Goal: Information Seeking & Learning: Learn about a topic

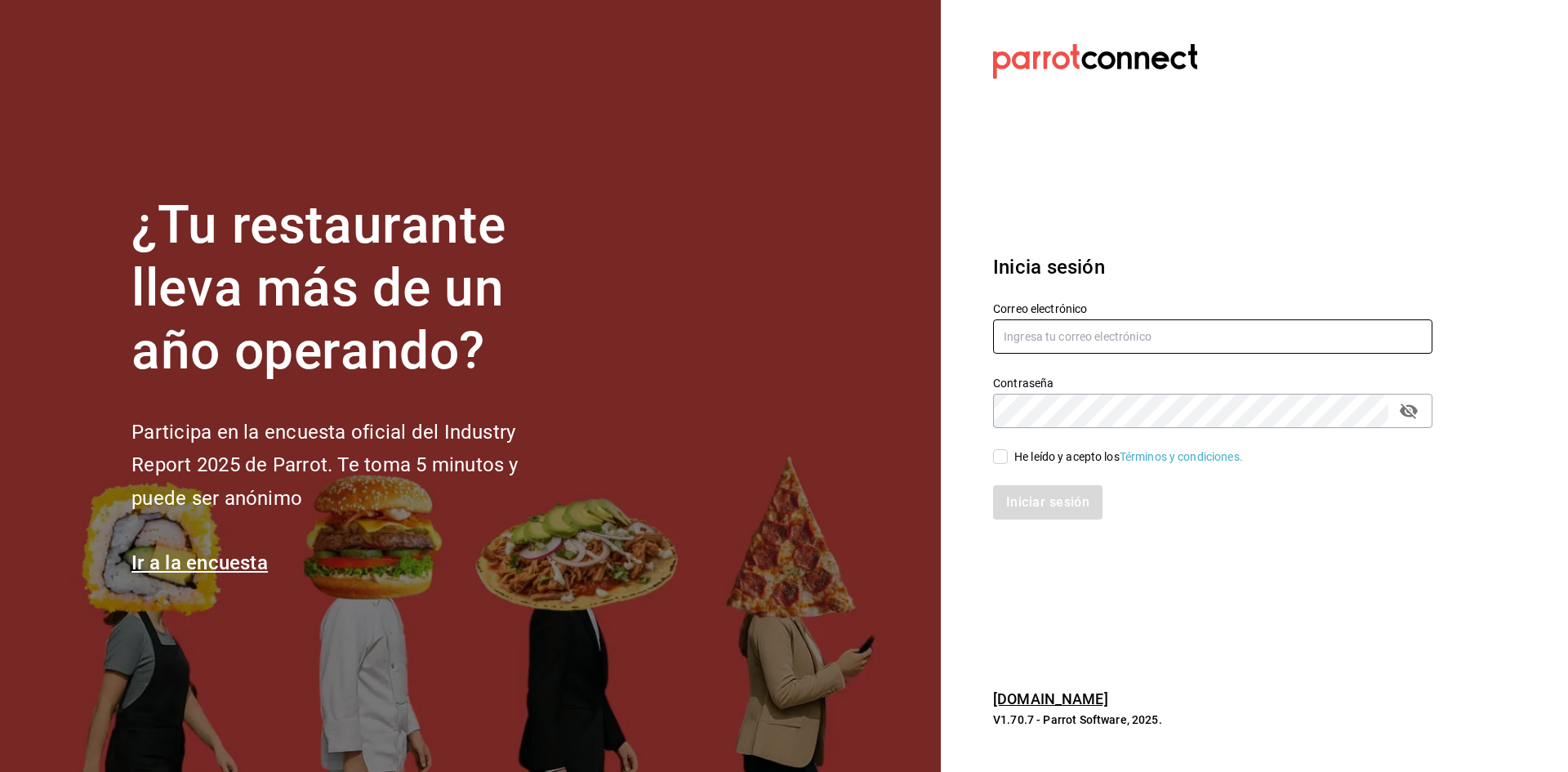
click at [1090, 339] on input "text" at bounding box center [1213, 337] width 439 height 35
type input "[EMAIL_ADDRESS][DOMAIN_NAME]"
click at [1001, 456] on input "He leído y acepto los Términos y condiciones." at bounding box center [1001, 457] width 15 height 15
checkbox input "true"
click at [1042, 506] on button "Iniciar sesión" at bounding box center [1049, 502] width 111 height 35
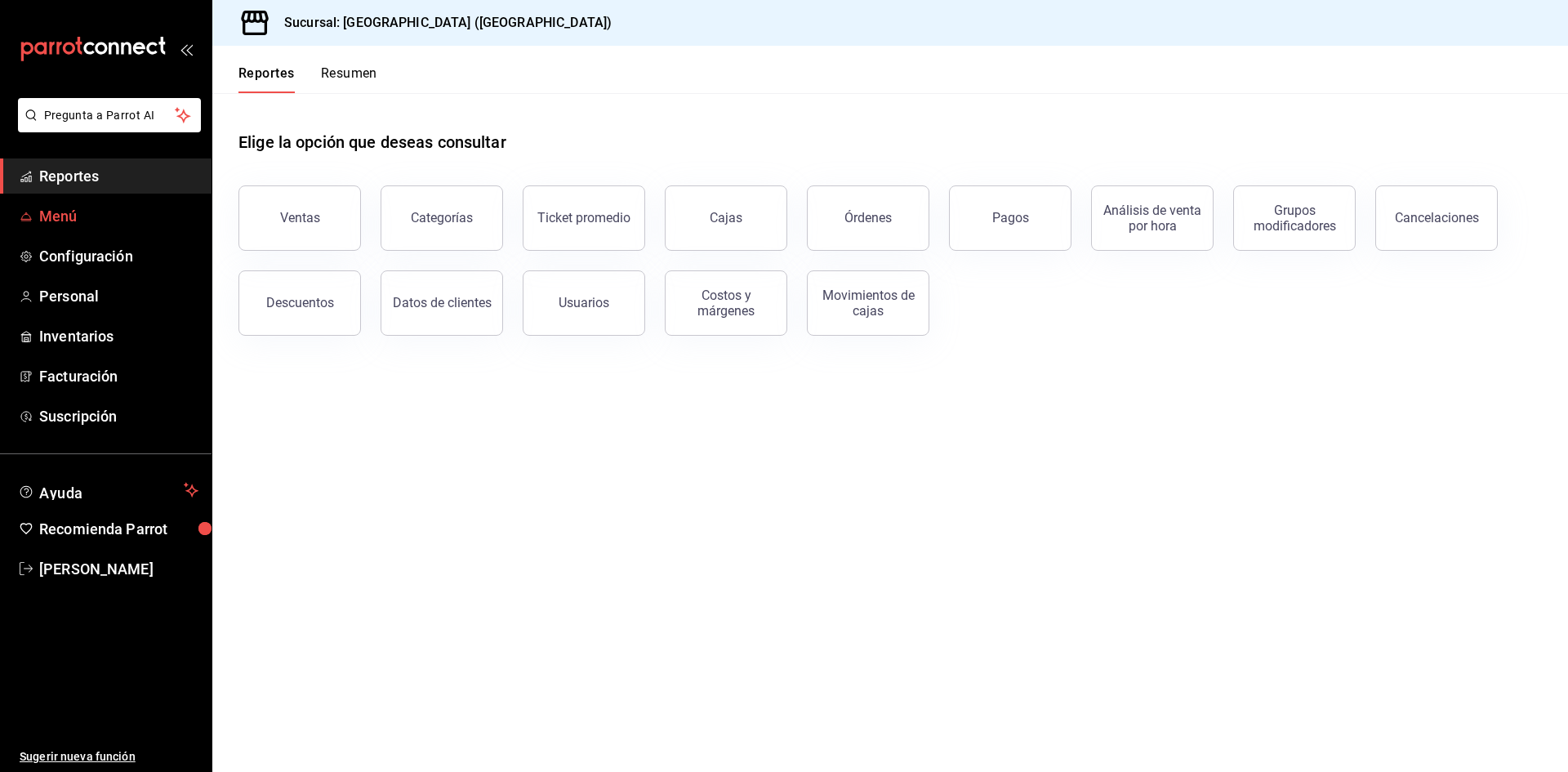
click at [111, 211] on span "Menú" at bounding box center [118, 215] width 159 height 22
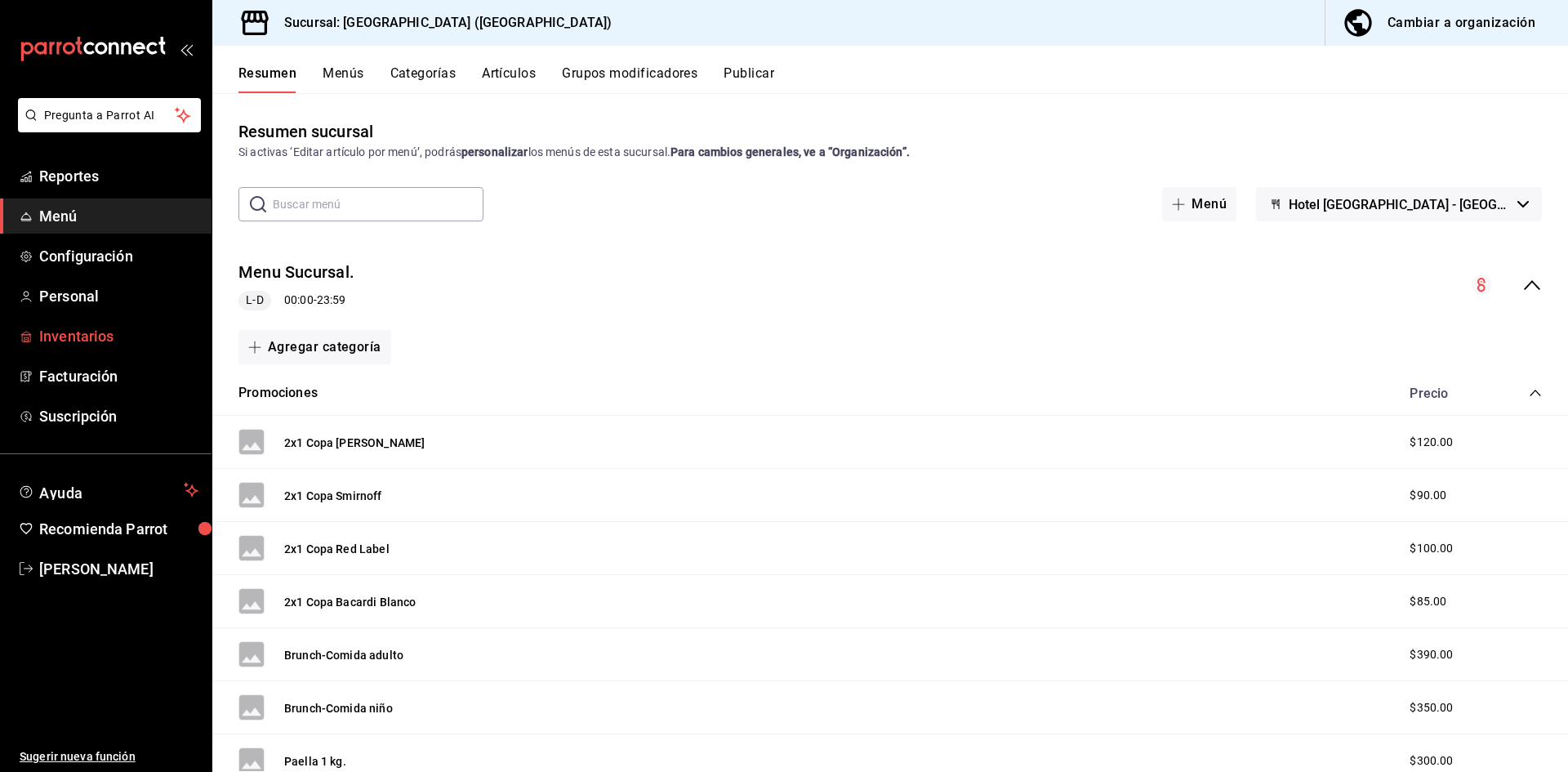
click at [108, 334] on span "Inventarios" at bounding box center [118, 336] width 159 height 22
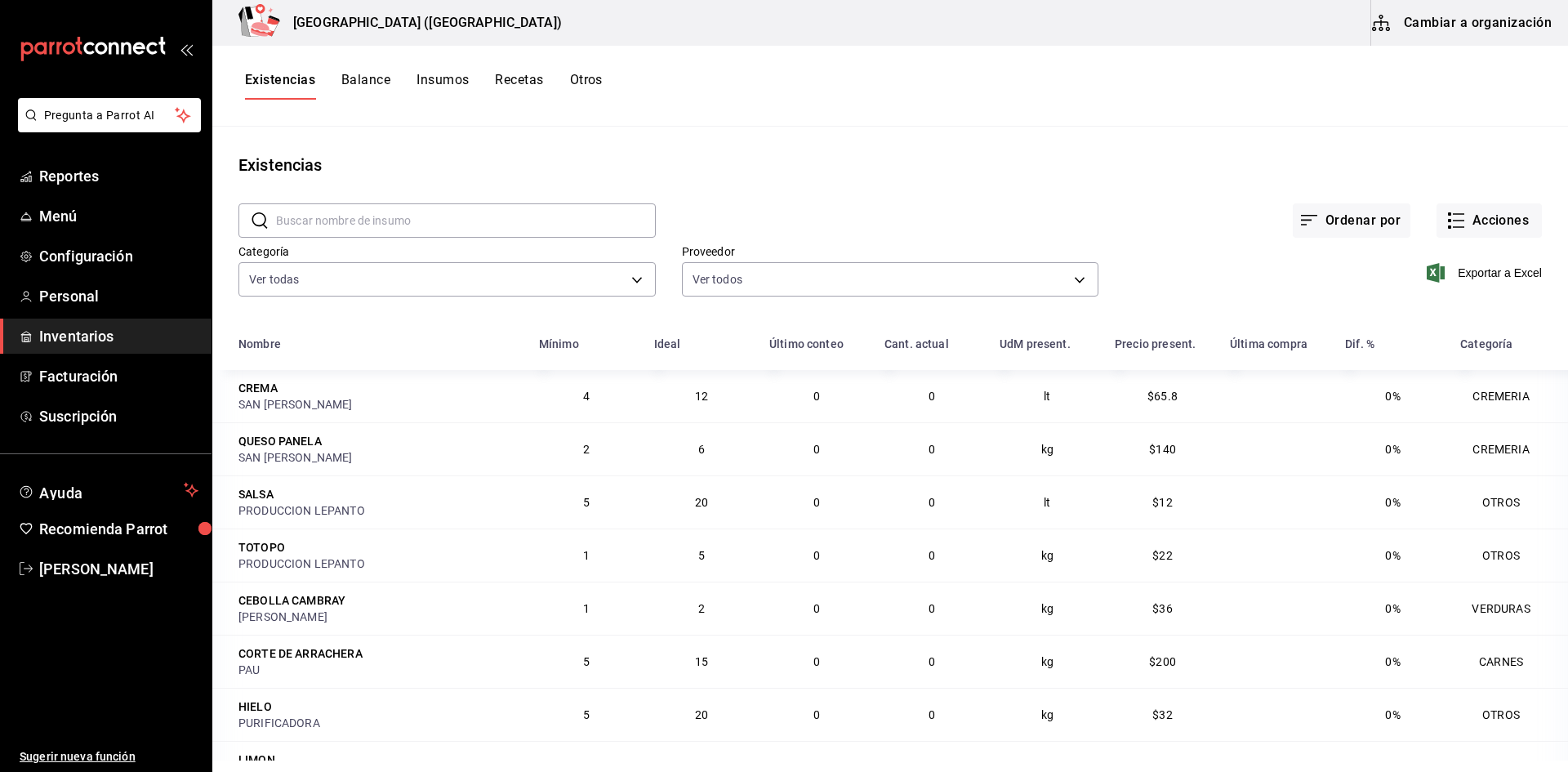
click at [522, 80] on button "Recetas" at bounding box center [519, 86] width 48 height 28
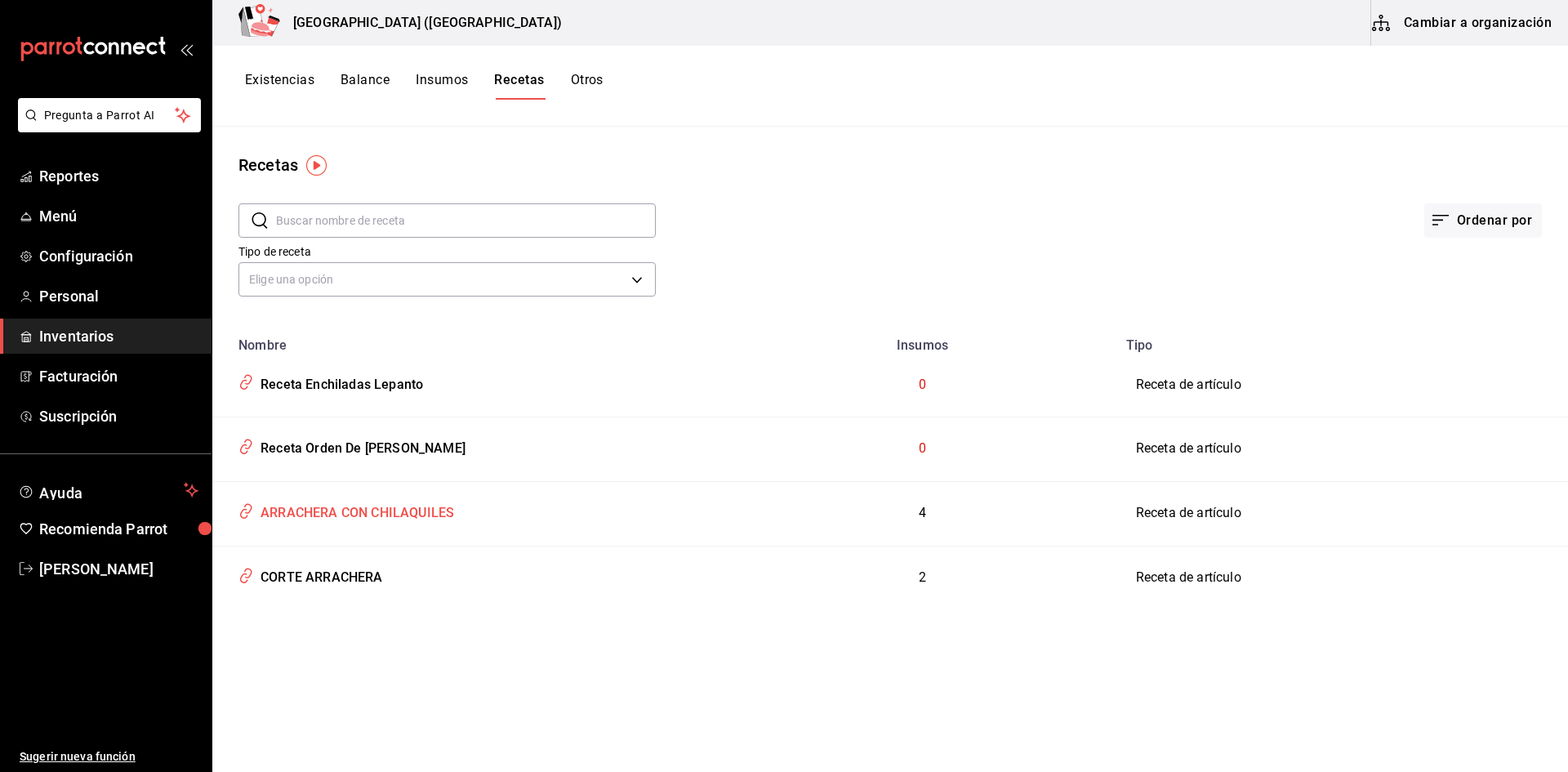
click at [339, 515] on div "ARRACHERA CON CHILAQUILES" at bounding box center [354, 509] width 200 height 26
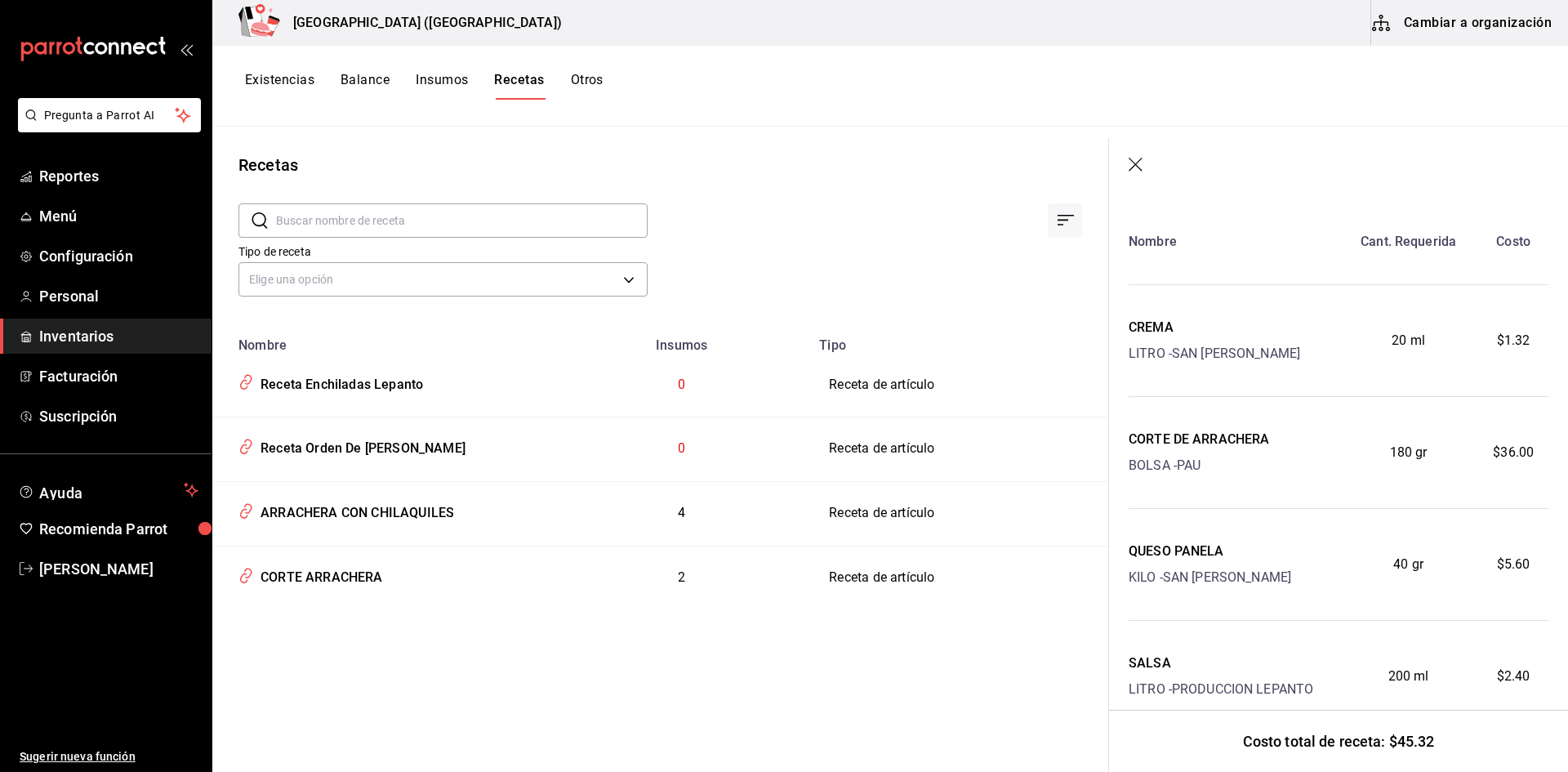
scroll to position [109, 0]
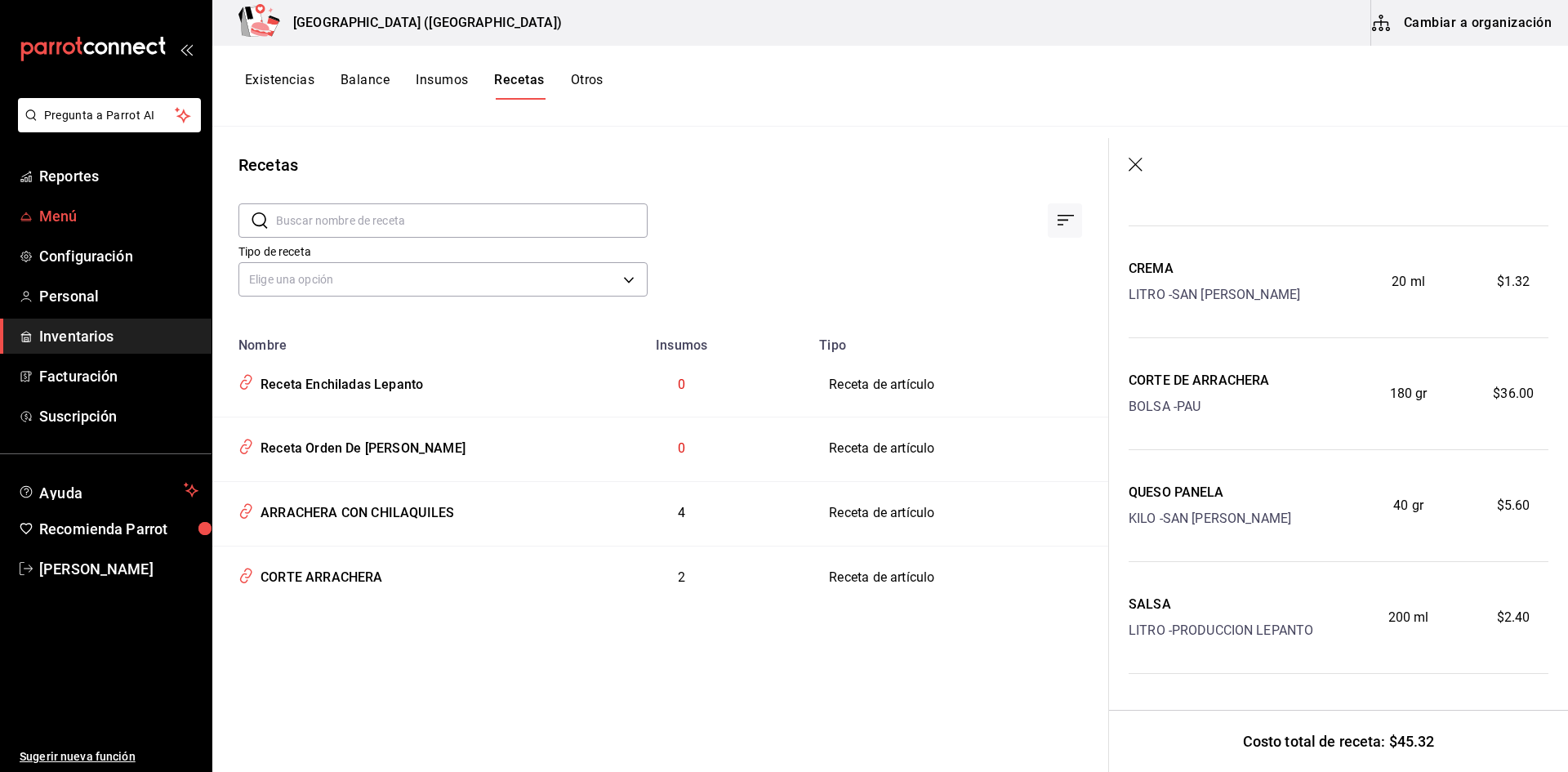
click at [92, 218] on span "Menú" at bounding box center [118, 215] width 159 height 22
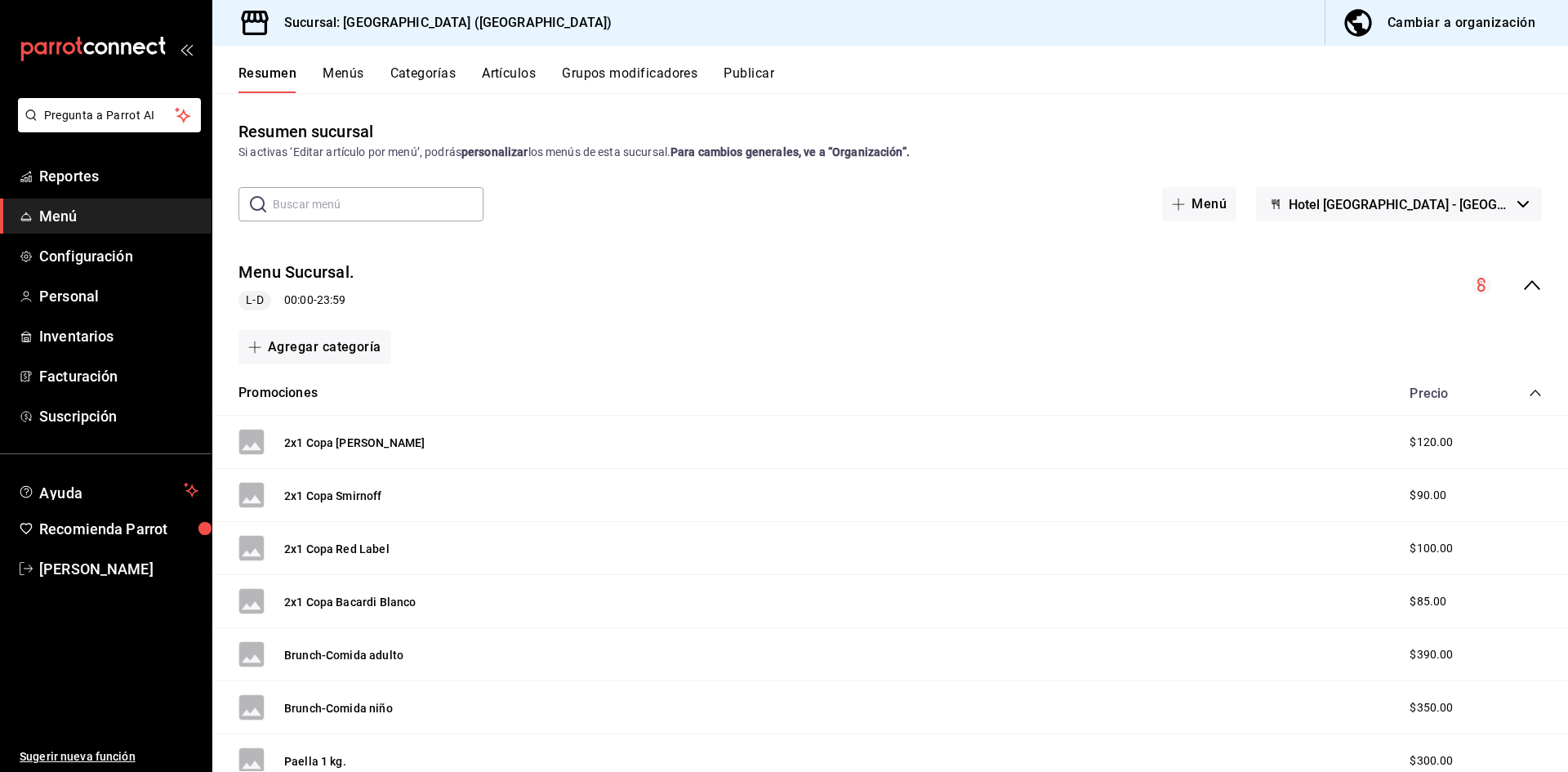
click at [351, 202] on input "text" at bounding box center [377, 204] width 211 height 33
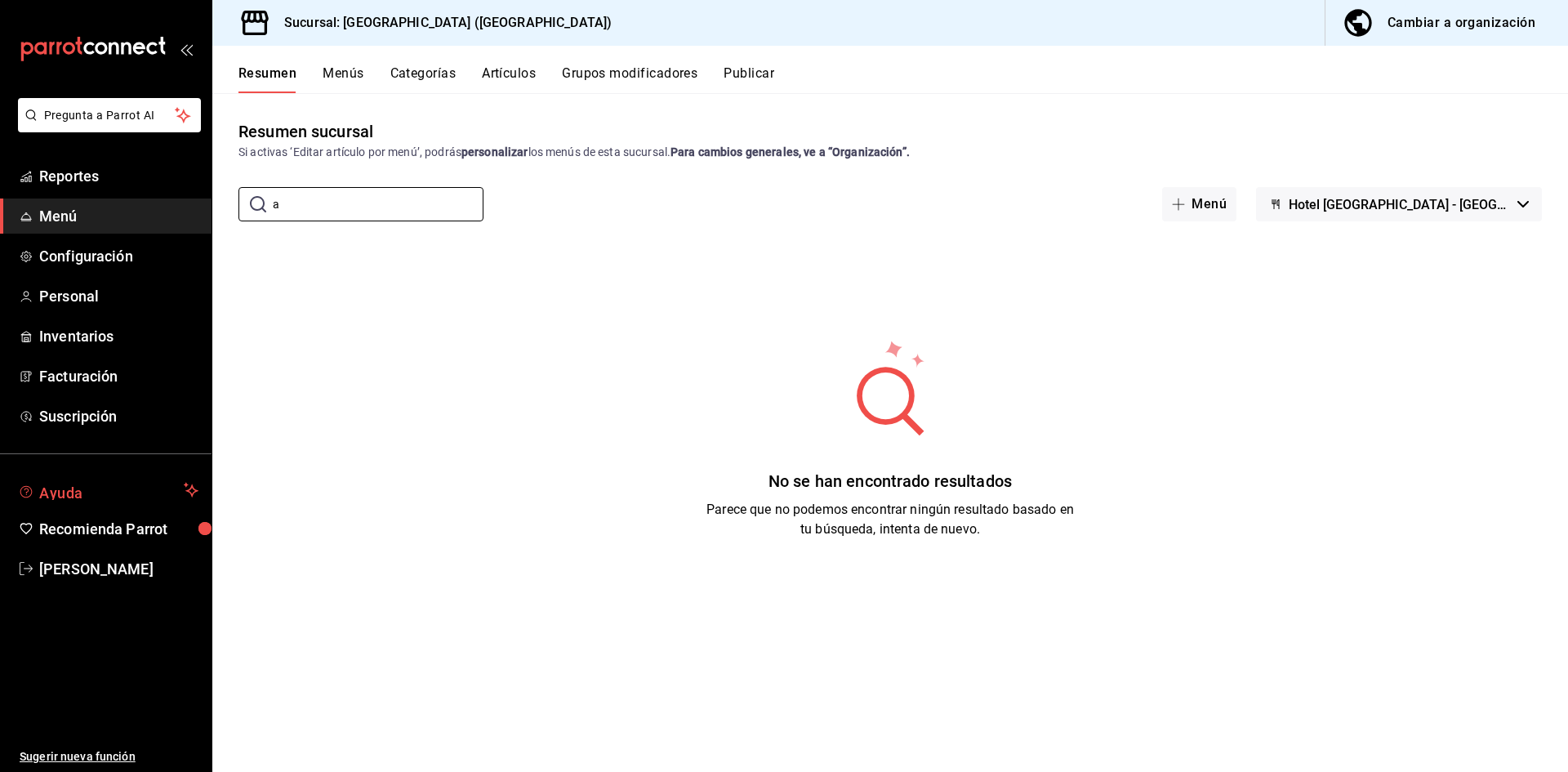
type input "a"
click at [92, 479] on button "Ayuda" at bounding box center [106, 490] width 211 height 33
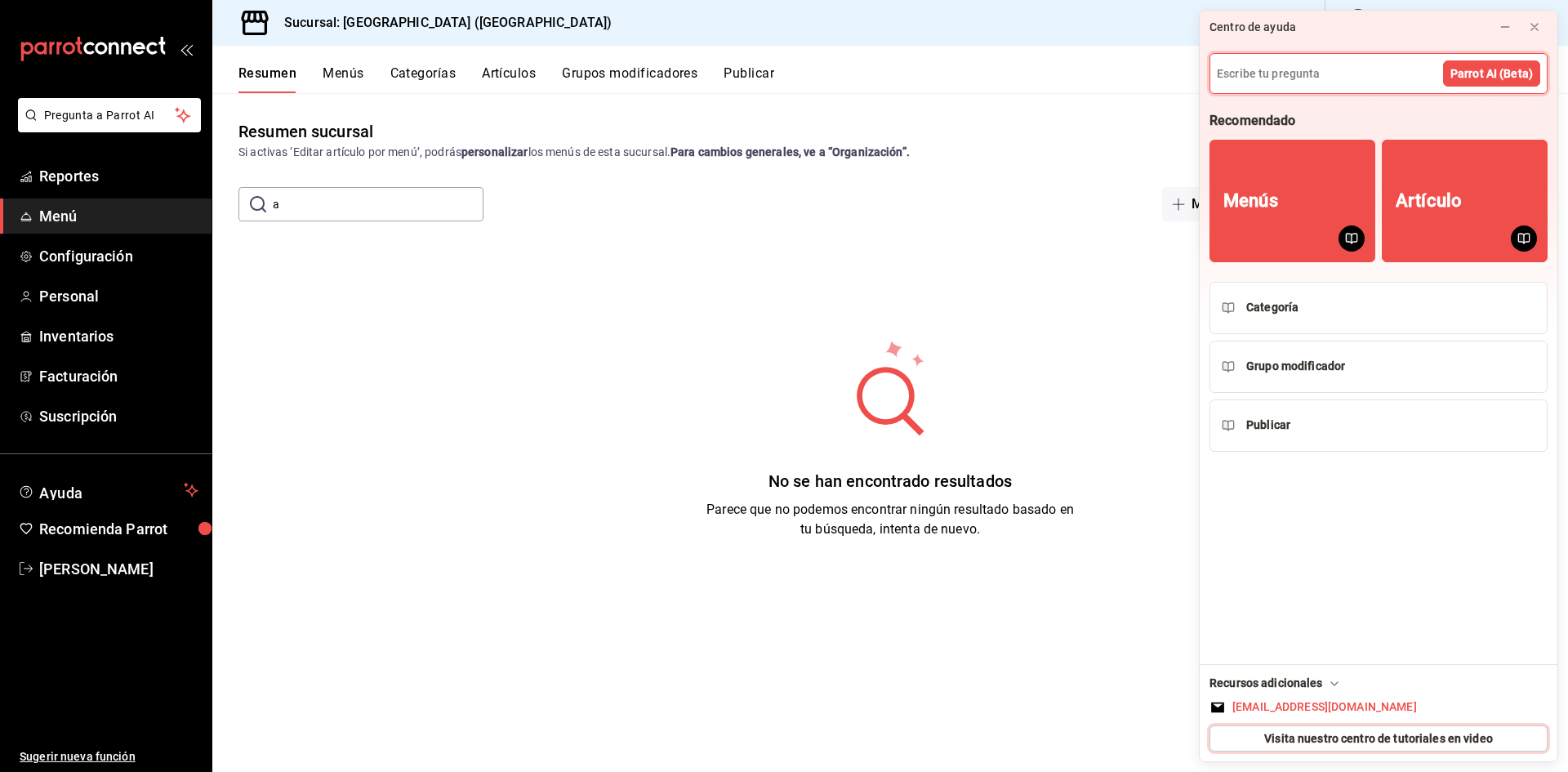
click at [1391, 743] on span "Visita nuestro centro de tutoriales en video" at bounding box center [1378, 738] width 229 height 17
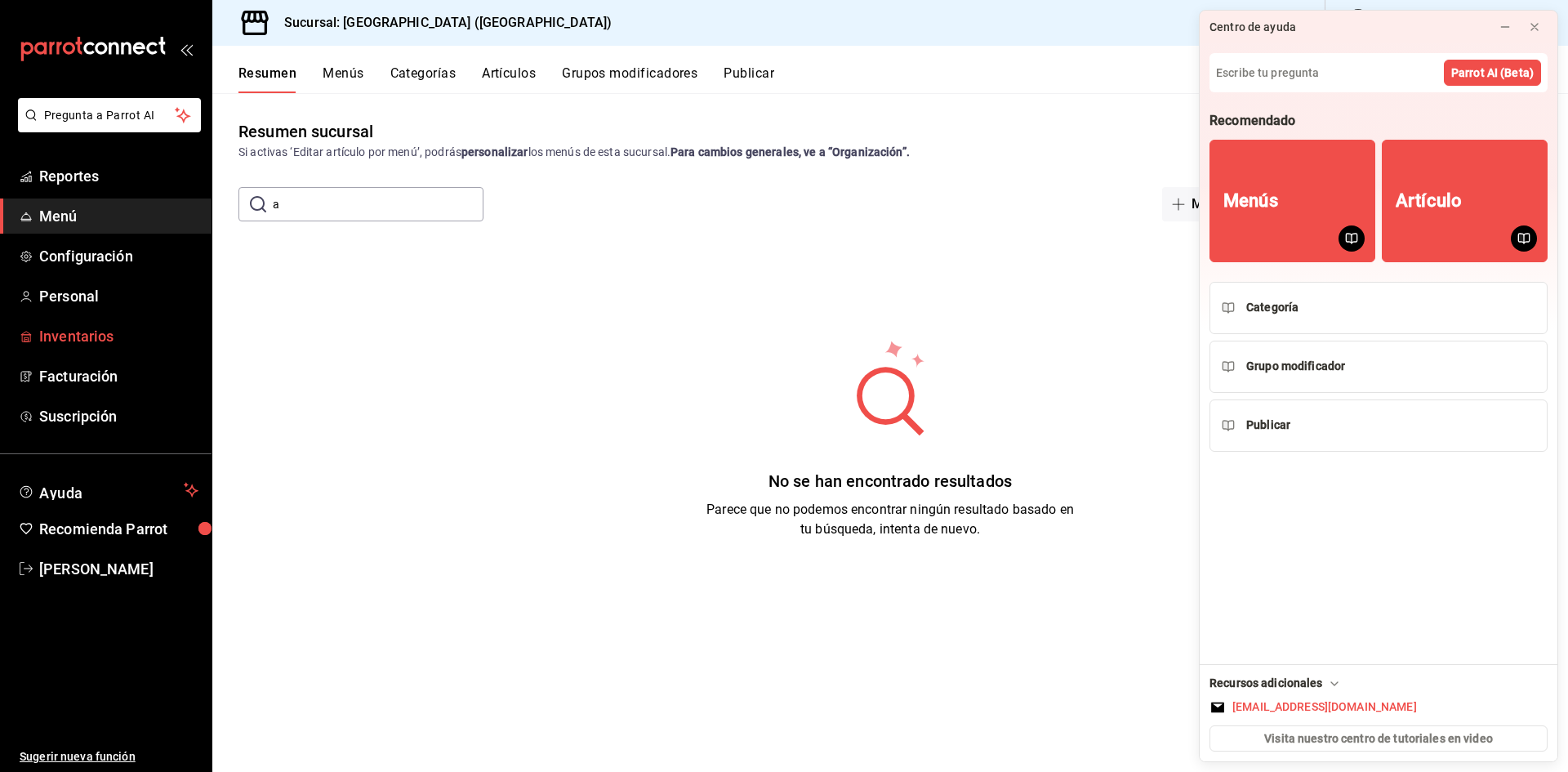
click at [58, 329] on span "Inventarios" at bounding box center [118, 336] width 159 height 22
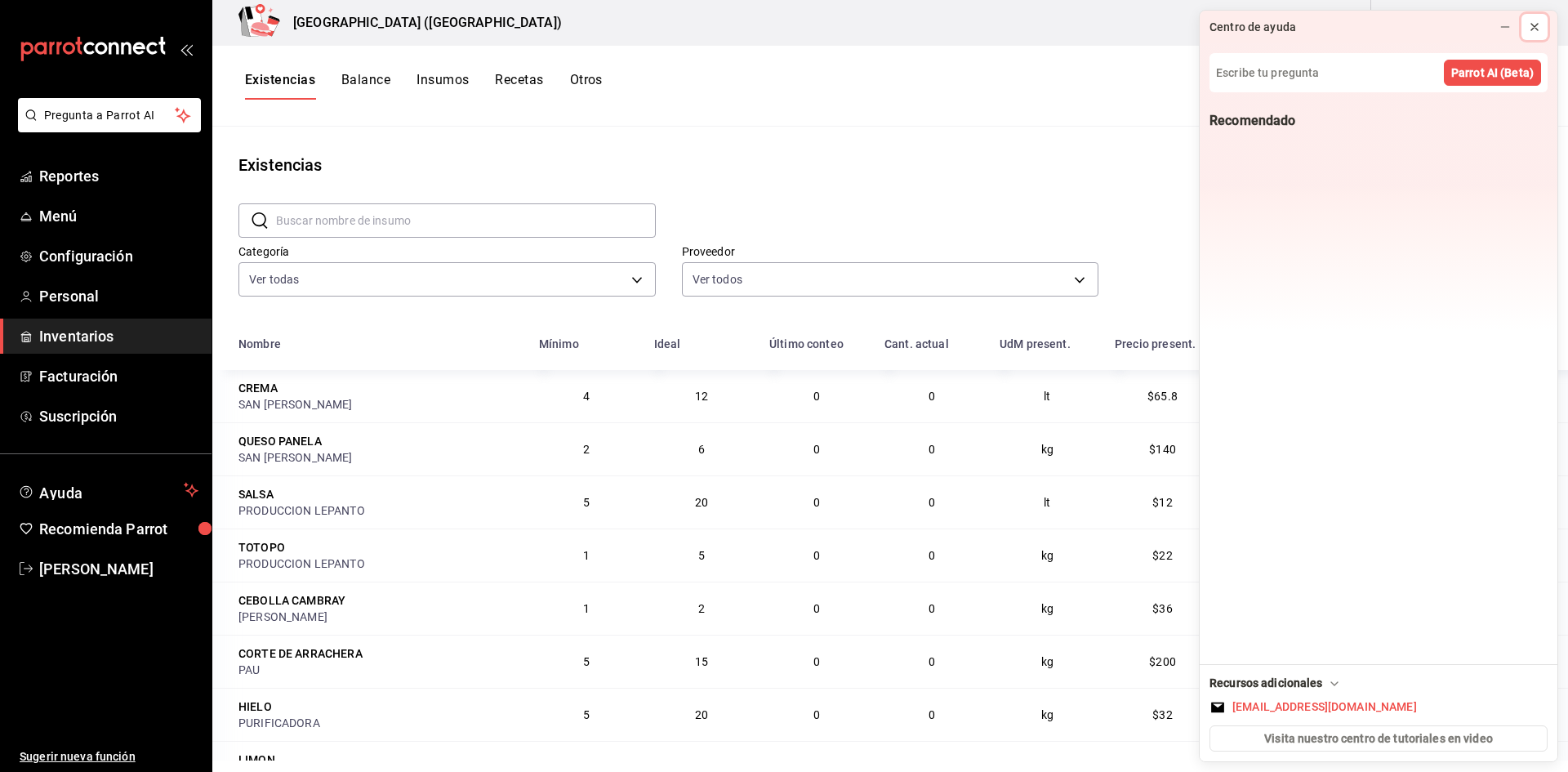
click at [1530, 28] on icon at bounding box center [1534, 27] width 13 height 13
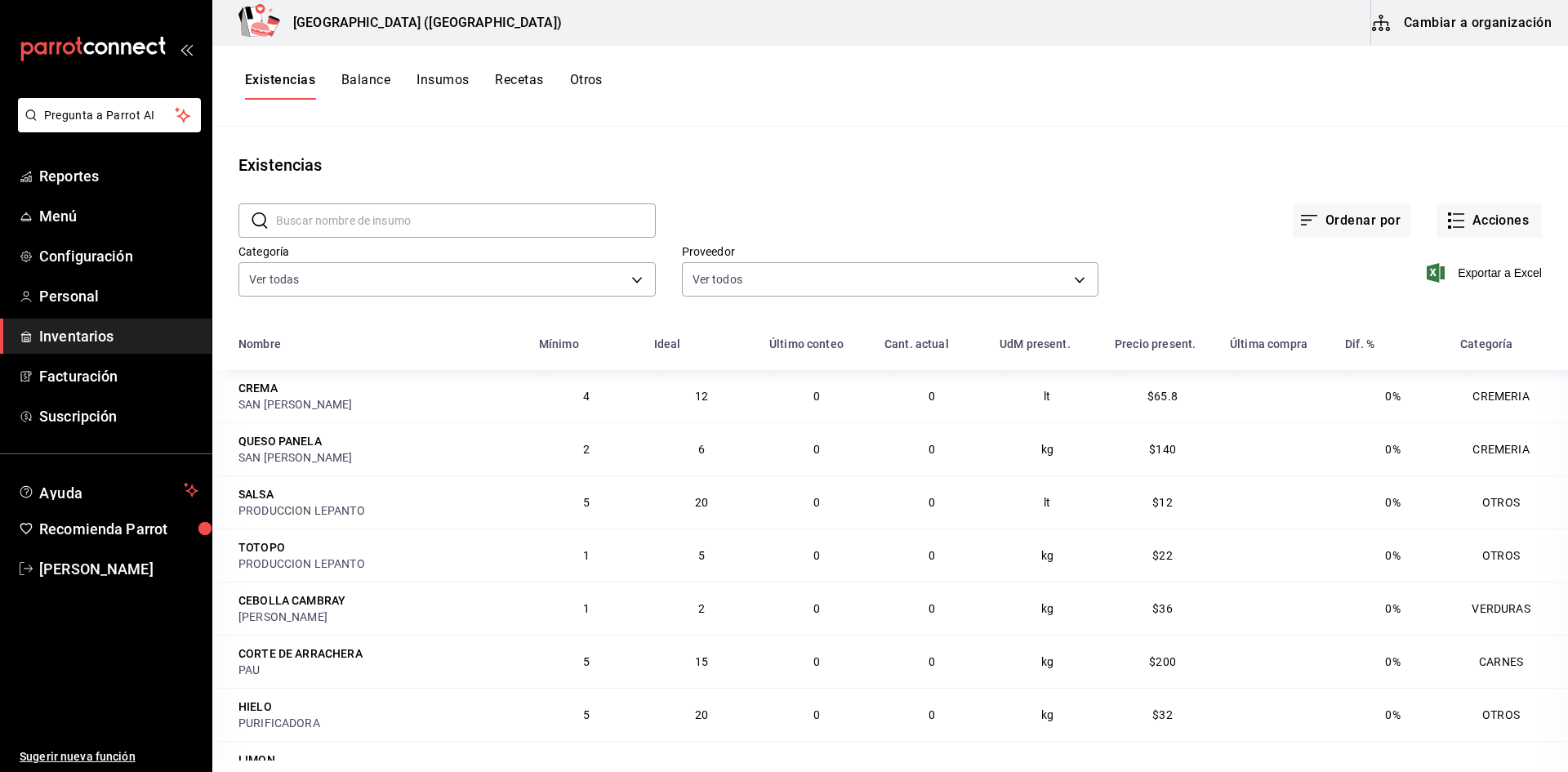
click at [1468, 24] on button "Cambiar a organización" at bounding box center [1462, 22] width 184 height 45
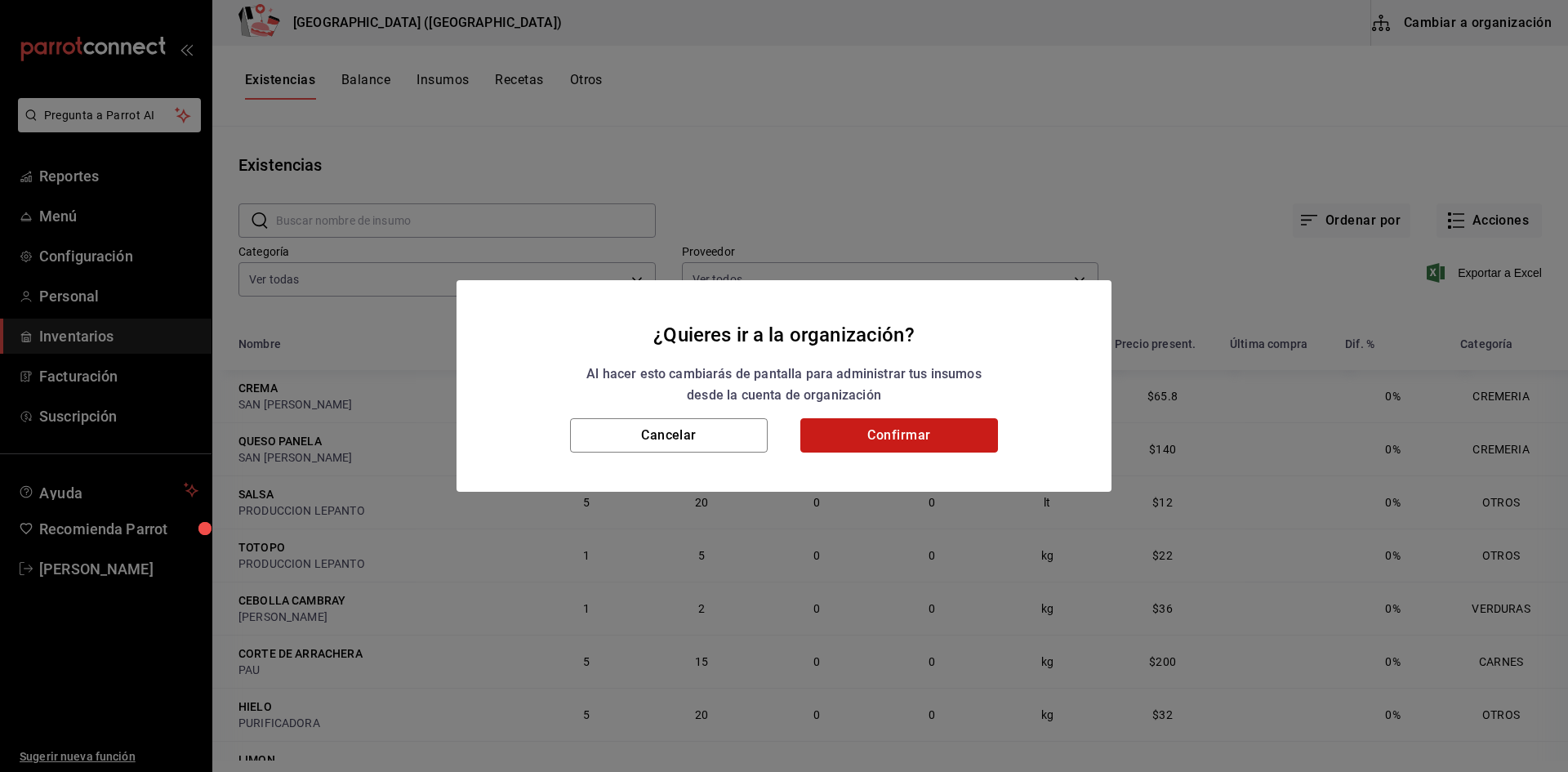
click at [948, 429] on button "Confirmar" at bounding box center [898, 435] width 197 height 35
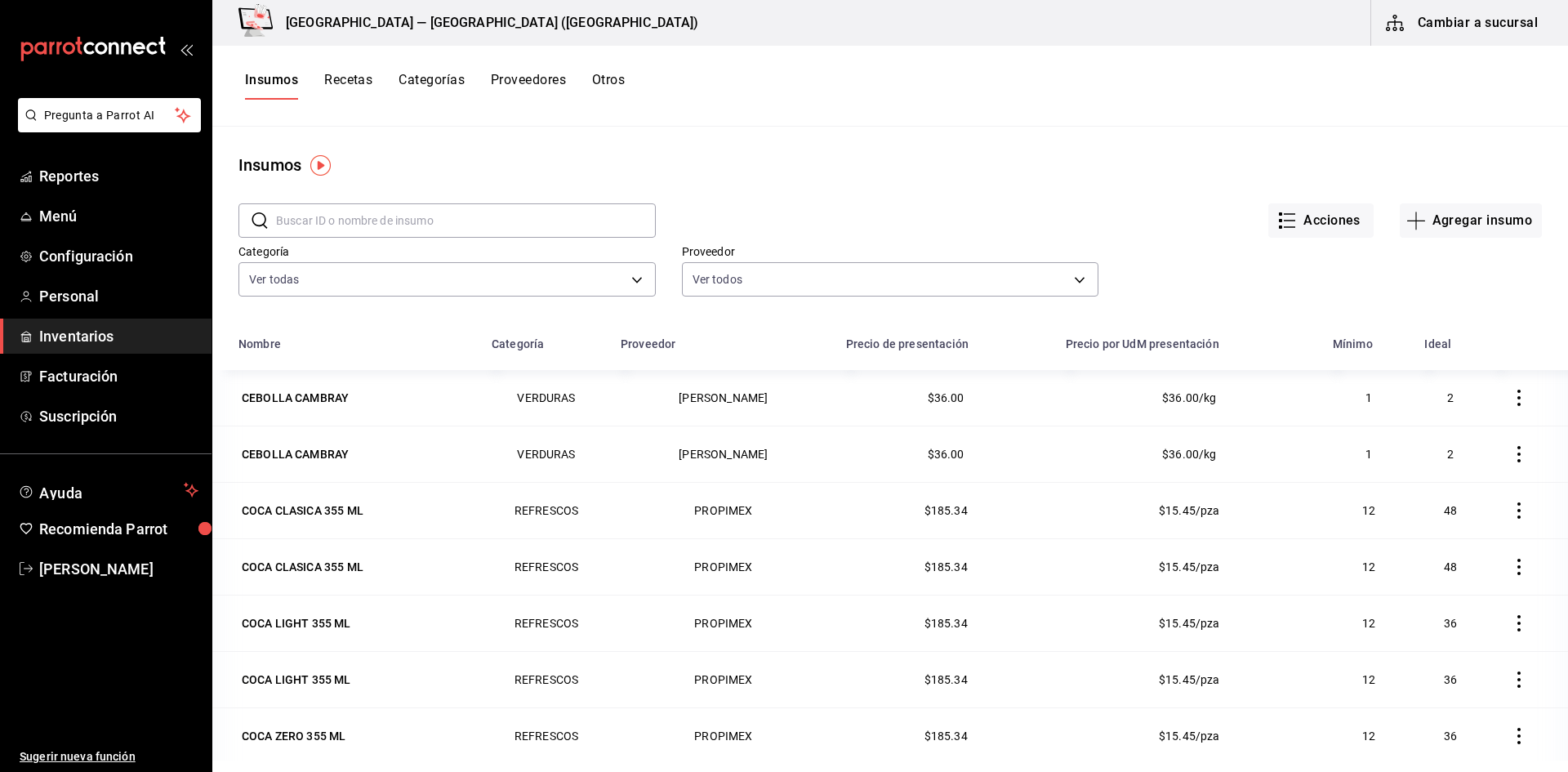
click at [351, 78] on button "Recetas" at bounding box center [348, 86] width 48 height 28
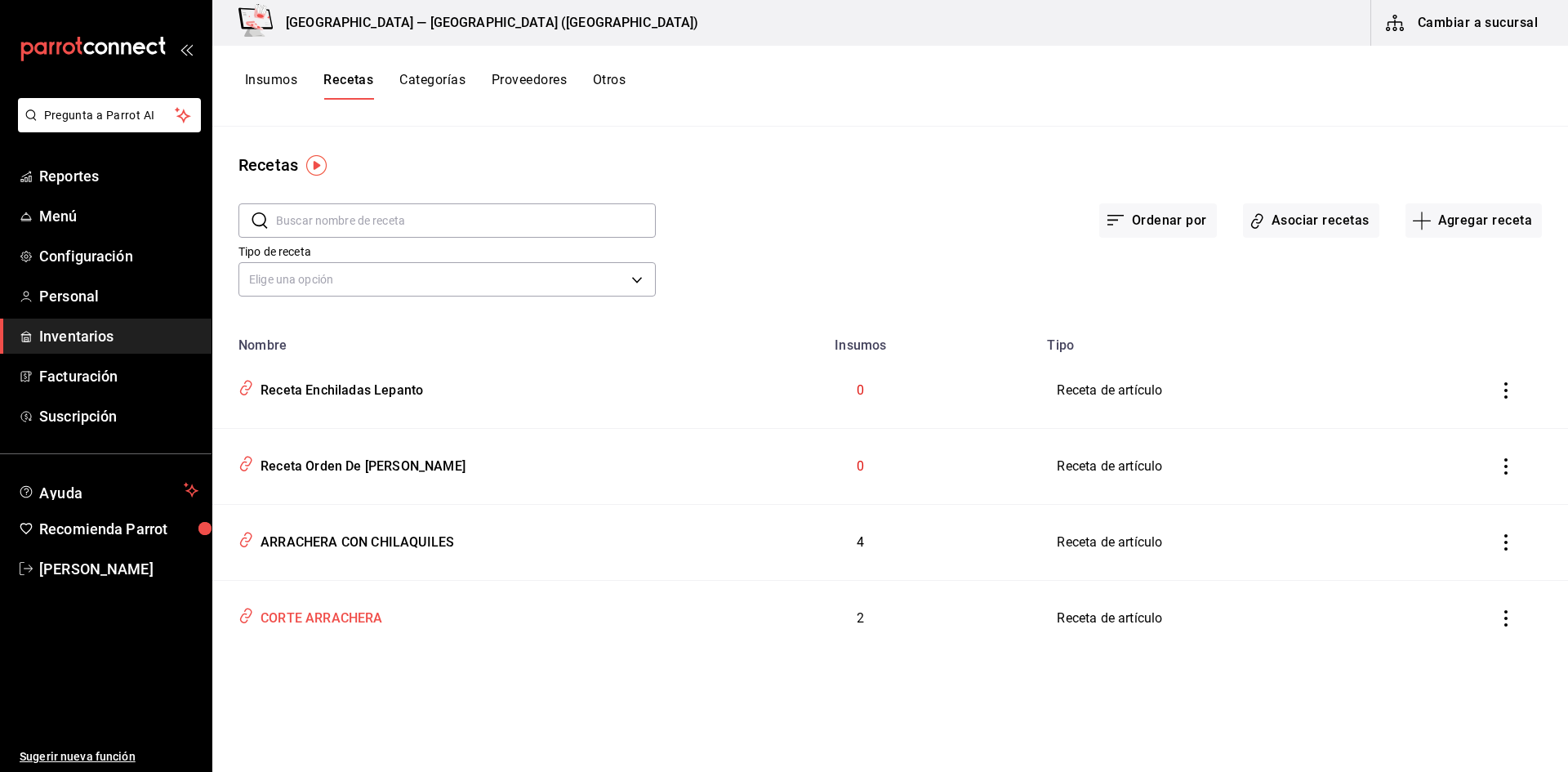
click at [367, 618] on div "CORTE ARRACHERA" at bounding box center [319, 615] width 129 height 26
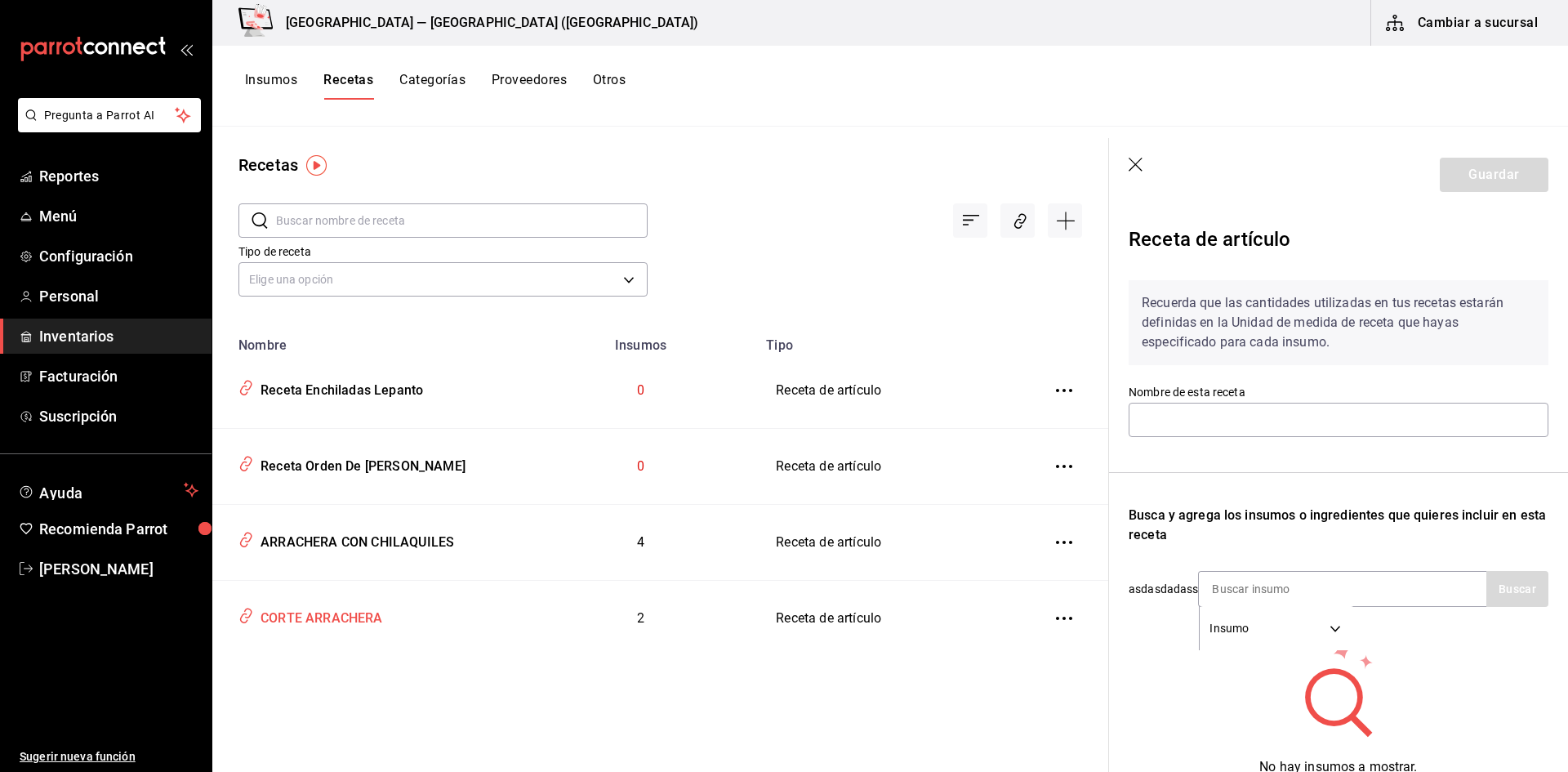
type input "CORTE ARRACHERA"
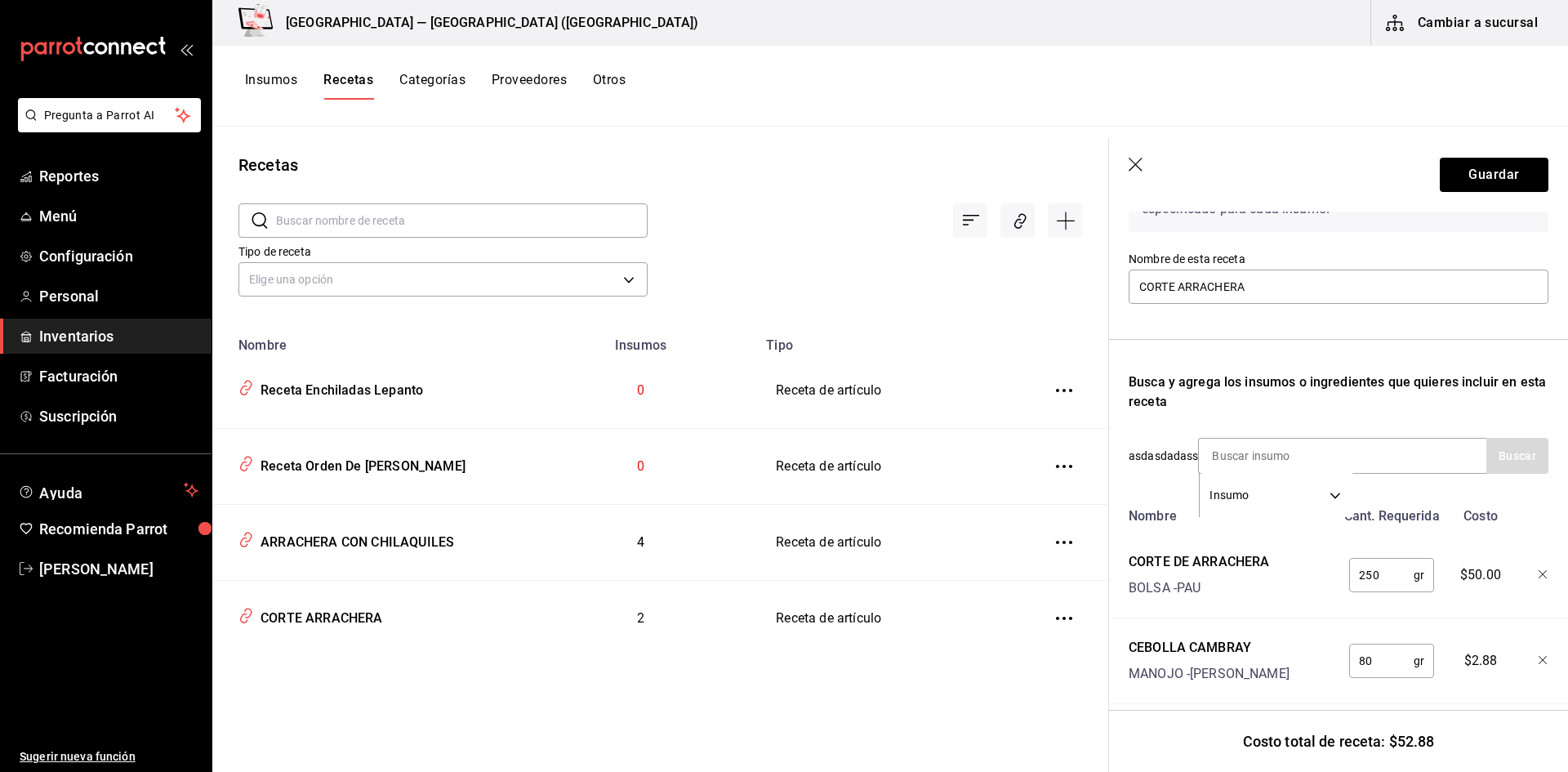
scroll to position [163, 0]
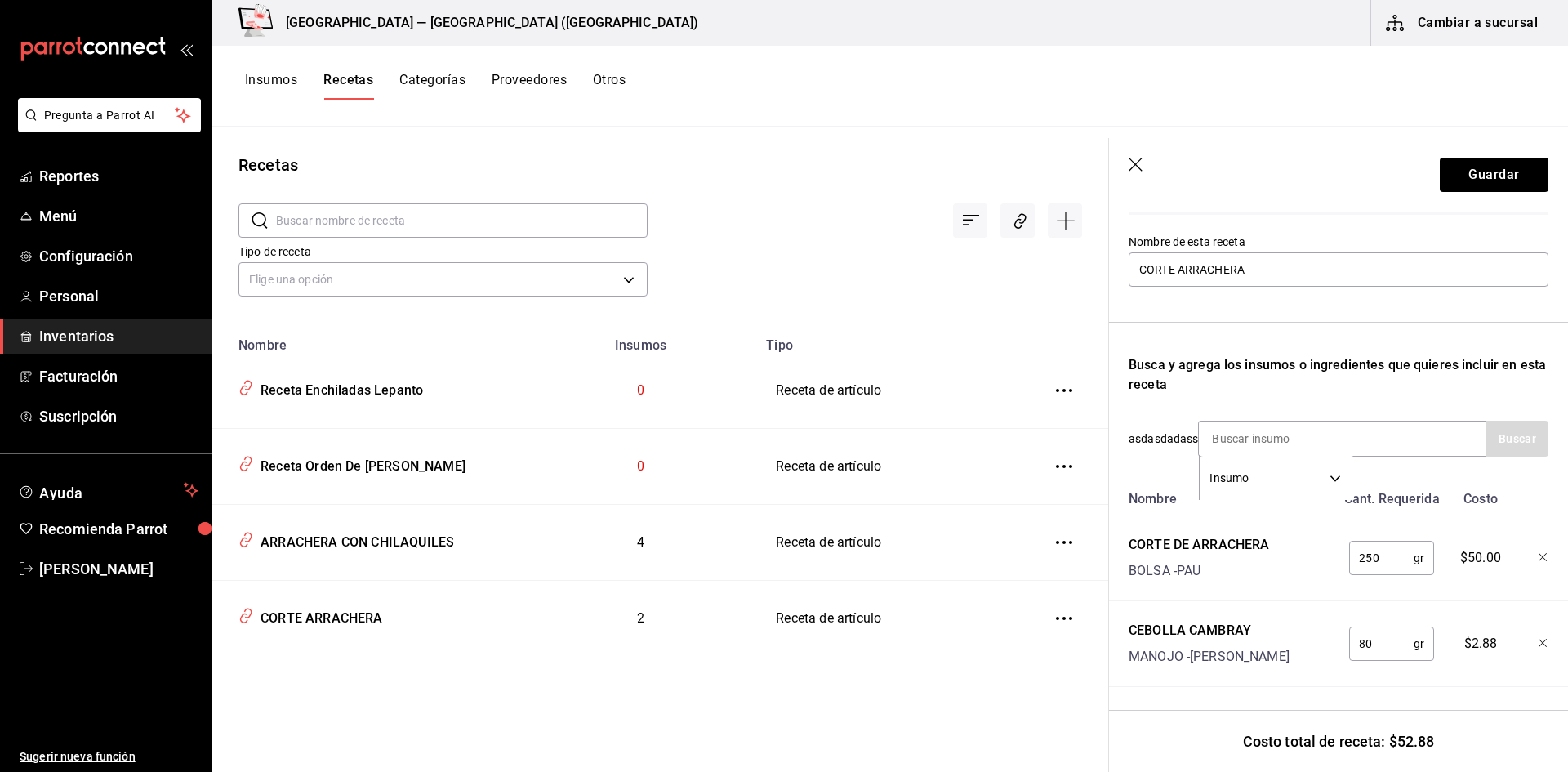
click at [1338, 390] on div "Recuerda que las cantidades utilizadas en tus recetas estarán definidas en la U…" at bounding box center [1338, 401] width 419 height 570
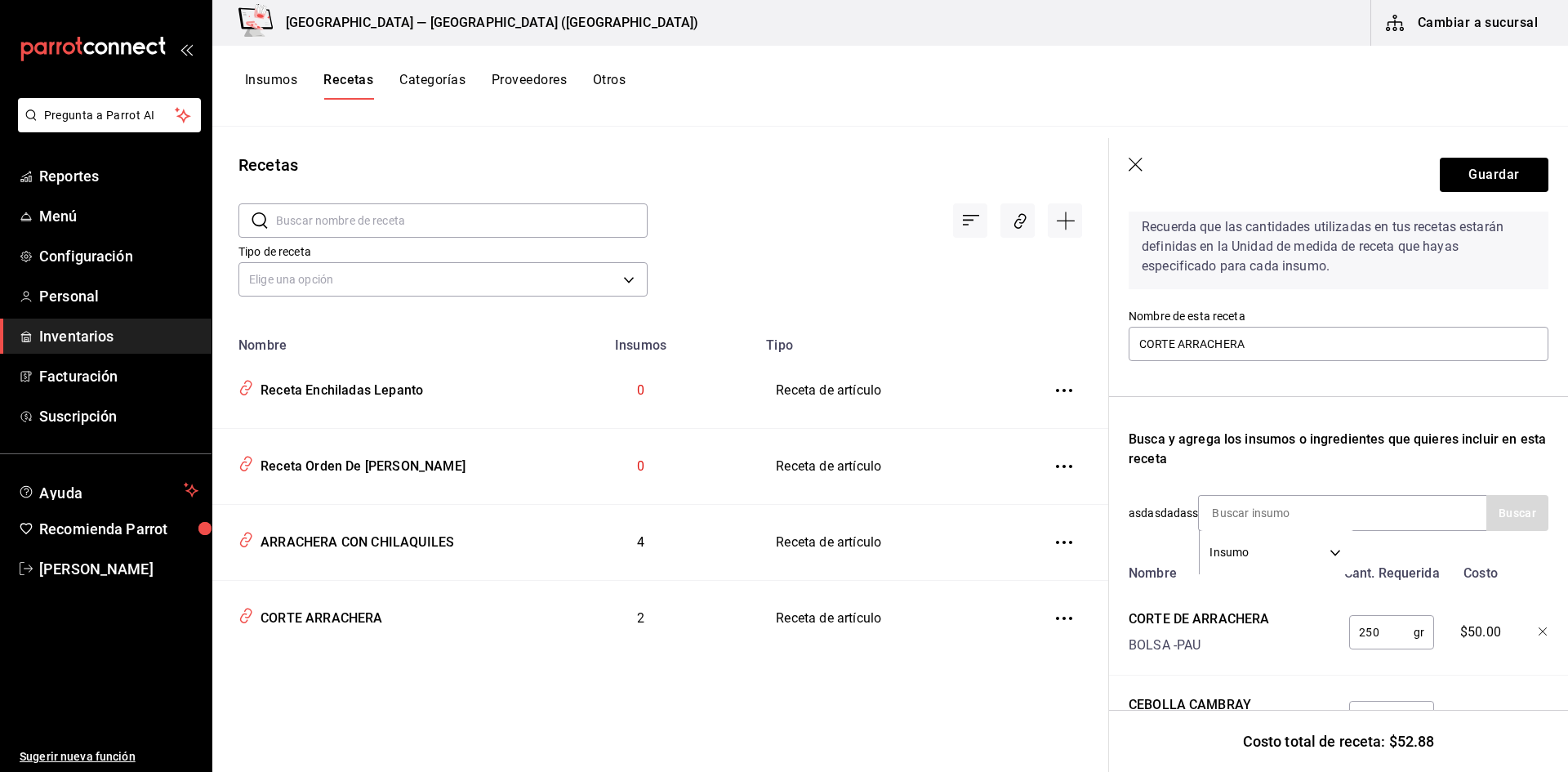
scroll to position [0, 0]
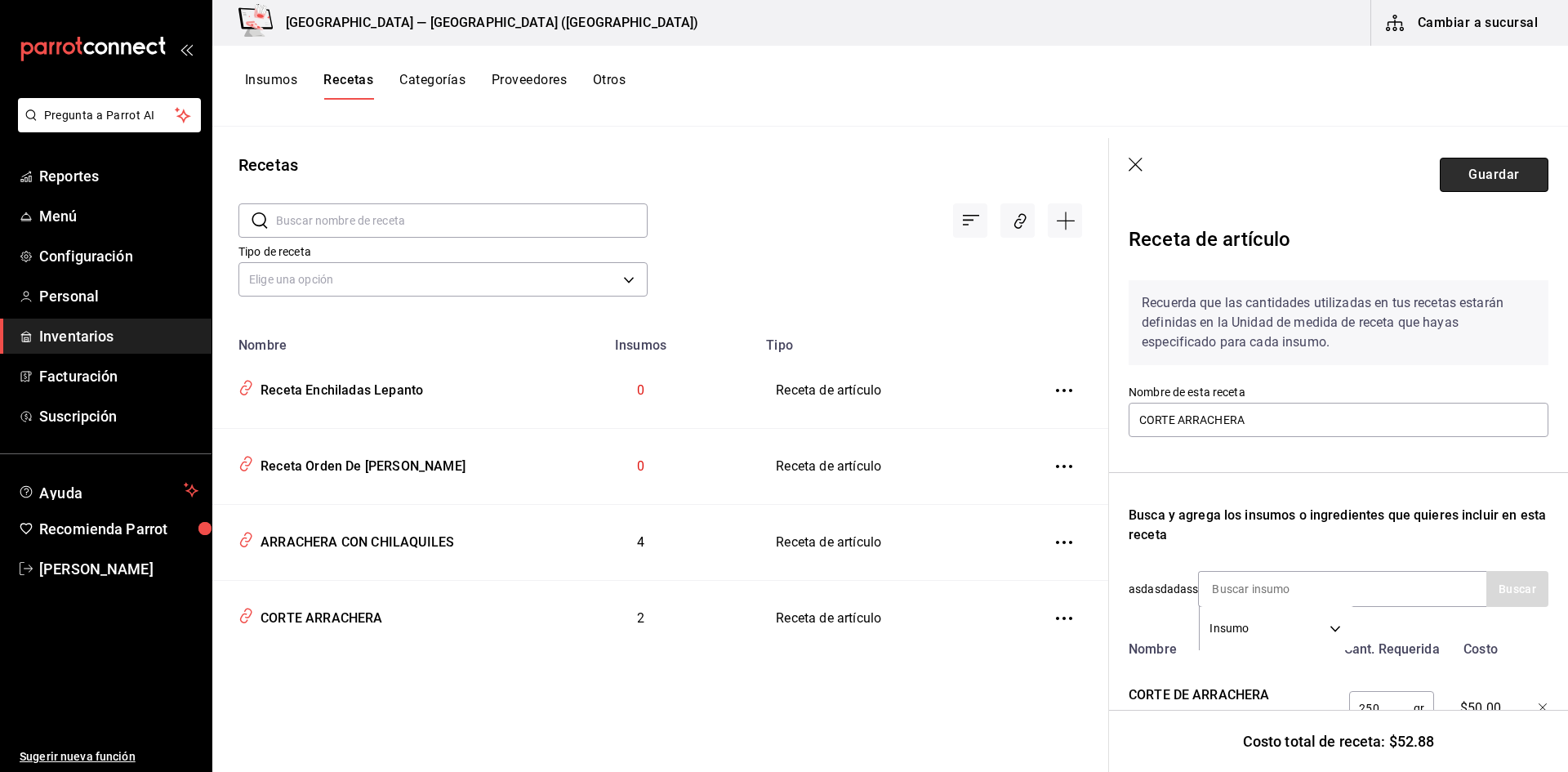
click at [1446, 181] on button "Guardar" at bounding box center [1495, 175] width 109 height 35
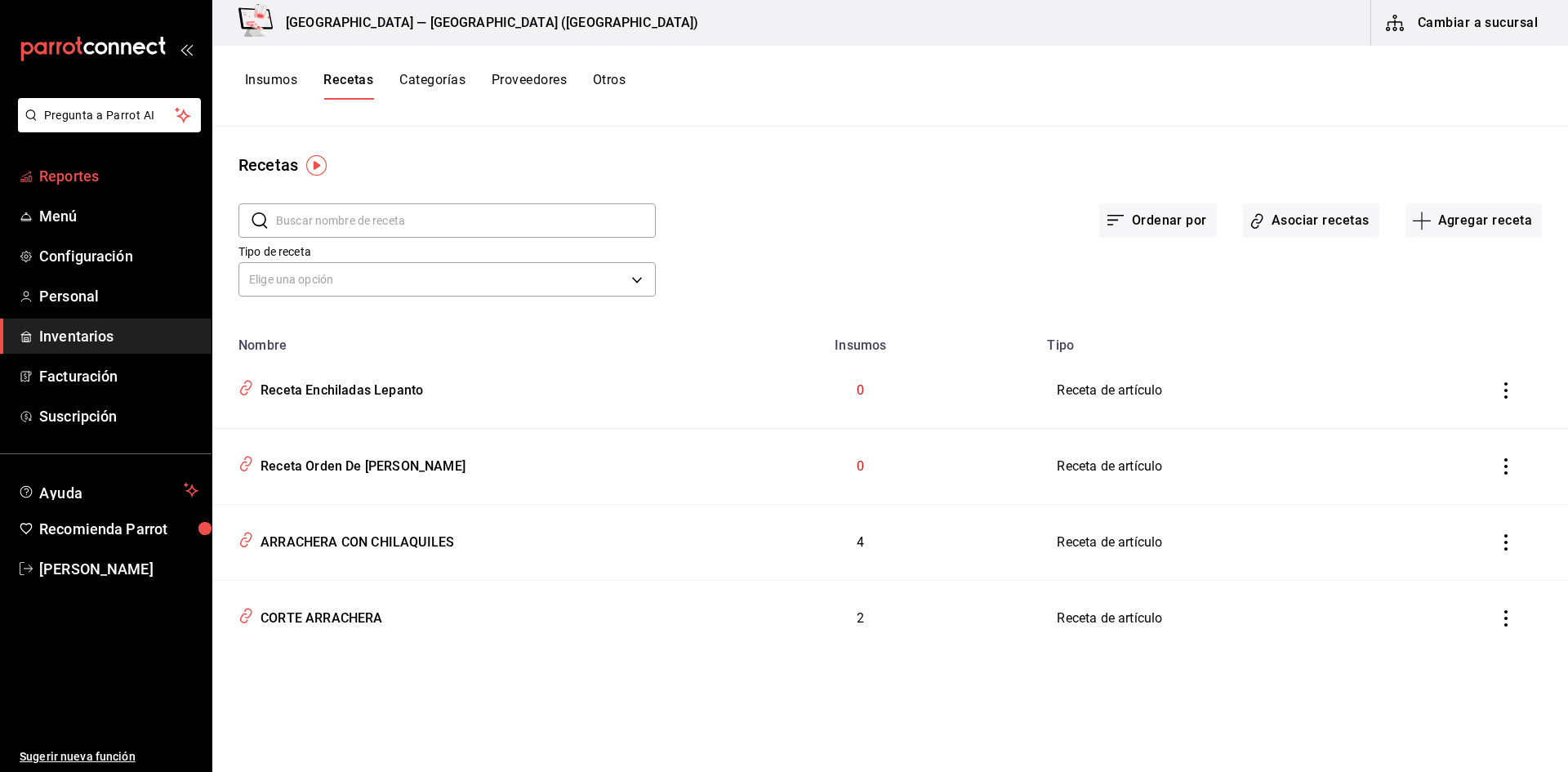
click at [87, 173] on span "Reportes" at bounding box center [118, 176] width 159 height 22
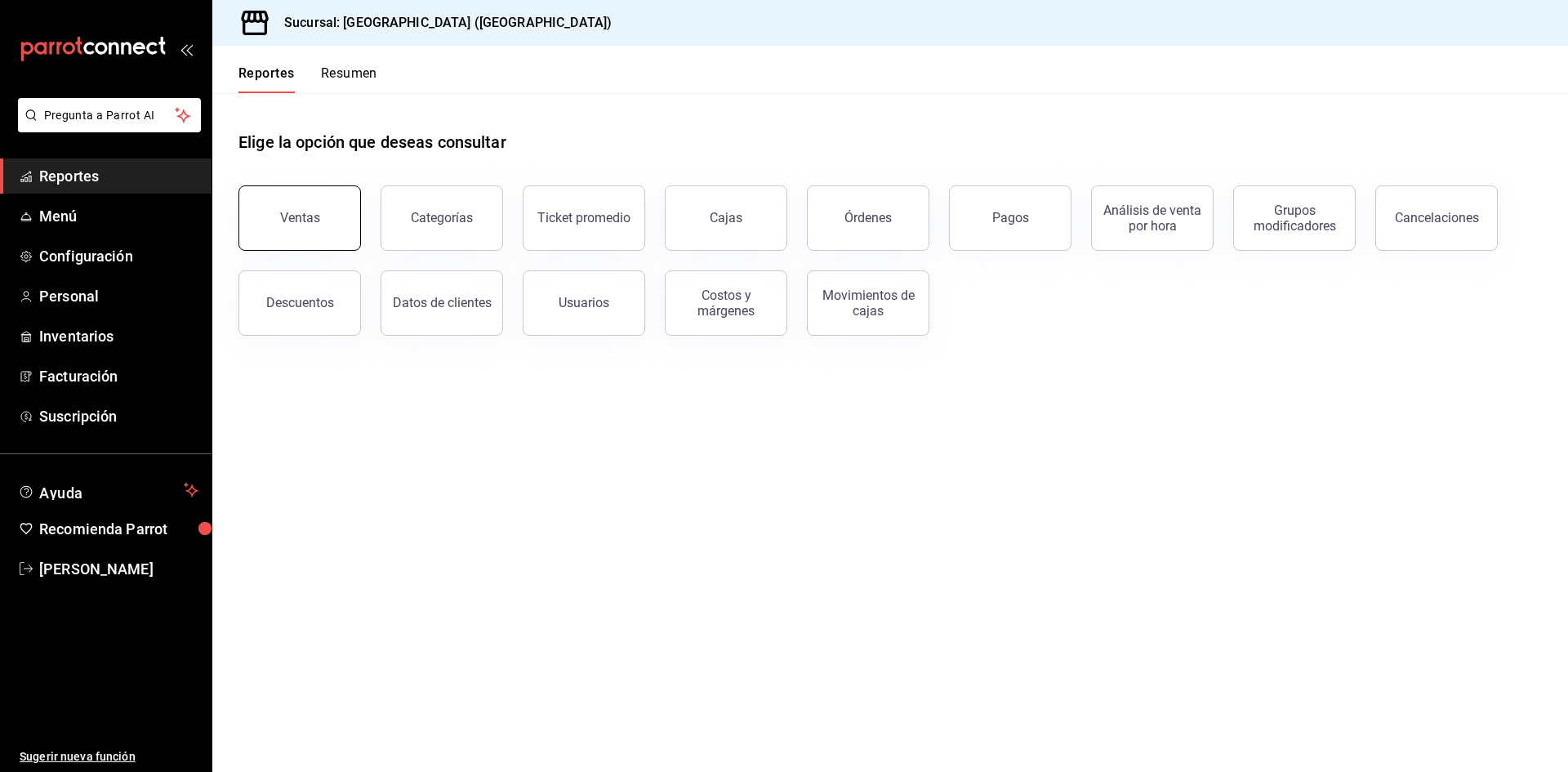
click at [282, 209] on button "Ventas" at bounding box center [300, 217] width 122 height 65
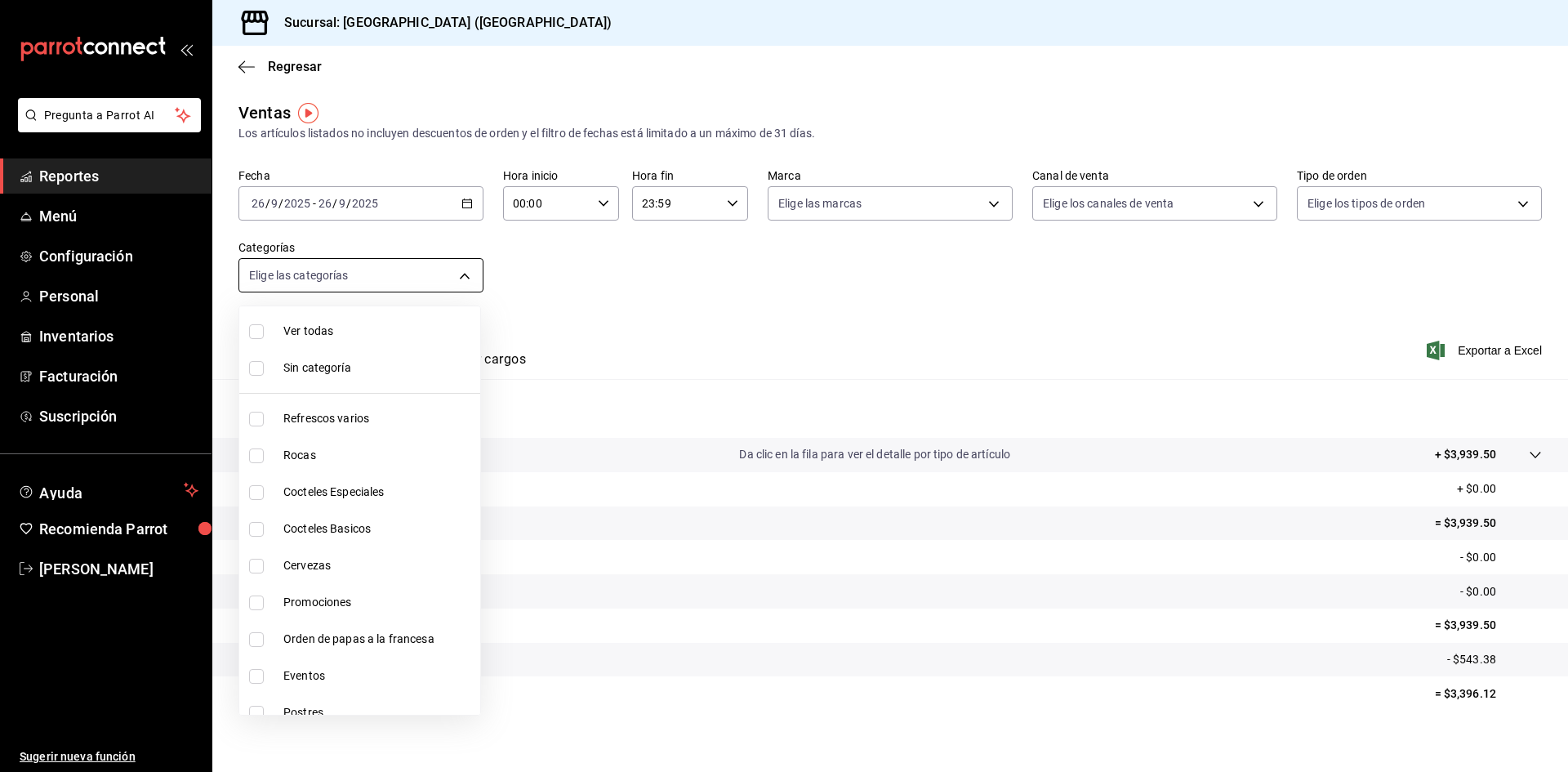
click at [430, 279] on body "Pregunta a Parrot AI Reportes Menú Configuración Personal Inventarios Facturaci…" at bounding box center [784, 386] width 1568 height 772
click at [254, 329] on input "checkbox" at bounding box center [257, 332] width 15 height 15
checkbox input "true"
type input "9760281f-81ad-46c3-b9c0-be0c0613a977,ac4e71ac-81c4-4907-870b-e8ecc1dcb773,15b44…"
checkbox input "true"
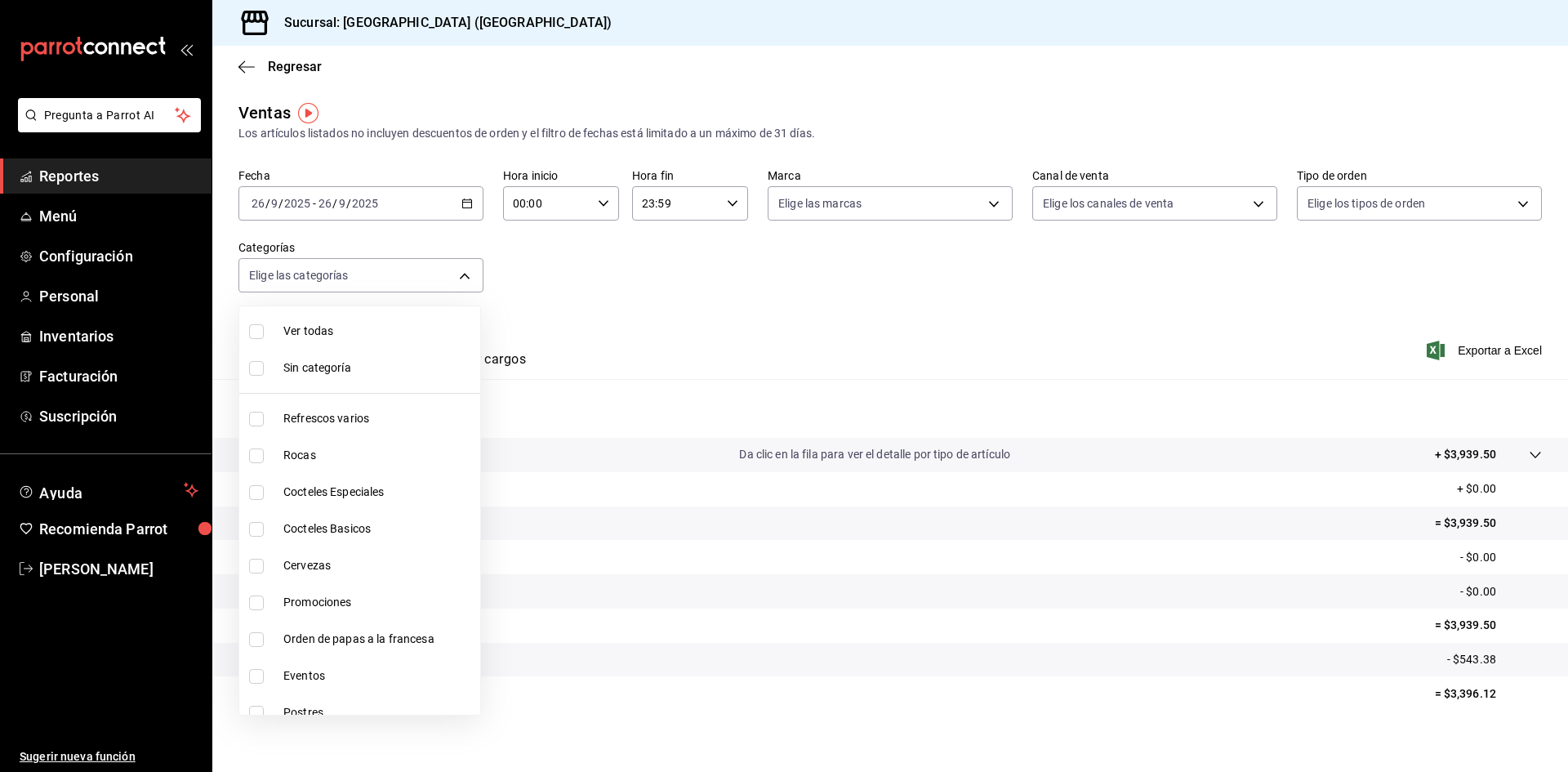
checkbox input "true"
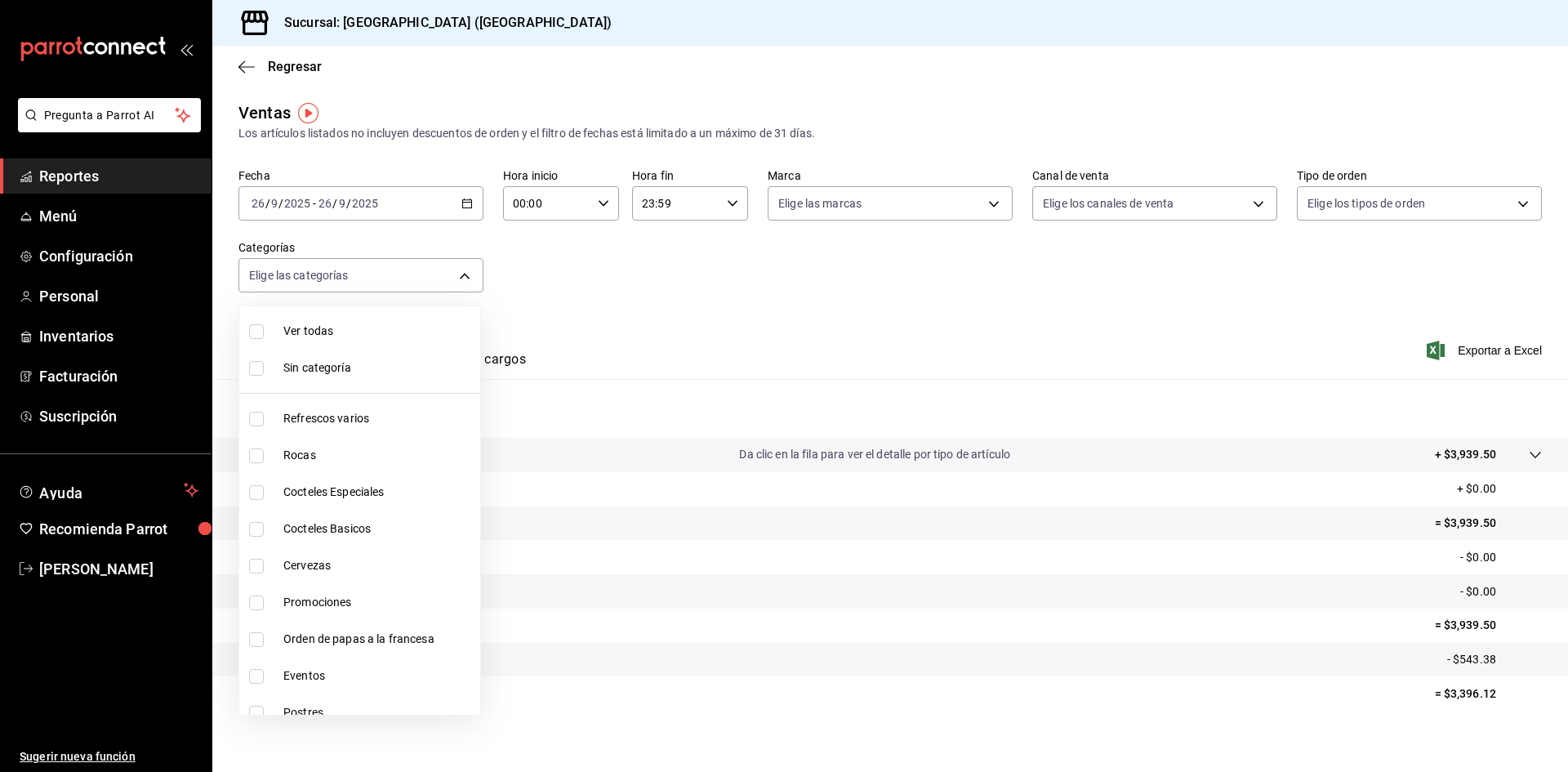
checkbox input "true"
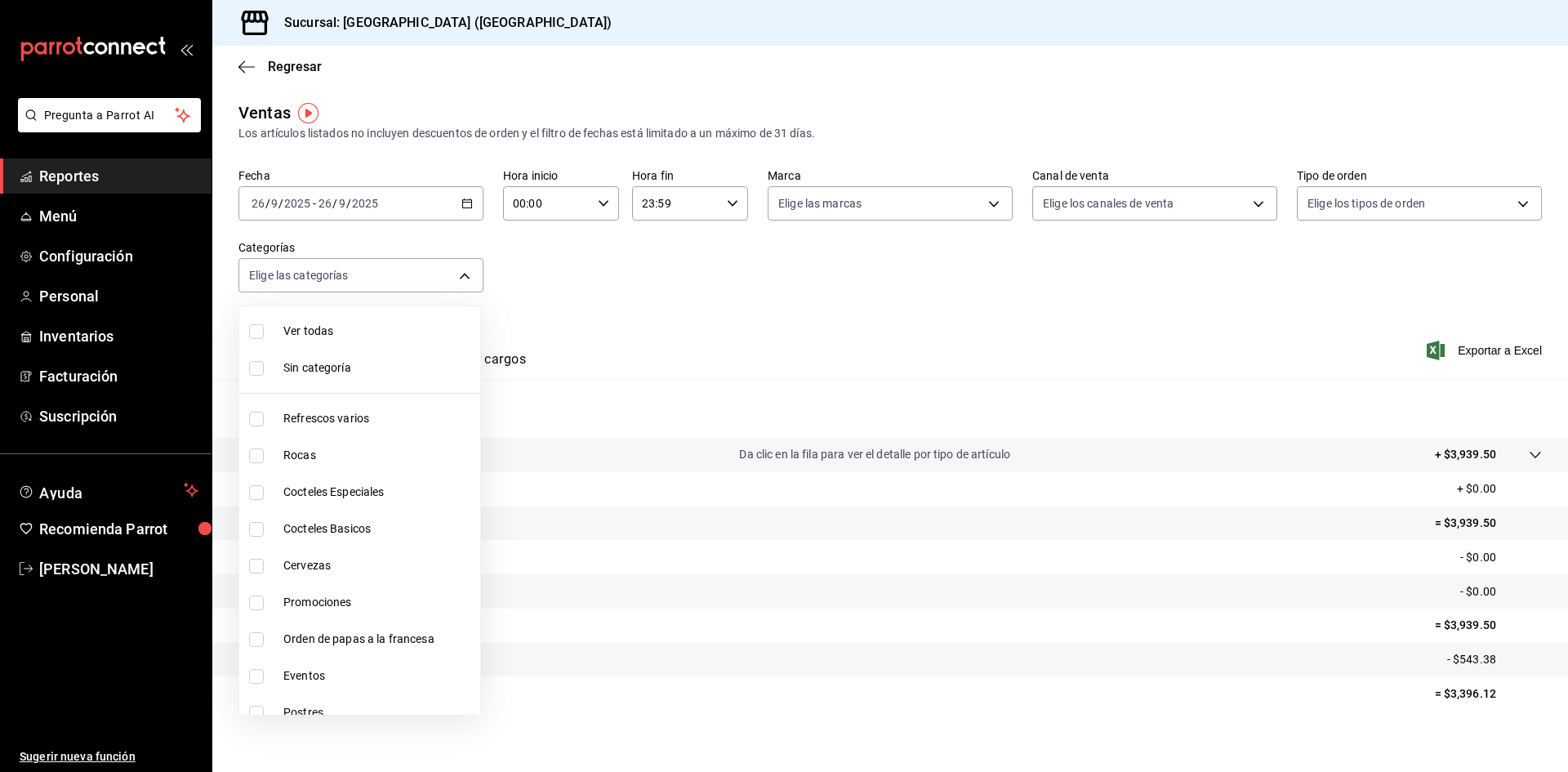
checkbox input "true"
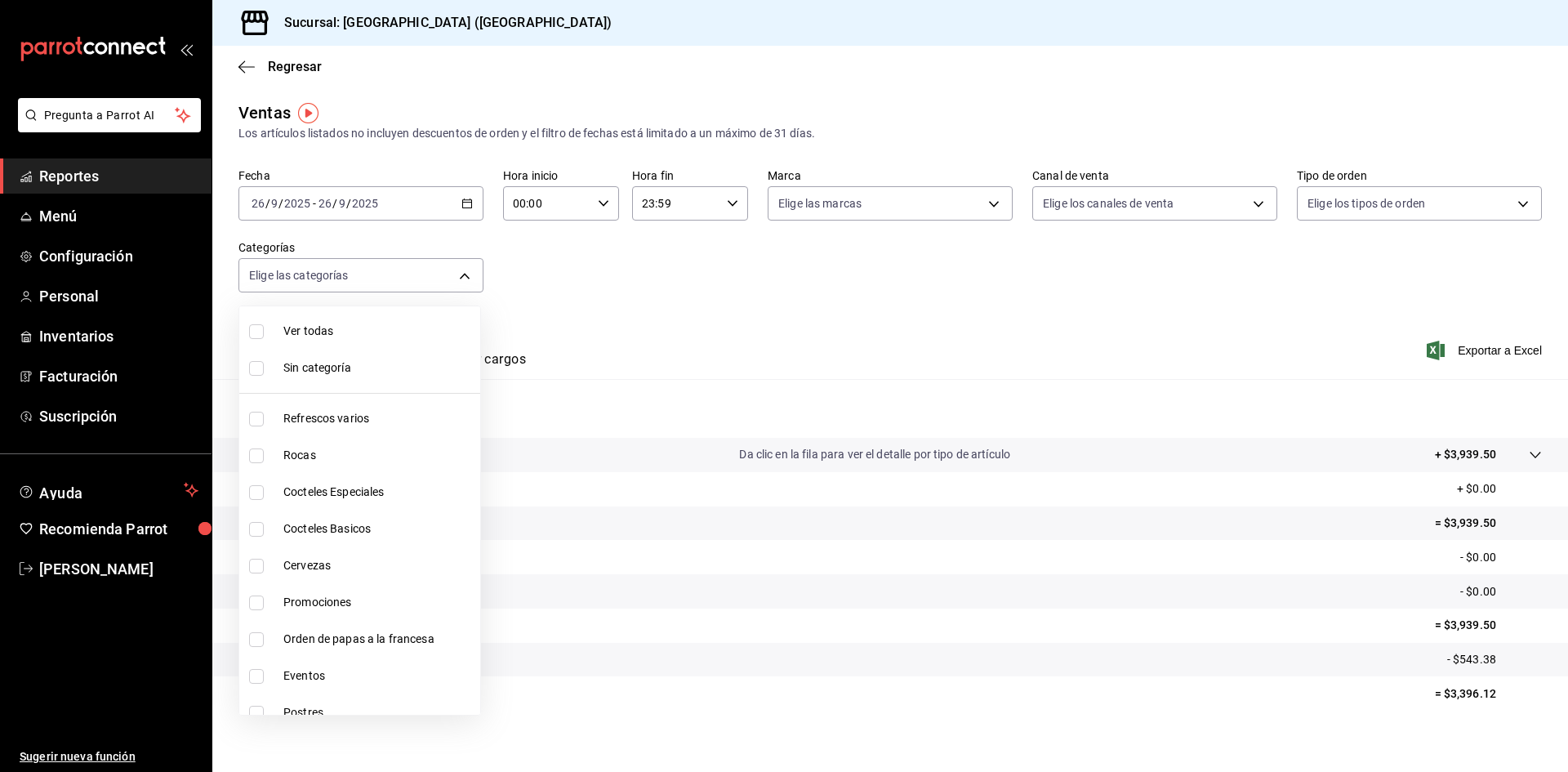
checkbox input "true"
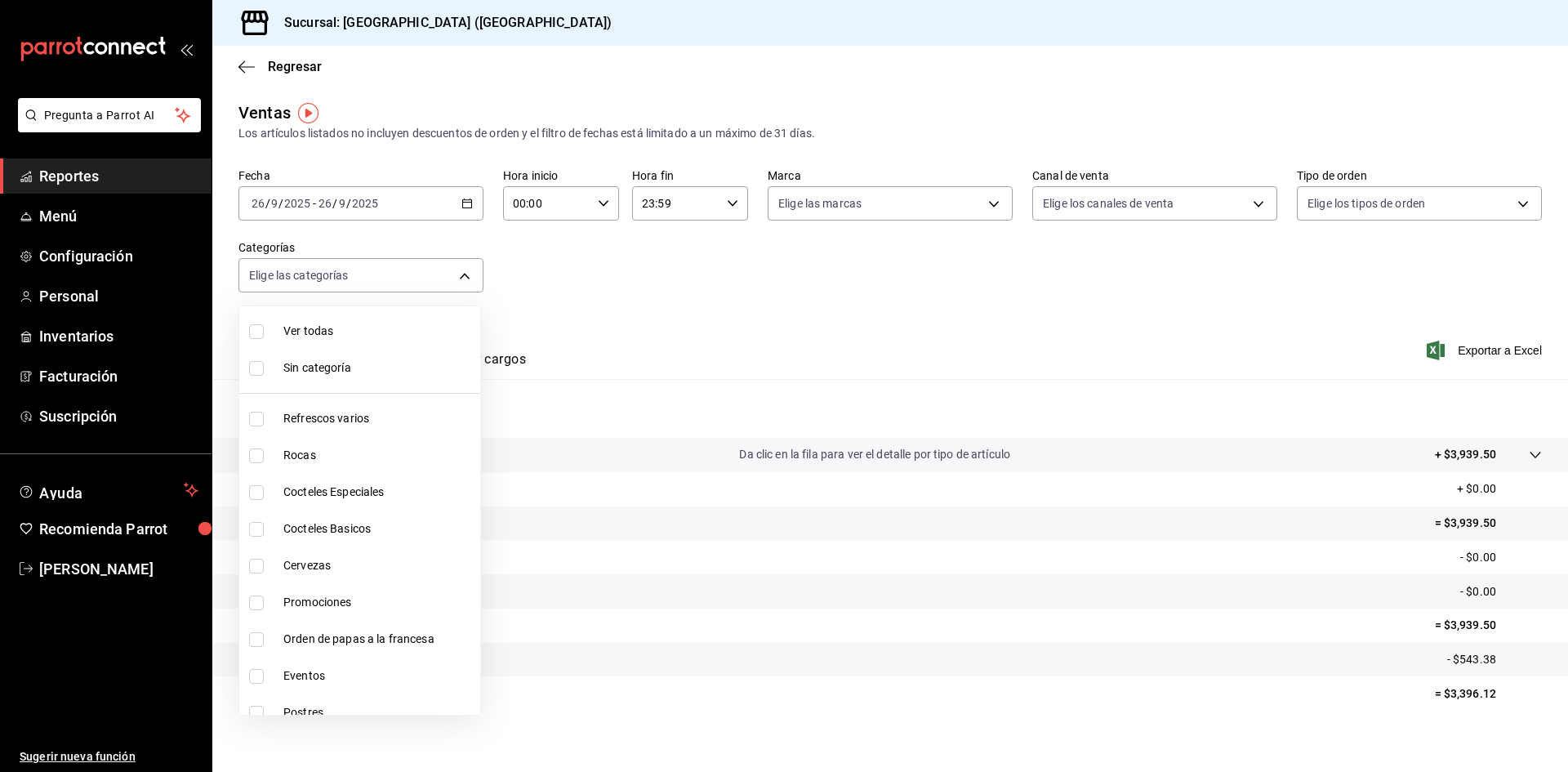
checkbox input "true"
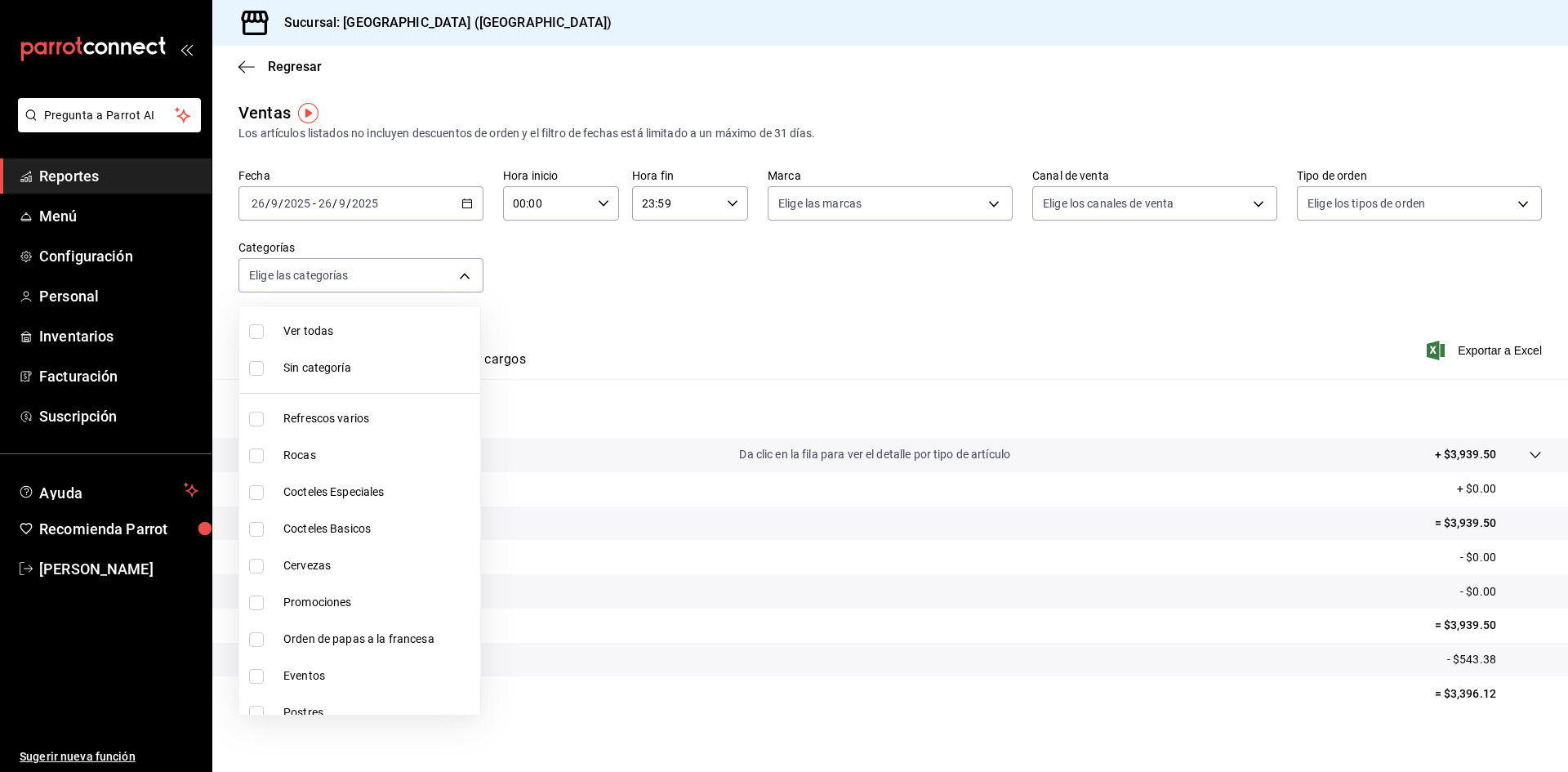
checkbox input "true"
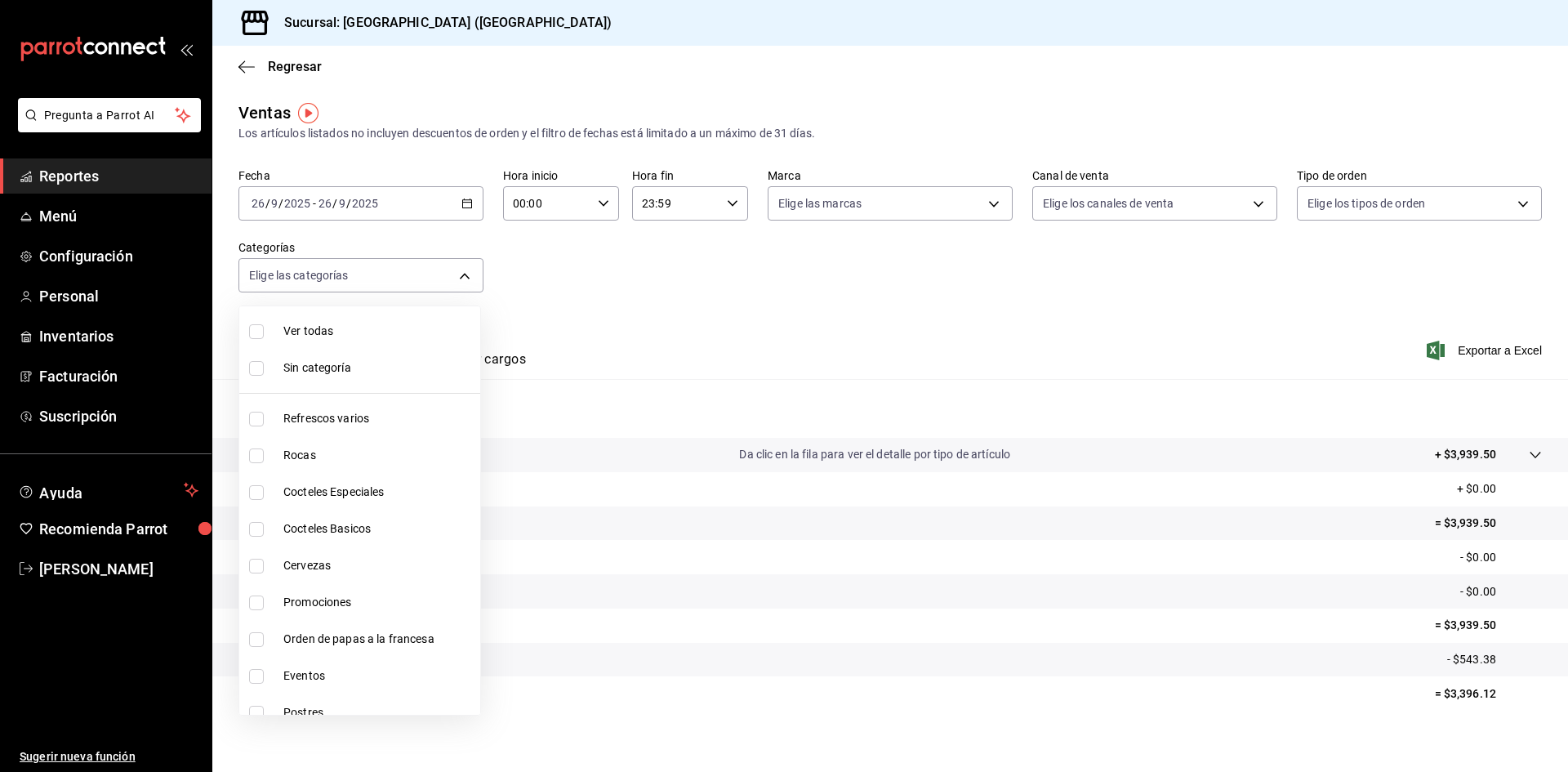
checkbox input "true"
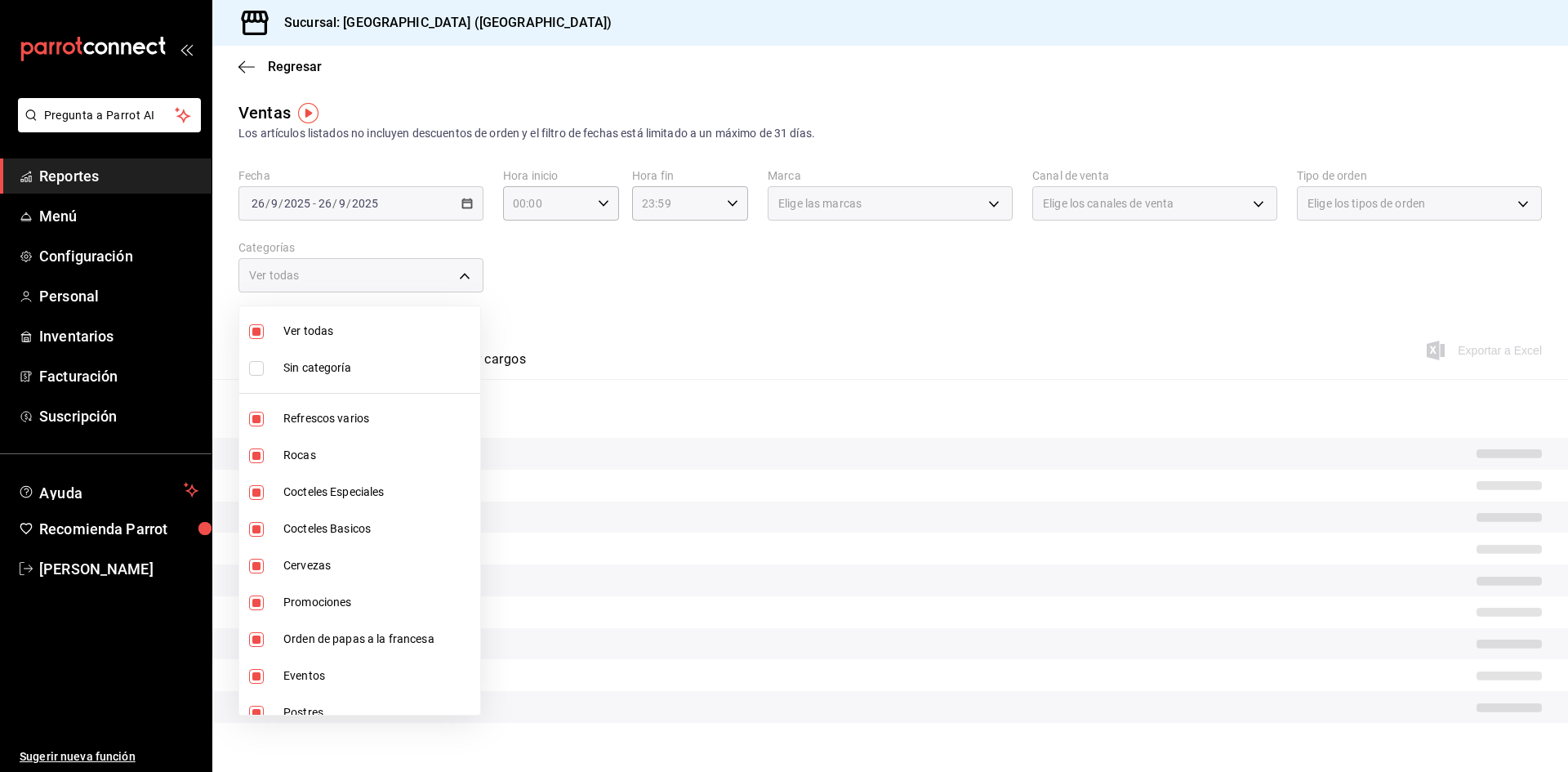
click at [259, 358] on li "Sin categoría" at bounding box center [360, 367] width 241 height 37
checkbox input "true"
click at [543, 310] on div at bounding box center [784, 386] width 1568 height 772
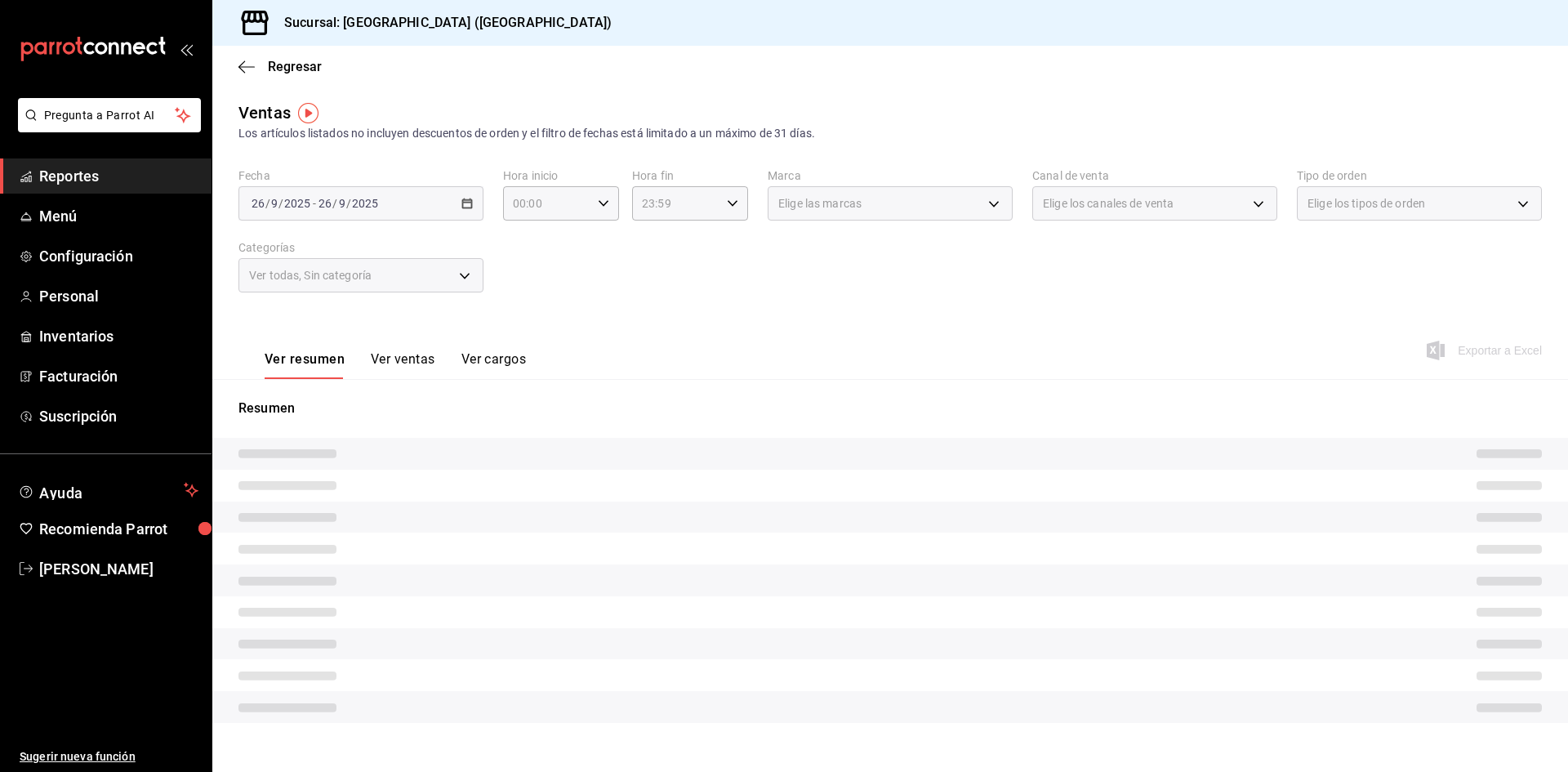
click at [460, 273] on div "Ver todas, Sin categoría" at bounding box center [361, 276] width 245 height 35
click at [591, 201] on div "00:00 Hora inicio" at bounding box center [561, 203] width 116 height 35
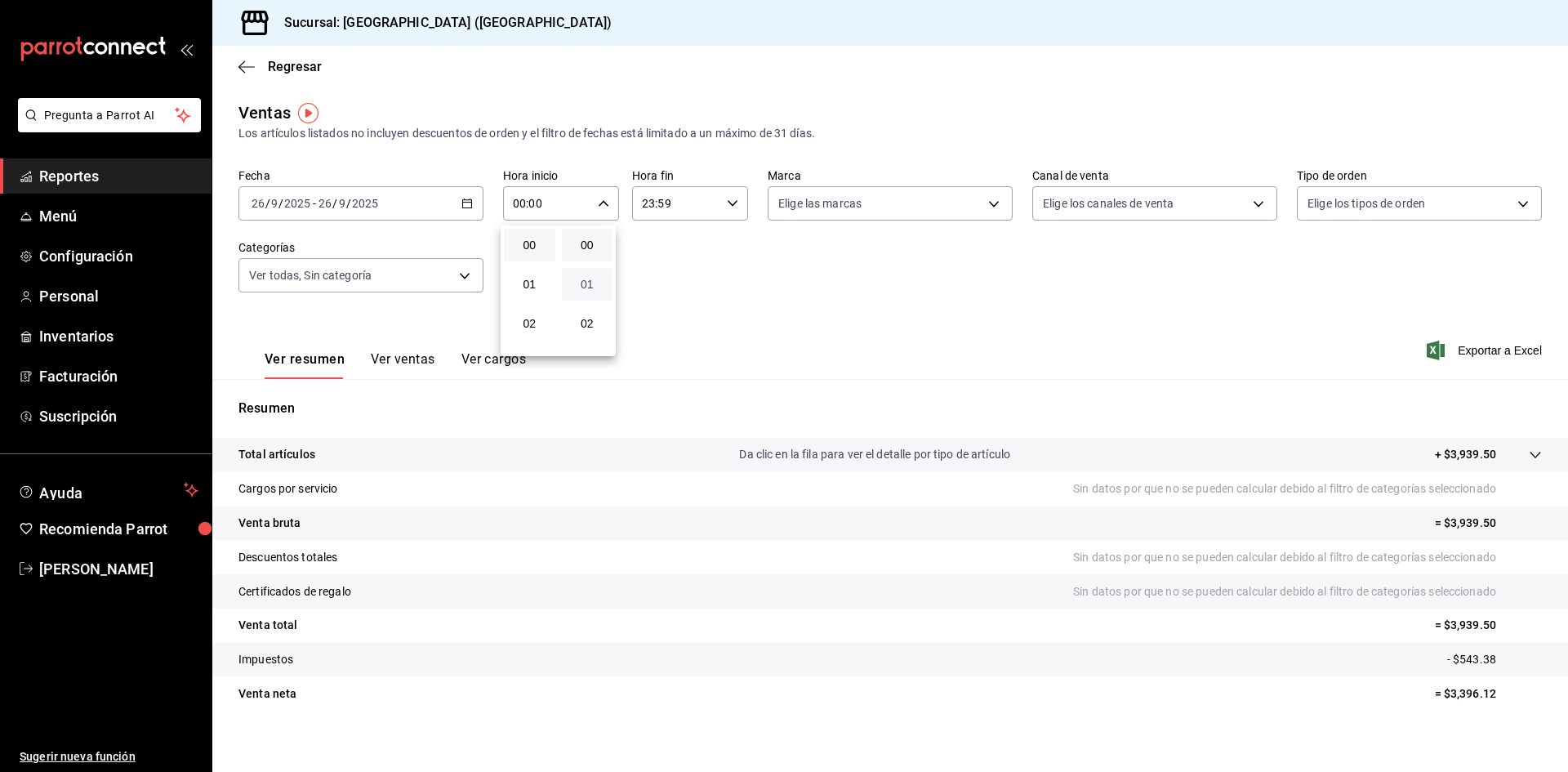
click at [593, 282] on span "01" at bounding box center [587, 284] width 32 height 13
type input "00:01"
click at [595, 284] on span "01" at bounding box center [587, 284] width 32 height 13
click at [714, 208] on div at bounding box center [784, 386] width 1568 height 772
click at [602, 203] on icon "button" at bounding box center [604, 203] width 12 height 12
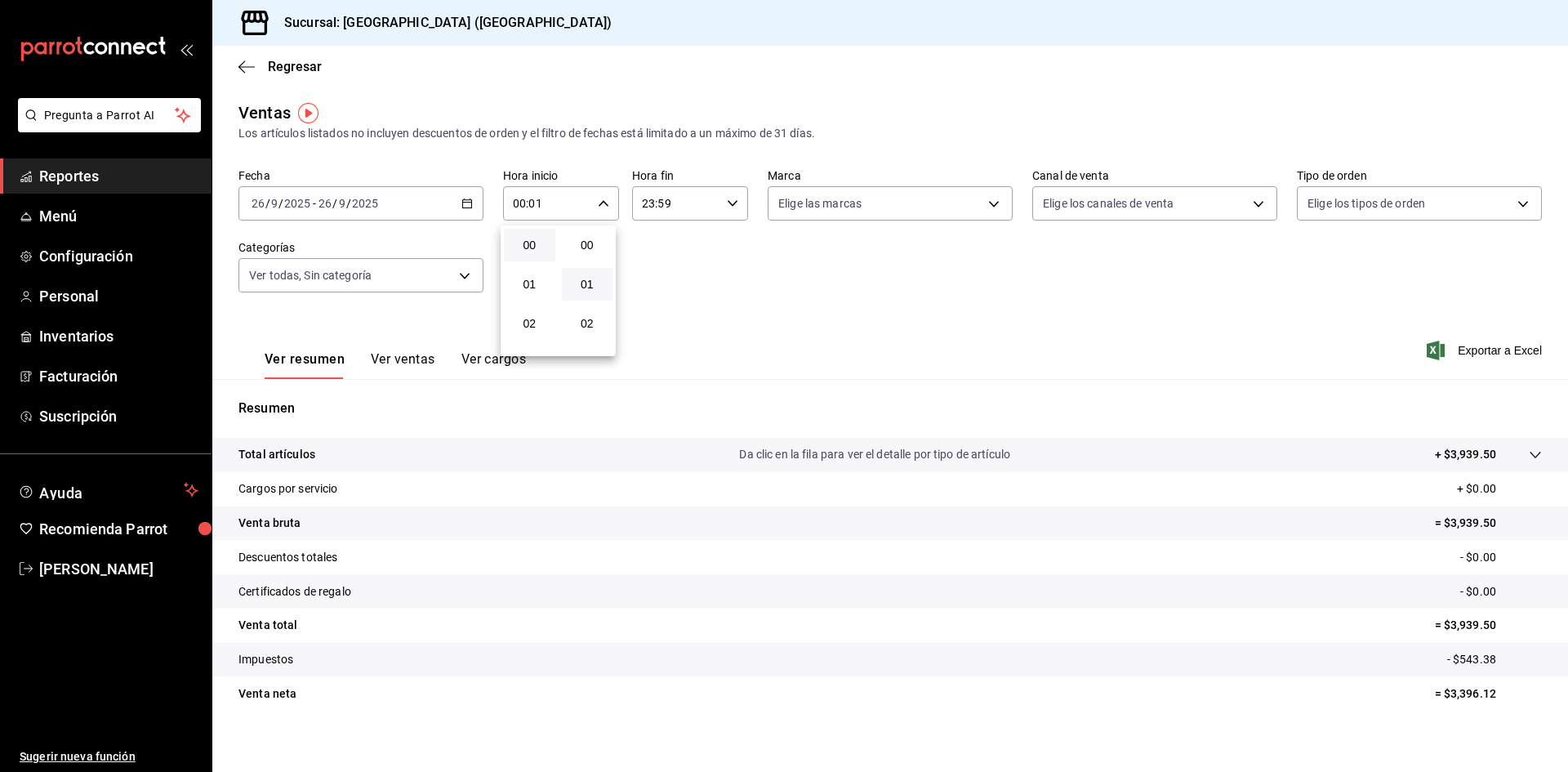
scroll to position [39, 0]
click at [602, 203] on div at bounding box center [784, 386] width 1568 height 772
click at [986, 200] on body "Pregunta a Parrot AI Reportes Menú Configuración Personal Inventarios Facturaci…" at bounding box center [784, 386] width 1568 height 772
click at [783, 263] on input "checkbox" at bounding box center [781, 267] width 15 height 15
checkbox input "true"
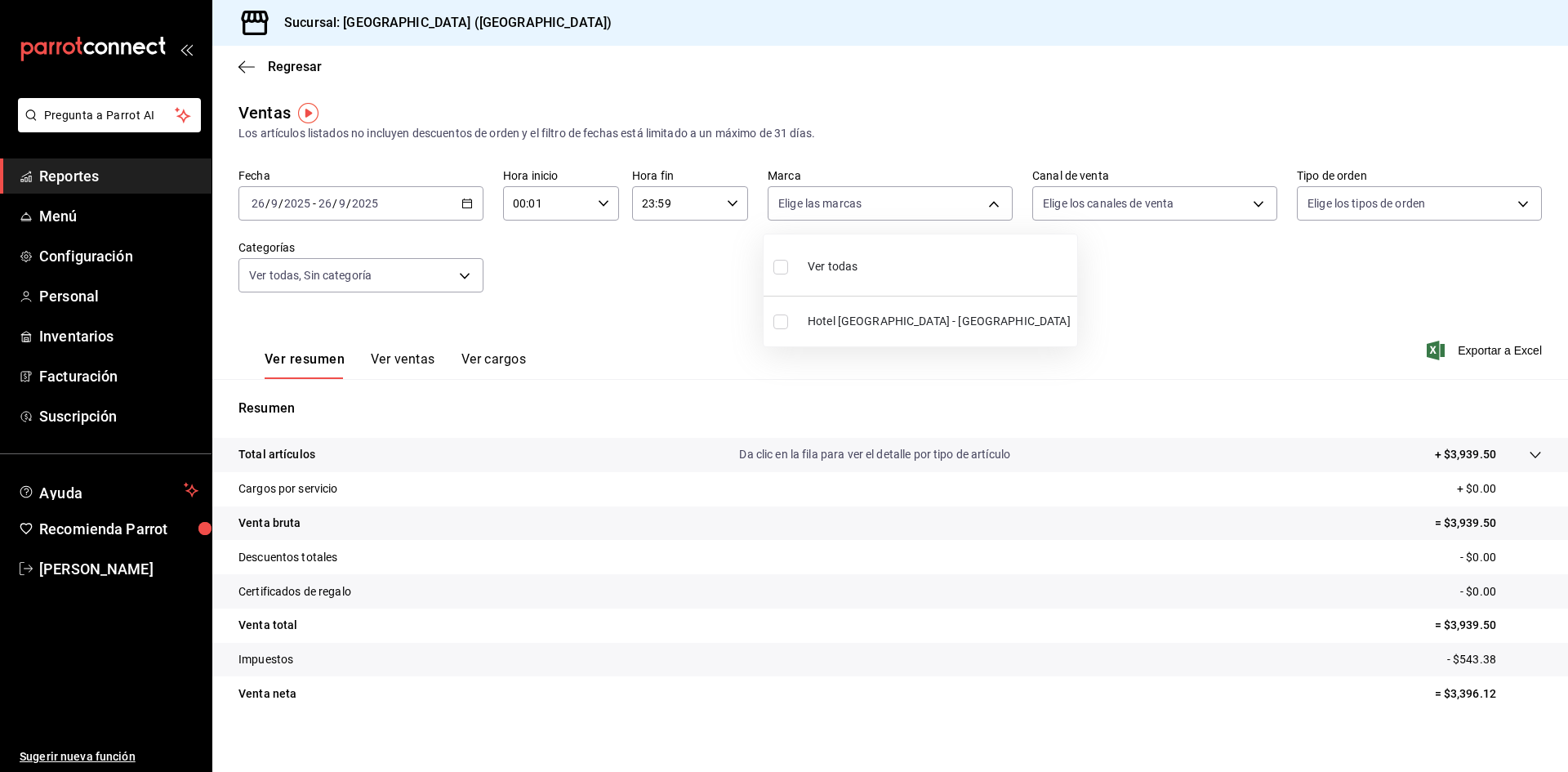
type input "78876d7d-d969-4c97-957f-d97bcaf374a8"
checkbox input "true"
click at [1210, 277] on div at bounding box center [784, 386] width 1568 height 772
click at [466, 206] on icon "button" at bounding box center [467, 203] width 12 height 12
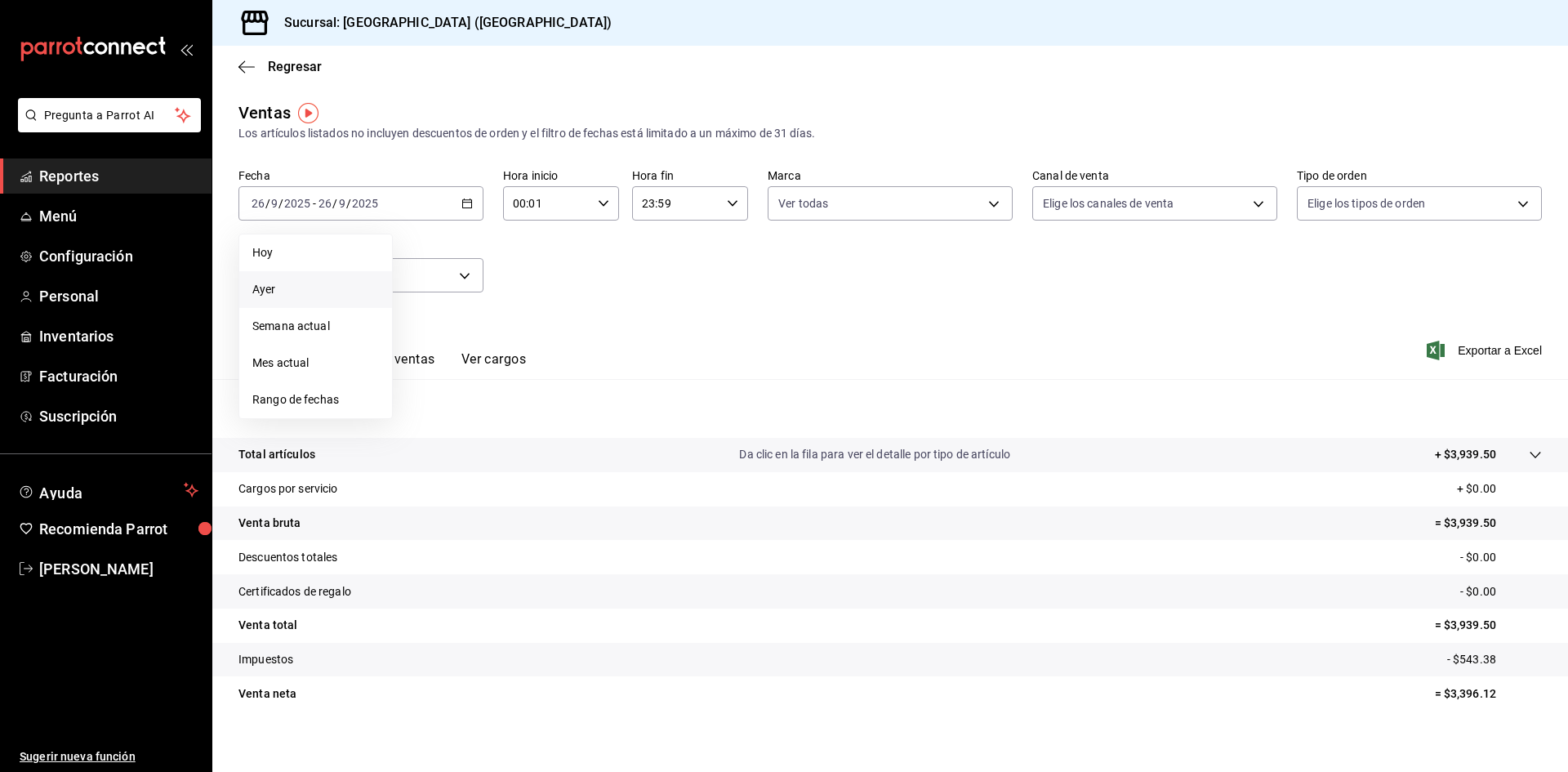
click at [303, 297] on span "Ayer" at bounding box center [315, 289] width 126 height 17
click at [402, 361] on button "Ver ventas" at bounding box center [403, 365] width 64 height 28
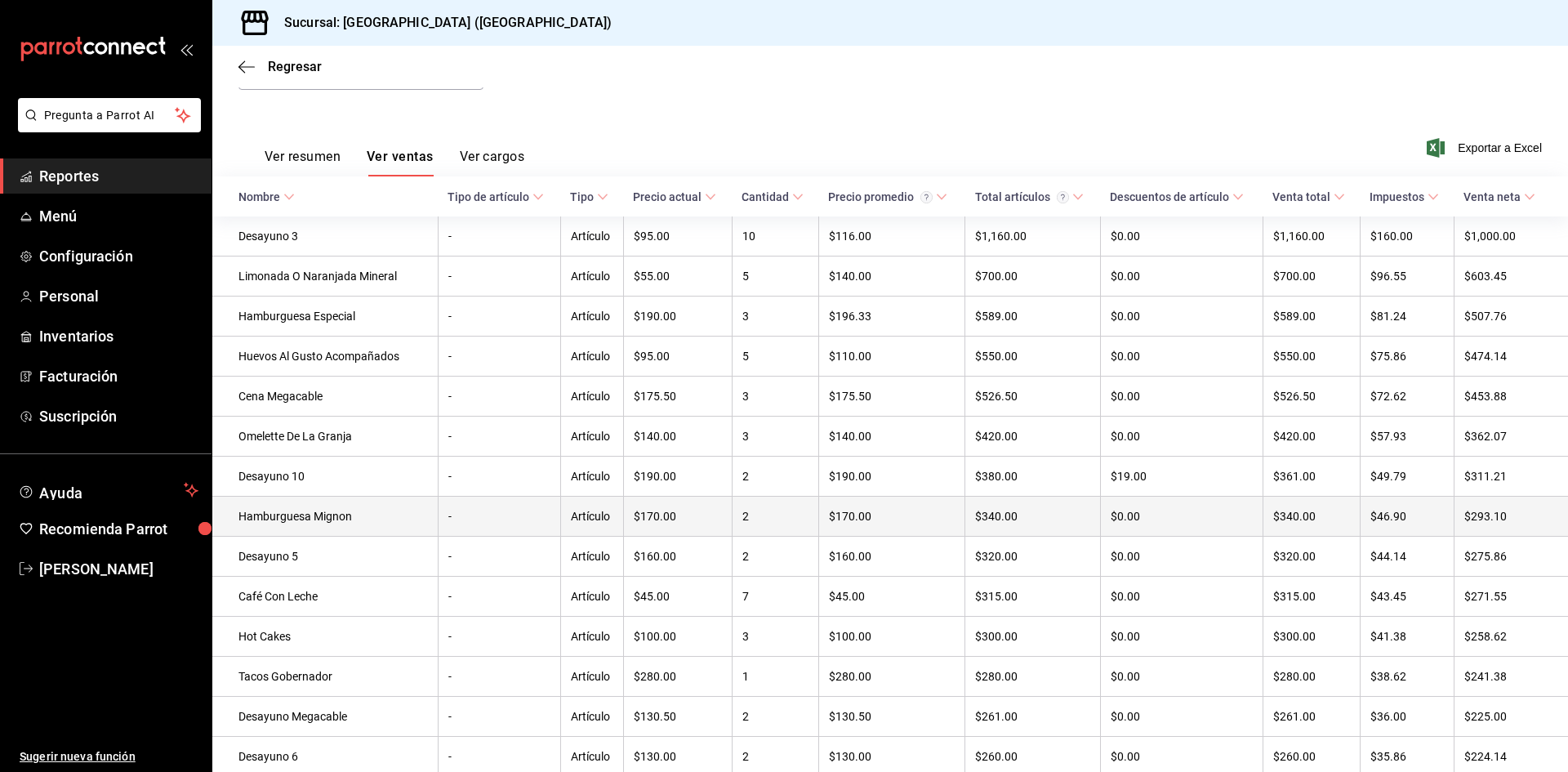
scroll to position [163, 0]
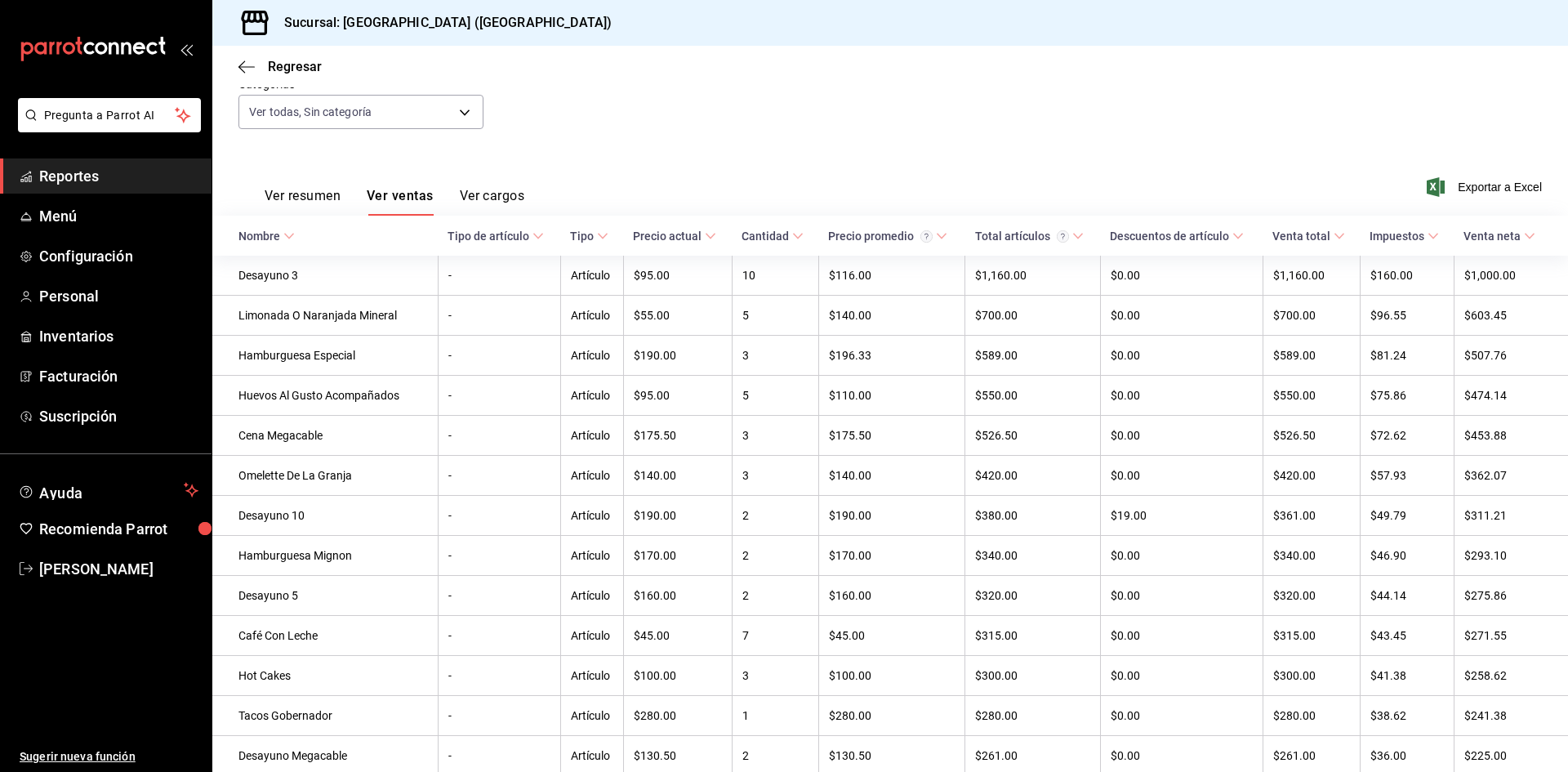
click at [315, 190] on button "Ver resumen" at bounding box center [302, 201] width 76 height 28
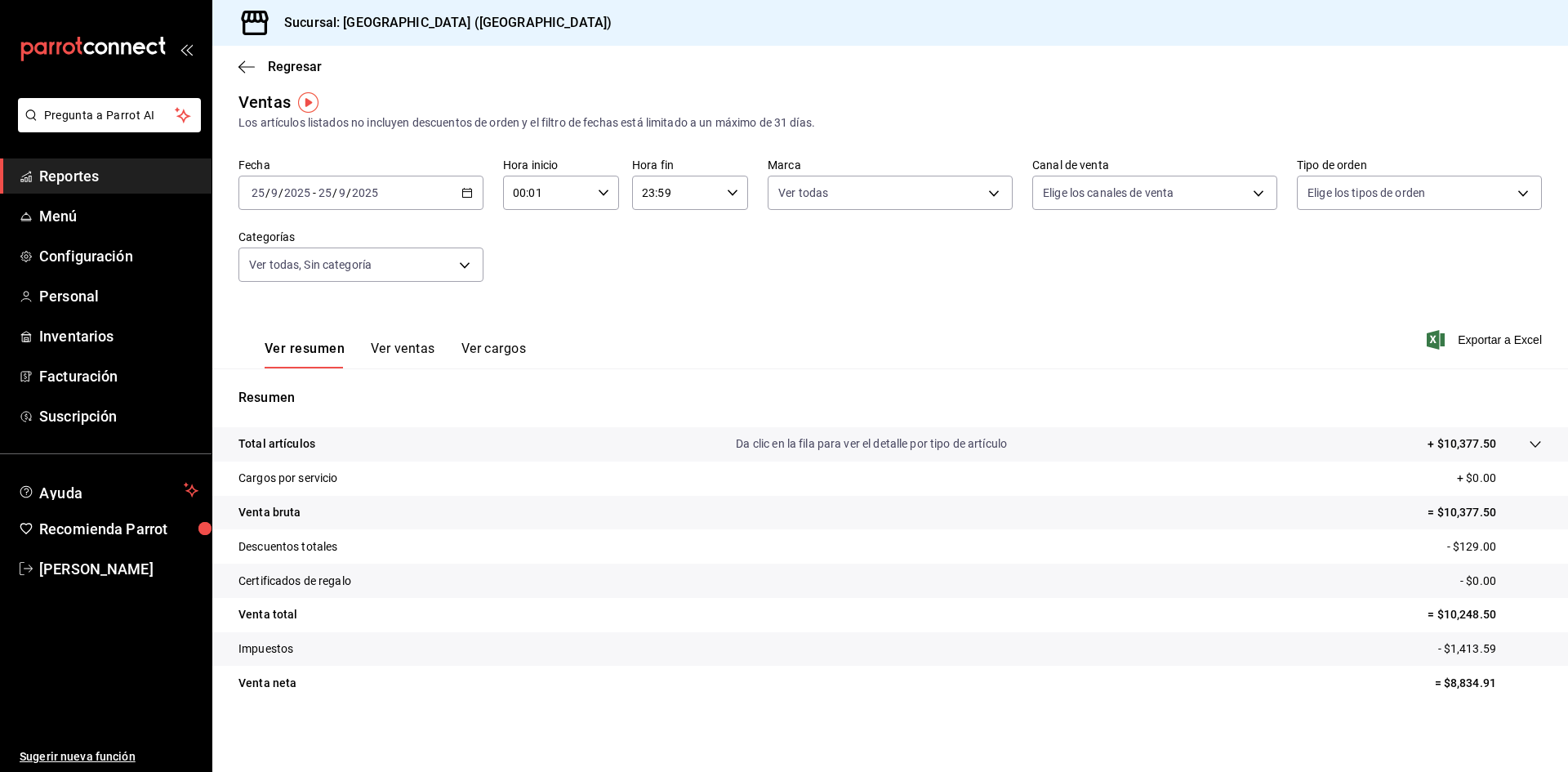
scroll to position [11, 0]
click at [451, 269] on body "Pregunta a Parrot AI Reportes Menú Configuración Personal Inventarios Facturaci…" at bounding box center [784, 386] width 1568 height 772
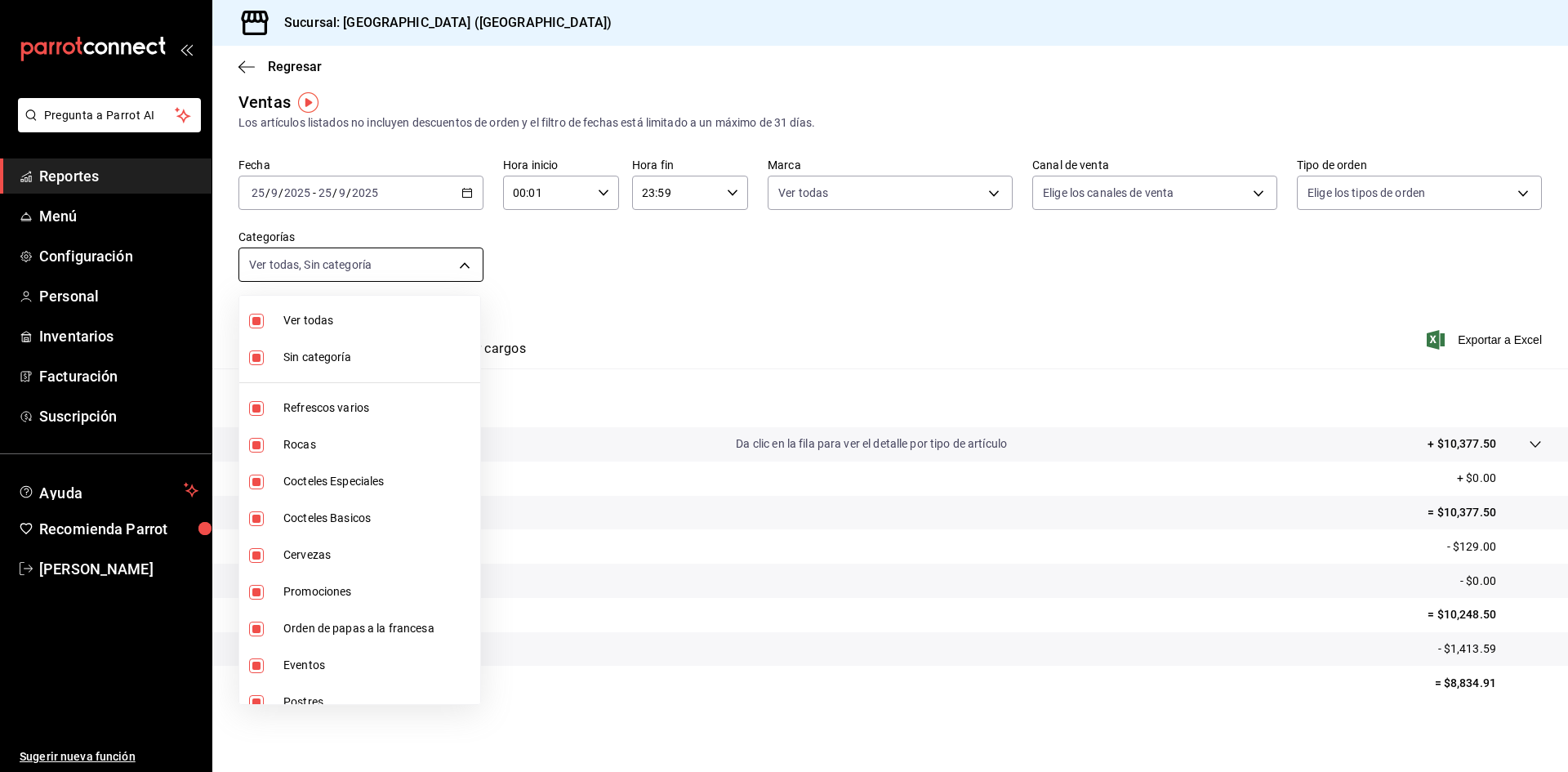
click at [451, 269] on div at bounding box center [784, 386] width 1568 height 772
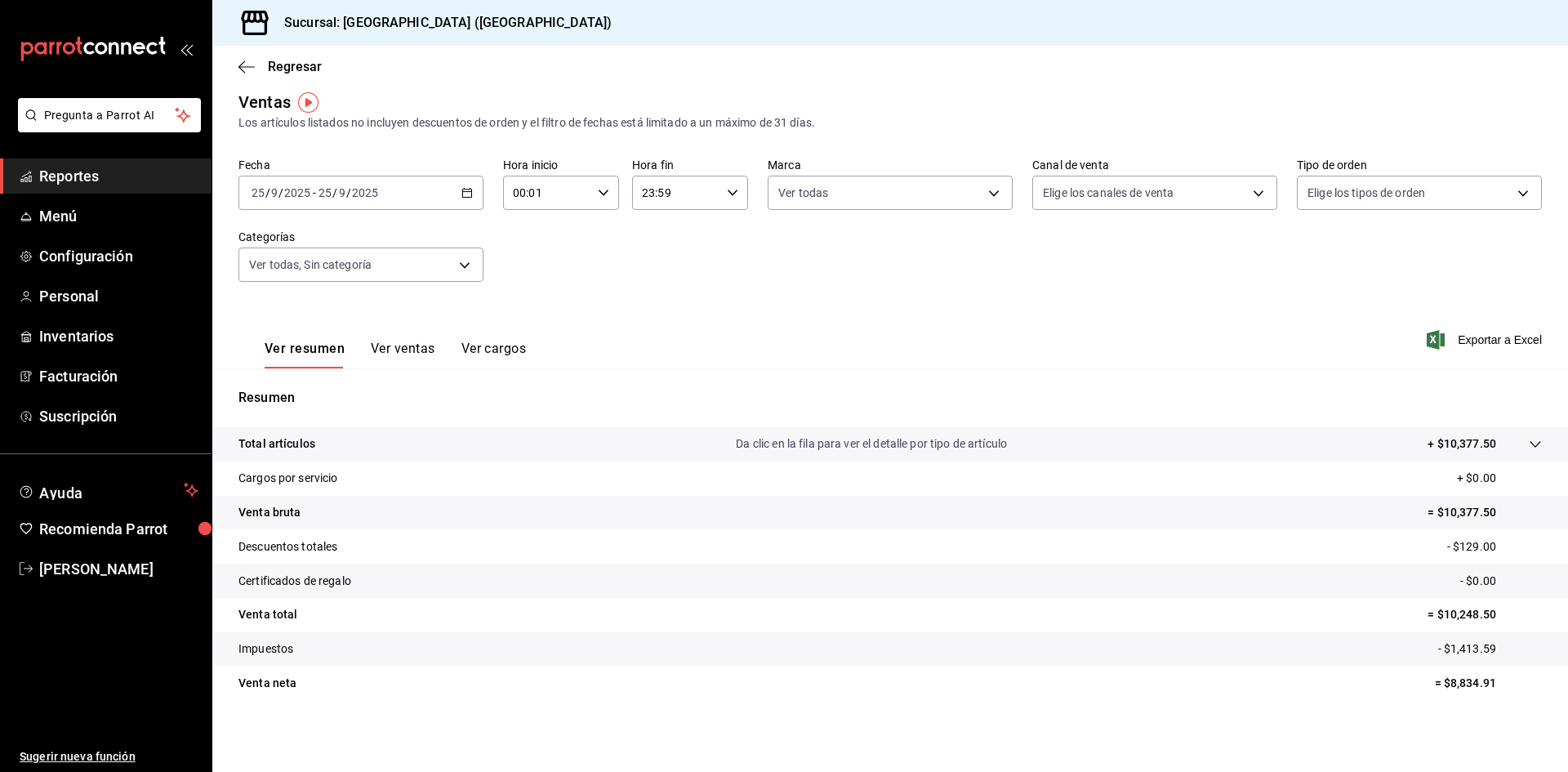
click at [464, 190] on icon "button" at bounding box center [467, 192] width 12 height 12
click at [296, 353] on span "Mes actual" at bounding box center [315, 352] width 126 height 17
click at [401, 352] on button "Ver ventas" at bounding box center [403, 354] width 64 height 28
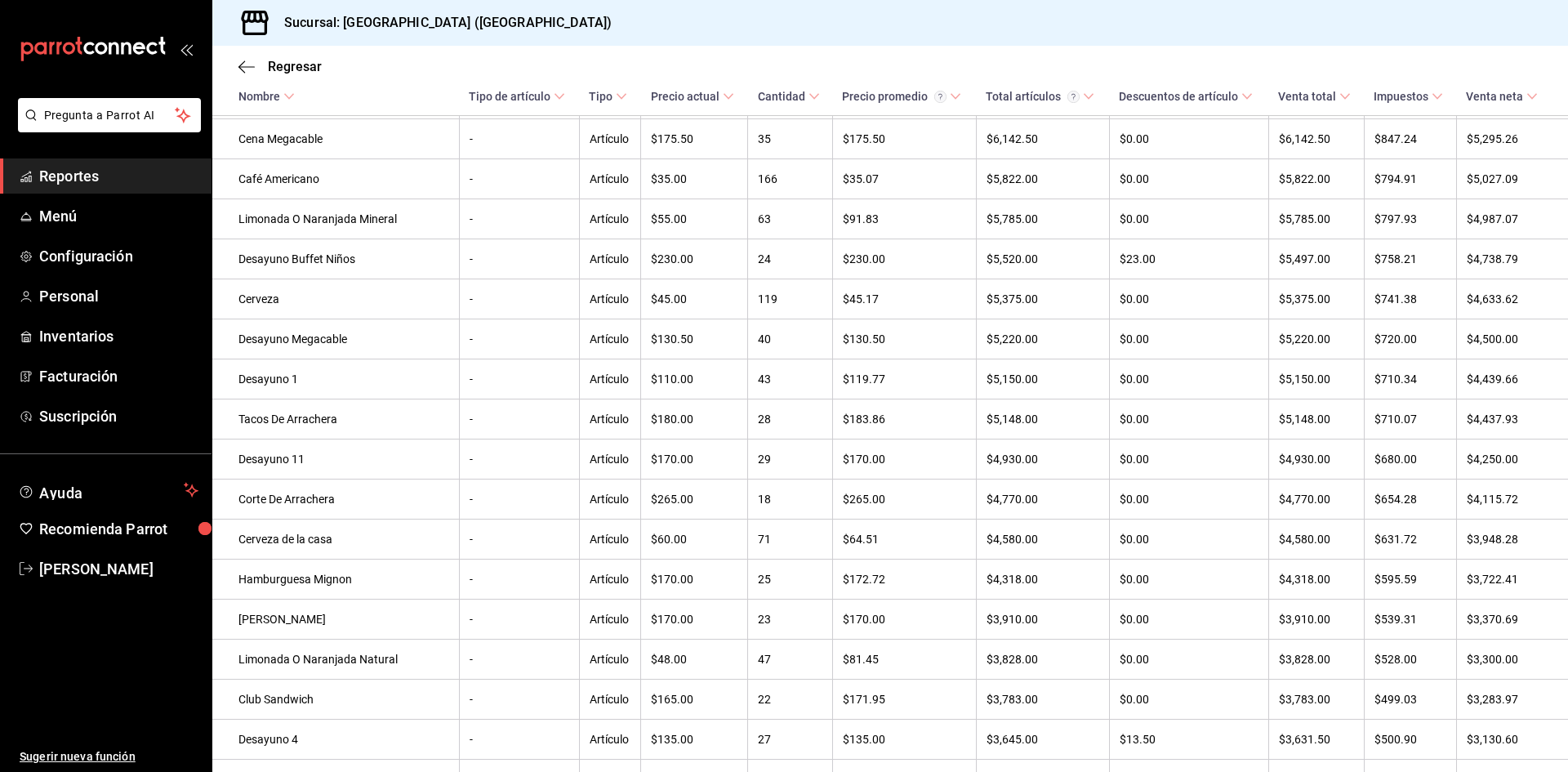
scroll to position [880, 0]
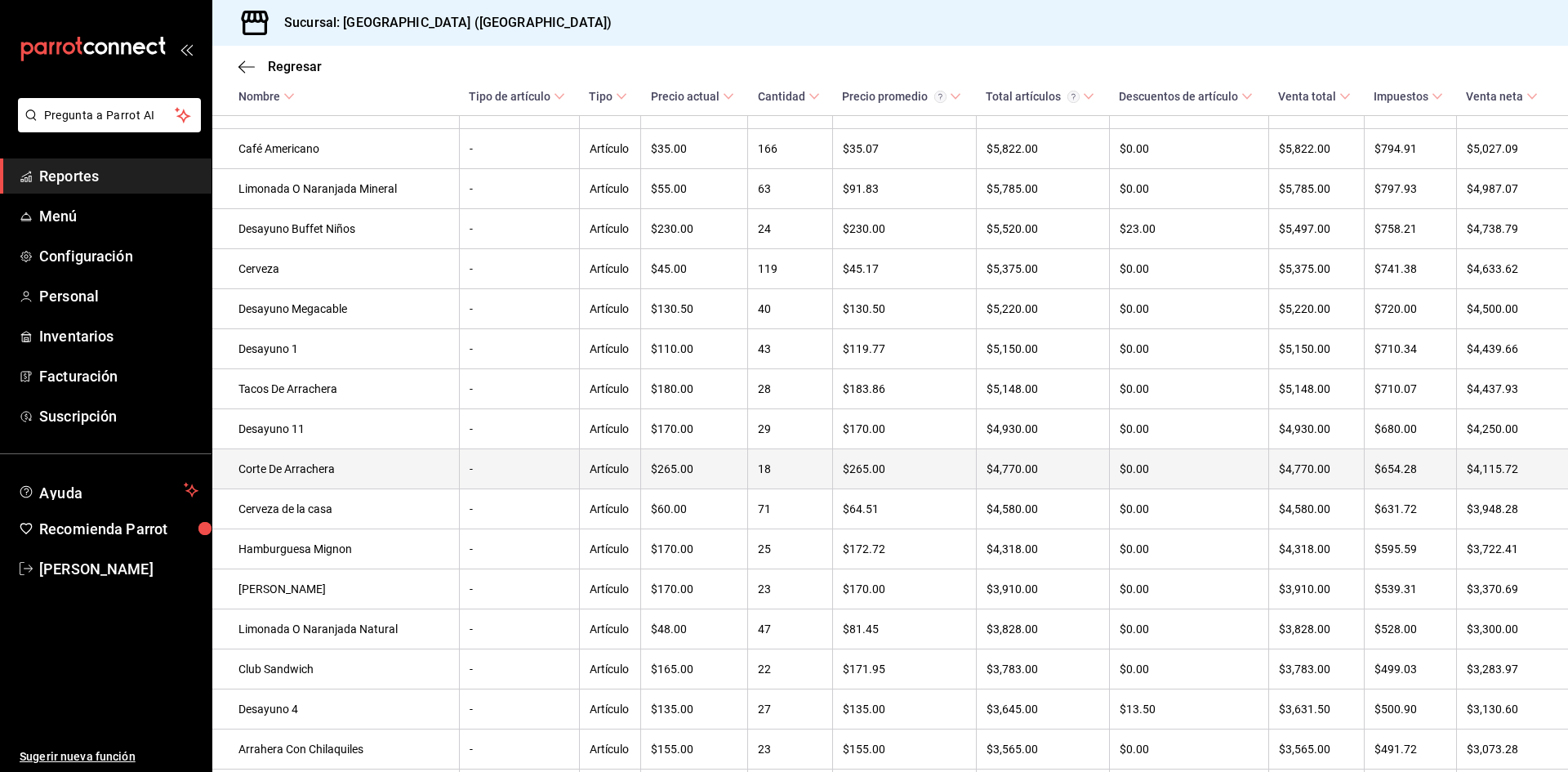
click at [391, 485] on td "Corte De Arrachera" at bounding box center [335, 469] width 247 height 40
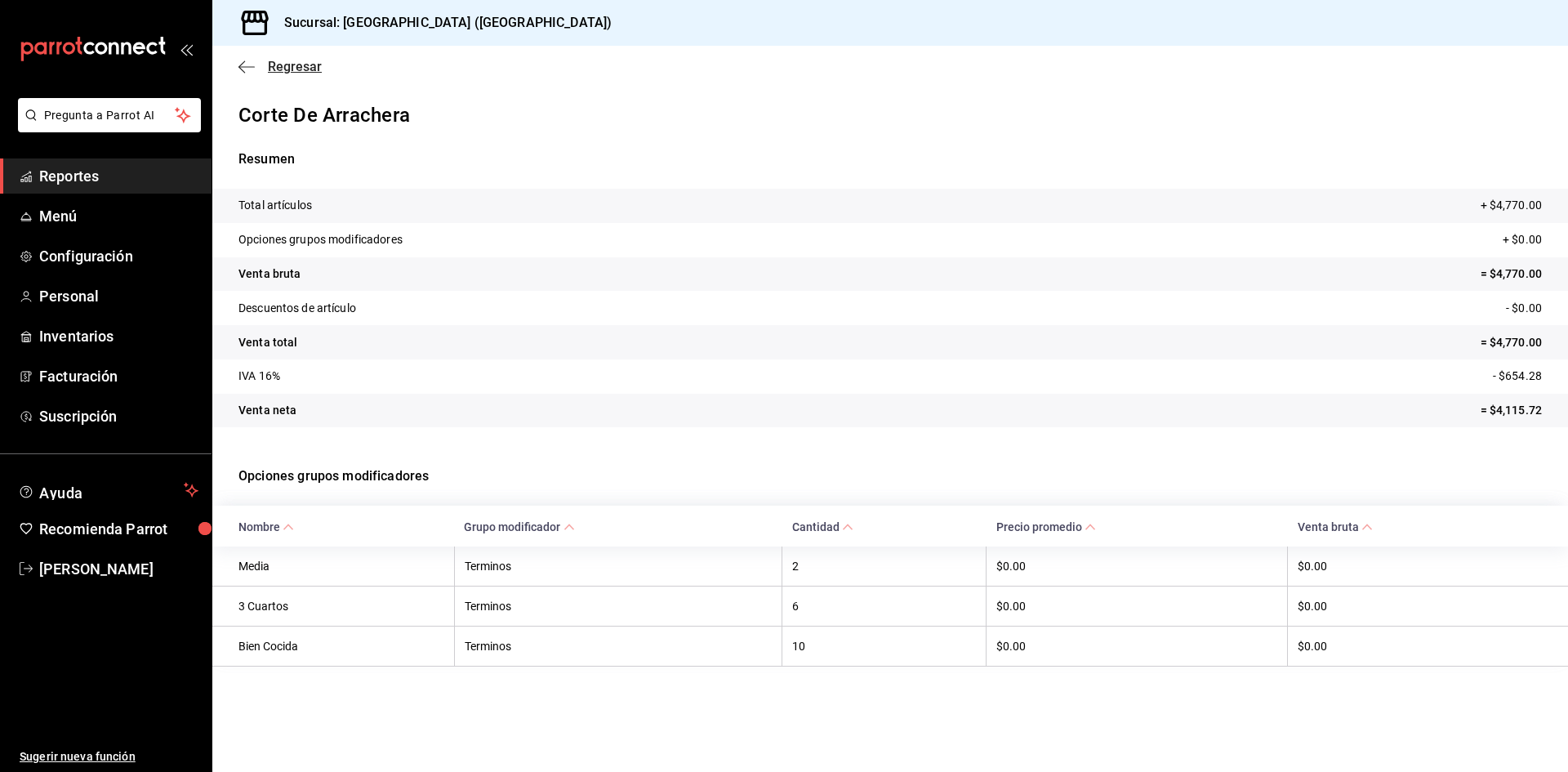
click at [243, 65] on icon "button" at bounding box center [247, 67] width 17 height 15
click at [244, 65] on icon "button" at bounding box center [247, 67] width 17 height 15
click at [246, 65] on icon "button" at bounding box center [247, 67] width 17 height 15
click at [247, 65] on icon "button" at bounding box center [247, 67] width 17 height 15
click at [238, 64] on div "Regresar" at bounding box center [890, 66] width 1356 height 41
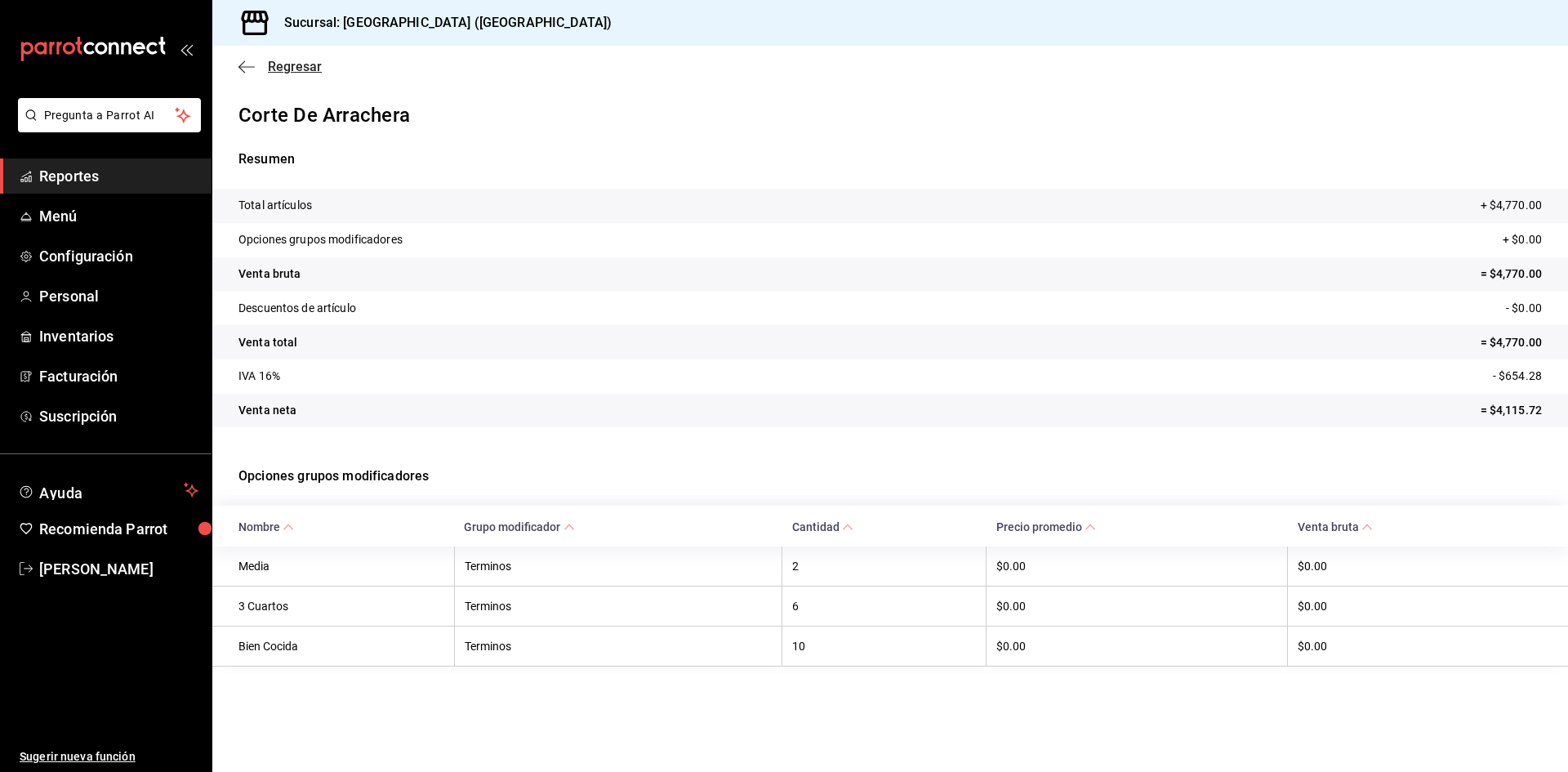
click at [285, 65] on span "Regresar" at bounding box center [294, 66] width 54 height 16
click at [290, 63] on span "Regresar" at bounding box center [294, 66] width 54 height 16
click at [291, 63] on span "Regresar" at bounding box center [294, 66] width 54 height 16
click at [291, 61] on span "Regresar" at bounding box center [294, 66] width 54 height 16
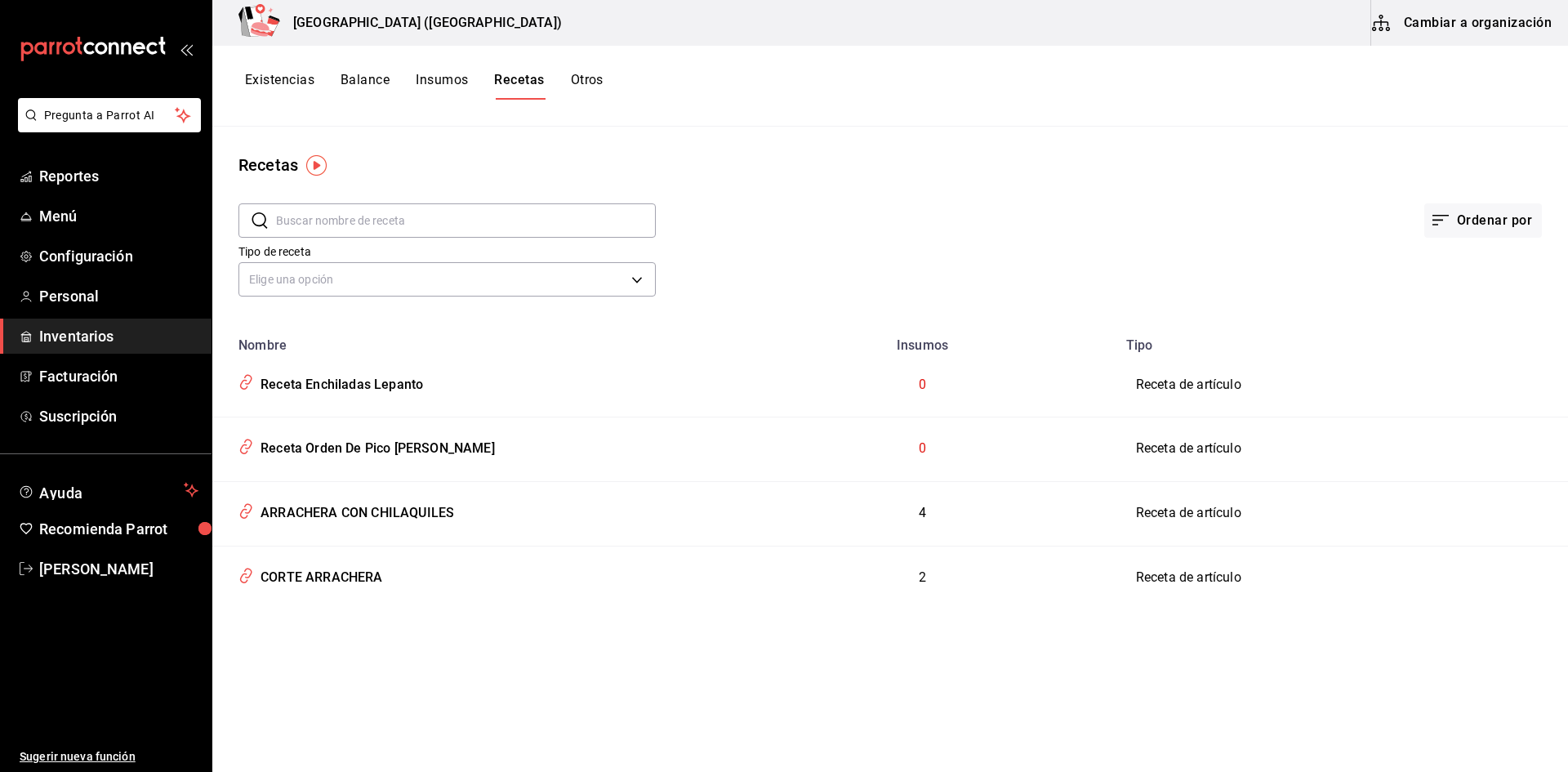
click at [1482, 26] on button "Cambiar a organización" at bounding box center [1462, 22] width 184 height 45
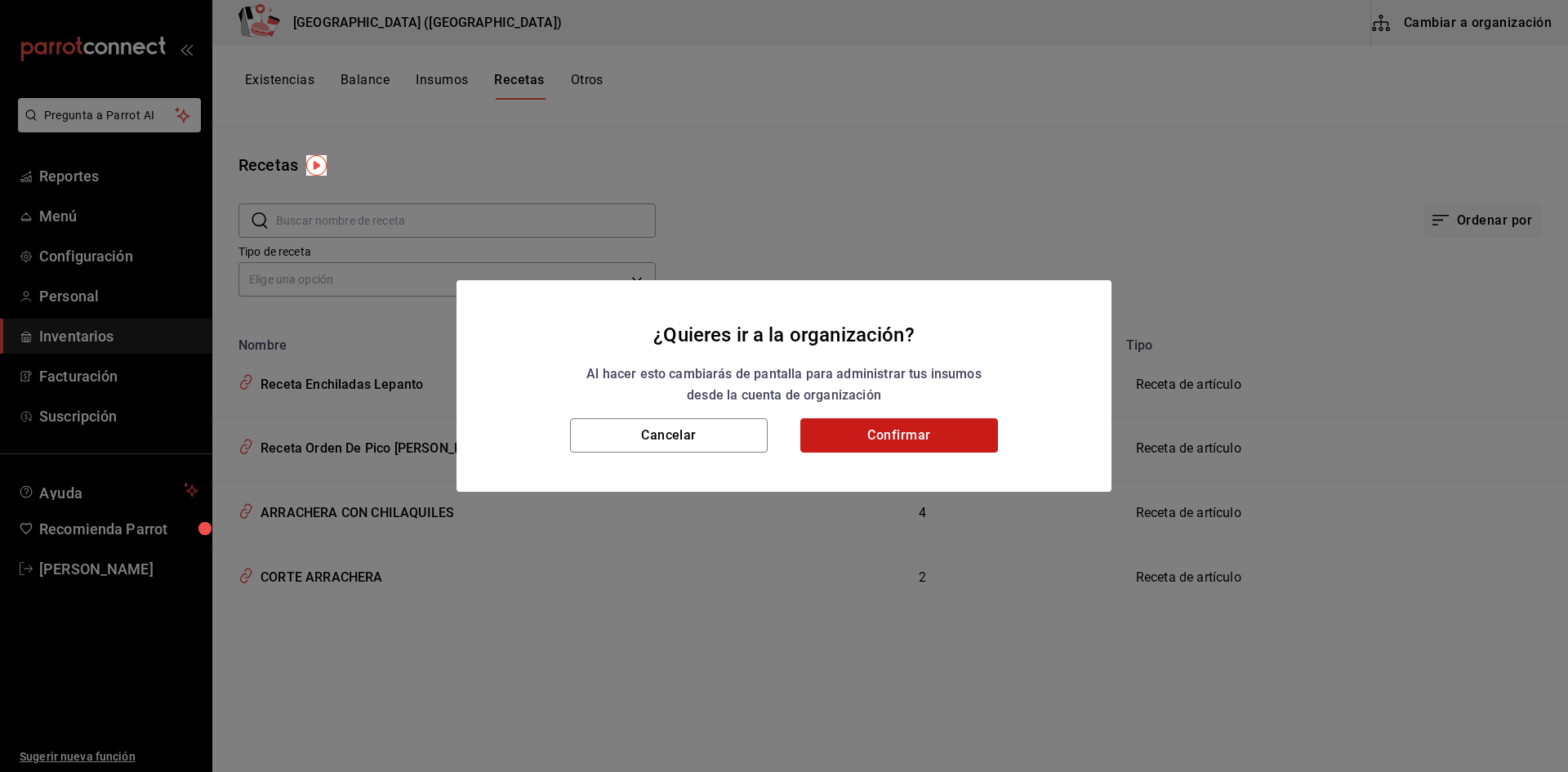
click at [903, 443] on button "Confirmar" at bounding box center [898, 435] width 197 height 35
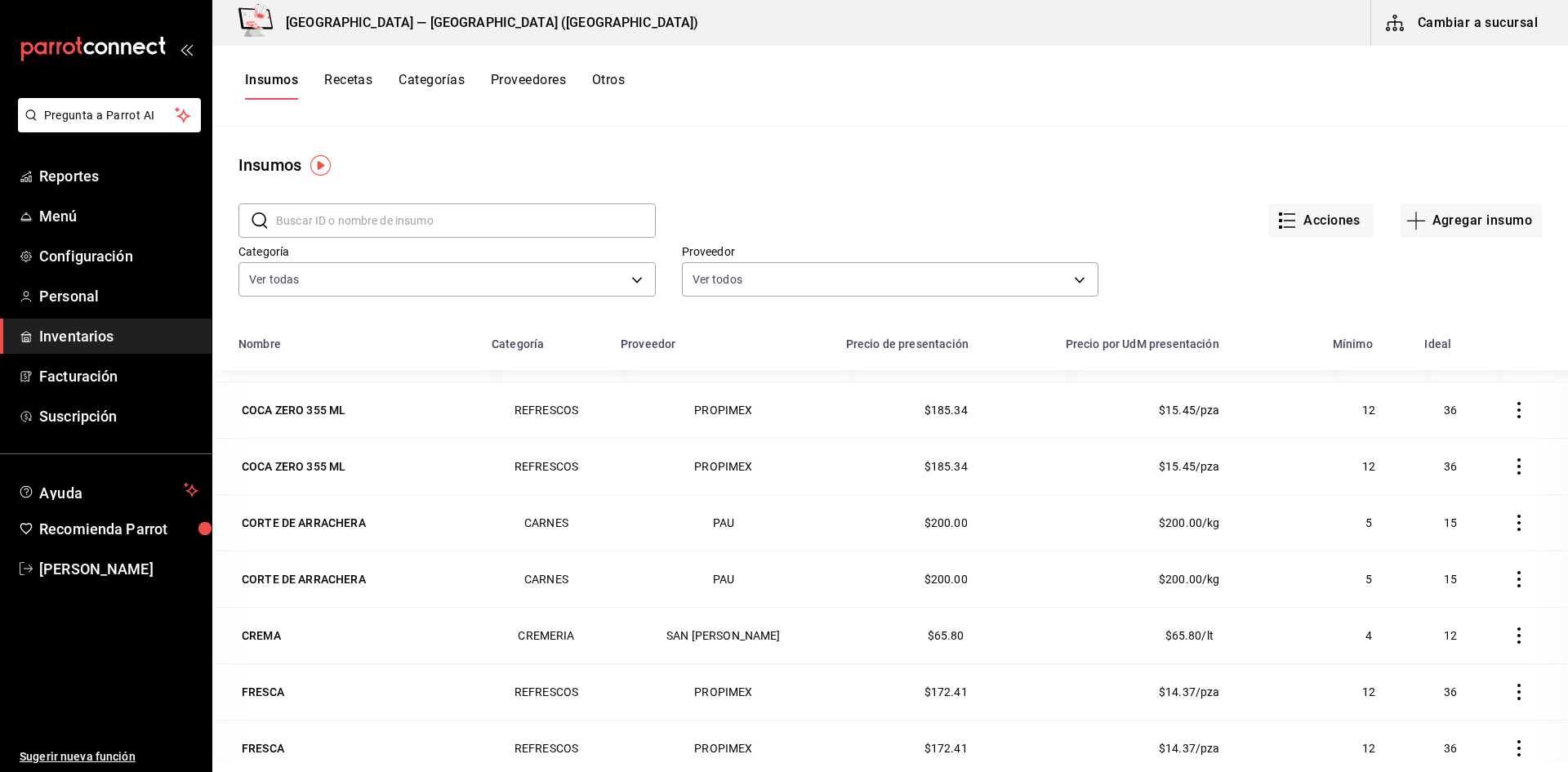
scroll to position [408, 0]
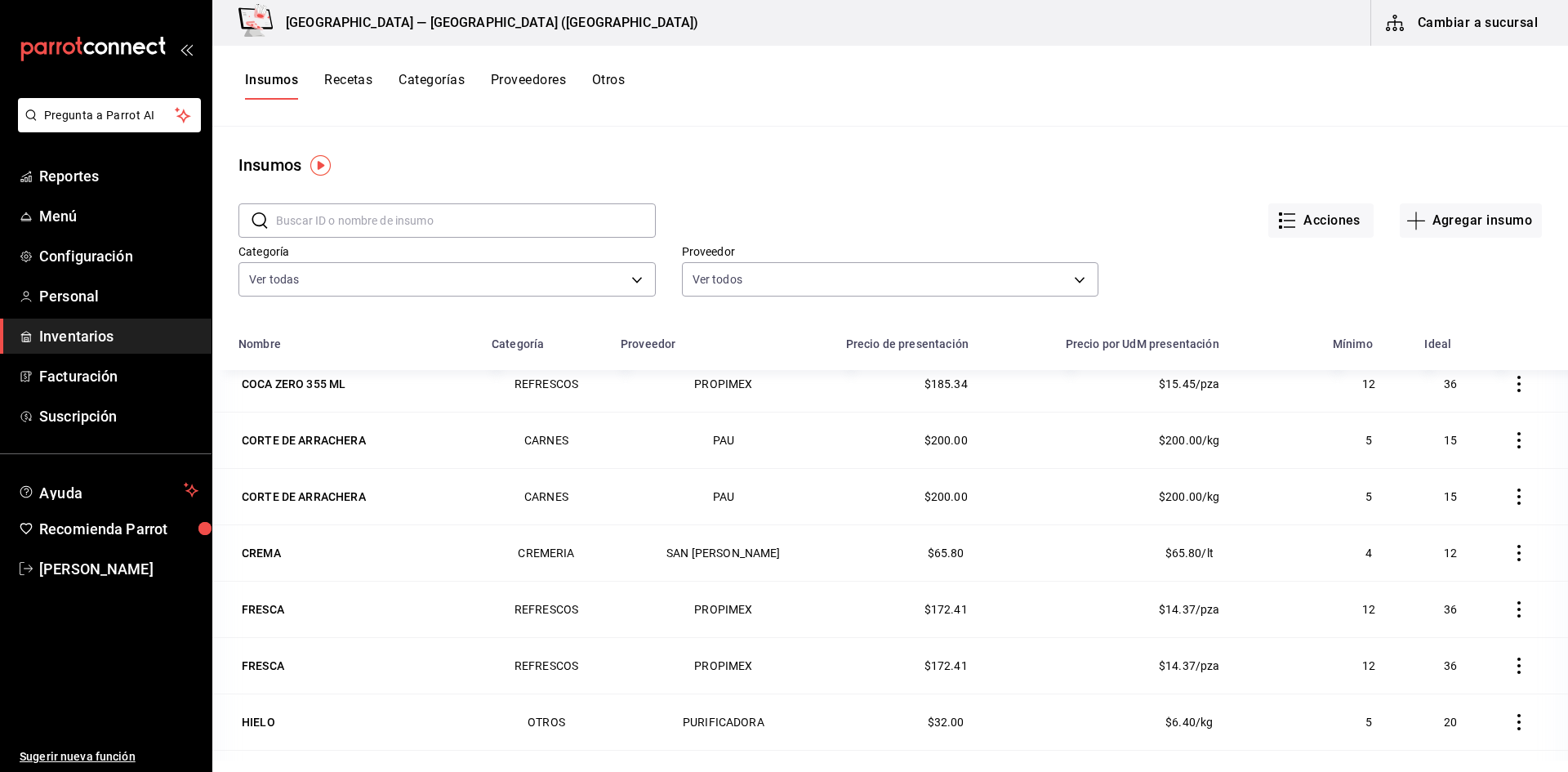
click at [263, 604] on div "FRESCA" at bounding box center [263, 609] width 42 height 17
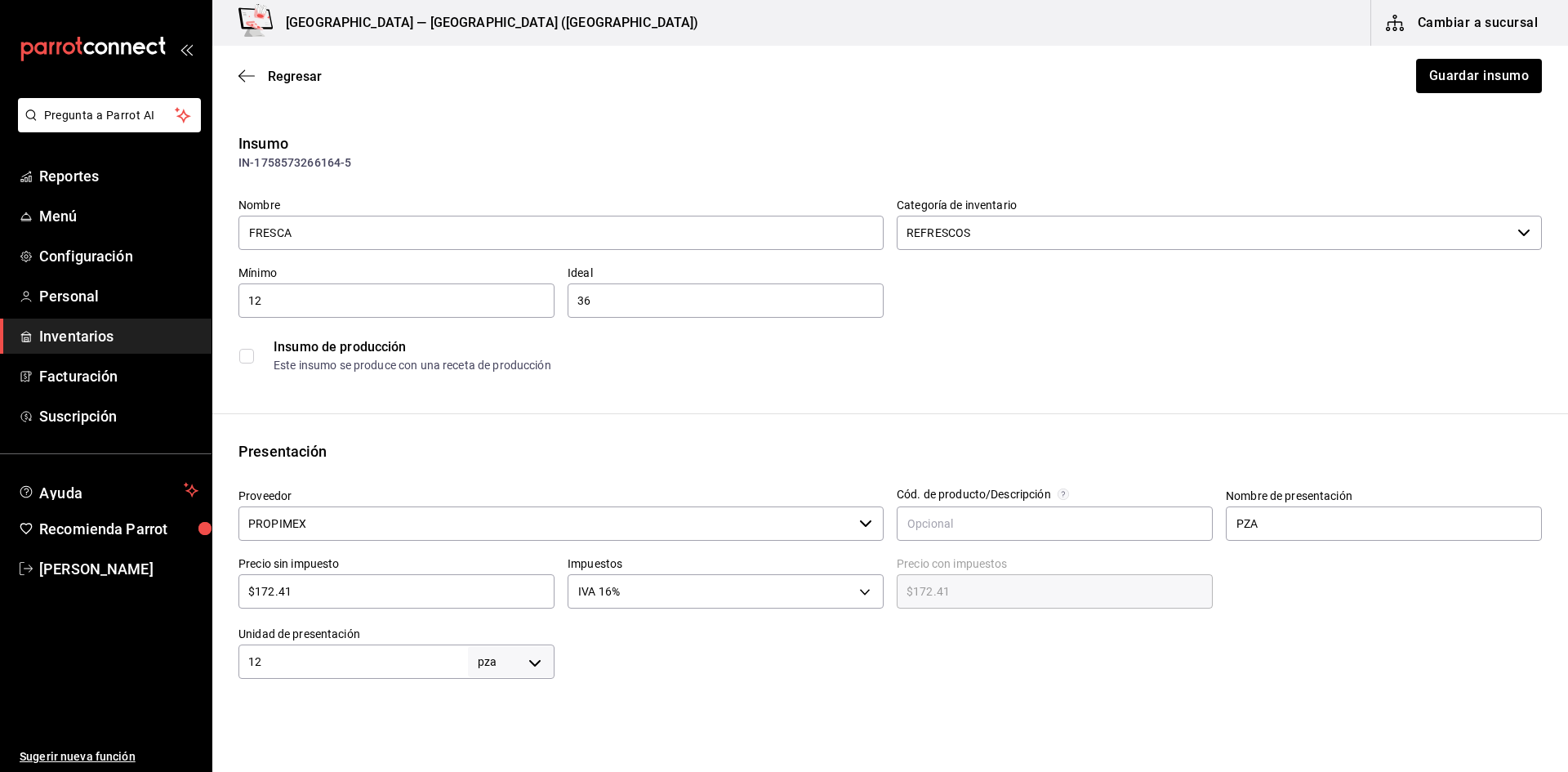
type input "$200.00"
click at [244, 73] on icon "button" at bounding box center [247, 76] width 17 height 15
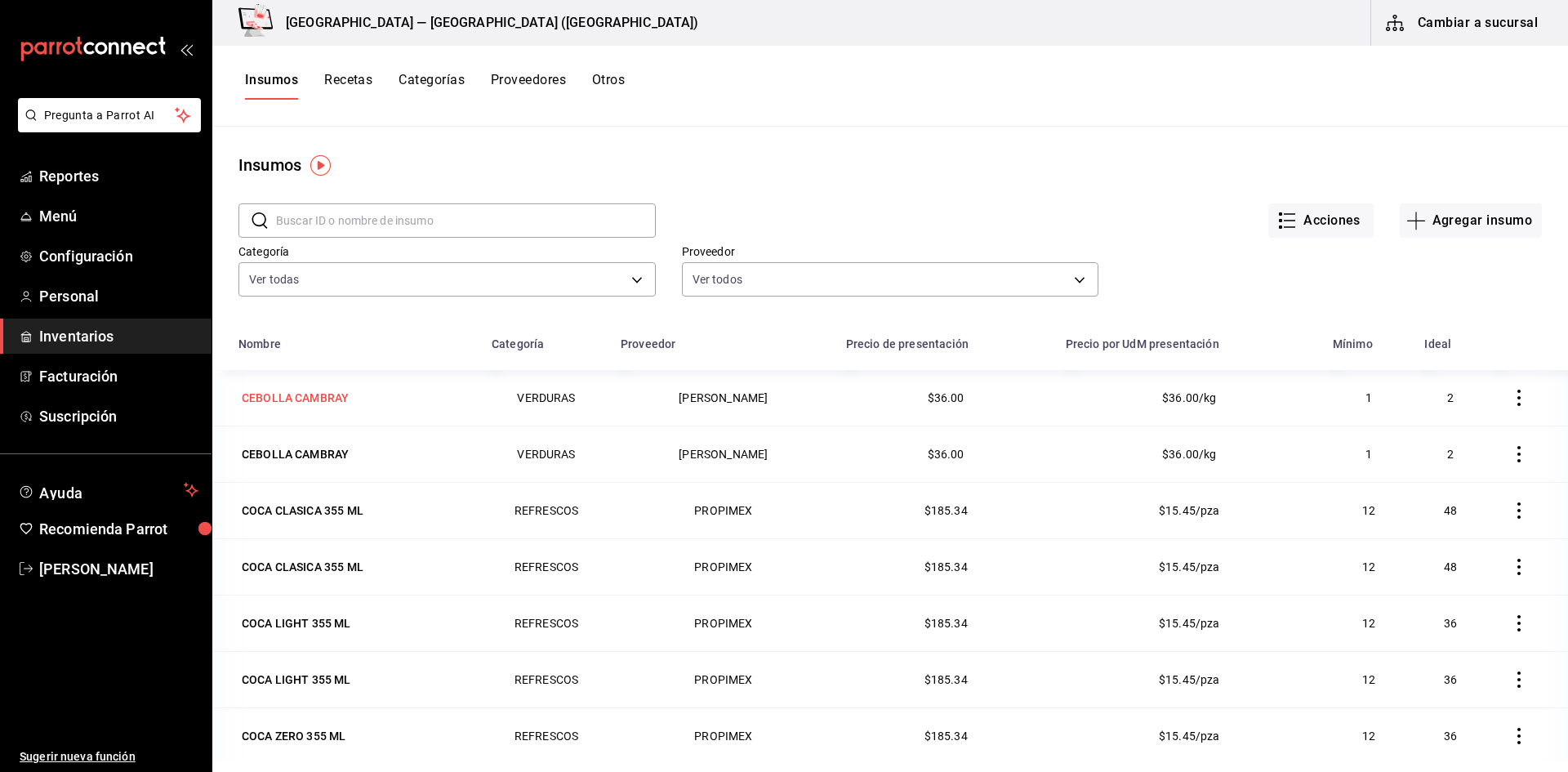
click at [305, 399] on div "CEBOLLA CAMBRAY" at bounding box center [296, 398] width 107 height 17
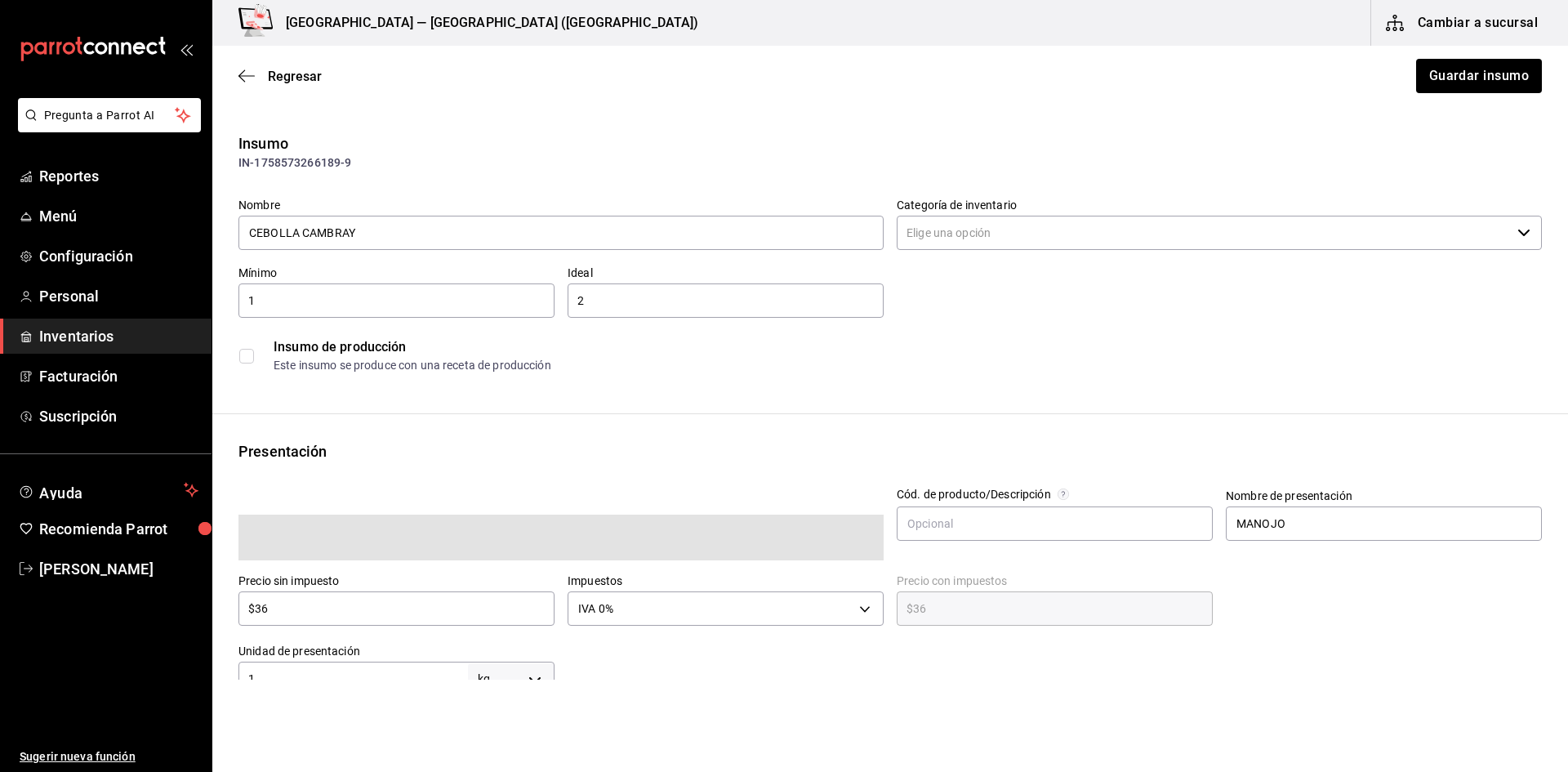
type input "VERDURAS"
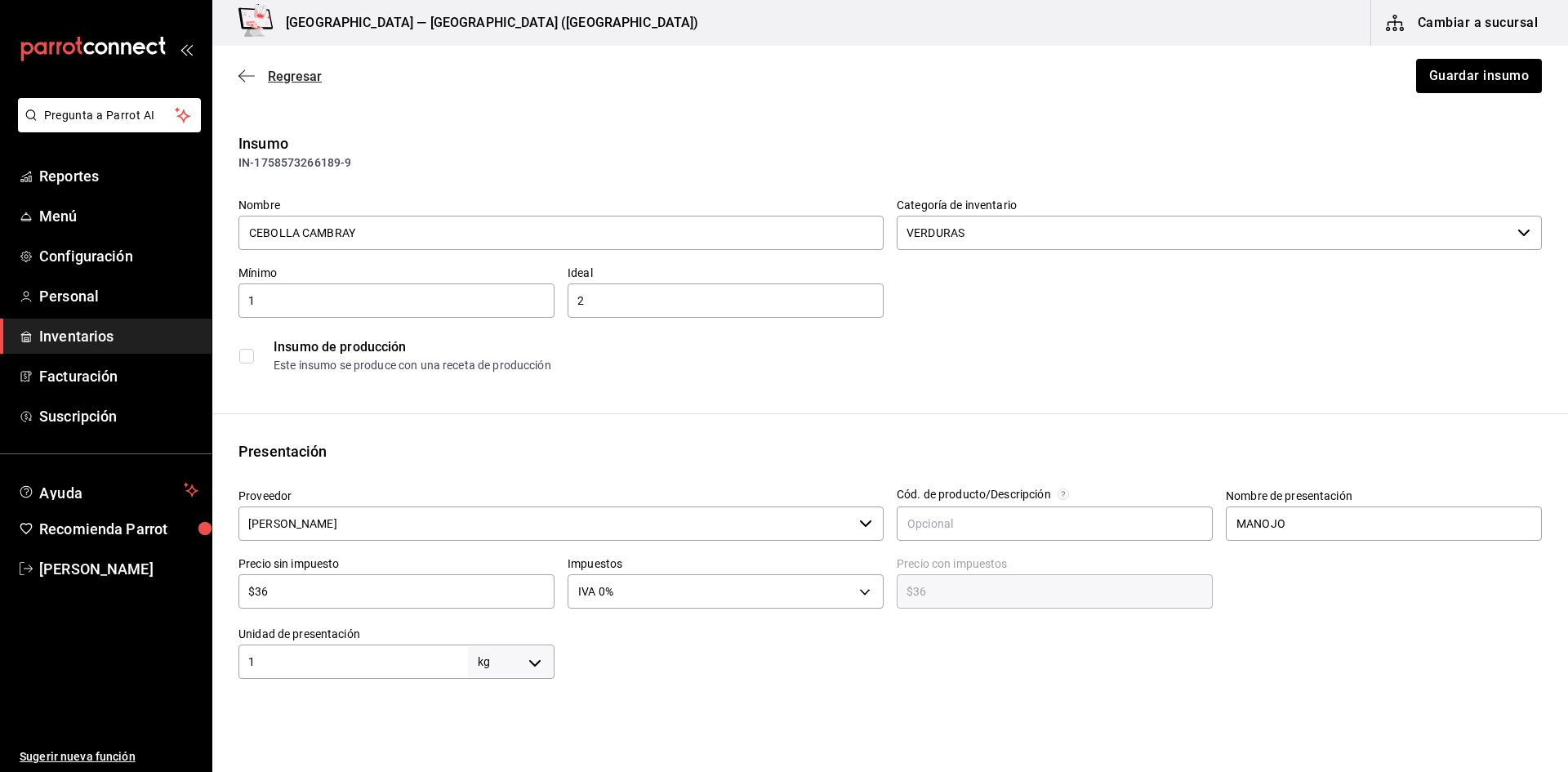
click at [244, 72] on icon "button" at bounding box center [247, 76] width 17 height 15
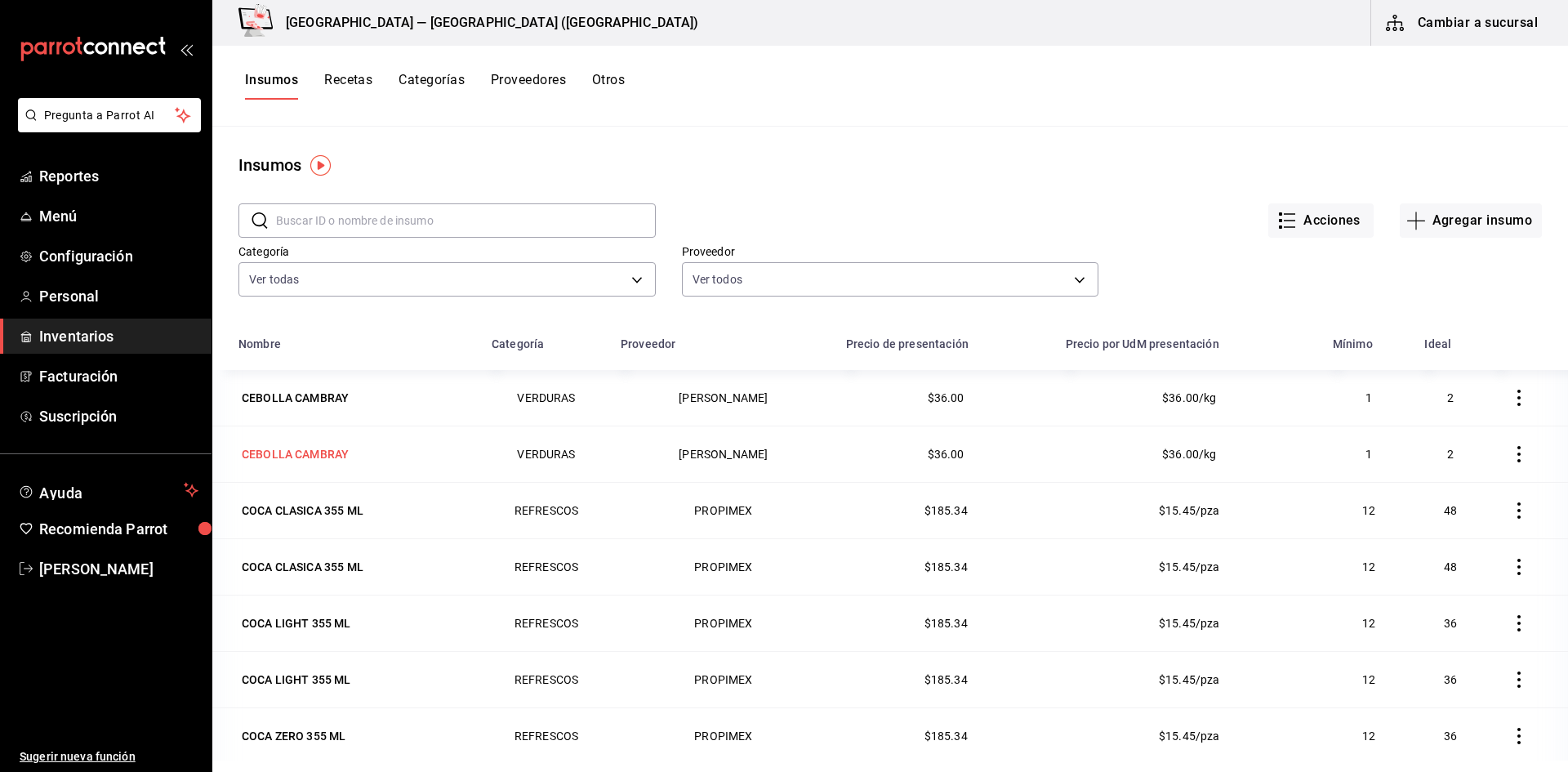
click at [302, 447] on div "CEBOLLA CAMBRAY" at bounding box center [296, 454] width 107 height 17
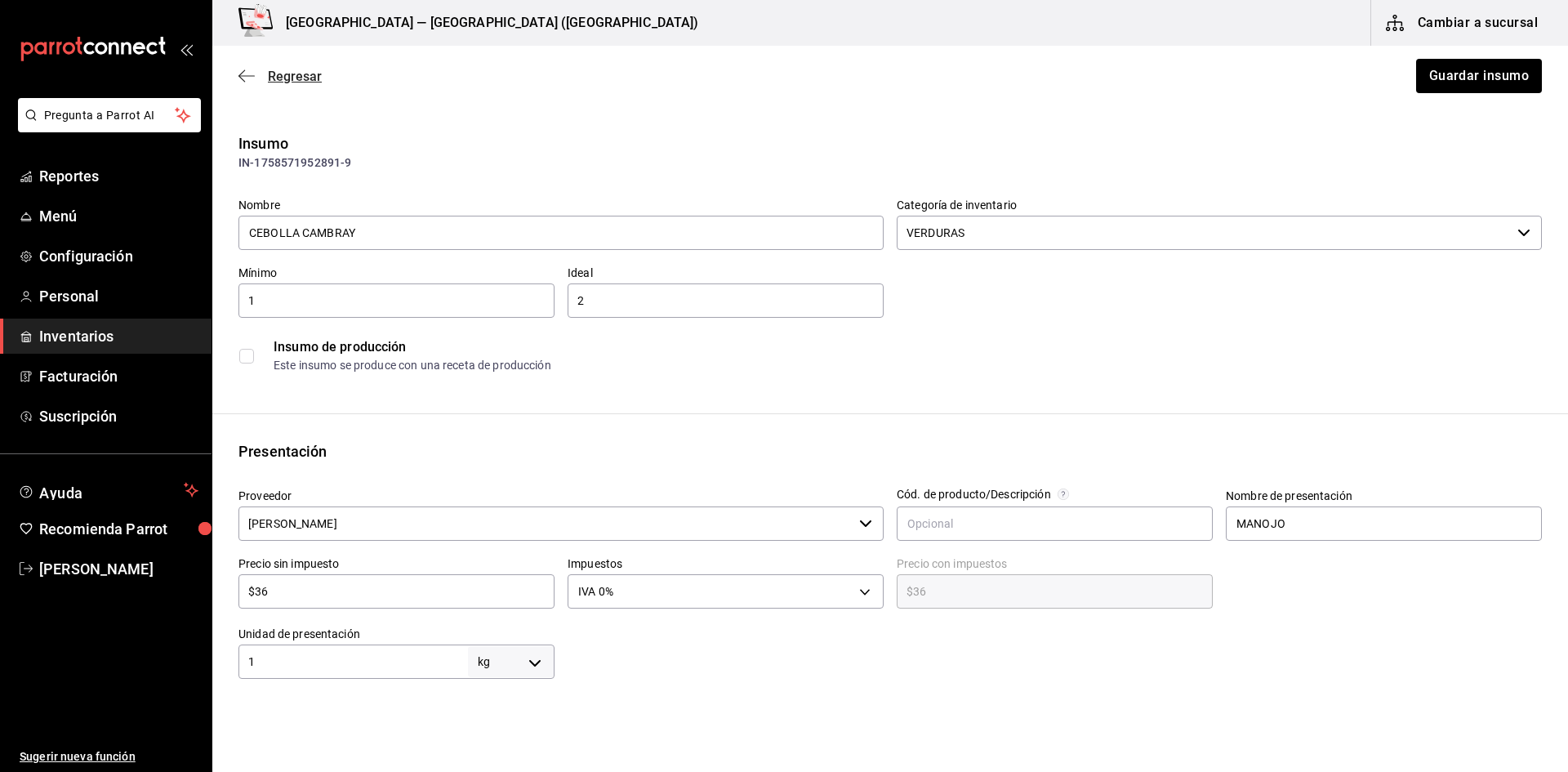
click at [247, 69] on span "Regresar" at bounding box center [280, 76] width 83 height 16
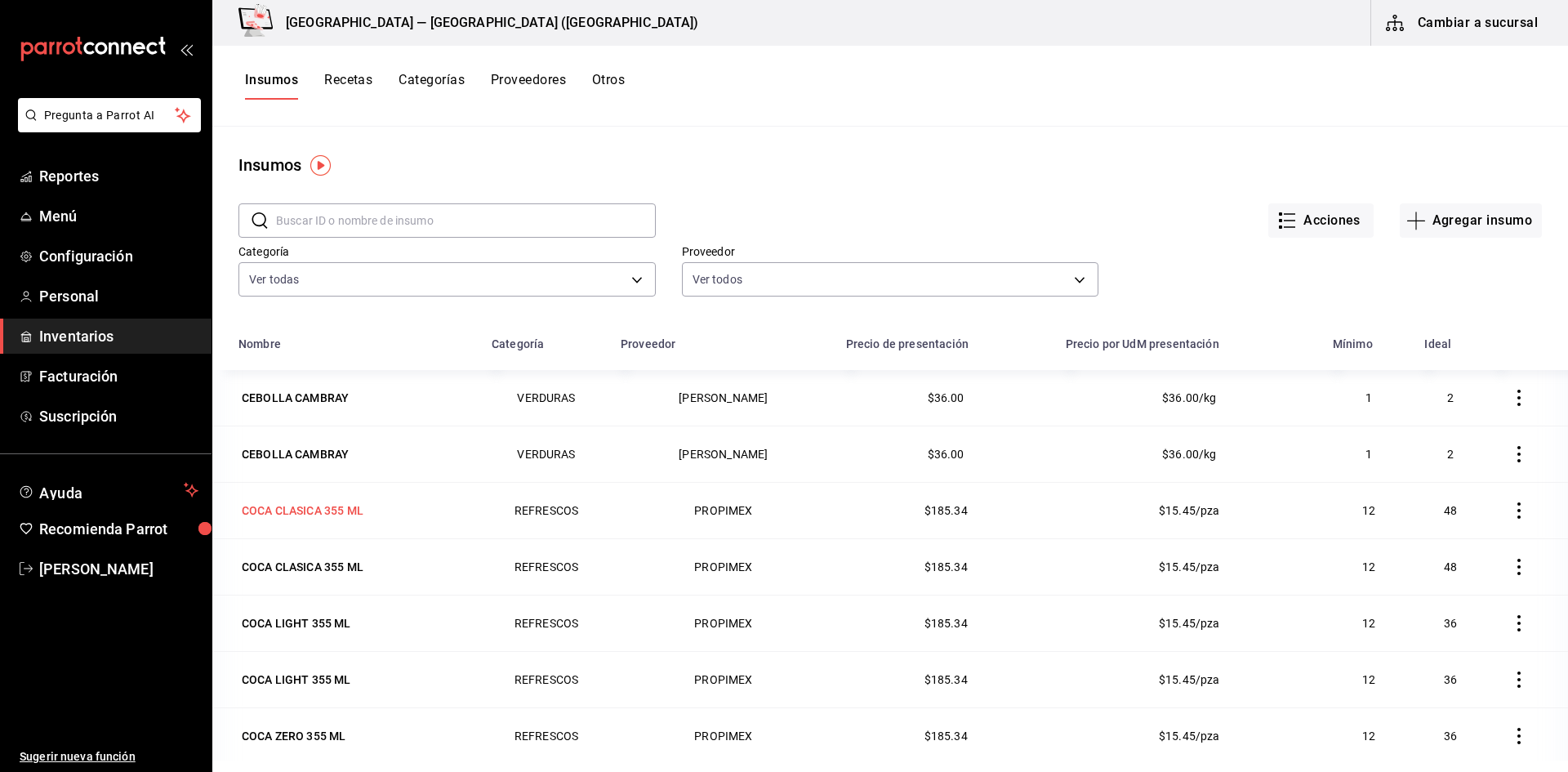
click at [342, 506] on div "COCA CLASICA 355 ML" at bounding box center [302, 510] width 121 height 17
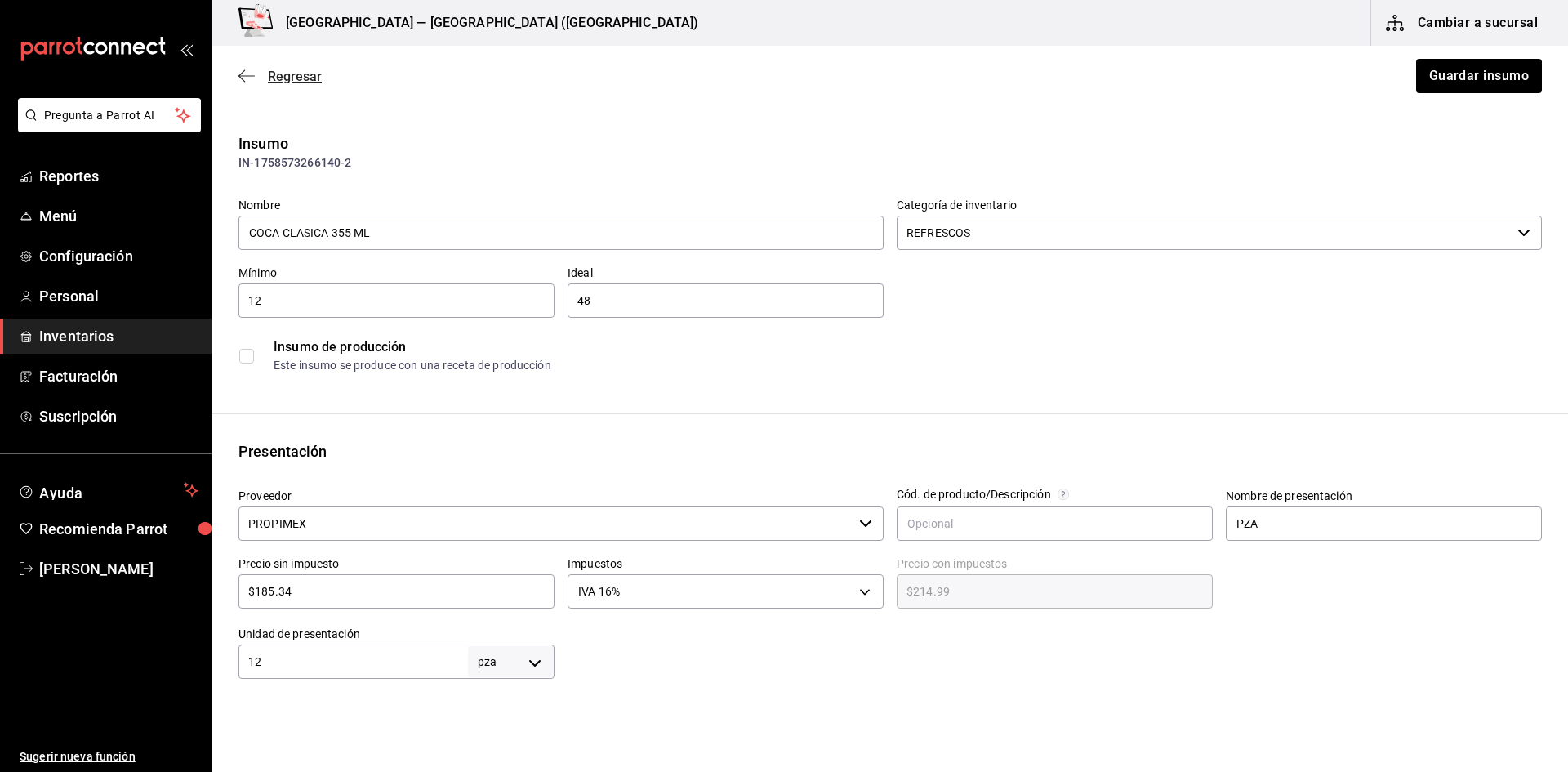
click at [292, 71] on span "Regresar" at bounding box center [294, 76] width 54 height 16
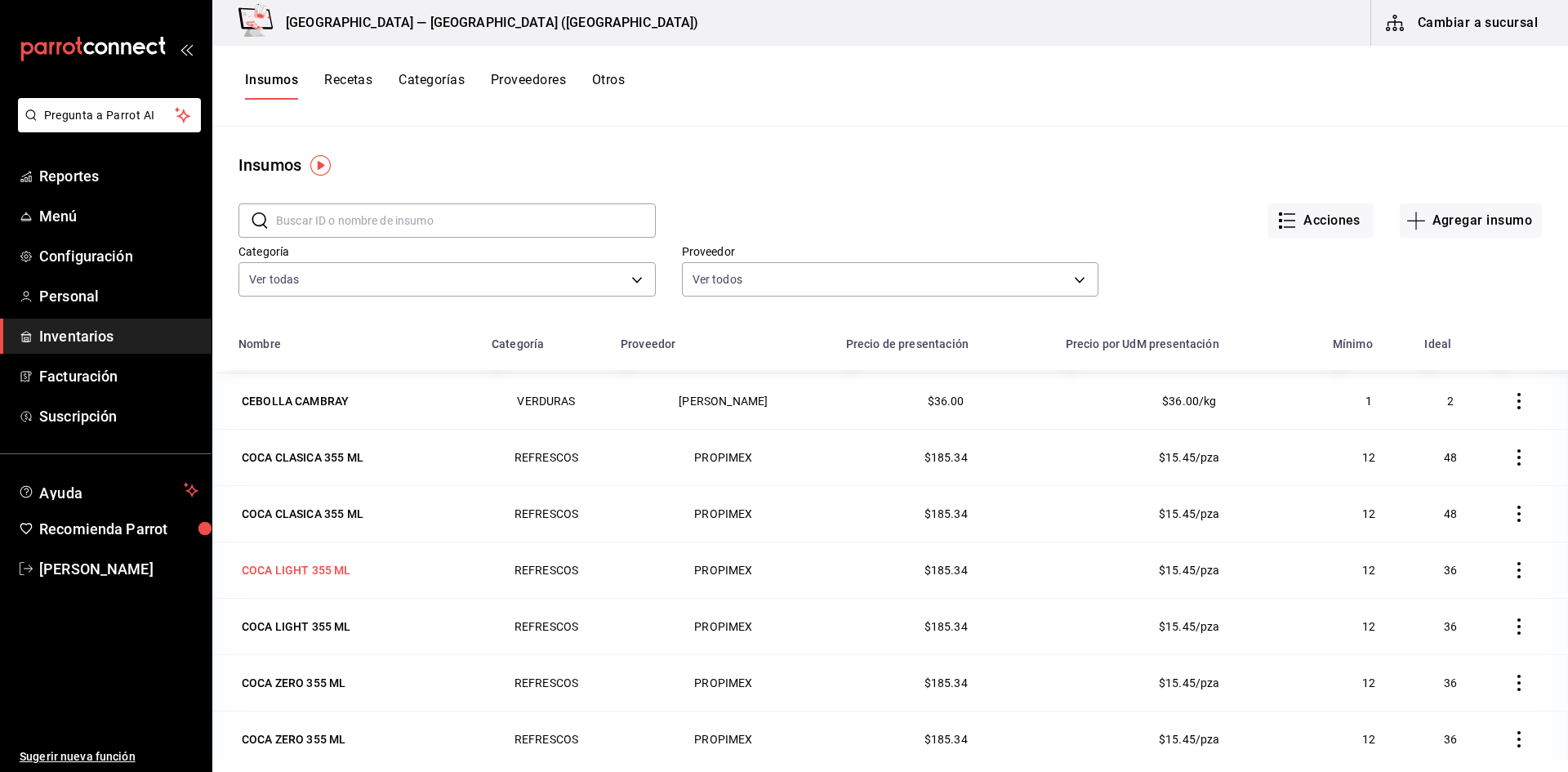
scroll to position [82, 0]
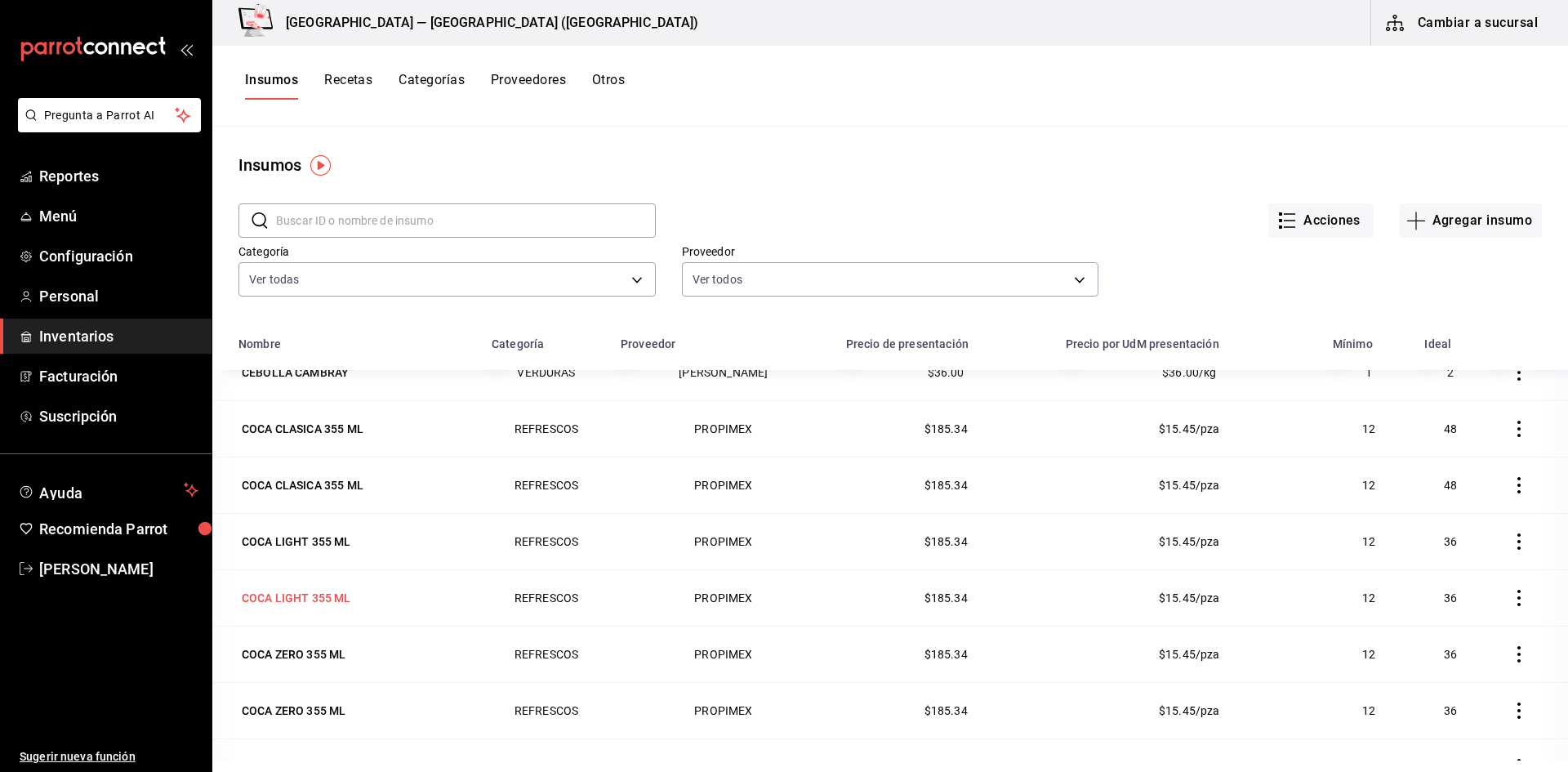
click at [331, 594] on div "COCA LIGHT 355 ML" at bounding box center [296, 598] width 110 height 17
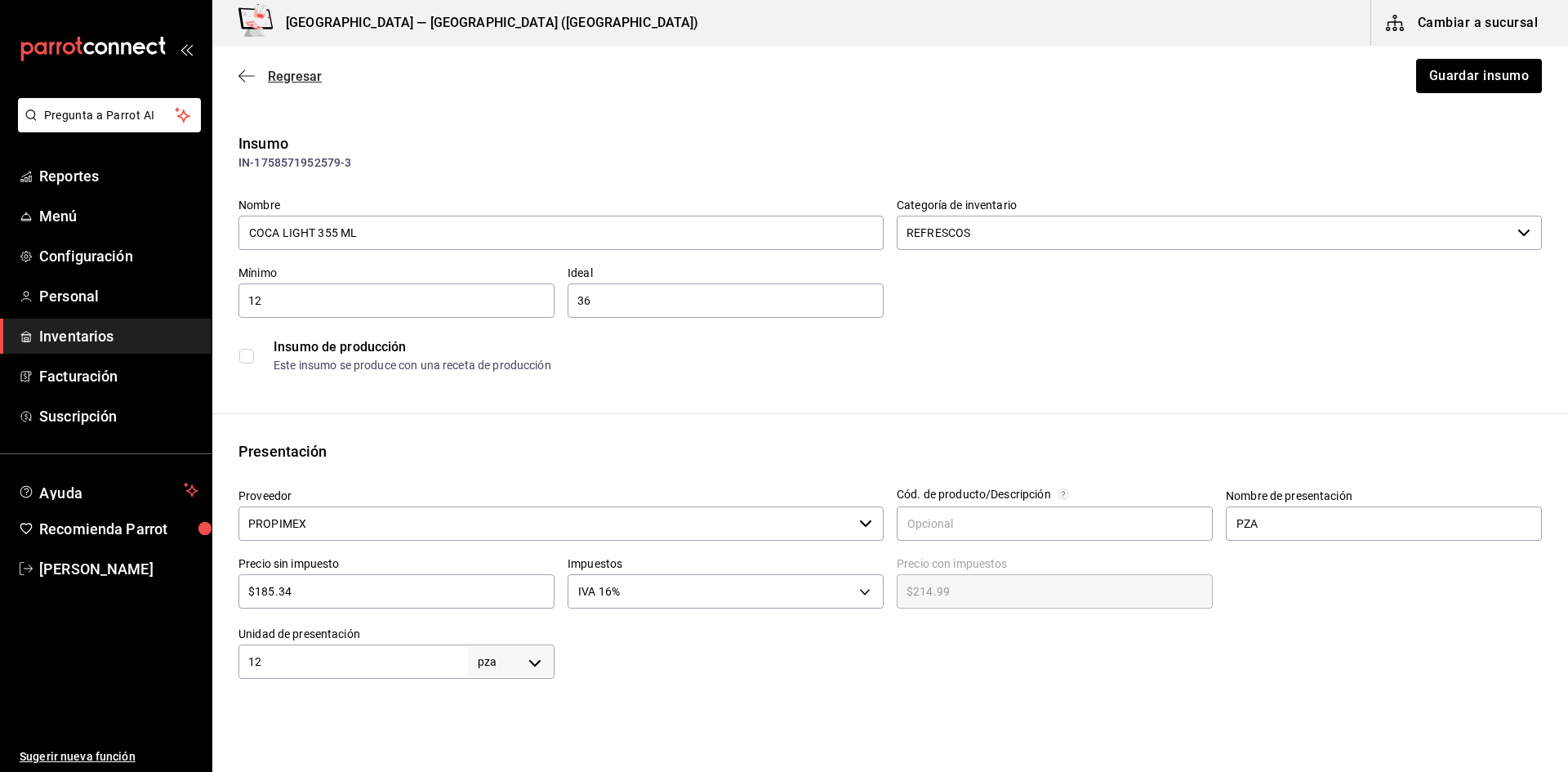
click at [246, 76] on icon "button" at bounding box center [247, 75] width 17 height 1
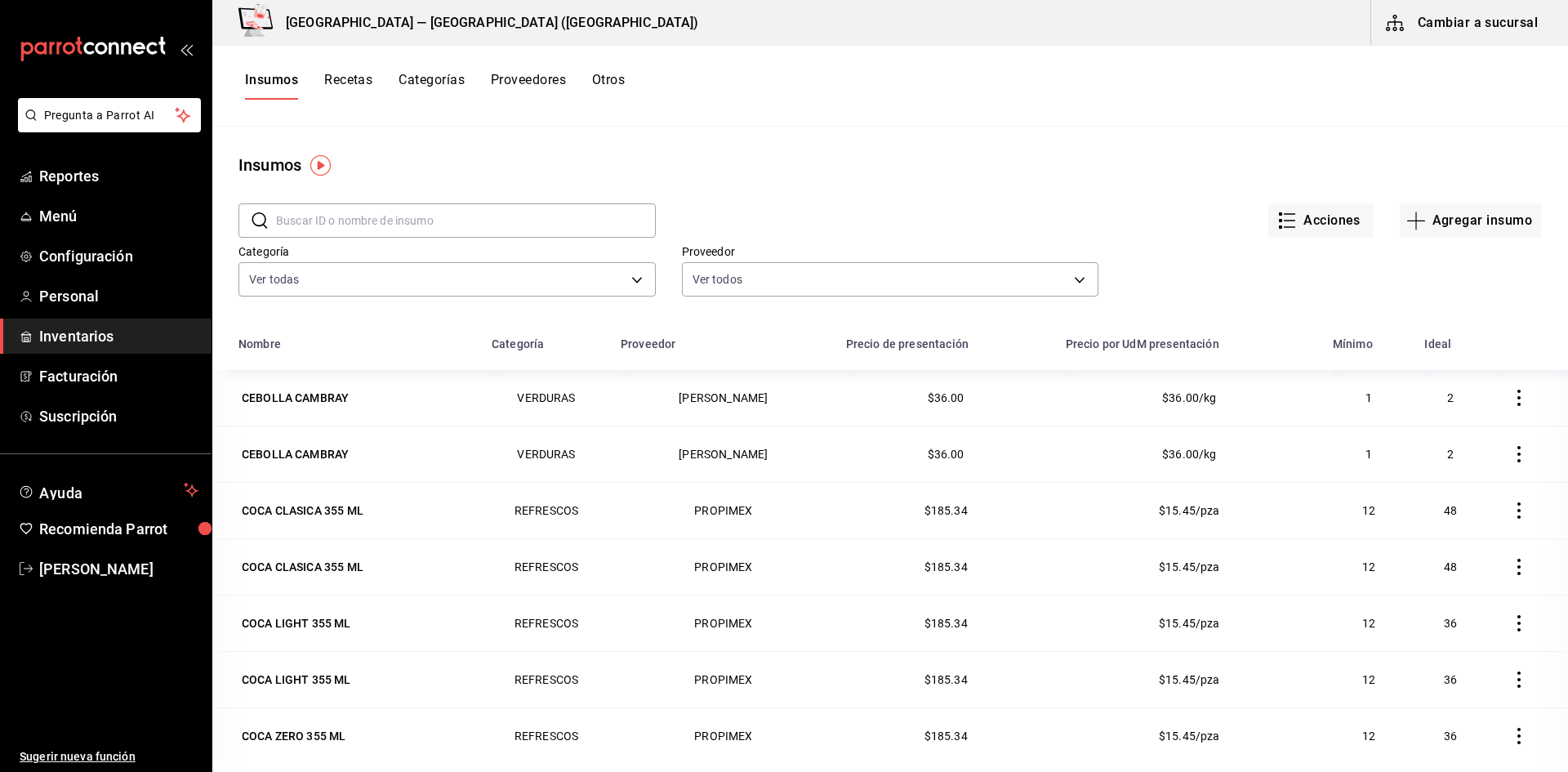
click at [365, 77] on button "Recetas" at bounding box center [348, 86] width 48 height 28
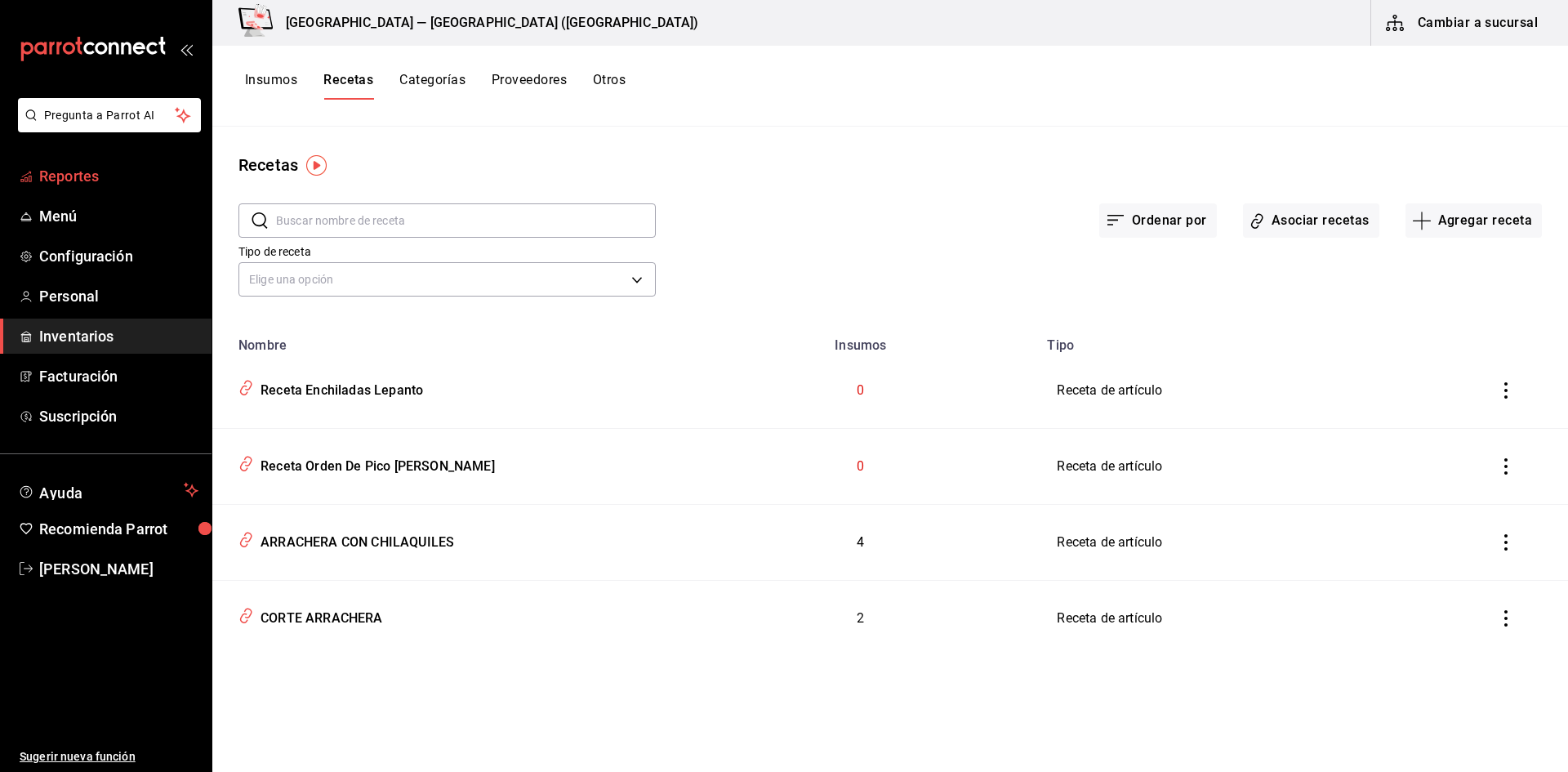
click at [85, 169] on span "Reportes" at bounding box center [118, 176] width 159 height 22
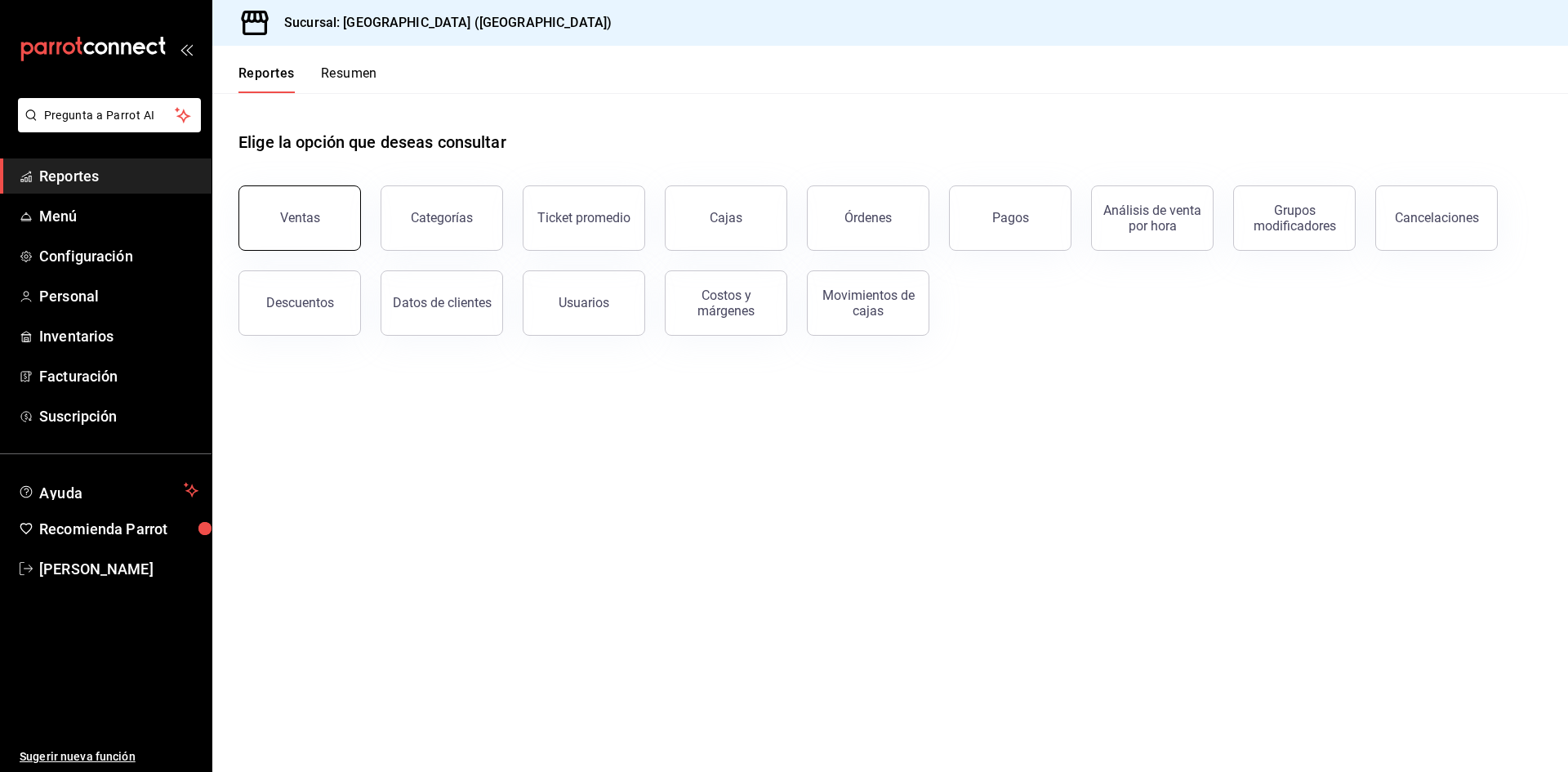
click at [300, 212] on div "Ventas" at bounding box center [300, 217] width 40 height 16
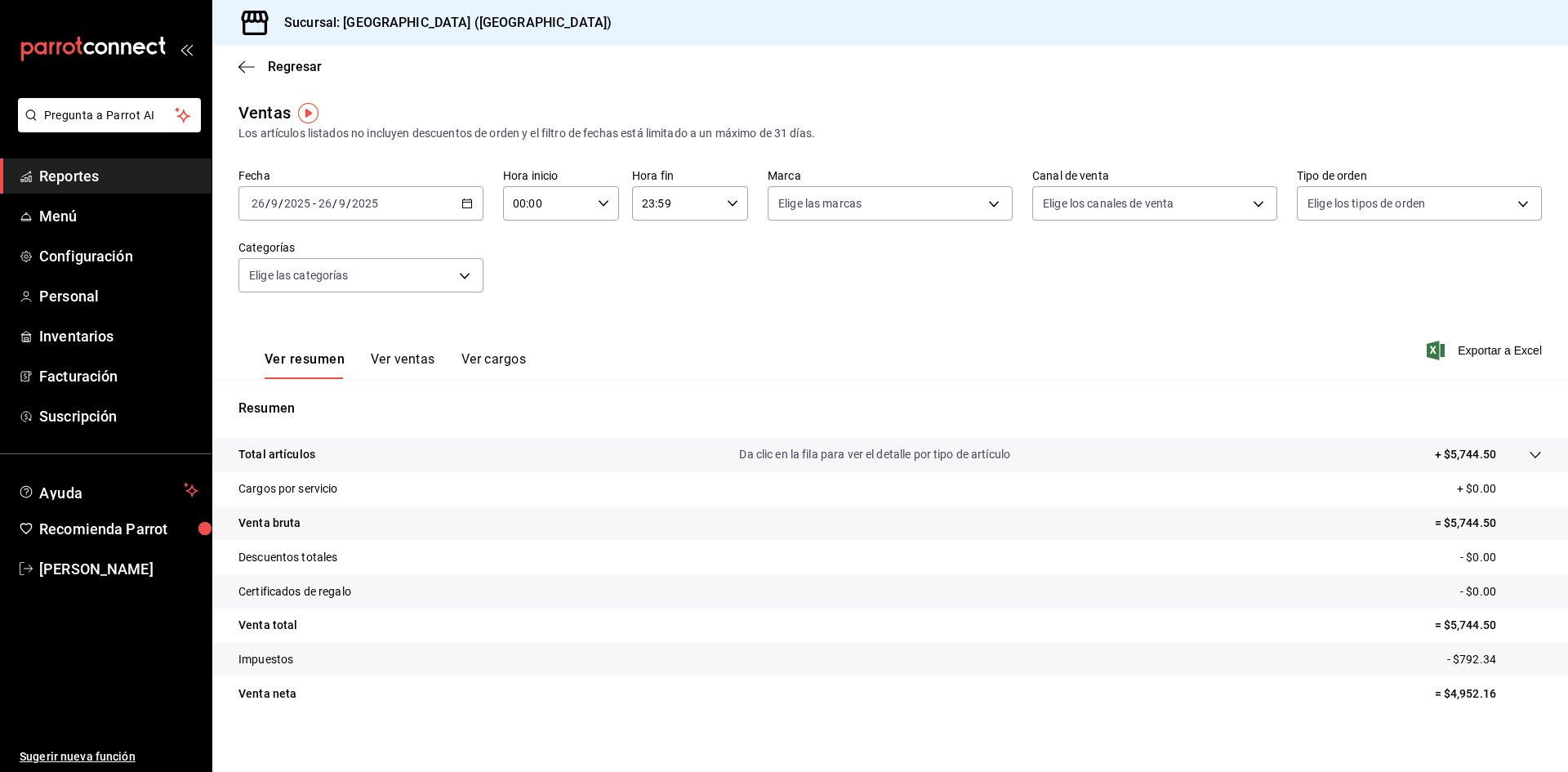
click at [410, 361] on button "Ver ventas" at bounding box center [403, 365] width 64 height 28
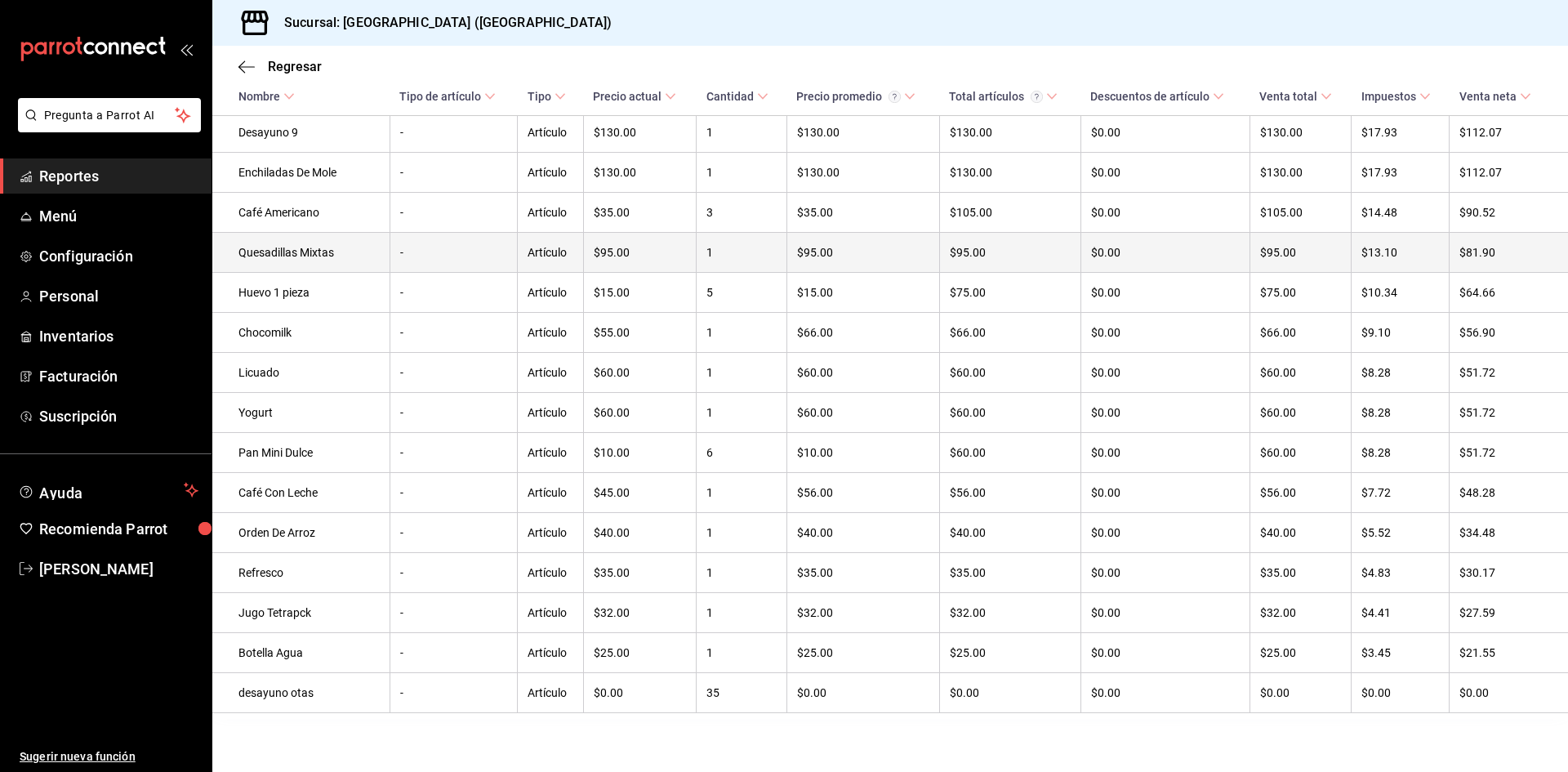
scroll to position [758, 0]
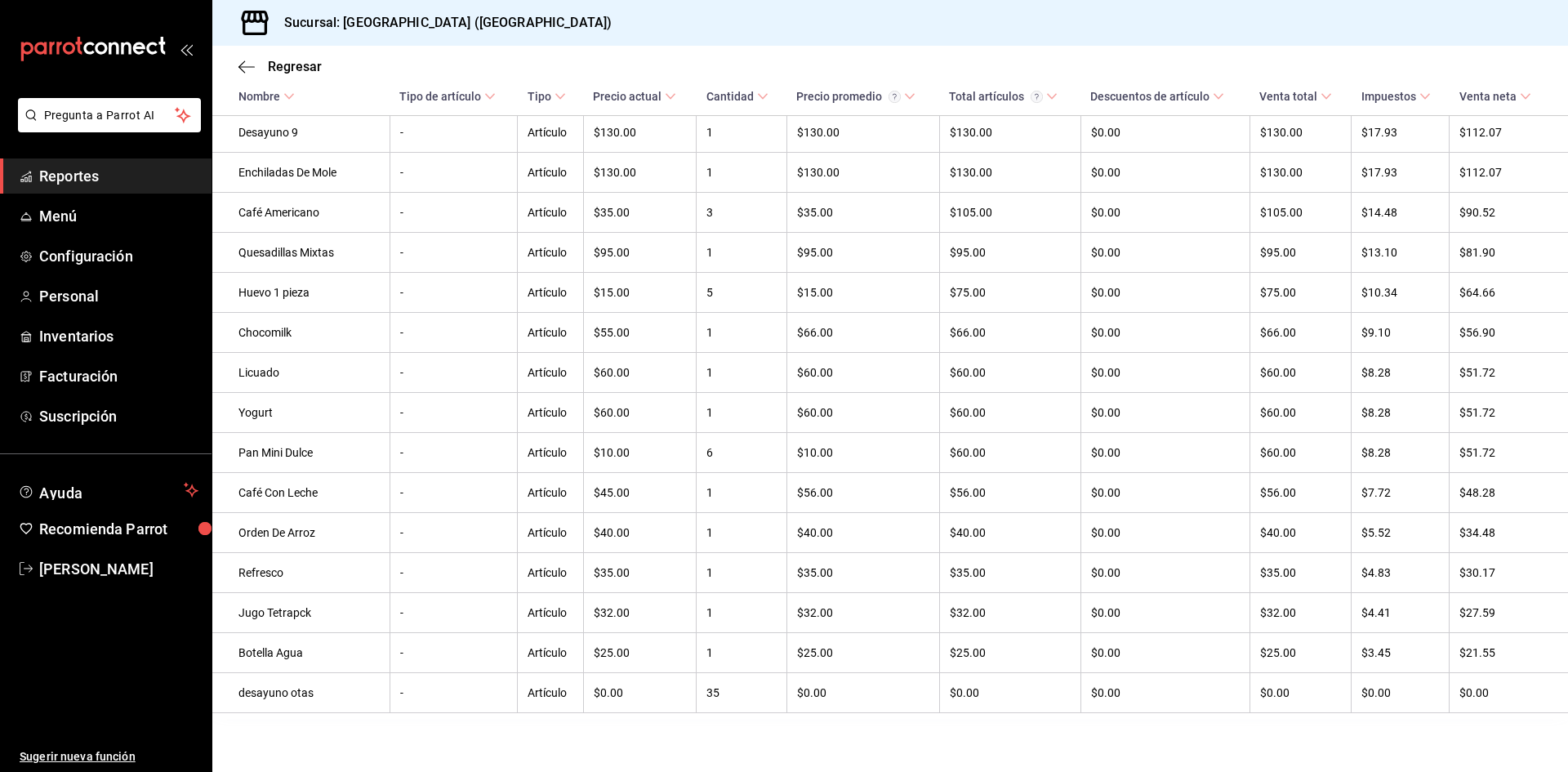
click at [277, 565] on td "Refresco" at bounding box center [301, 573] width 178 height 40
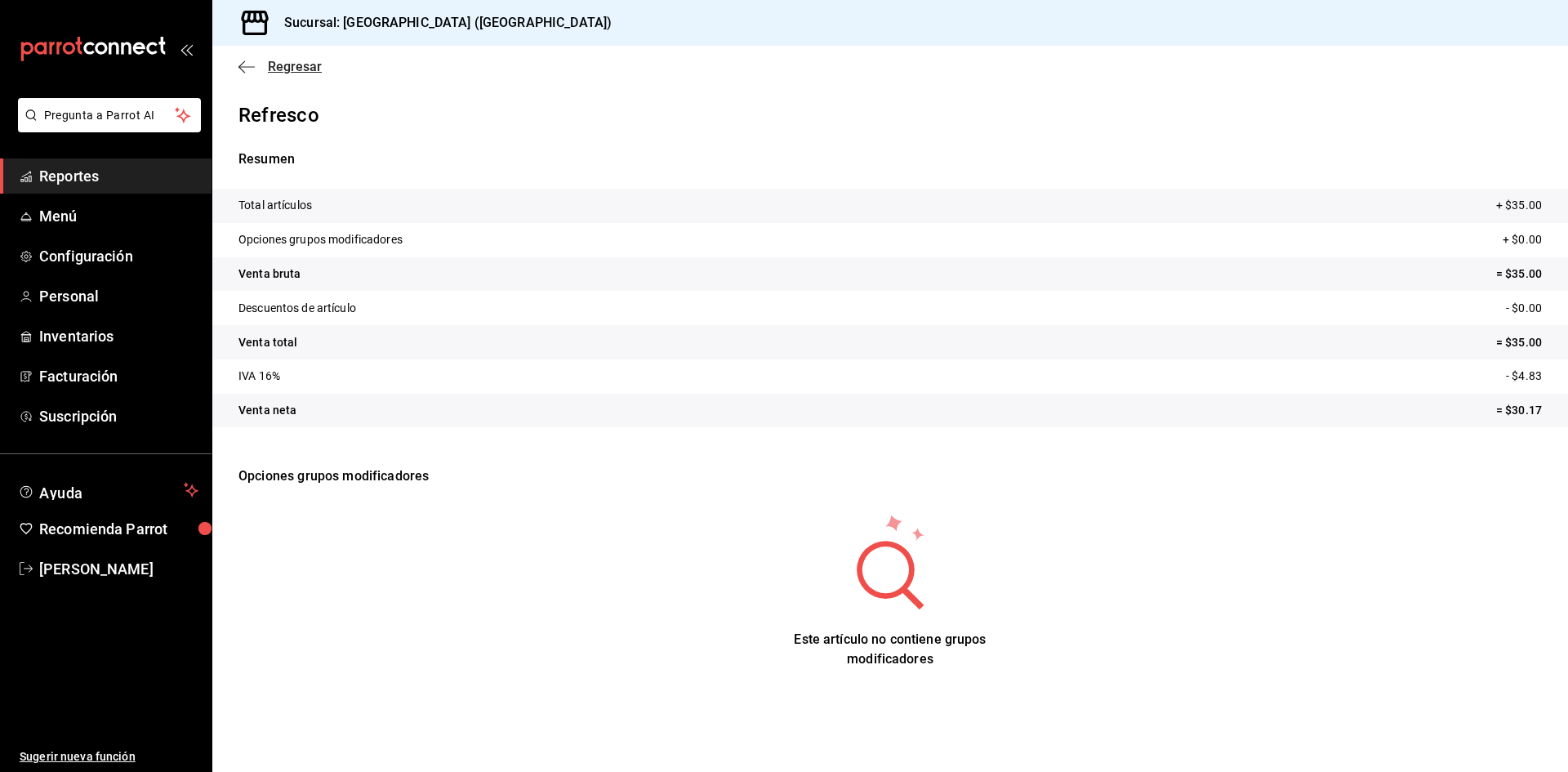
click at [240, 64] on icon "button" at bounding box center [247, 67] width 17 height 15
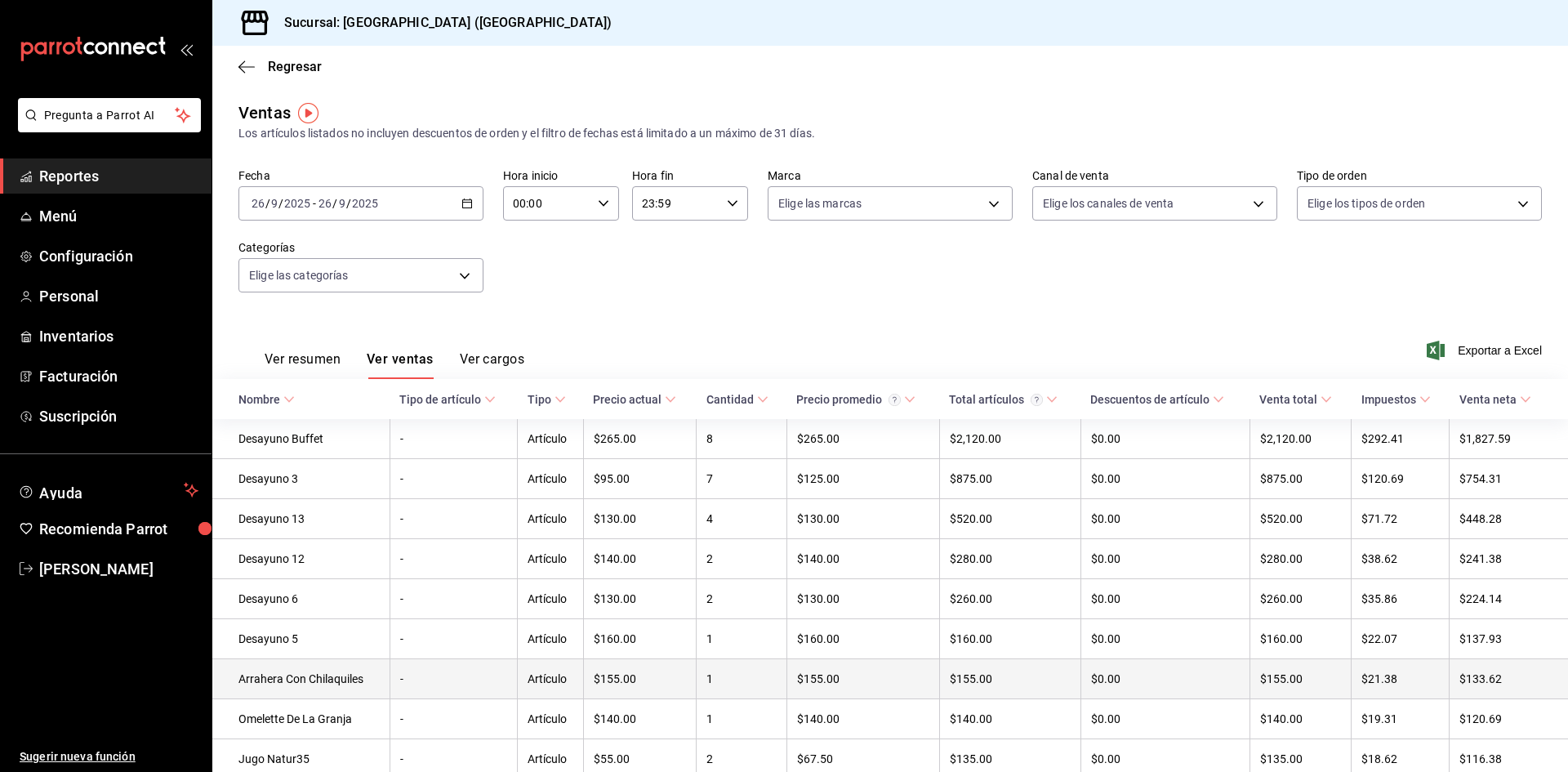
click at [342, 676] on td "Arrahera Con Chilaquiles" at bounding box center [301, 679] width 178 height 40
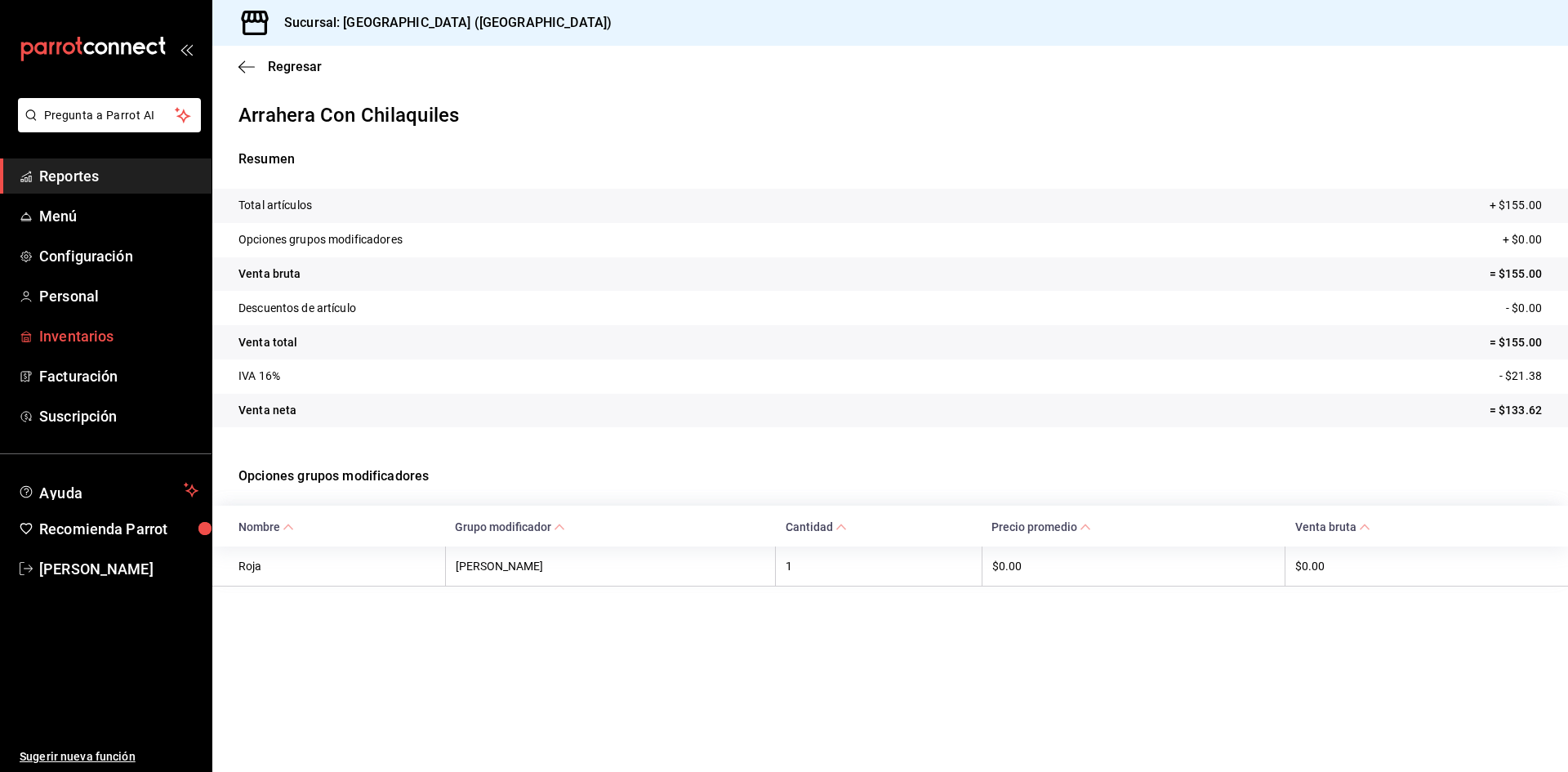
click at [110, 334] on span "Inventarios" at bounding box center [118, 336] width 159 height 22
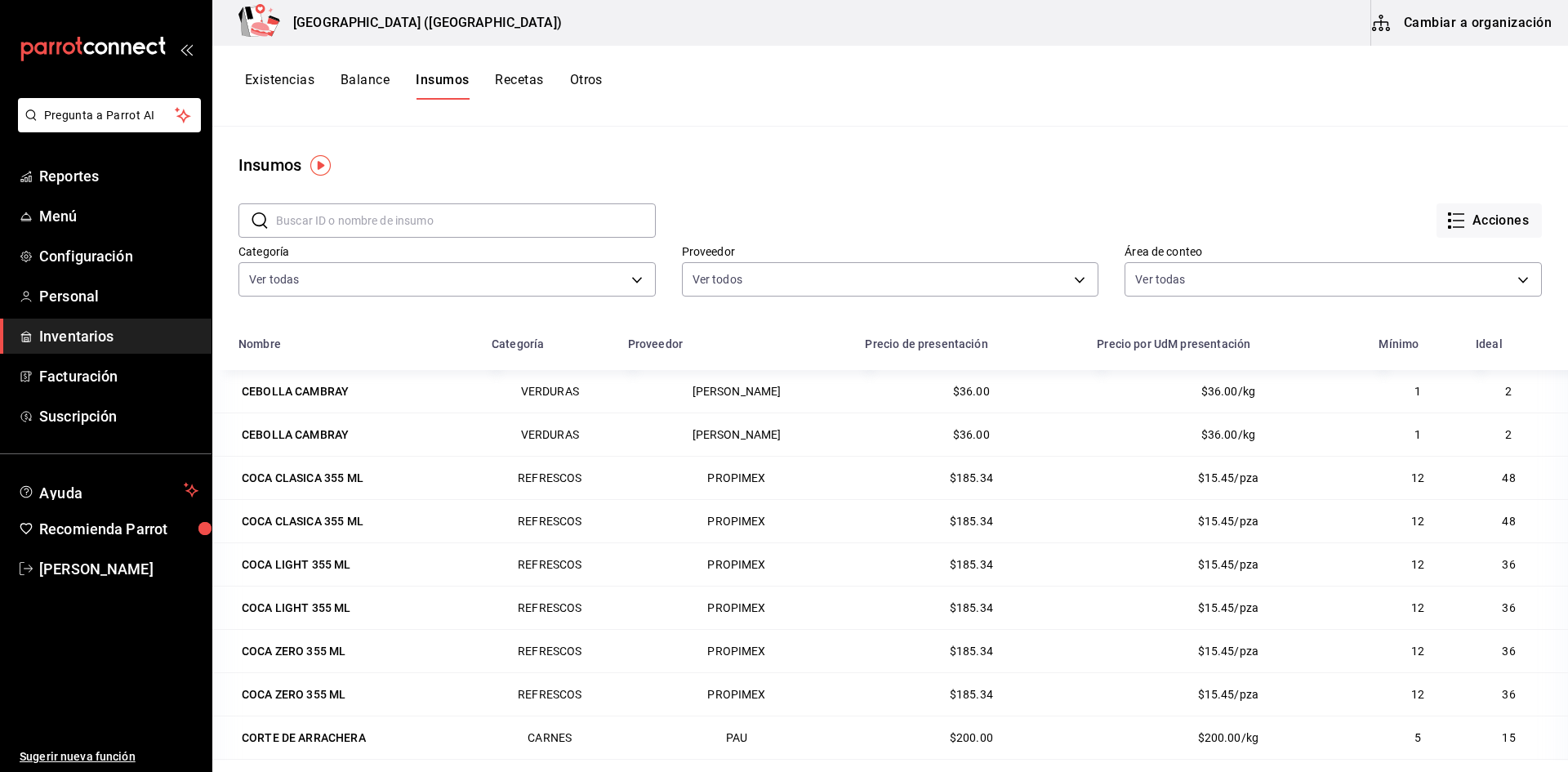
click at [367, 81] on button "Balance" at bounding box center [364, 86] width 49 height 28
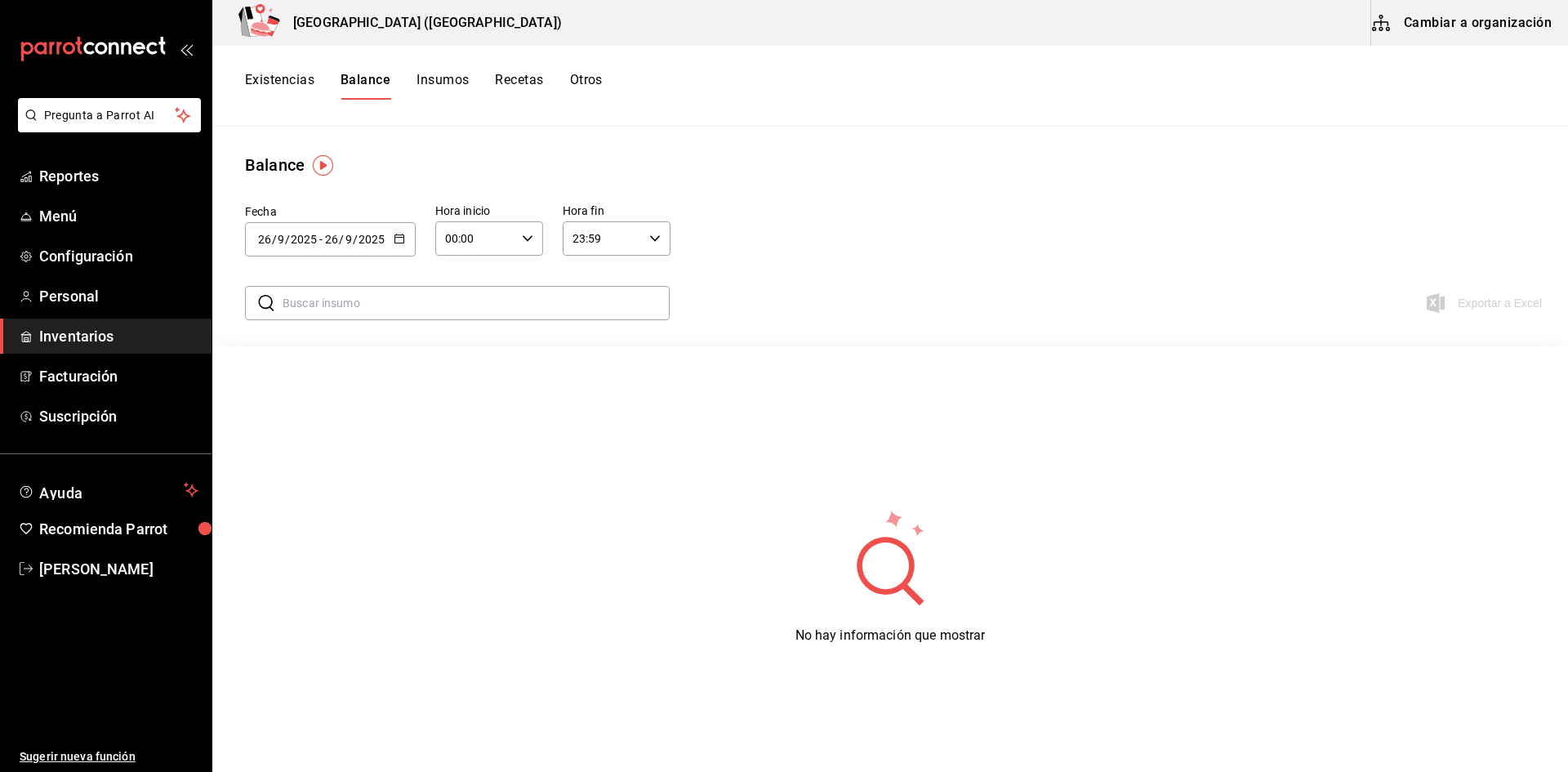
click at [295, 74] on button "Existencias" at bounding box center [280, 86] width 69 height 28
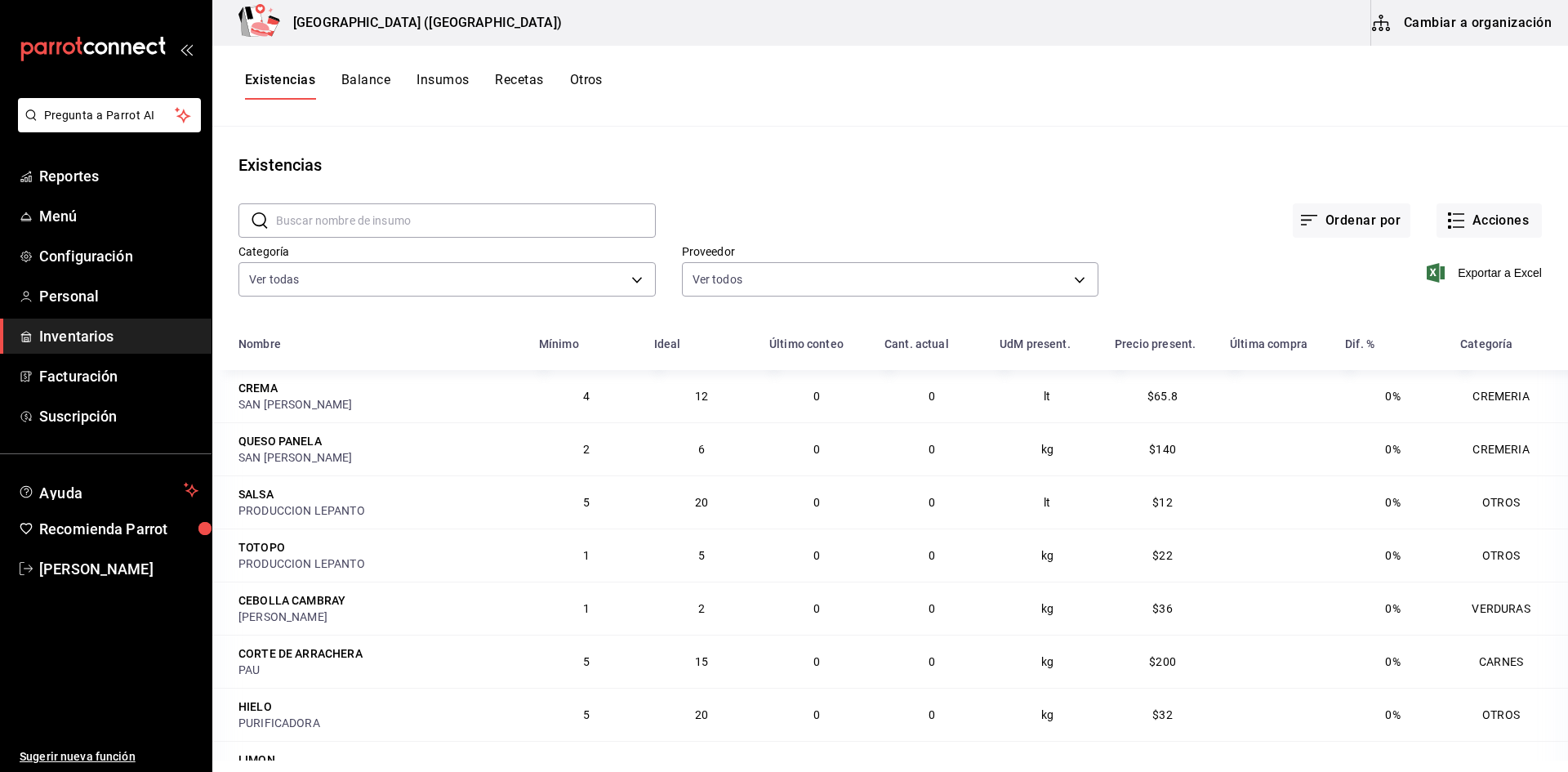
click at [595, 82] on button "Otros" at bounding box center [586, 86] width 33 height 28
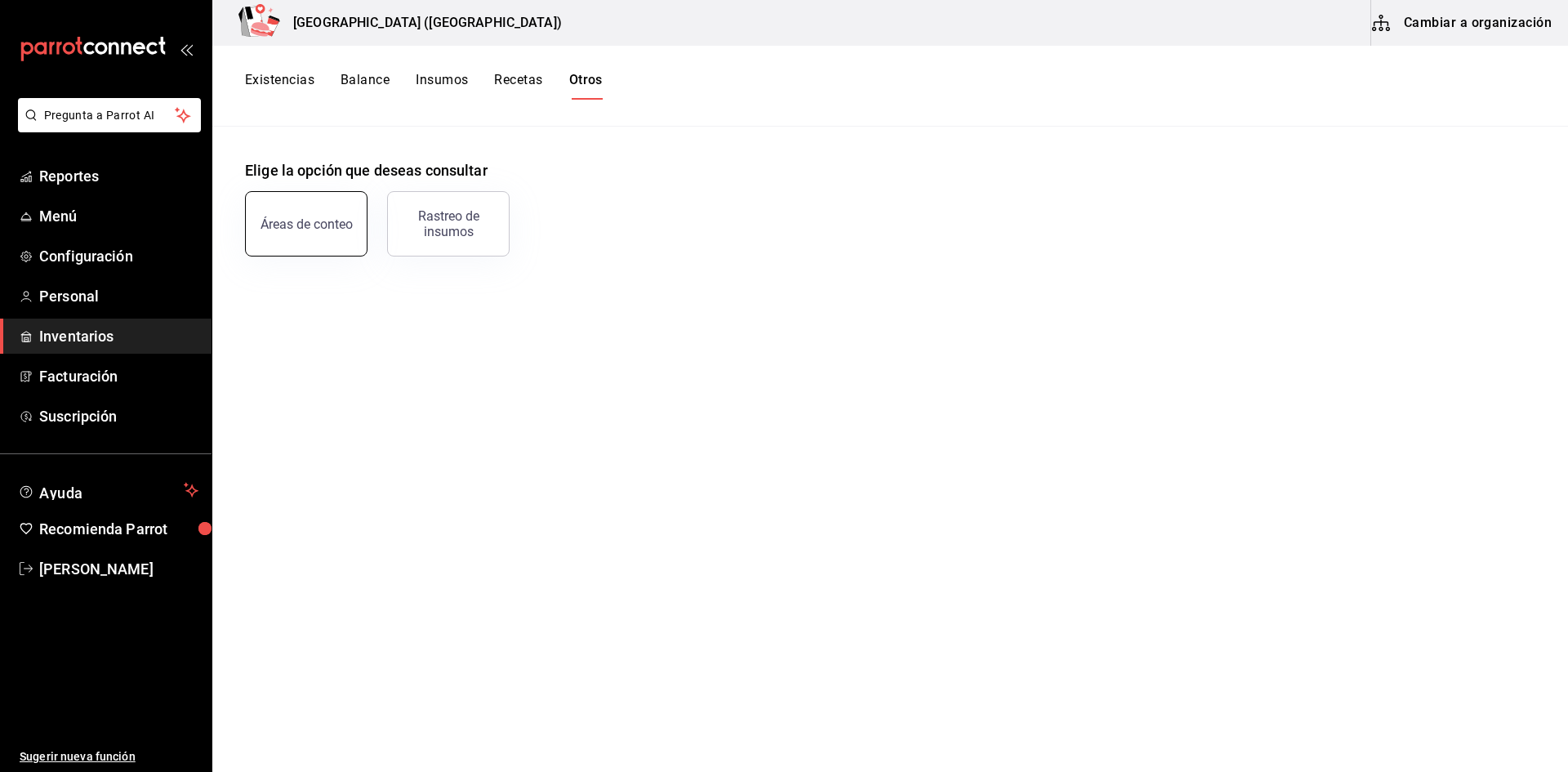
click at [310, 213] on button "Áreas de conteo" at bounding box center [306, 223] width 122 height 65
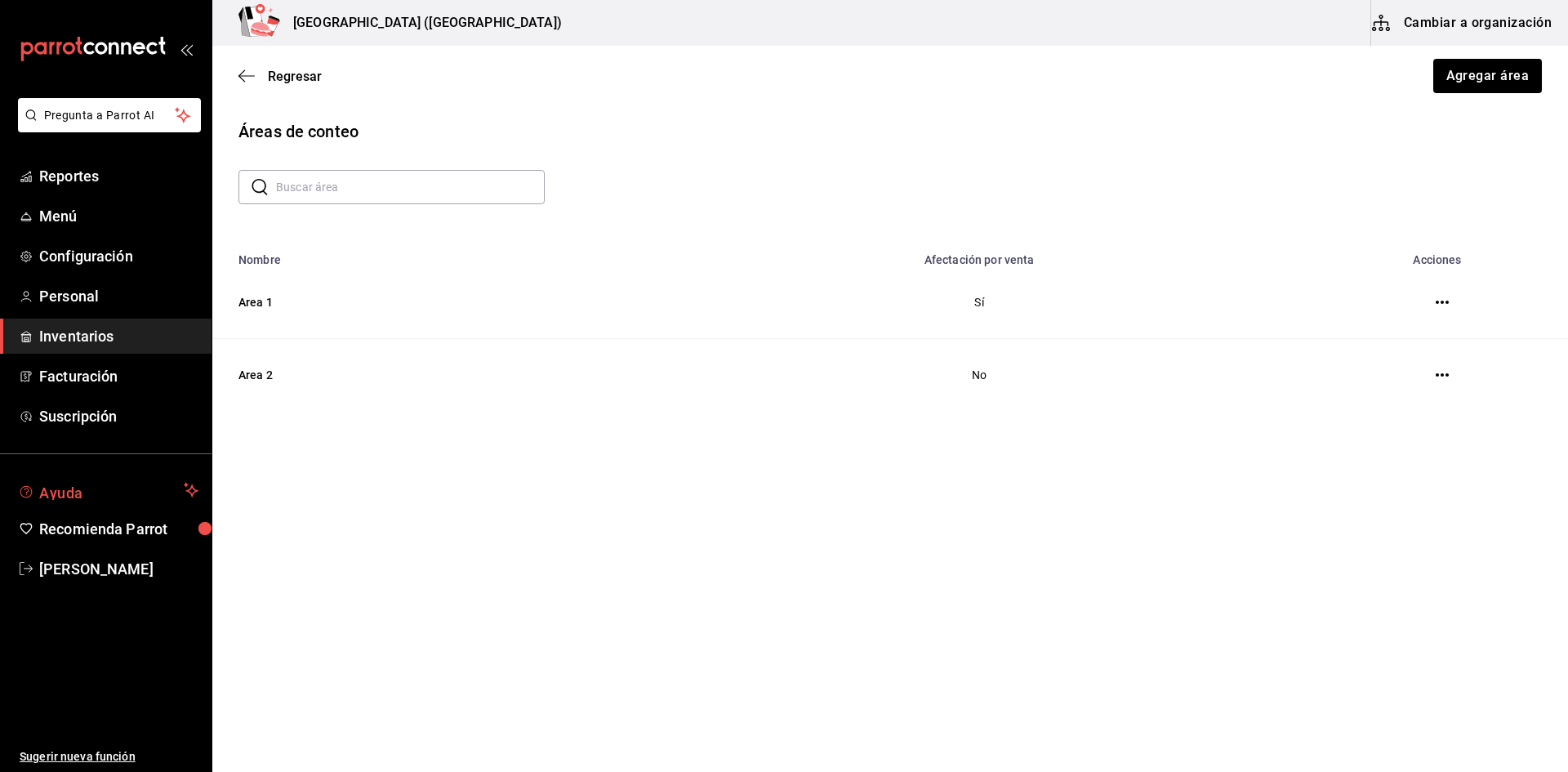
click at [79, 492] on span "Ayuda" at bounding box center [107, 490] width 138 height 20
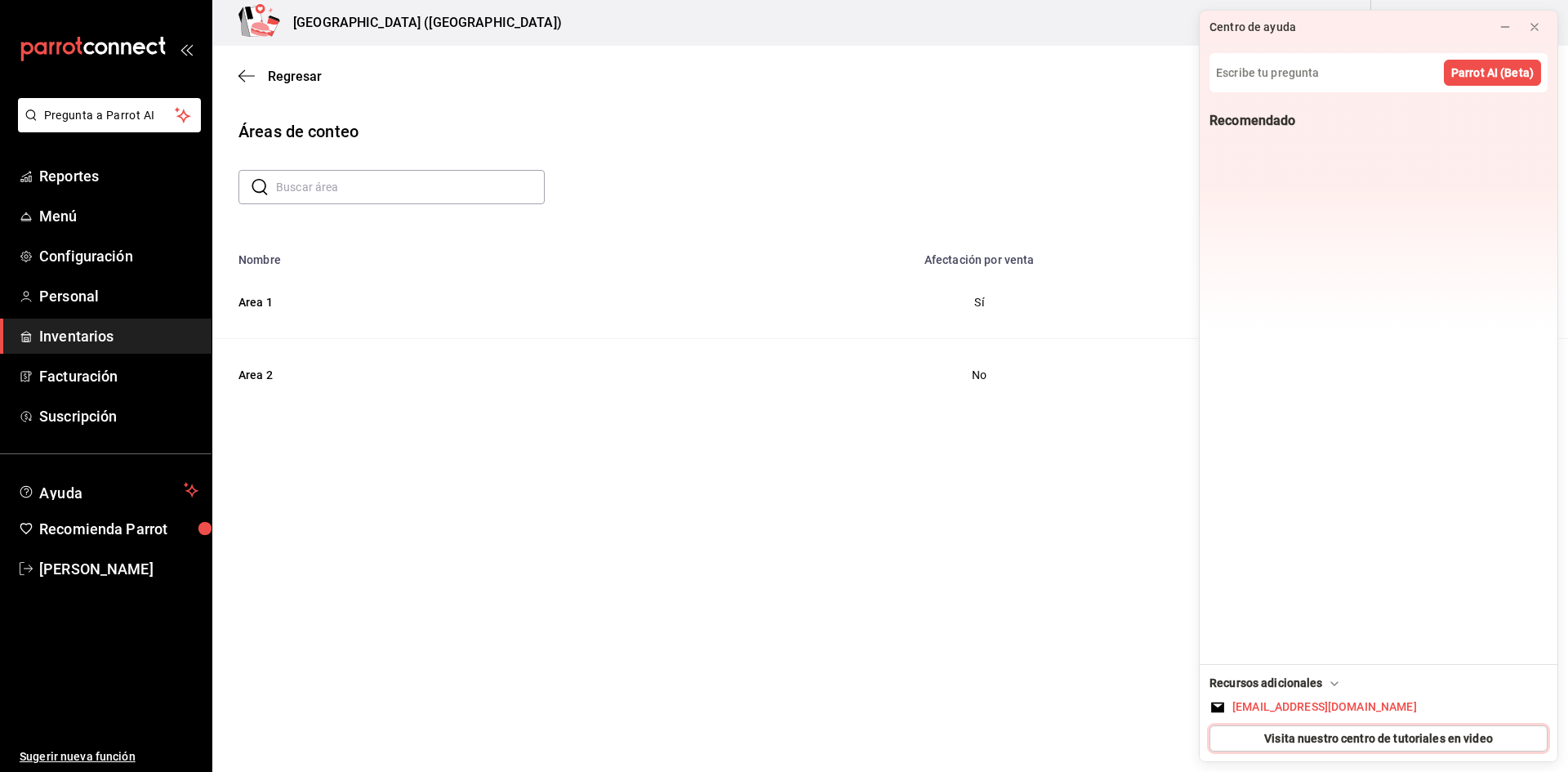
click at [1277, 735] on span "Visita nuestro centro de tutoriales en video" at bounding box center [1378, 738] width 229 height 17
click at [98, 170] on span "Reportes" at bounding box center [118, 176] width 159 height 22
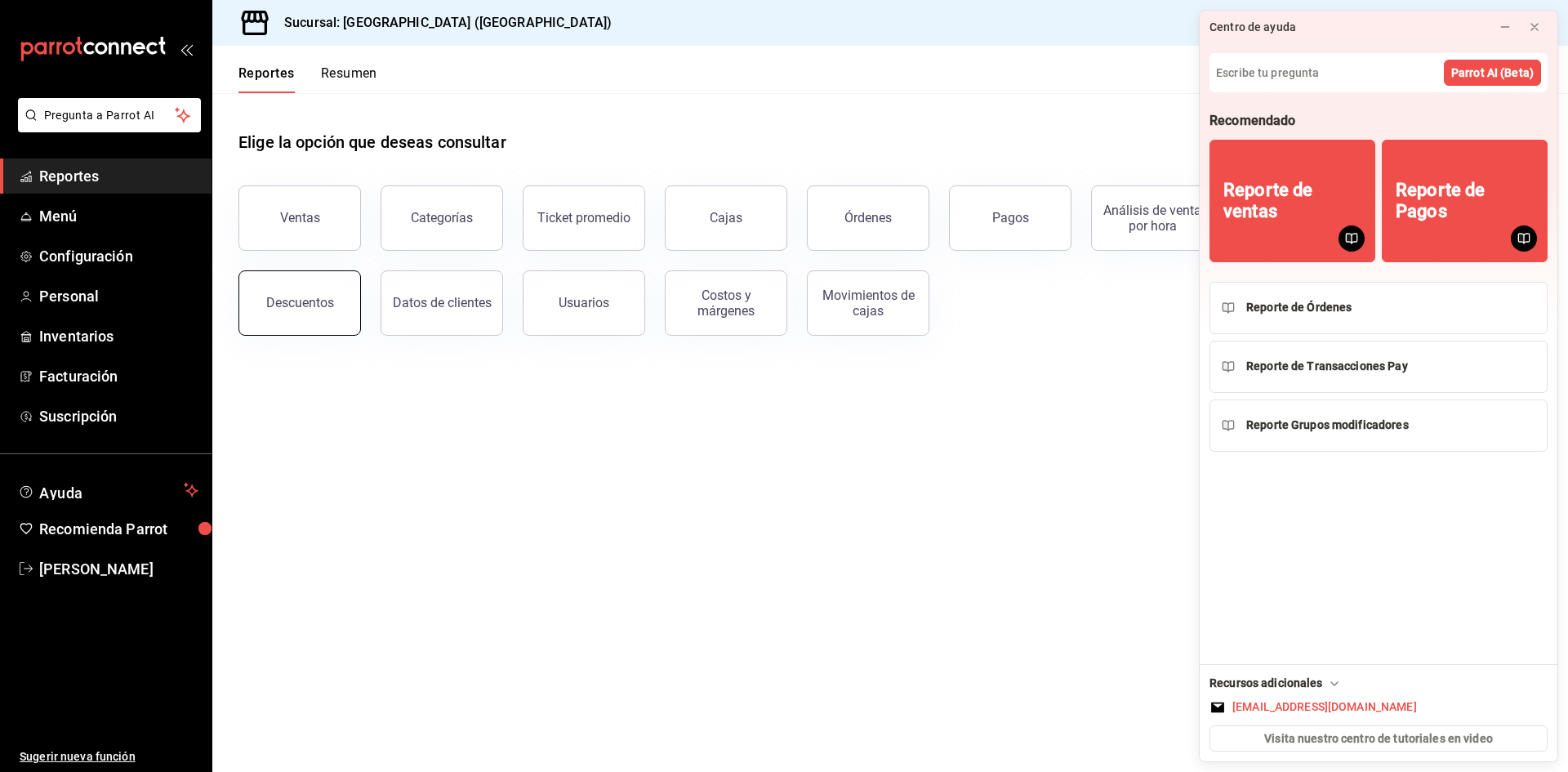
click at [310, 310] on div "Descuentos" at bounding box center [300, 302] width 68 height 16
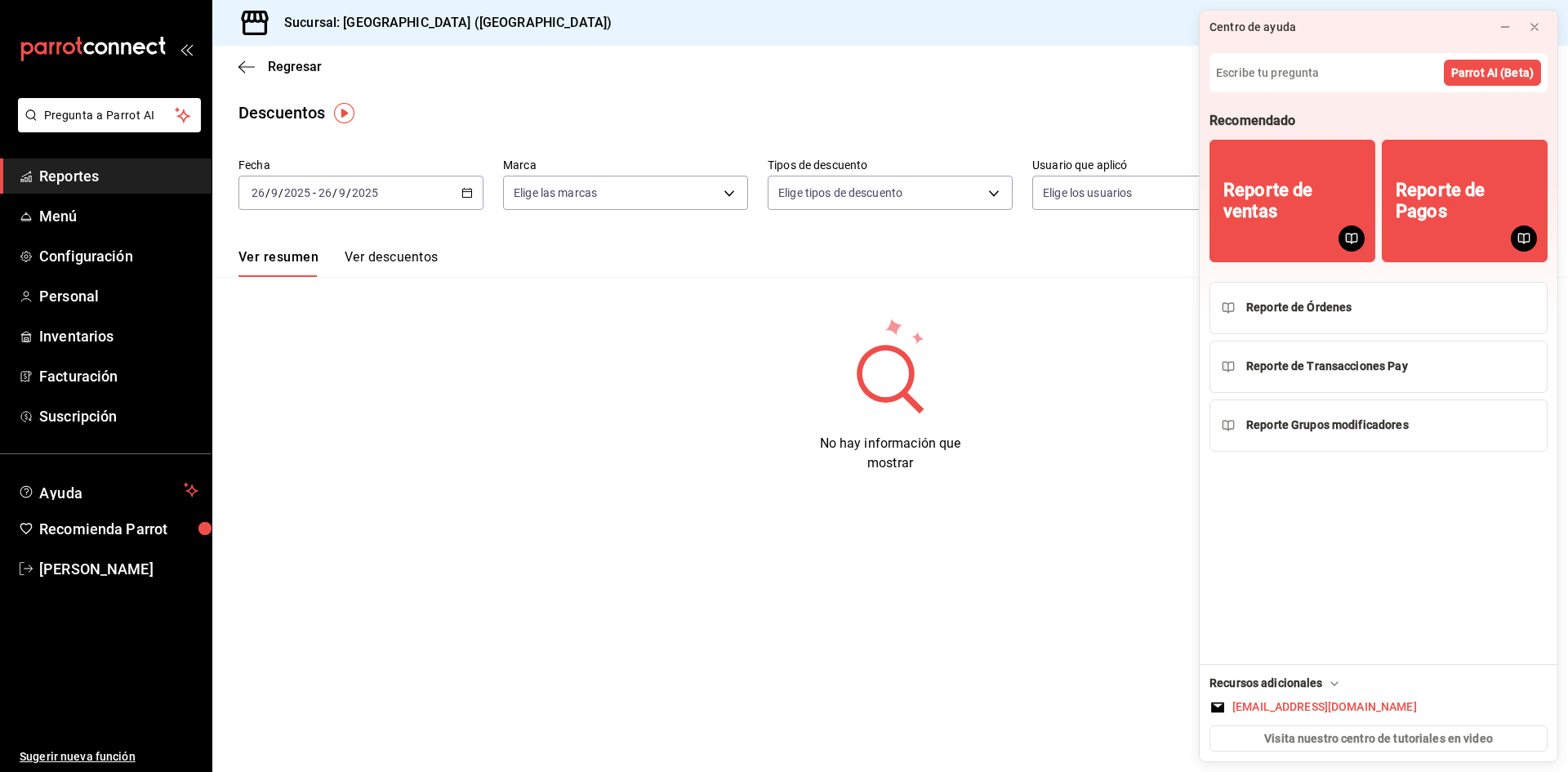
click at [467, 193] on icon "button" at bounding box center [467, 192] width 12 height 12
click at [335, 384] on span "Año actual" at bounding box center [315, 389] width 126 height 17
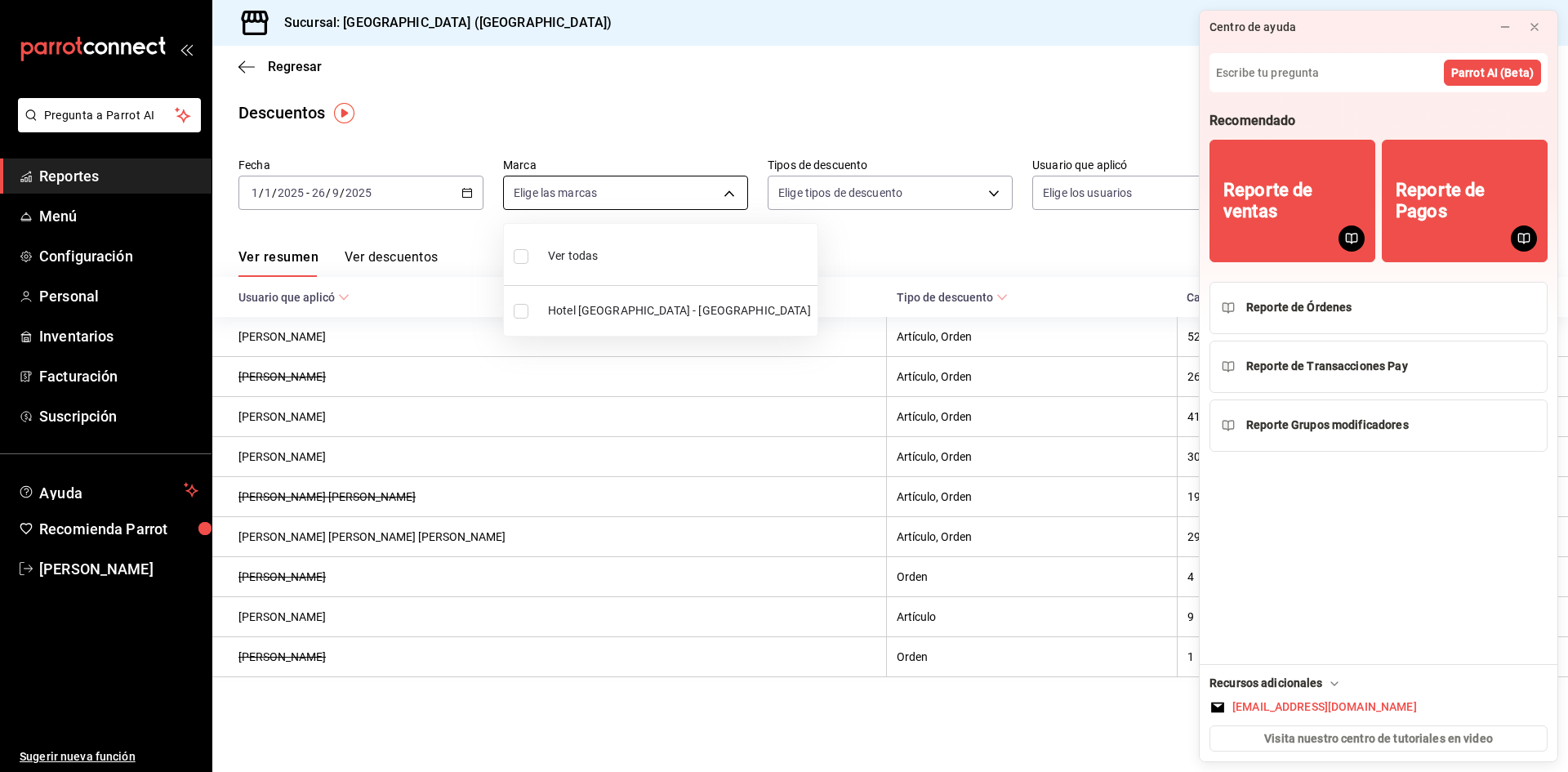
click at [721, 190] on body "Pregunta a Parrot AI Reportes Menú Configuración Personal Inventarios Facturaci…" at bounding box center [784, 386] width 1568 height 772
click at [525, 250] on input "checkbox" at bounding box center [521, 257] width 15 height 15
checkbox input "true"
type input "78876d7d-d969-4c97-957f-d97bcaf374a8"
checkbox input "true"
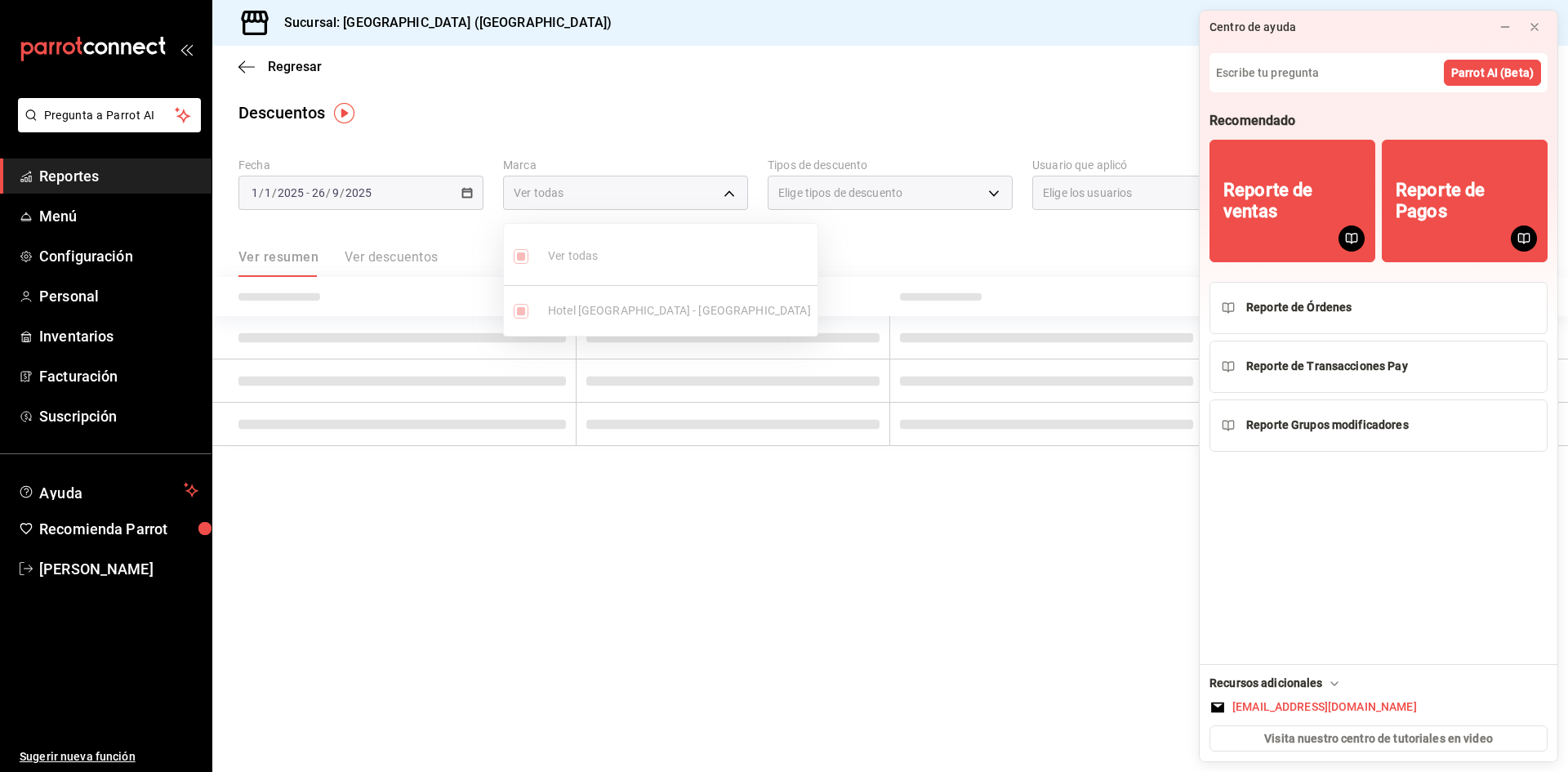
click at [988, 192] on div at bounding box center [784, 386] width 1568 height 772
click at [994, 192] on div "Elige tipos de descuento" at bounding box center [890, 193] width 245 height 35
click at [997, 191] on div "Elige tipos de descuento" at bounding box center [890, 193] width 245 height 35
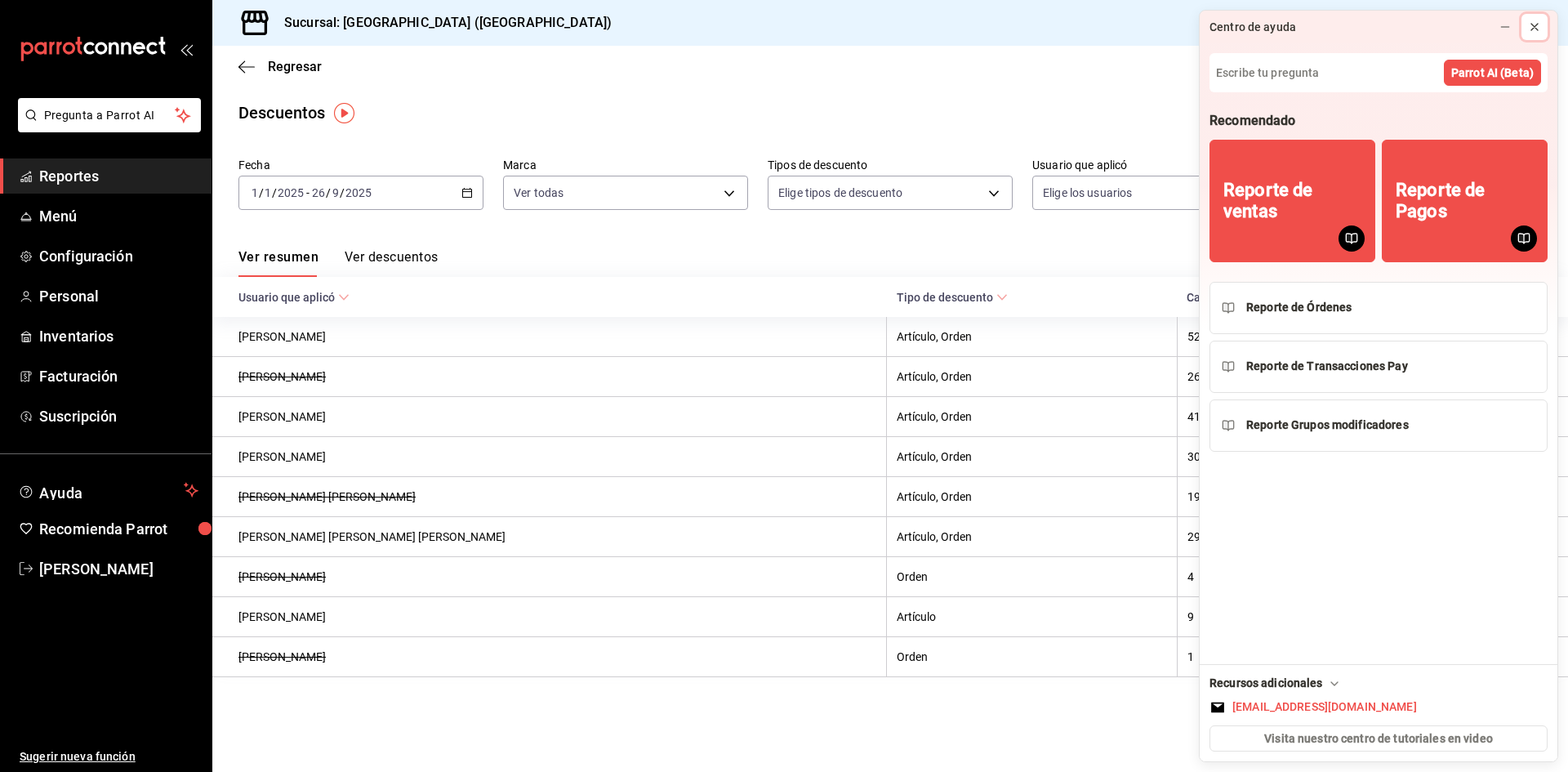
click at [1536, 21] on icon at bounding box center [1534, 27] width 13 height 13
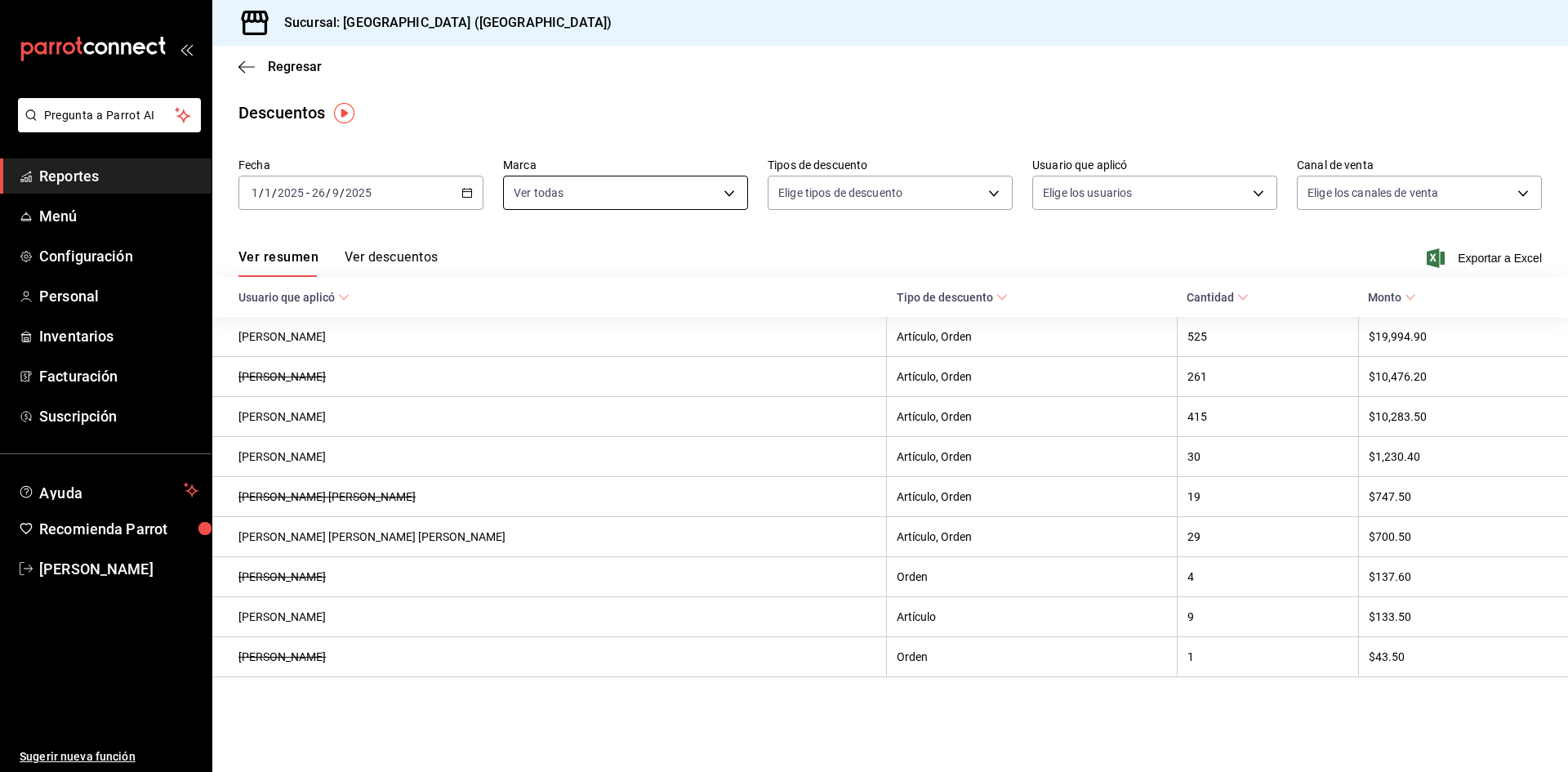
click at [703, 190] on body "Pregunta a Parrot AI Reportes Menú Configuración Personal Inventarios Facturaci…" at bounding box center [784, 386] width 1568 height 772
click at [703, 190] on div at bounding box center [784, 386] width 1568 height 772
click at [993, 190] on body "Pregunta a Parrot AI Reportes Menú Configuración Personal Inventarios Facturaci…" at bounding box center [784, 386] width 1568 height 772
click at [993, 190] on div at bounding box center [784, 386] width 1568 height 772
click at [1224, 192] on body "Pregunta a Parrot AI Reportes Menú Configuración Personal Inventarios Facturaci…" at bounding box center [784, 386] width 1568 height 772
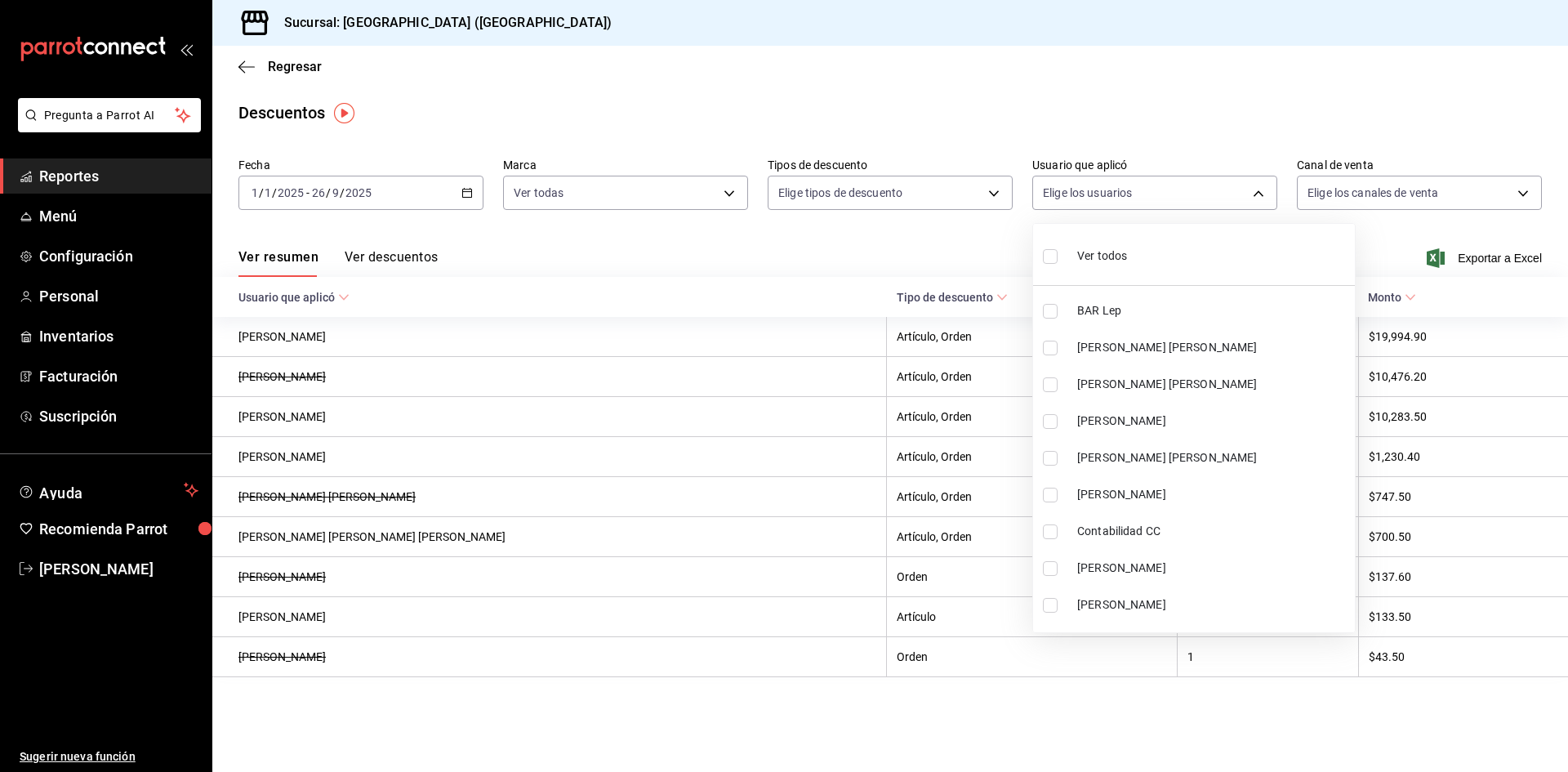
click at [1225, 192] on div at bounding box center [784, 386] width 1568 height 772
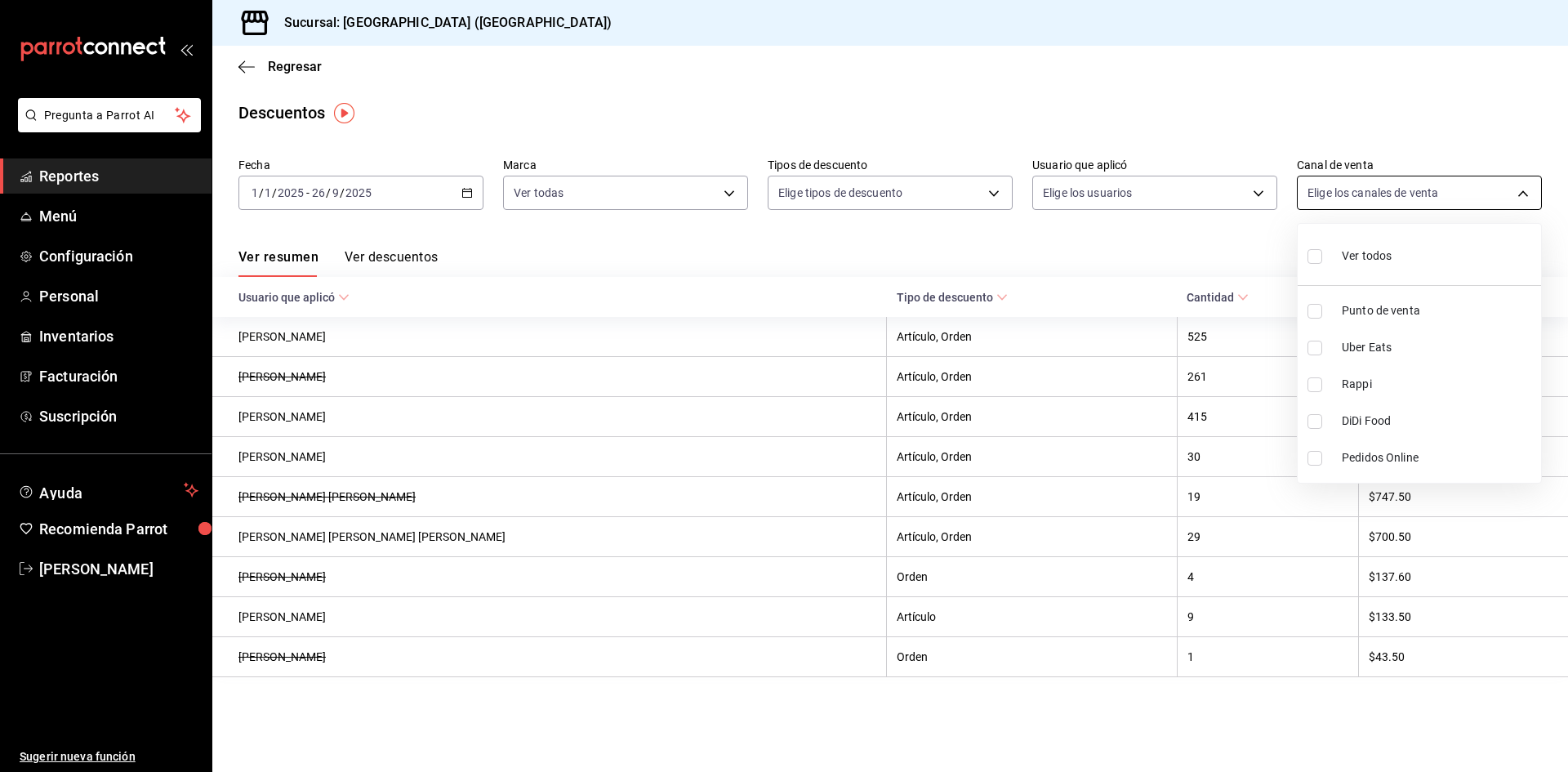
click at [1352, 190] on body "Pregunta a Parrot AI Reportes Menú Configuración Personal Inventarios Facturaci…" at bounding box center [784, 386] width 1568 height 772
click at [1352, 190] on div at bounding box center [784, 386] width 1568 height 772
click at [380, 257] on button "Ver descuentos" at bounding box center [391, 263] width 93 height 28
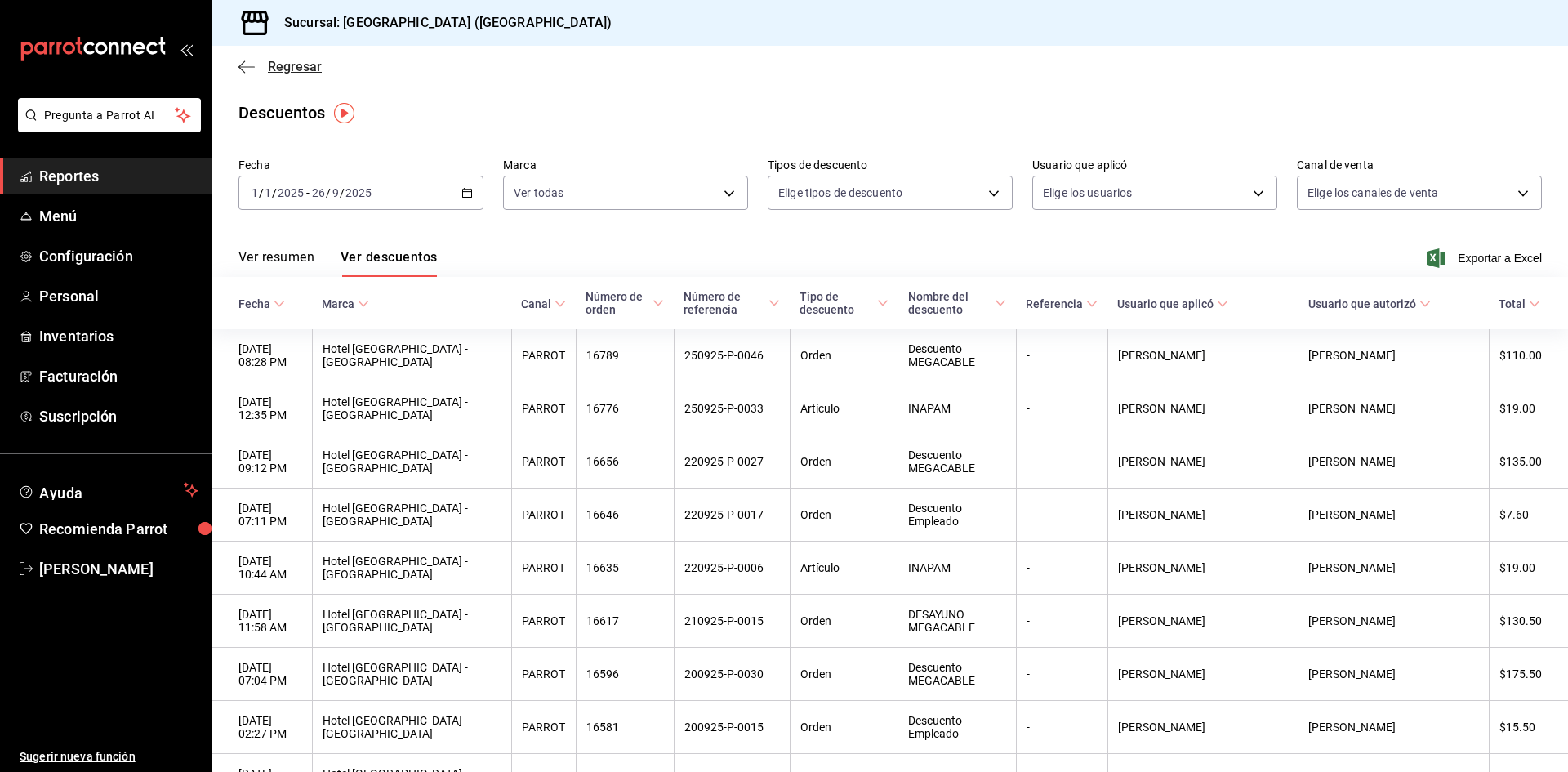
click at [245, 64] on icon "button" at bounding box center [247, 67] width 17 height 15
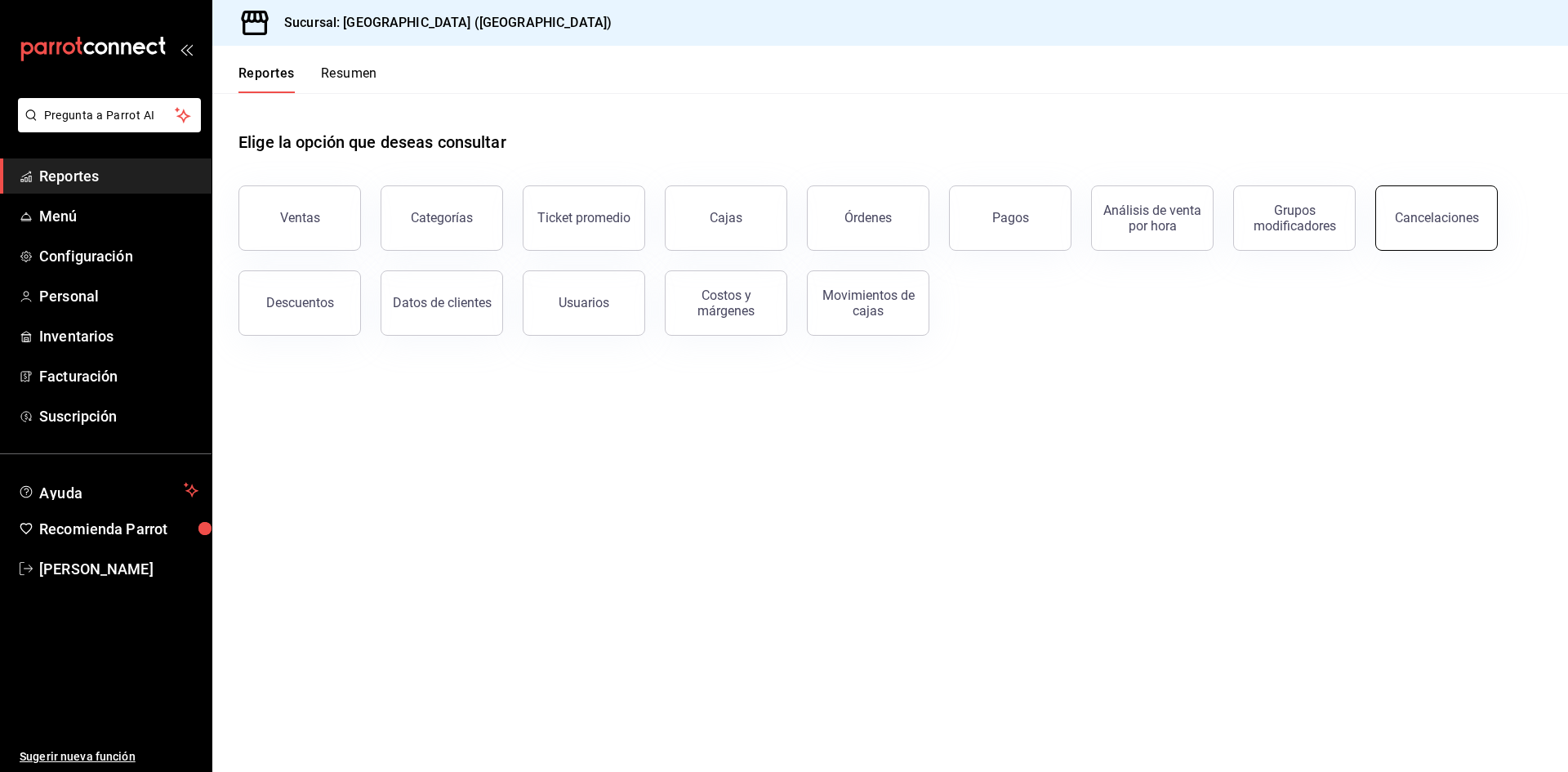
click at [1420, 219] on div "Cancelaciones" at bounding box center [1437, 217] width 84 height 16
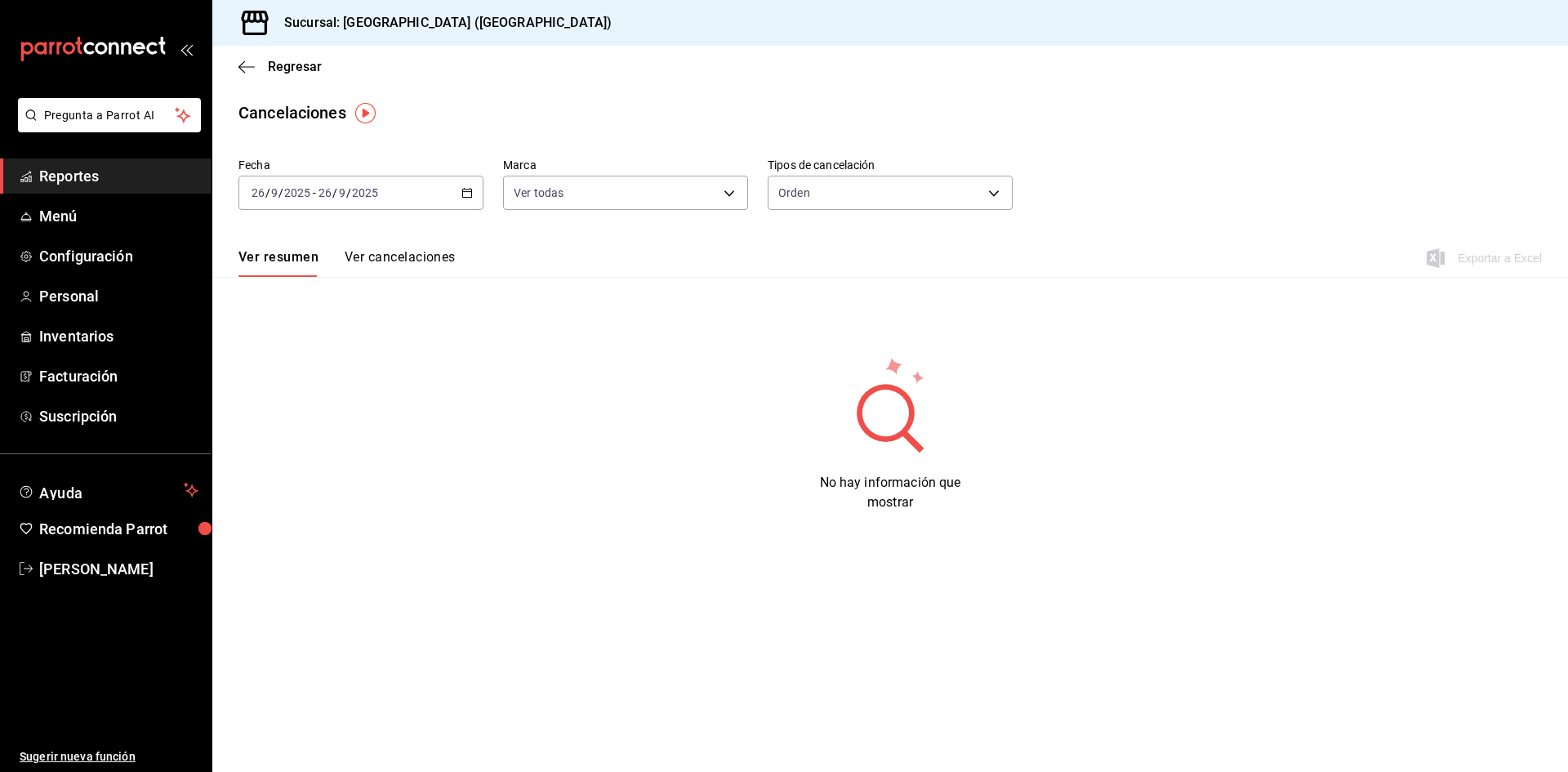
click at [472, 187] on icon "button" at bounding box center [467, 192] width 12 height 12
click at [327, 351] on span "Mes actual" at bounding box center [315, 352] width 126 height 17
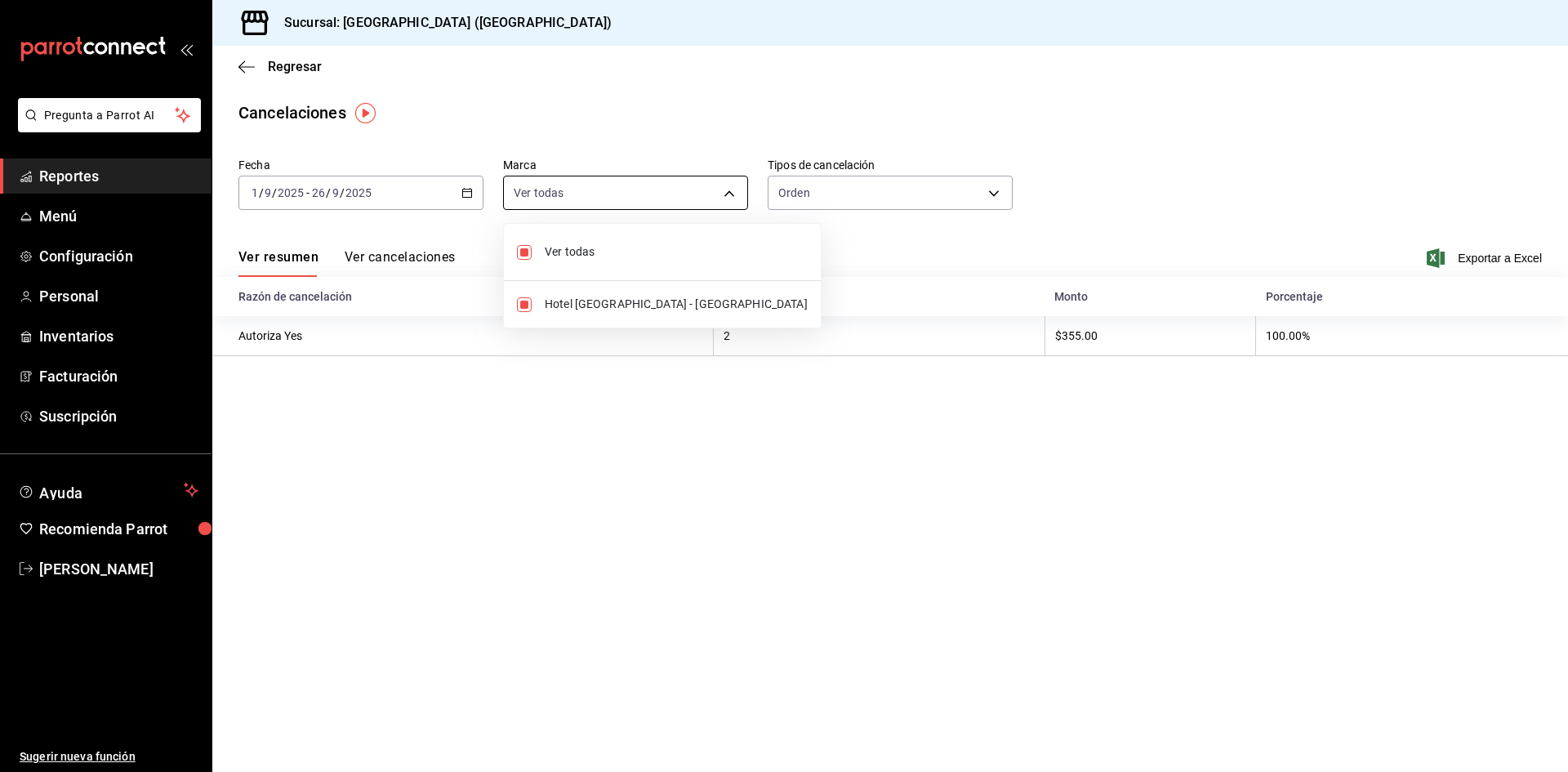
click at [718, 195] on body "Pregunta a Parrot AI Reportes Menú Configuración Personal Inventarios Facturaci…" at bounding box center [784, 386] width 1568 height 772
click at [718, 195] on div at bounding box center [784, 386] width 1568 height 772
click at [419, 255] on button "Ver cancelaciones" at bounding box center [400, 263] width 111 height 28
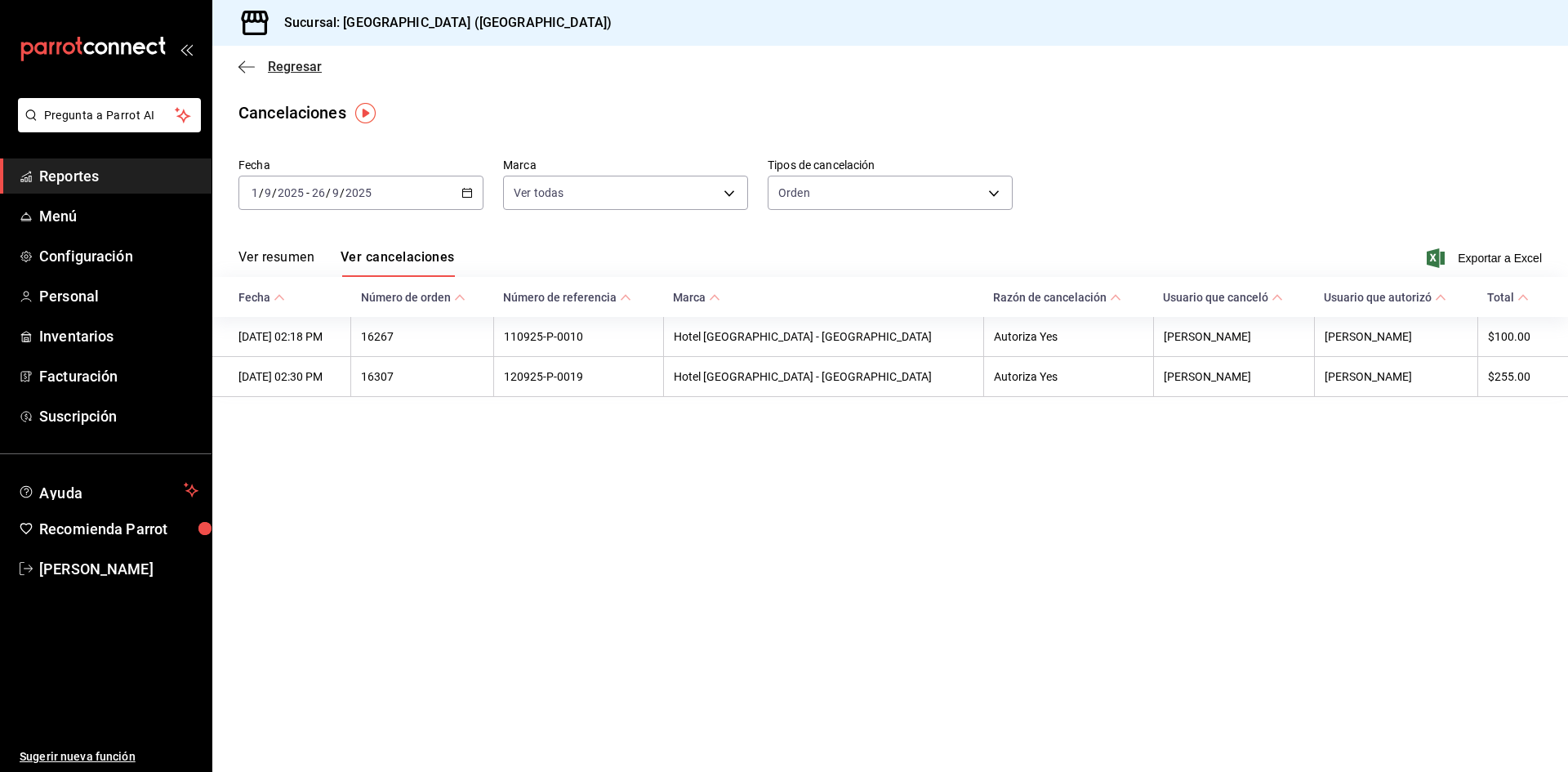
click at [244, 63] on icon "button" at bounding box center [247, 67] width 17 height 15
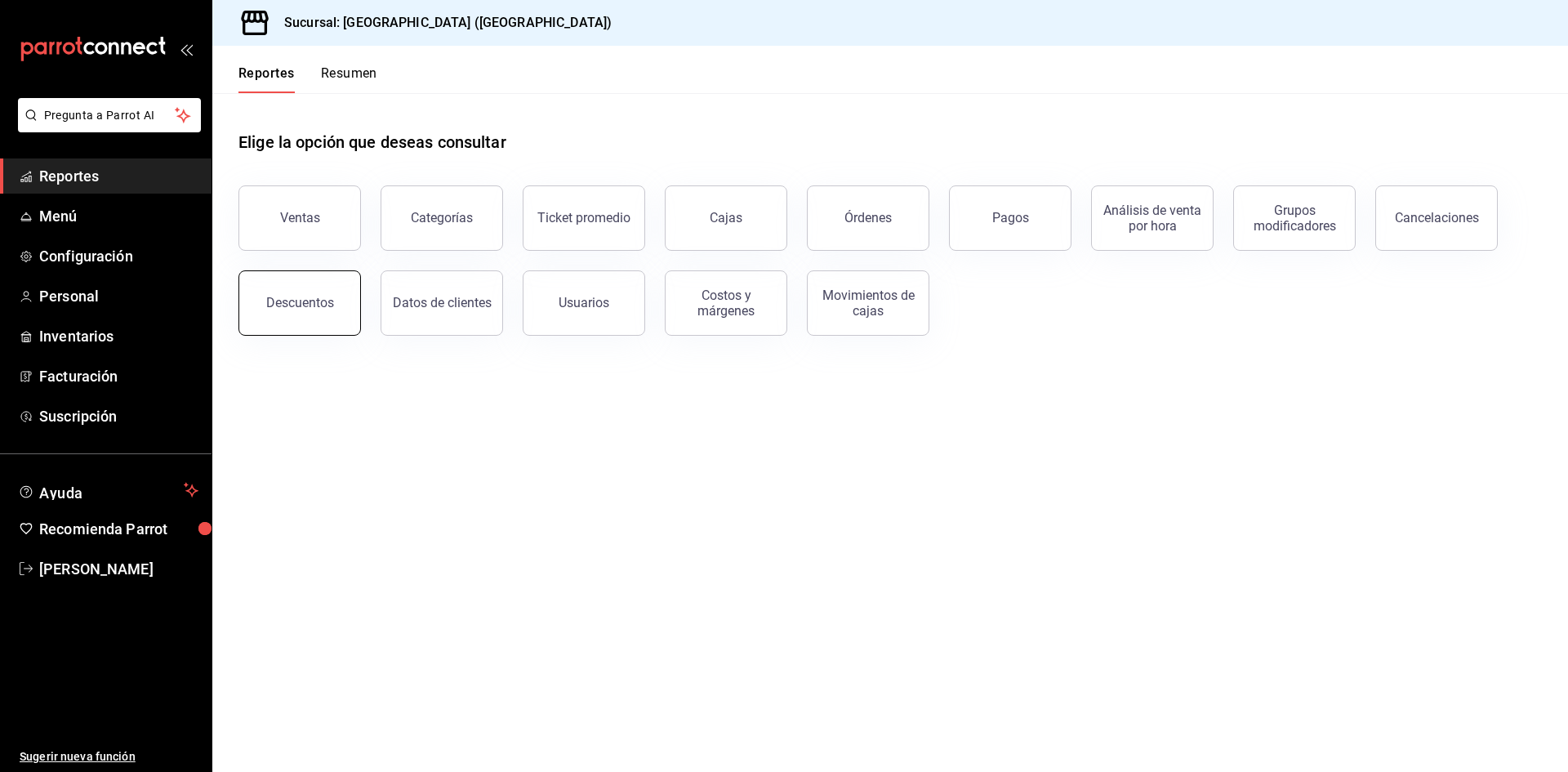
click at [288, 299] on div "Descuentos" at bounding box center [300, 302] width 68 height 16
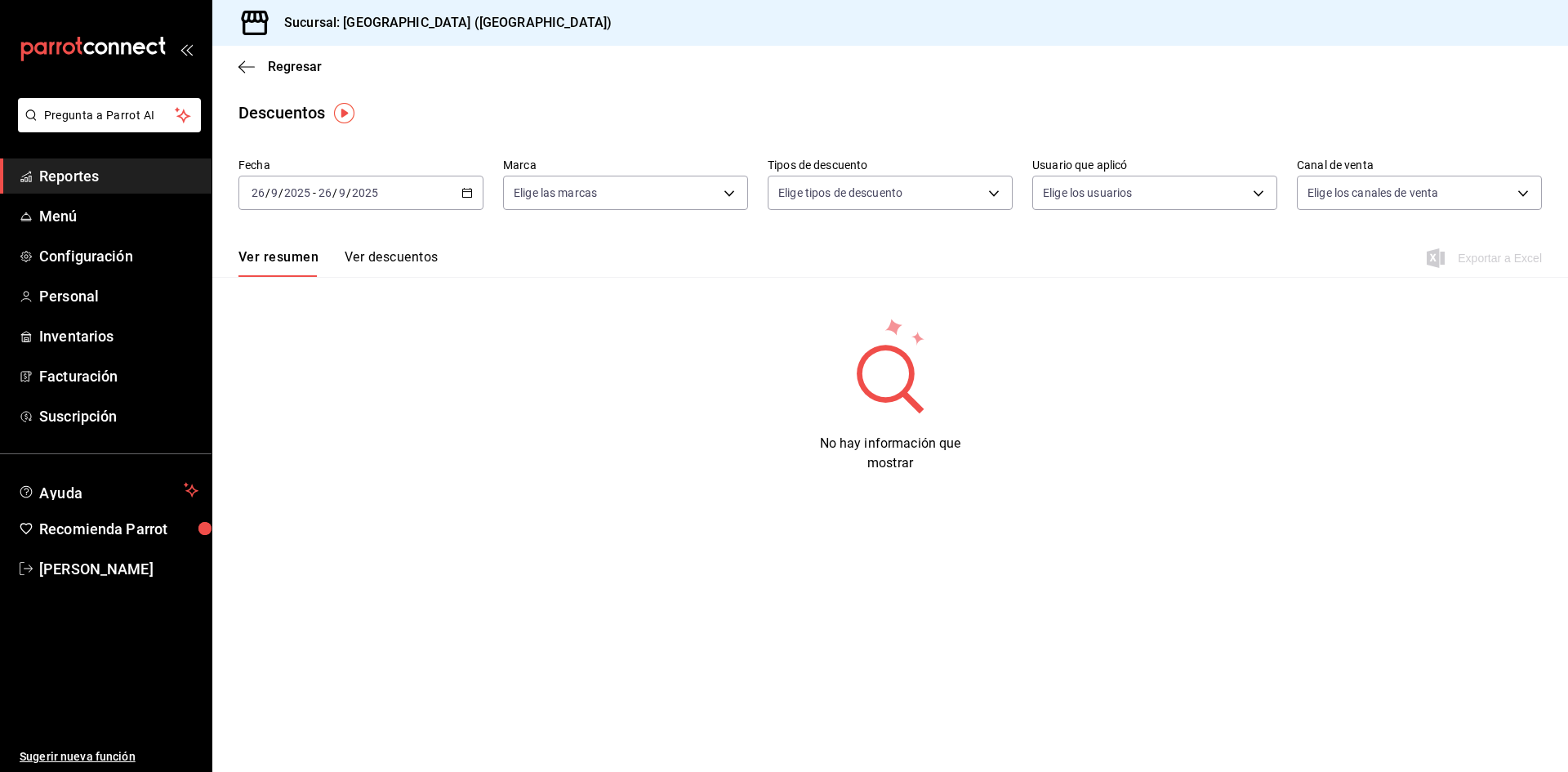
click at [462, 192] on div "2025-09-26 26 / 9 / 2025 - 2025-09-26 26 / 9 / 2025" at bounding box center [361, 193] width 245 height 35
click at [320, 349] on span "Mes actual" at bounding box center [315, 352] width 126 height 17
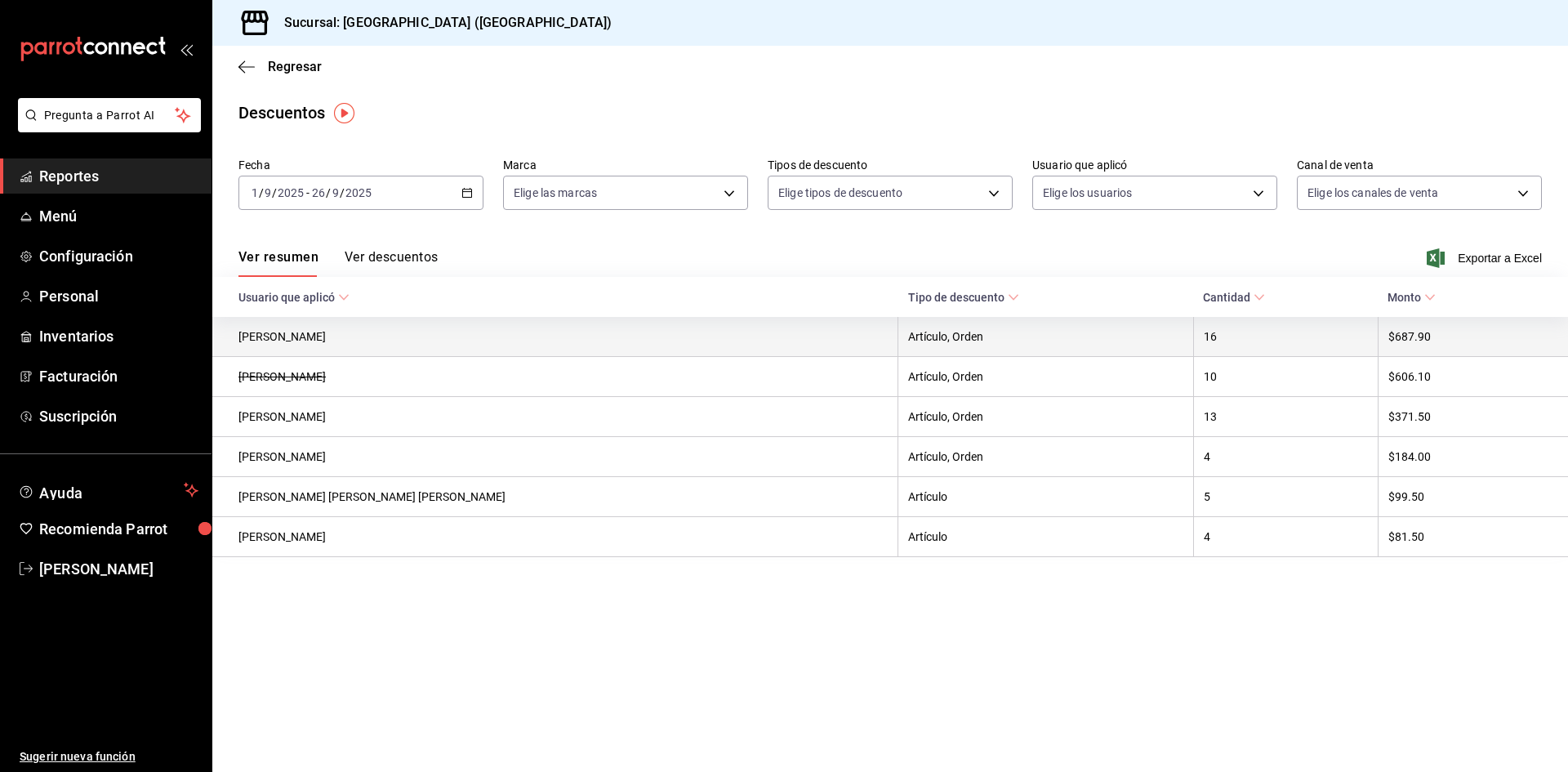
click at [1193, 343] on th "16" at bounding box center [1286, 337] width 185 height 40
click at [1042, 341] on th "Artículo, Orden" at bounding box center [1046, 337] width 296 height 40
click at [391, 344] on th "Fernando Landero Silva" at bounding box center [555, 337] width 686 height 40
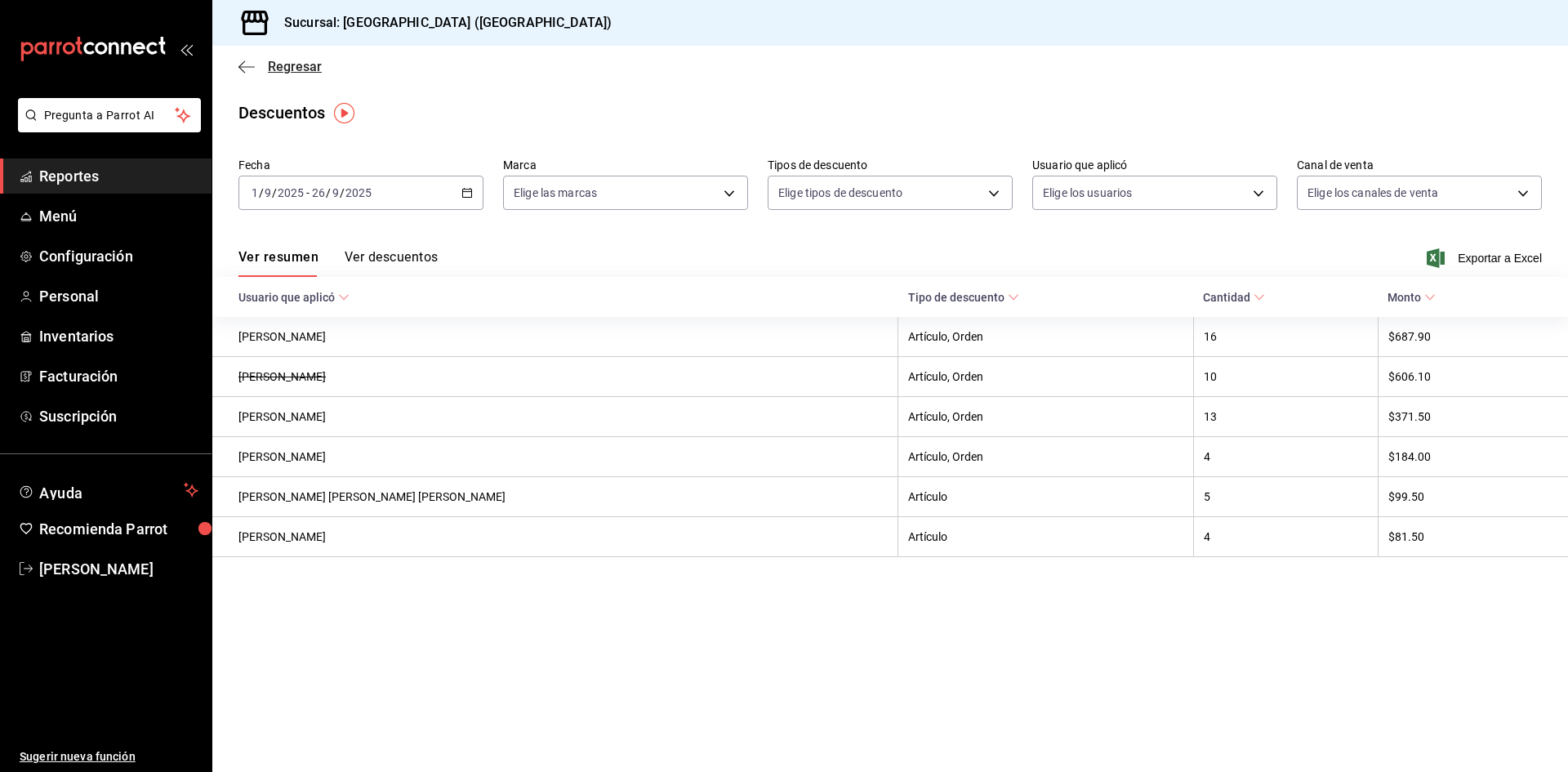
click at [242, 63] on icon "button" at bounding box center [247, 67] width 17 height 15
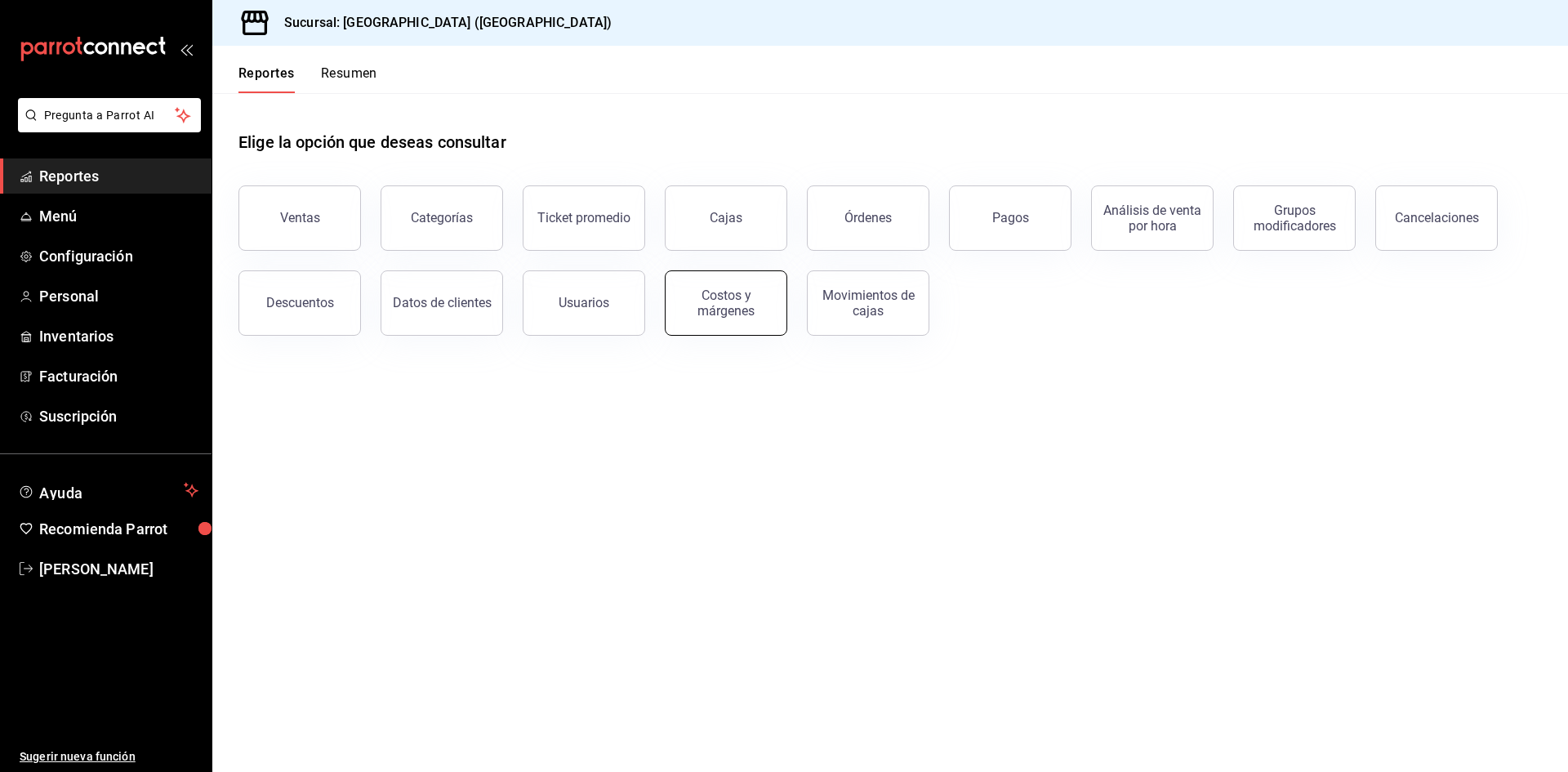
click at [730, 310] on div "Costos y márgenes" at bounding box center [726, 303] width 102 height 31
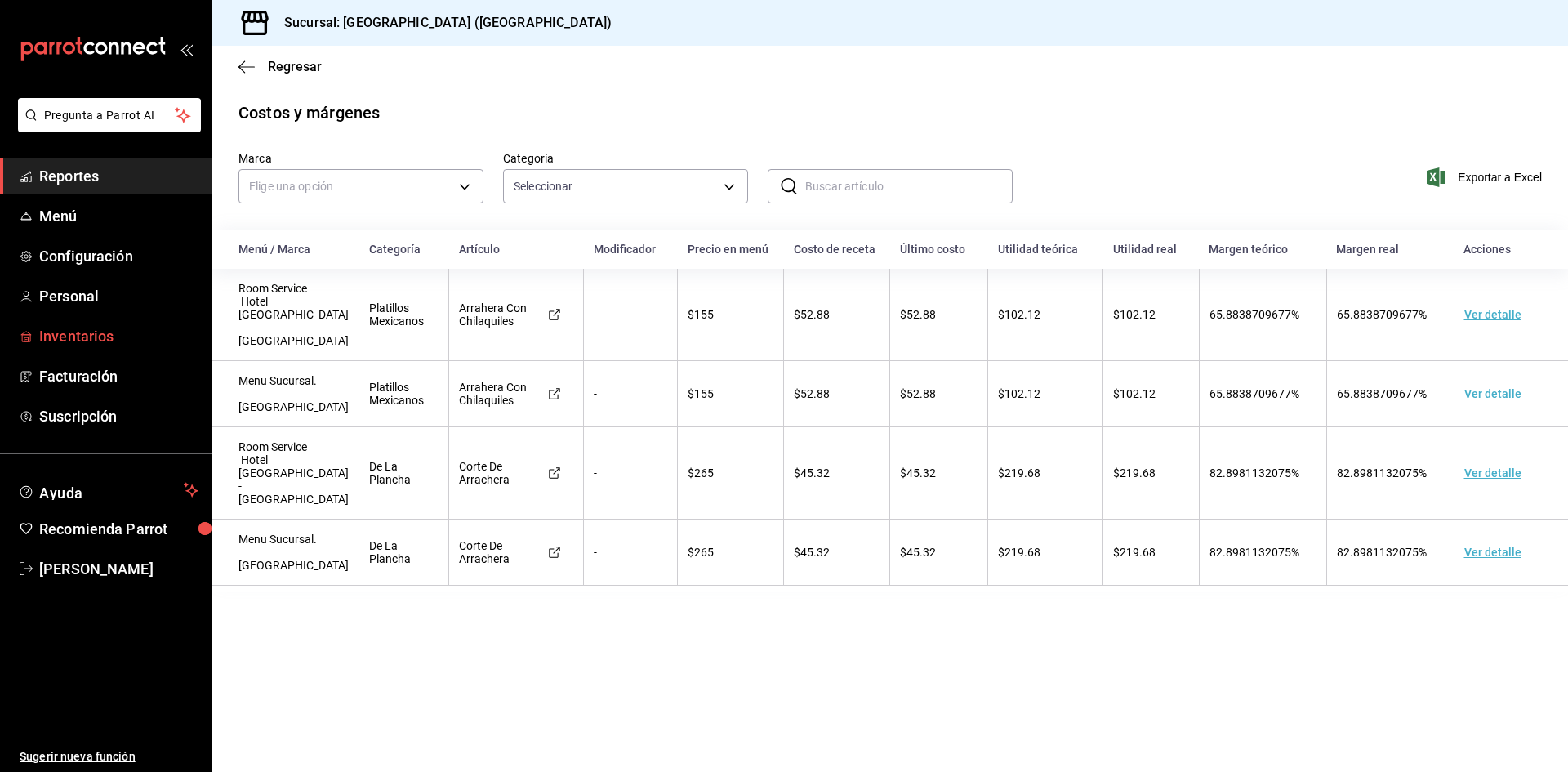
click at [83, 344] on span "Inventarios" at bounding box center [118, 336] width 159 height 22
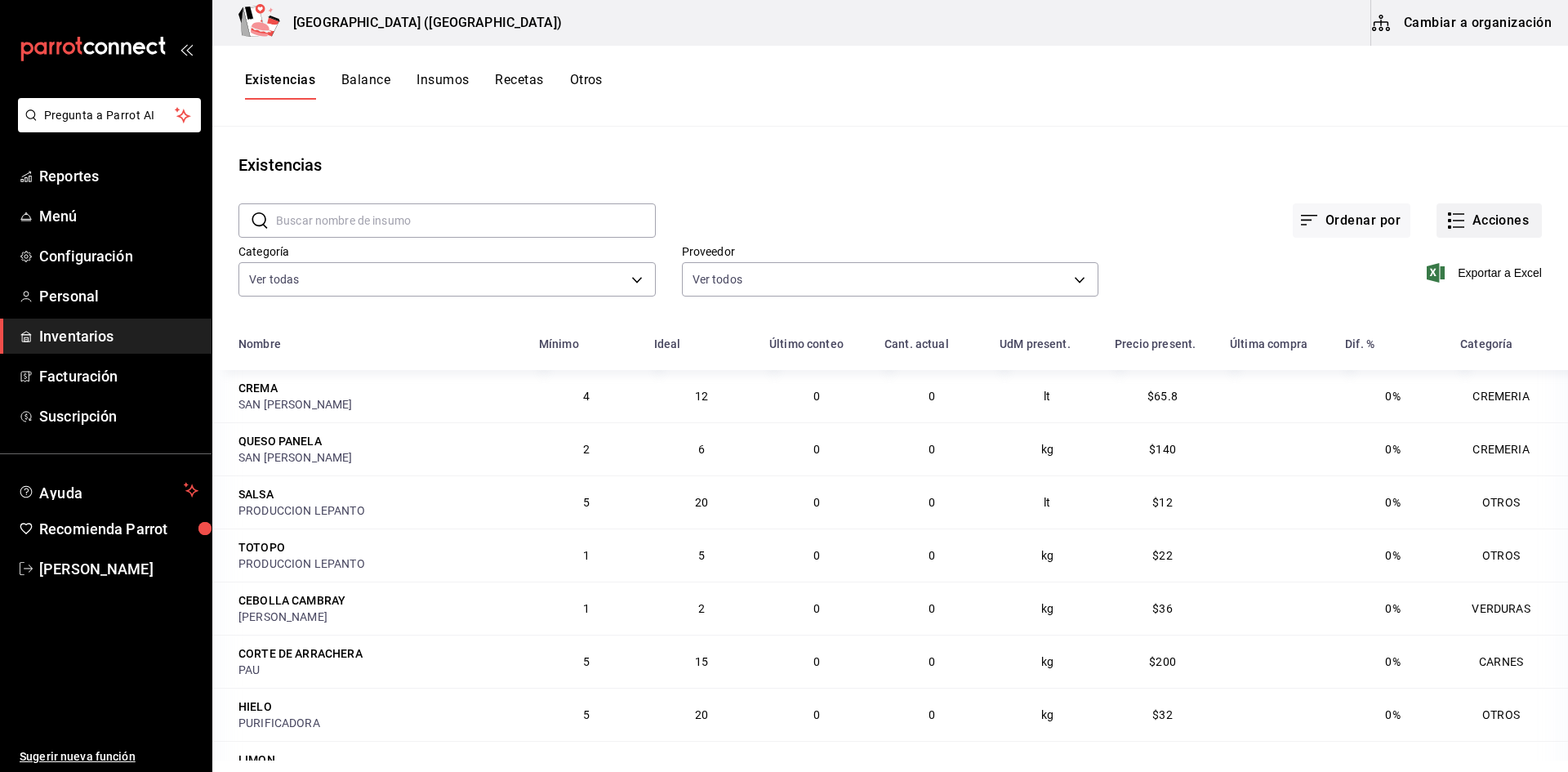
click at [1467, 226] on button "Acciones" at bounding box center [1490, 220] width 106 height 35
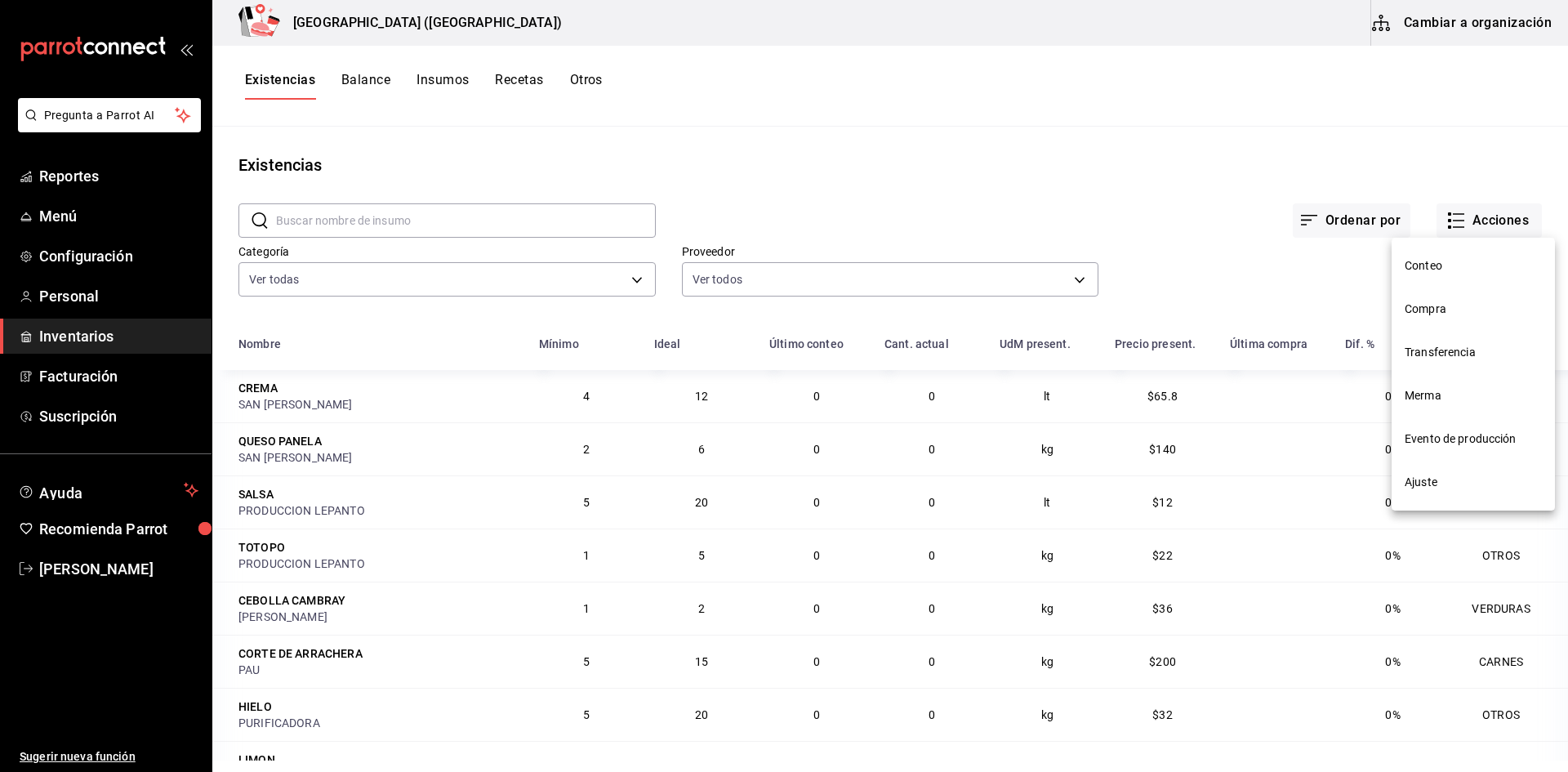
click at [1441, 262] on span "Conteo" at bounding box center [1473, 266] width 137 height 17
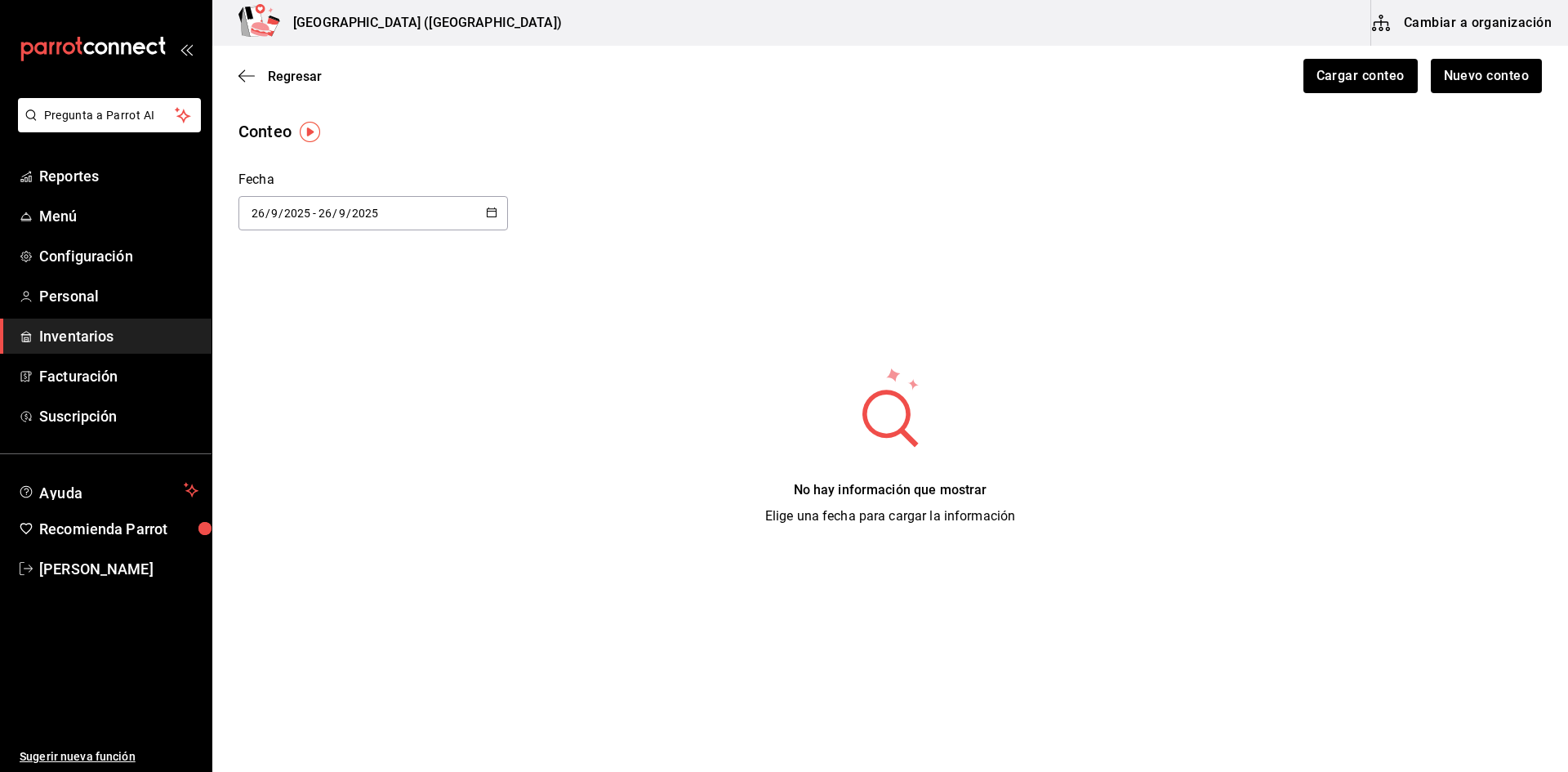
click at [496, 215] on \(Stroke\) "button" at bounding box center [491, 212] width 10 height 9
click at [280, 304] on li "Ayer" at bounding box center [315, 301] width 154 height 37
type input "2025-09-25"
type input "25"
type input "2025-09-25"
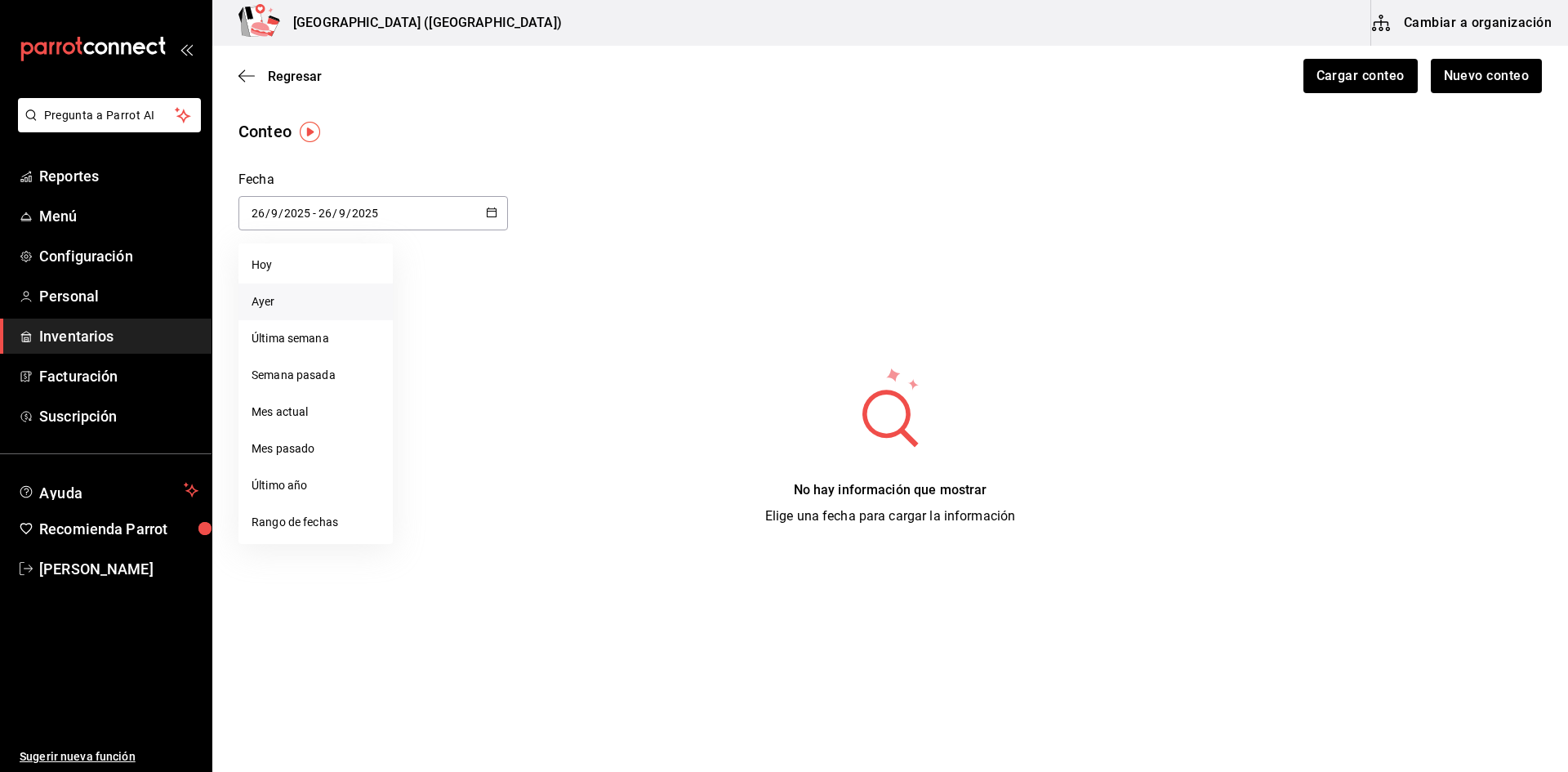
type input "25"
click at [507, 210] on div "2025-09-25 25 / 9 / 2025 - 2025-09-25 25 / 9 / 2025" at bounding box center [373, 213] width 269 height 35
click at [293, 253] on li "Hoy" at bounding box center [315, 265] width 154 height 37
type input "2025-09-26"
type input "26"
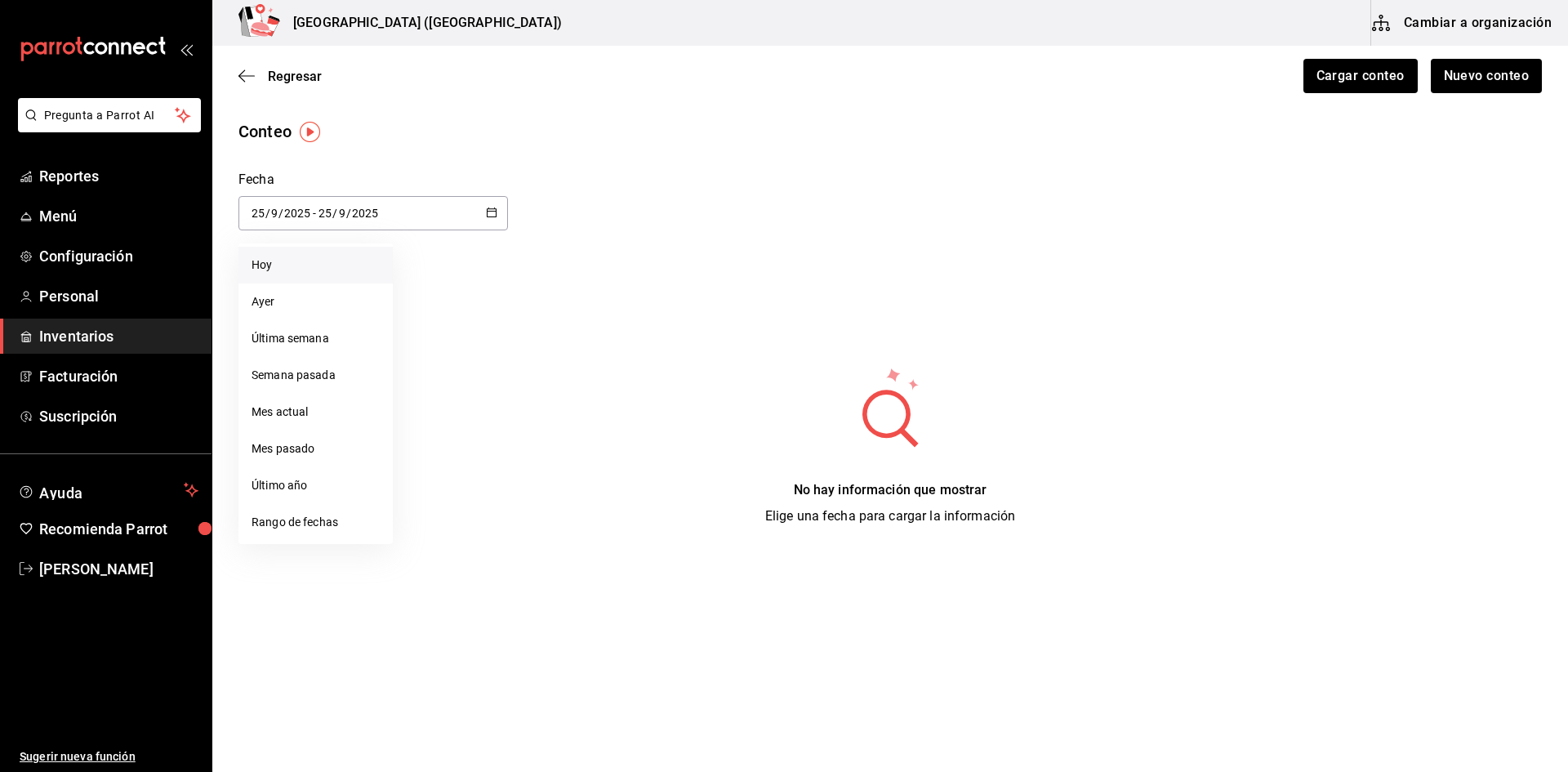
type input "2025-09-26"
type input "26"
click at [91, 219] on span "Menú" at bounding box center [118, 215] width 159 height 22
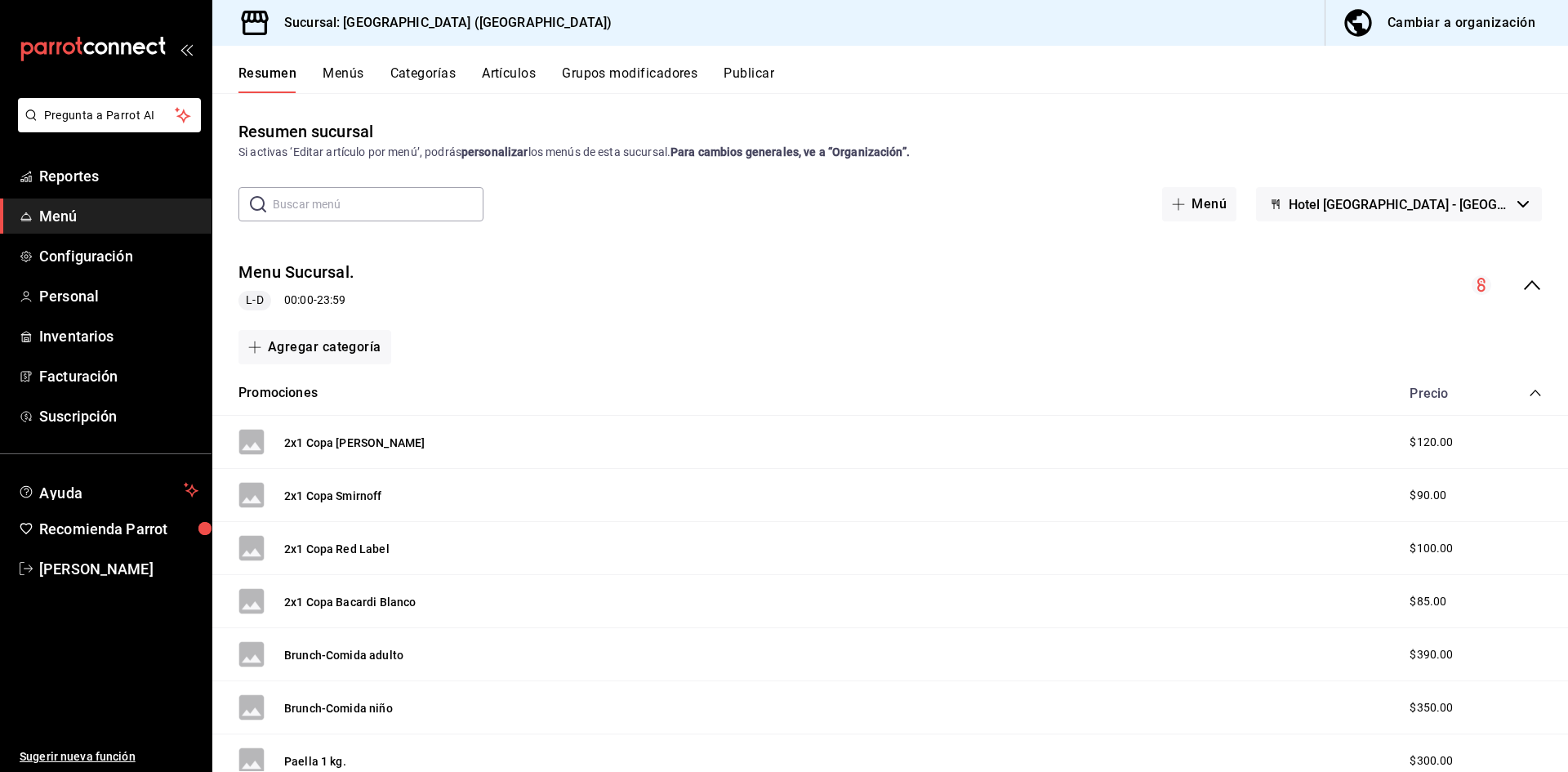
click at [1518, 202] on button "Hotel Lepanto - Buenavista" at bounding box center [1399, 204] width 286 height 35
click at [1518, 202] on div at bounding box center [784, 386] width 1568 height 772
click at [1522, 283] on icon "collapse-menu-row" at bounding box center [1532, 285] width 20 height 20
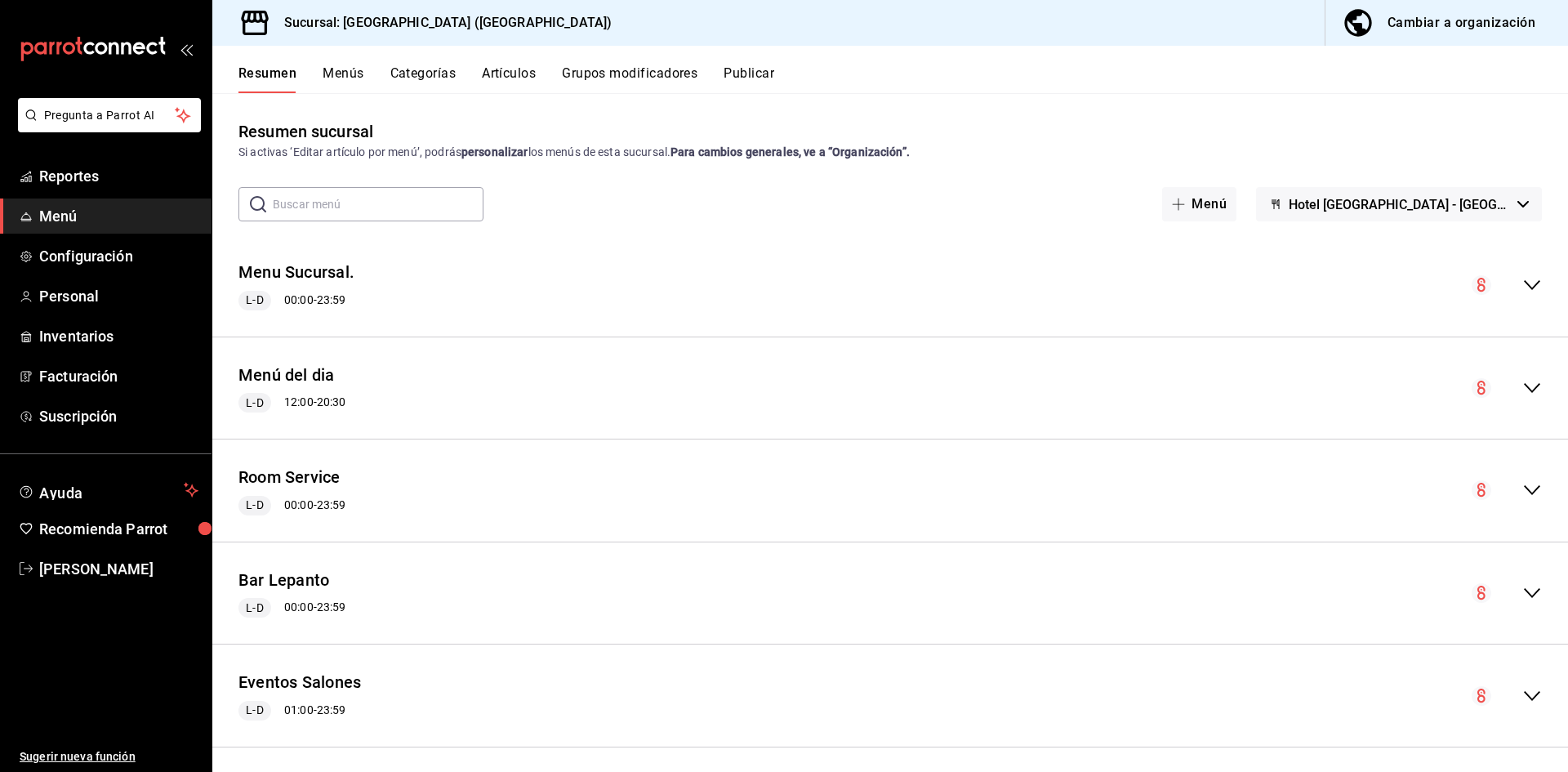
click at [1522, 283] on icon "collapse-menu-row" at bounding box center [1532, 285] width 20 height 20
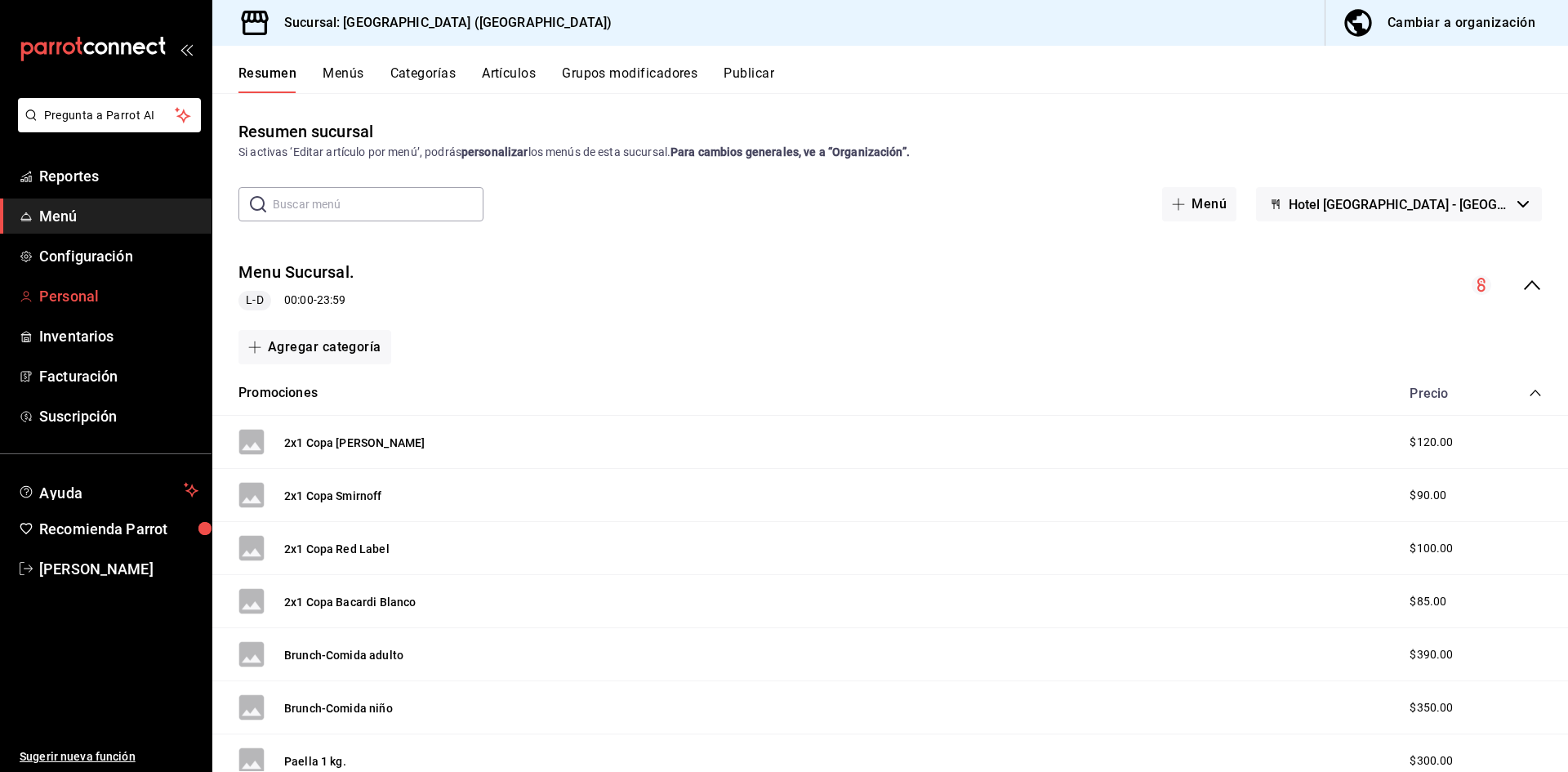
click at [69, 297] on span "Personal" at bounding box center [118, 296] width 159 height 22
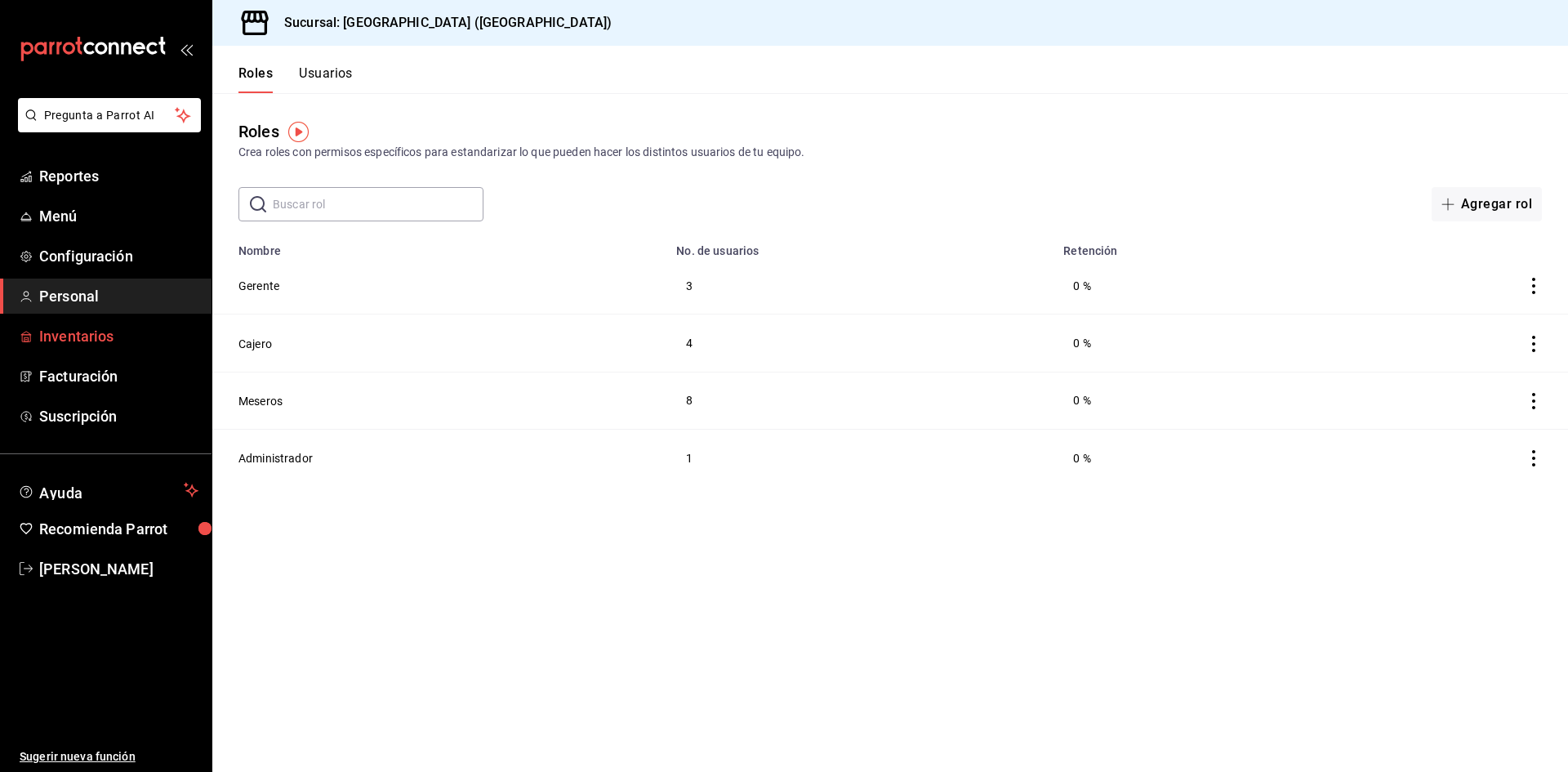
click at [104, 336] on span "Inventarios" at bounding box center [118, 336] width 159 height 22
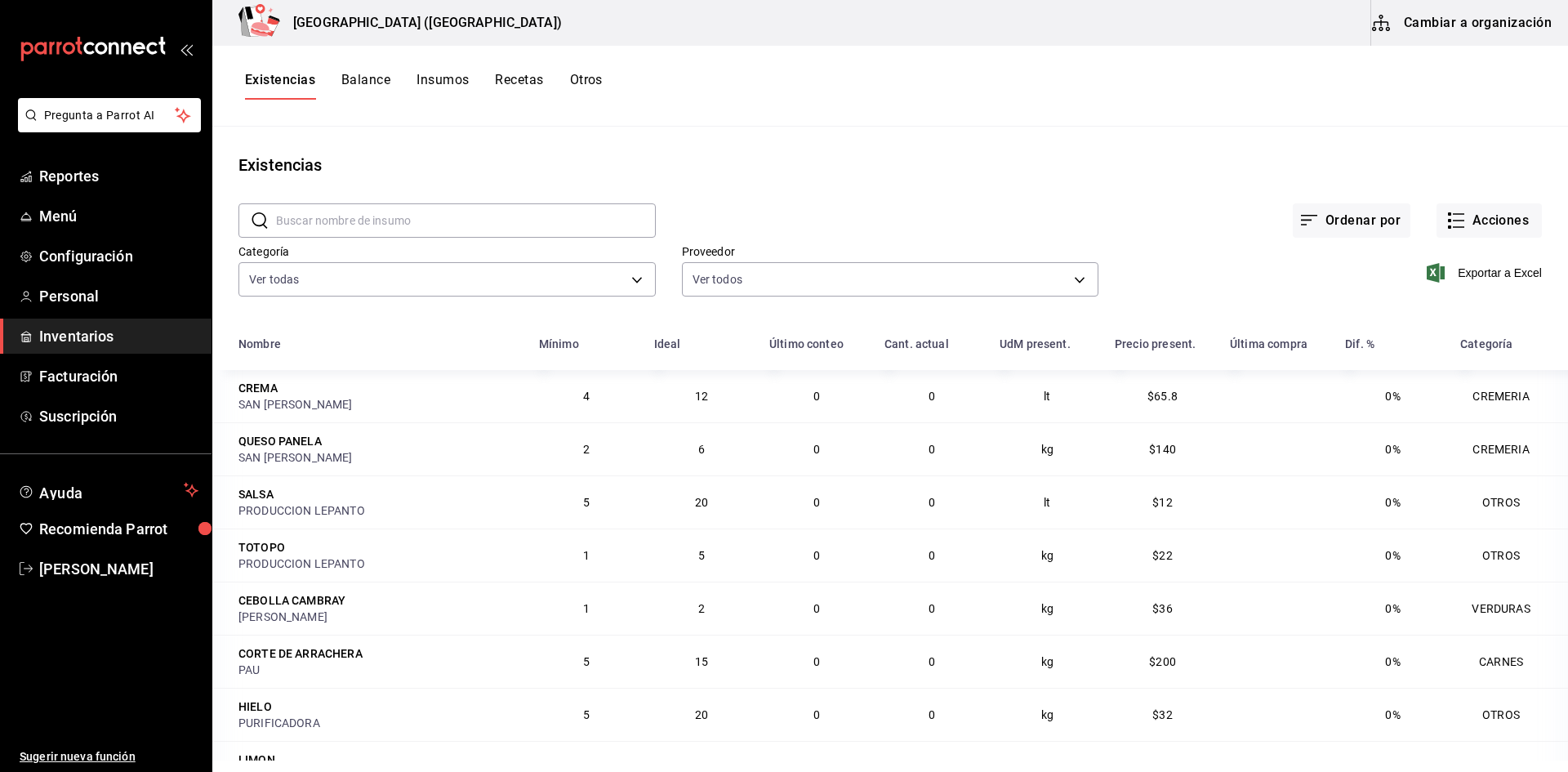
click at [76, 338] on span "Inventarios" at bounding box center [118, 336] width 159 height 22
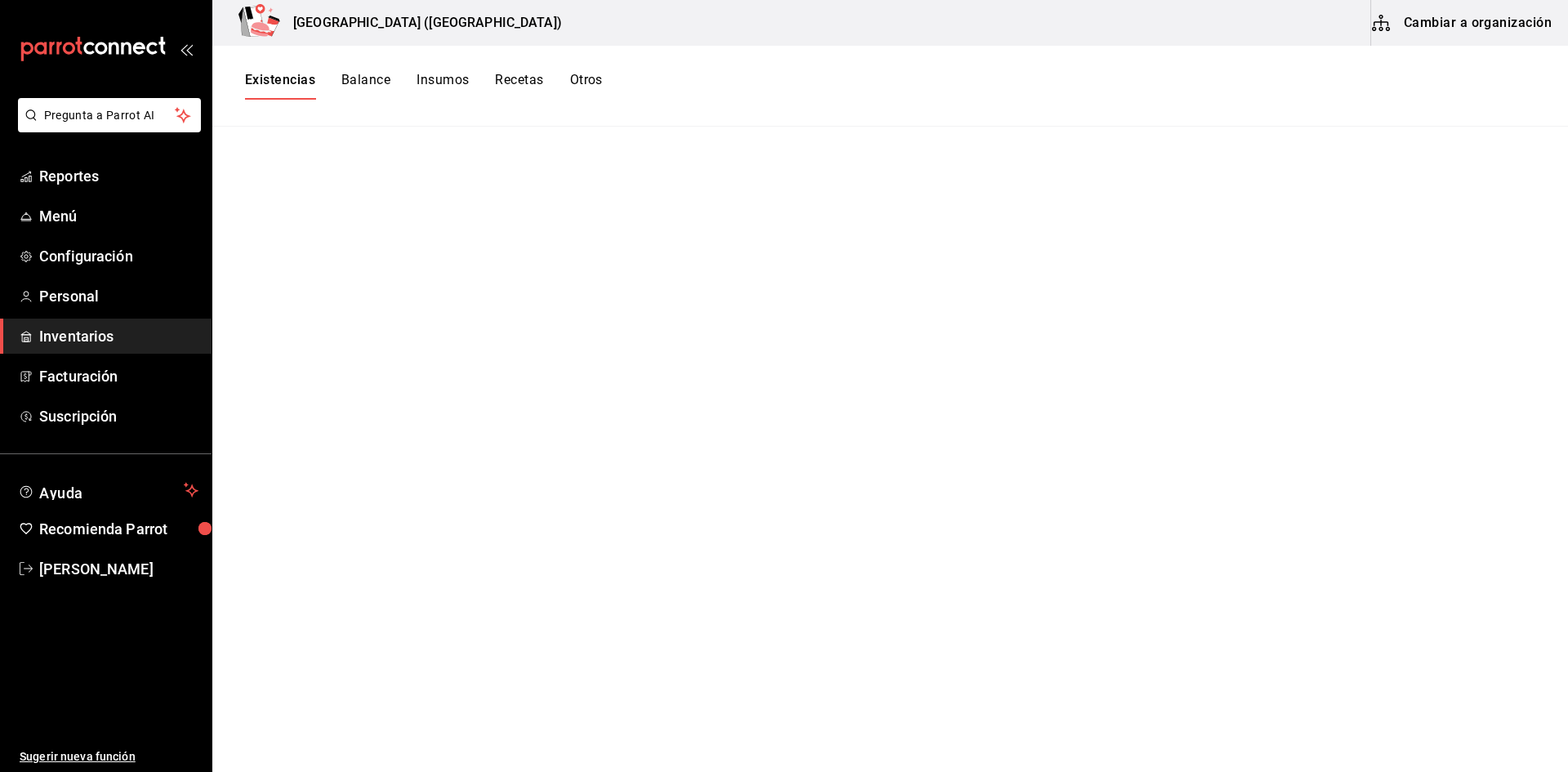
click at [444, 82] on button "Insumos" at bounding box center [442, 86] width 52 height 28
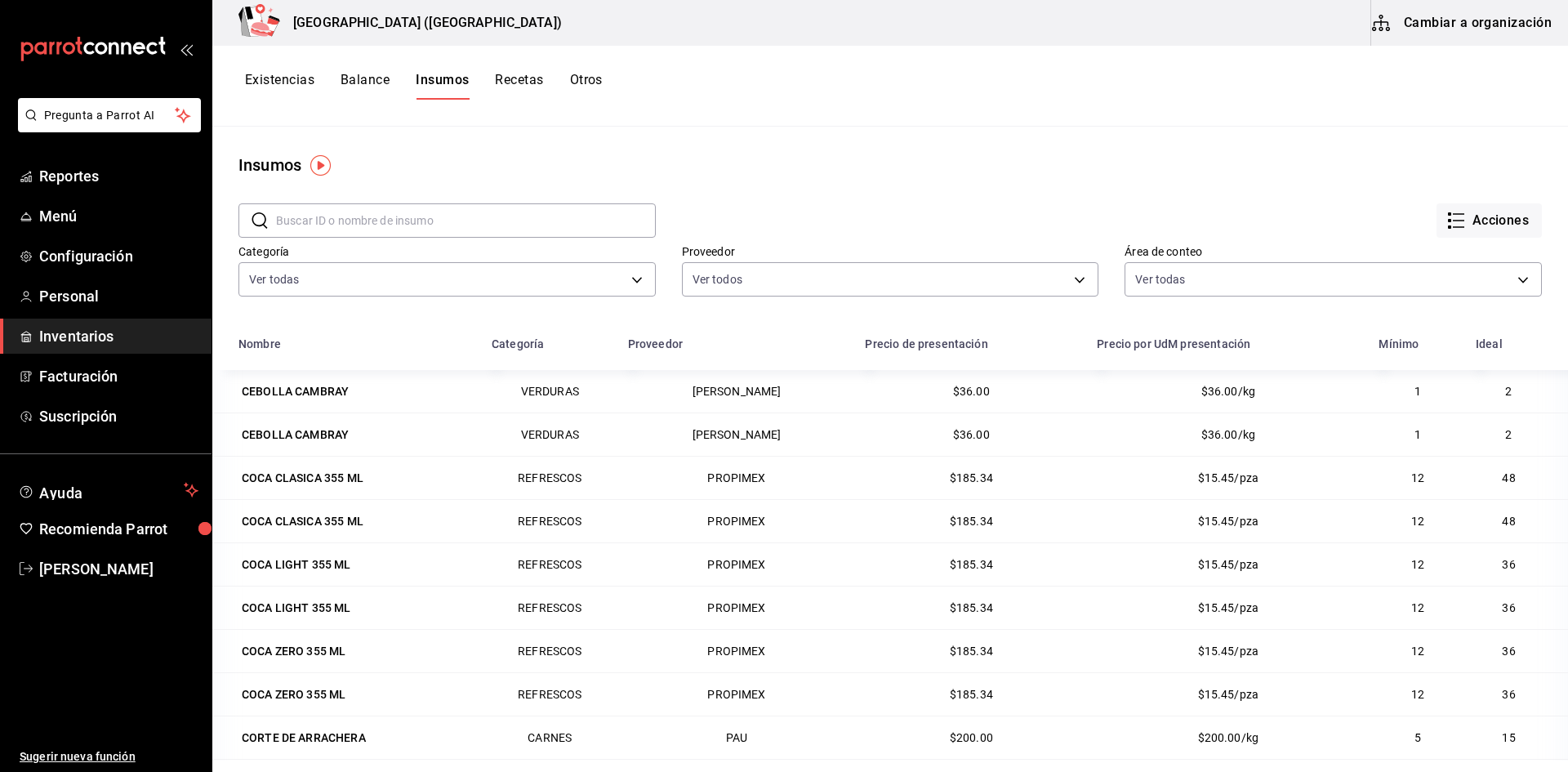
click at [381, 78] on button "Balance" at bounding box center [364, 86] width 49 height 28
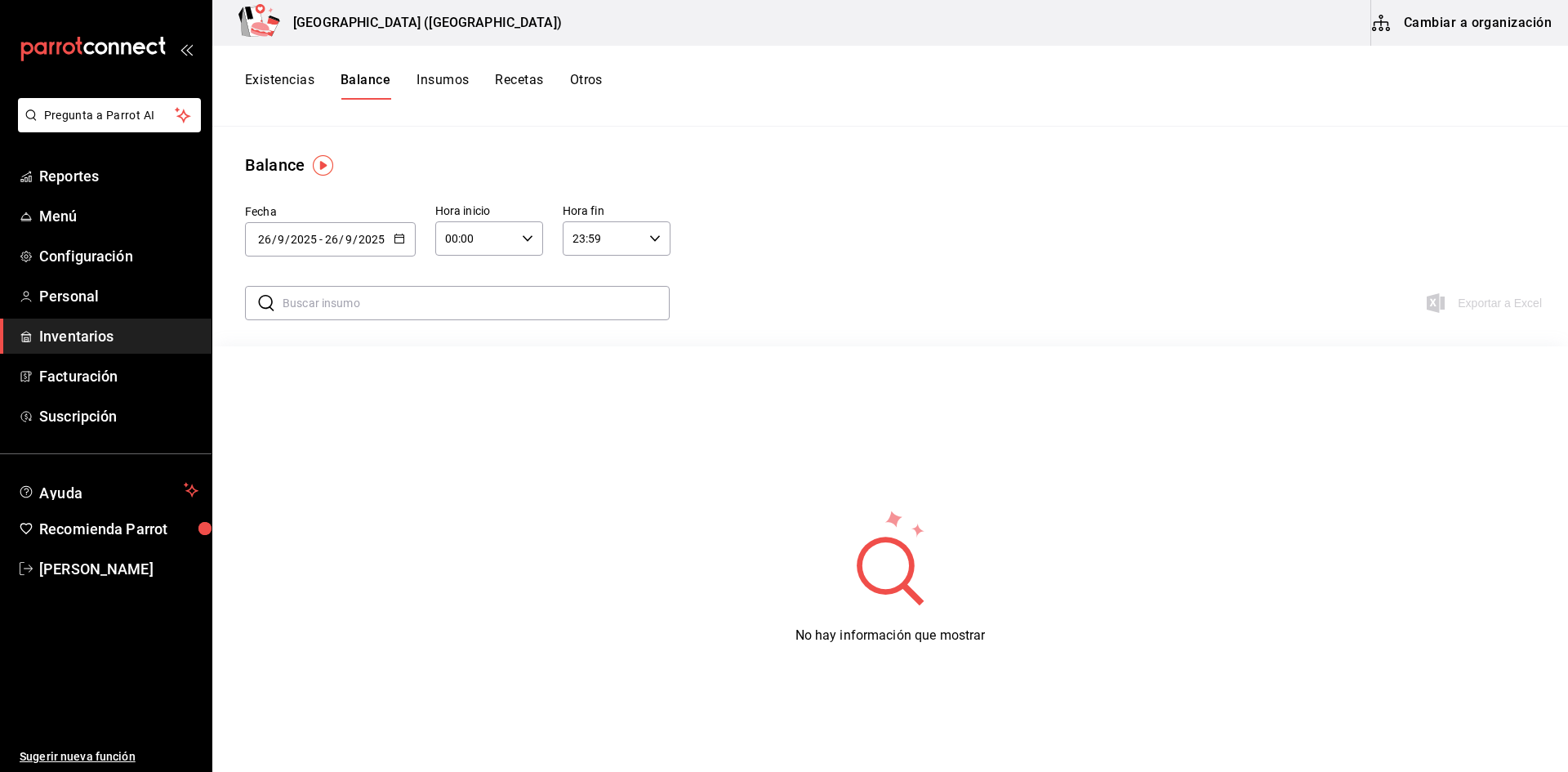
click at [399, 240] on icon "button" at bounding box center [400, 239] width 12 height 12
click at [339, 449] on li "Mes actual" at bounding box center [322, 438] width 154 height 37
type input "2025-09-01"
type input "1"
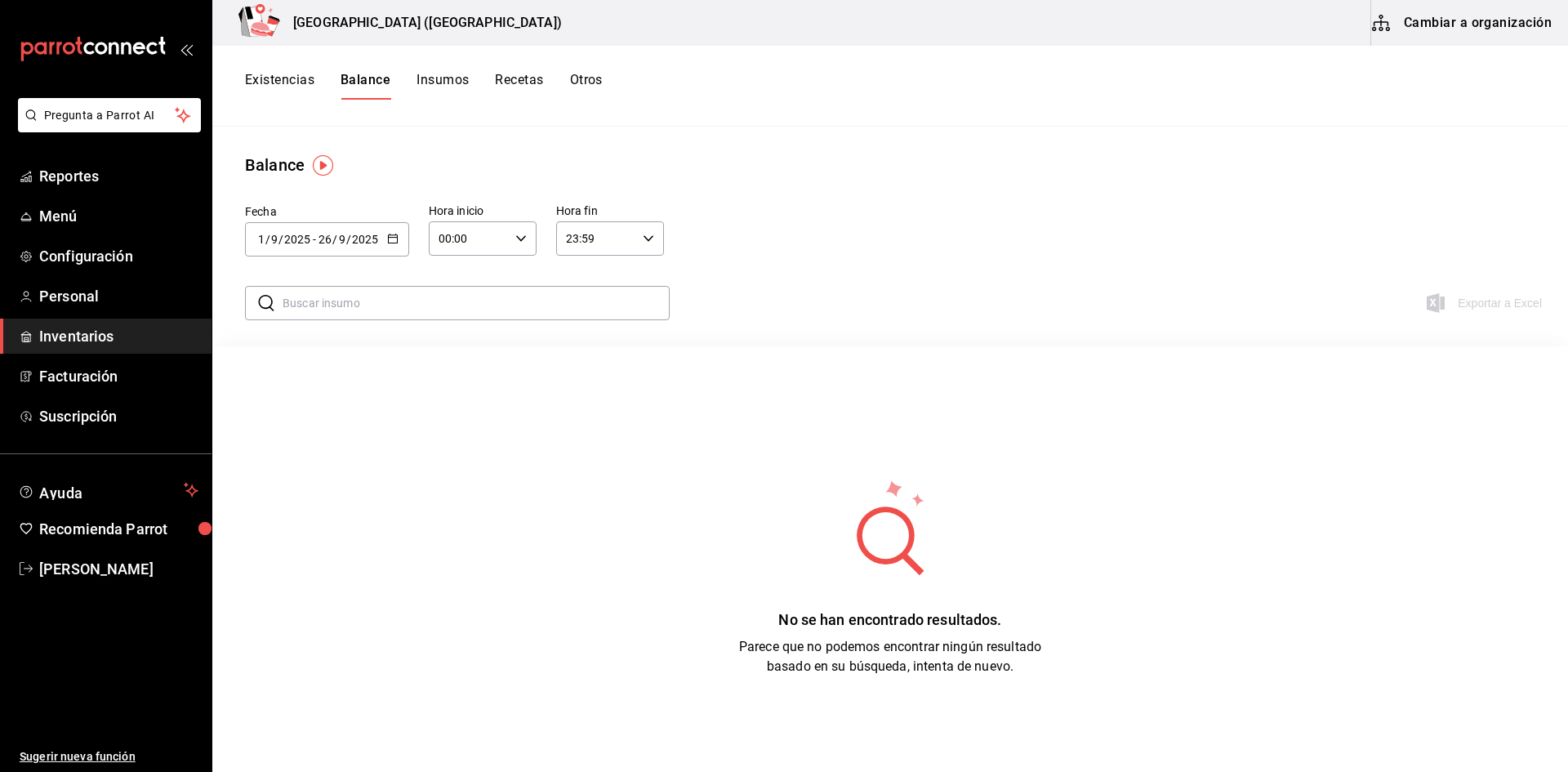
click at [450, 80] on button "Insumos" at bounding box center [442, 86] width 52 height 28
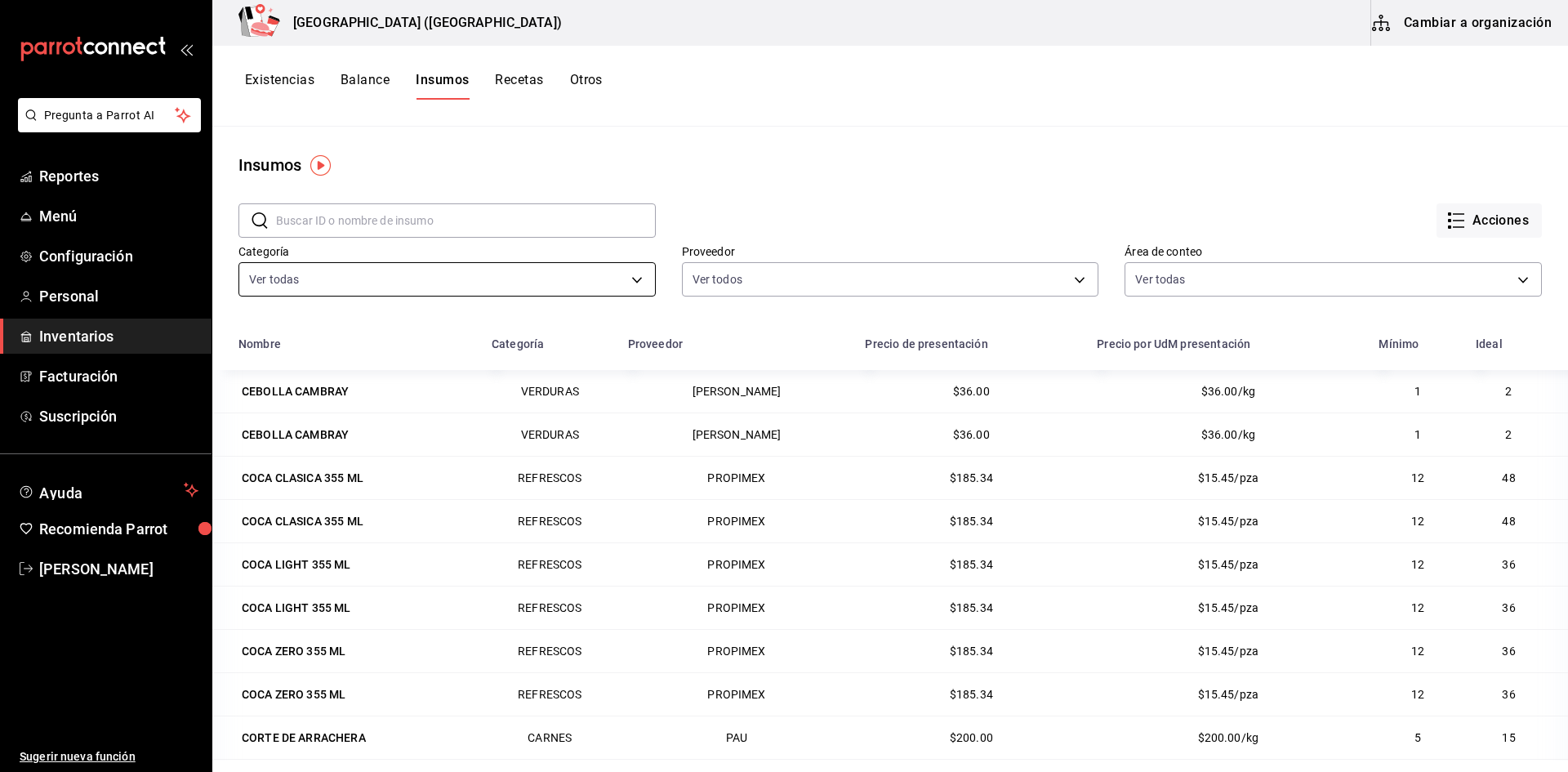
click at [609, 281] on body "Pregunta a Parrot AI Reportes Menú Configuración Personal Inventarios Facturaci…" at bounding box center [784, 380] width 1568 height 760
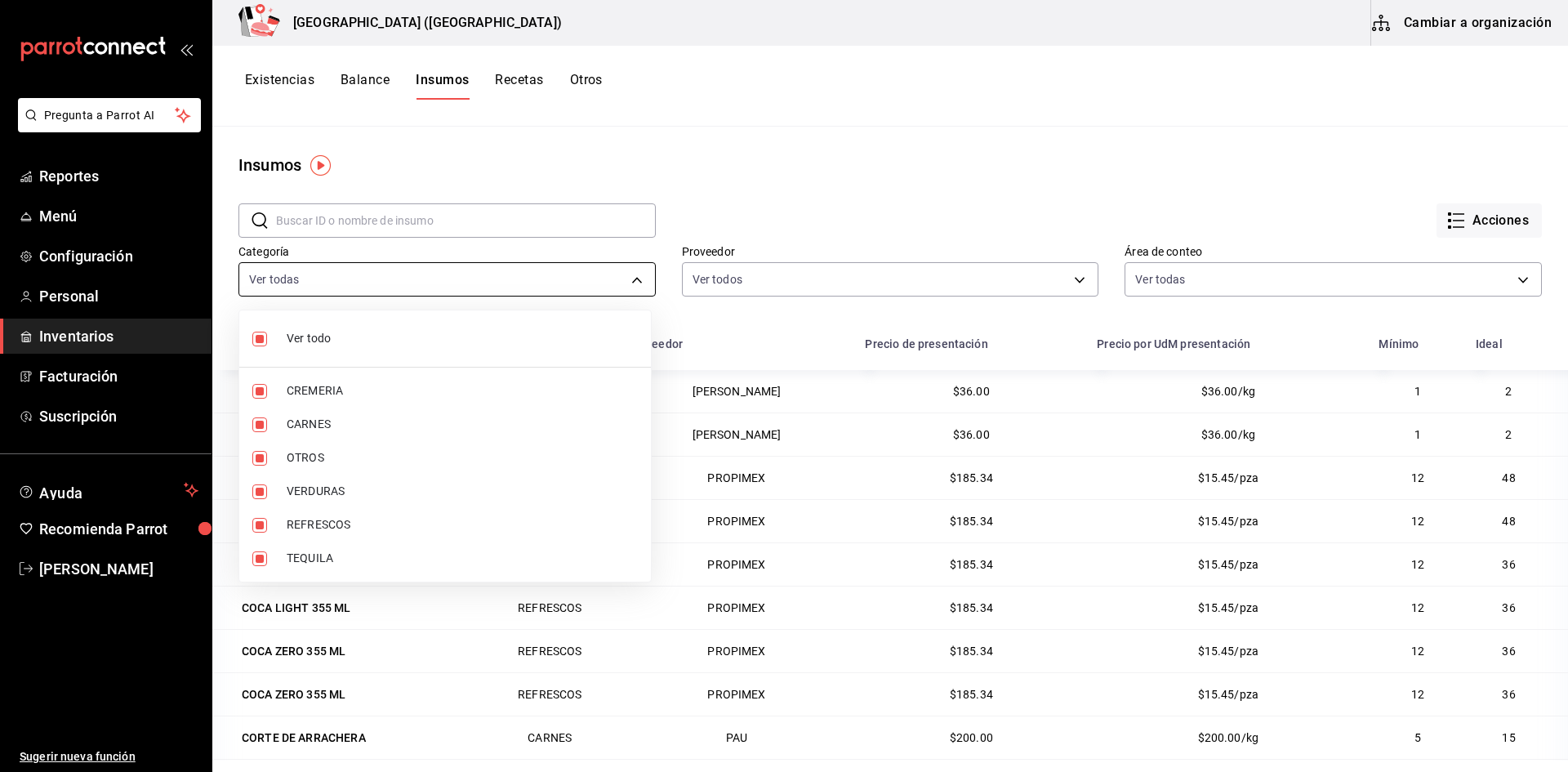
click at [609, 281] on div at bounding box center [784, 386] width 1568 height 772
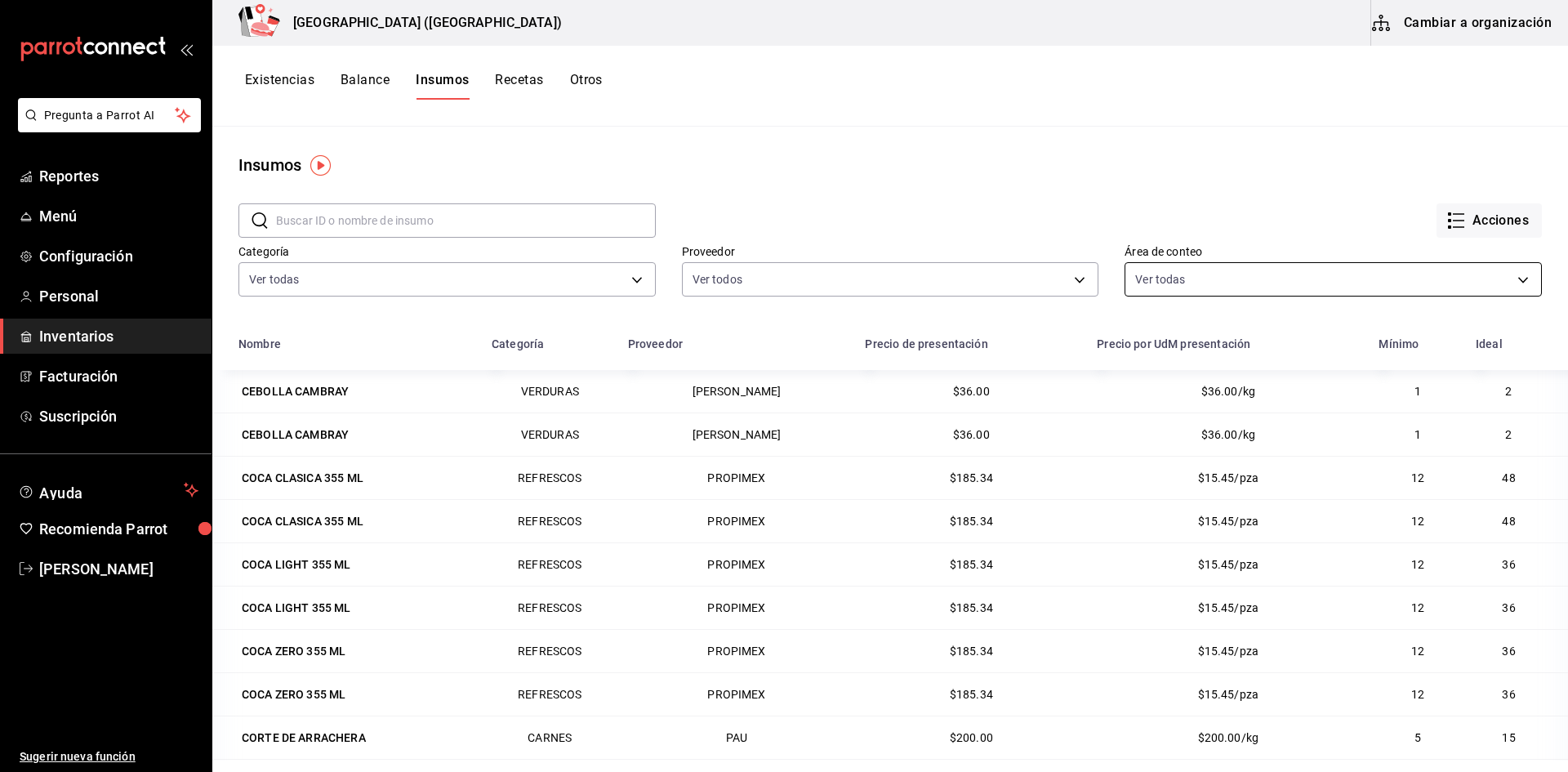
click at [1276, 277] on body "Pregunta a Parrot AI Reportes Menú Configuración Personal Inventarios Facturaci…" at bounding box center [784, 380] width 1568 height 760
click at [1276, 277] on div at bounding box center [784, 386] width 1568 height 772
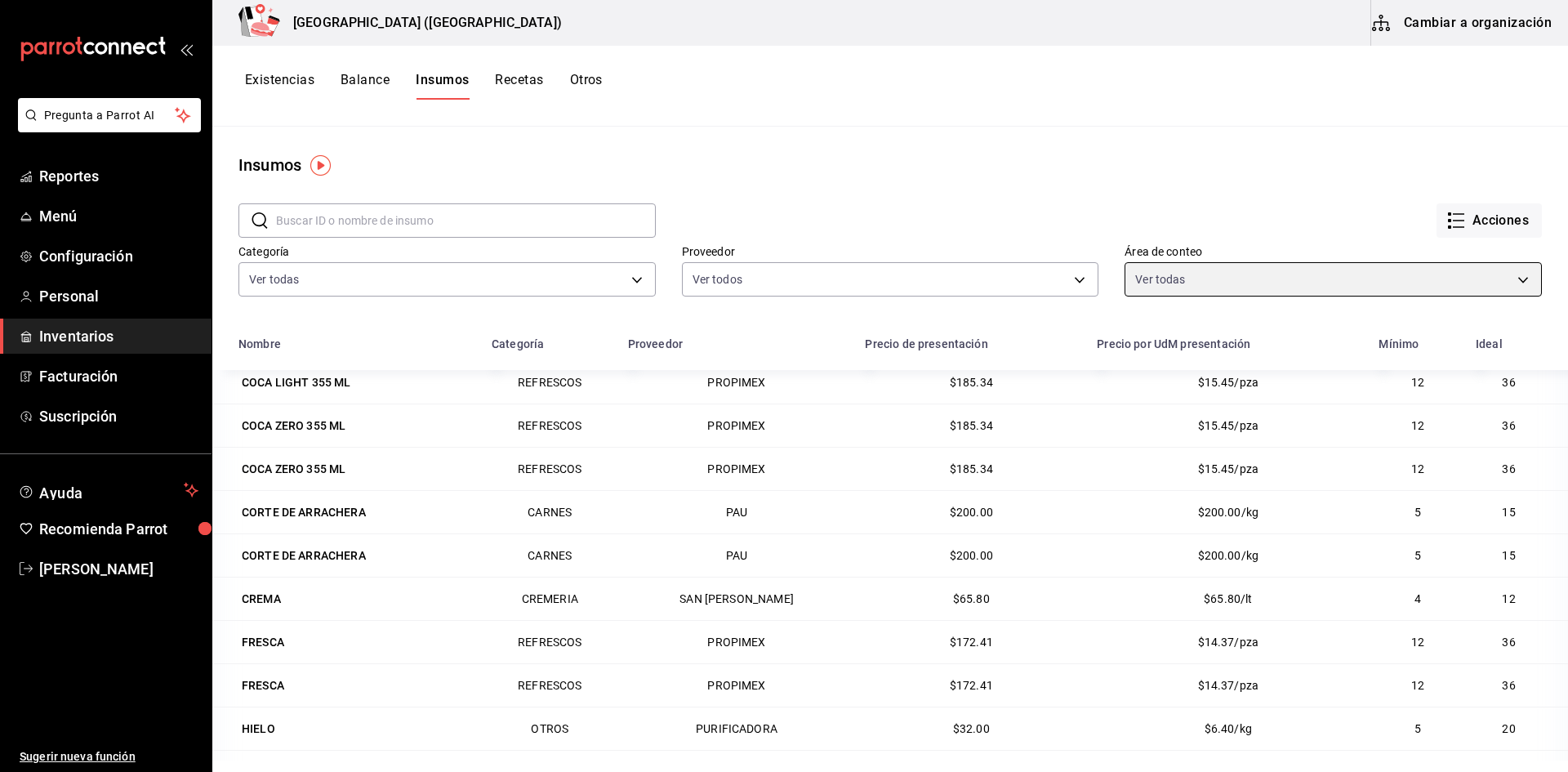
scroll to position [245, 0]
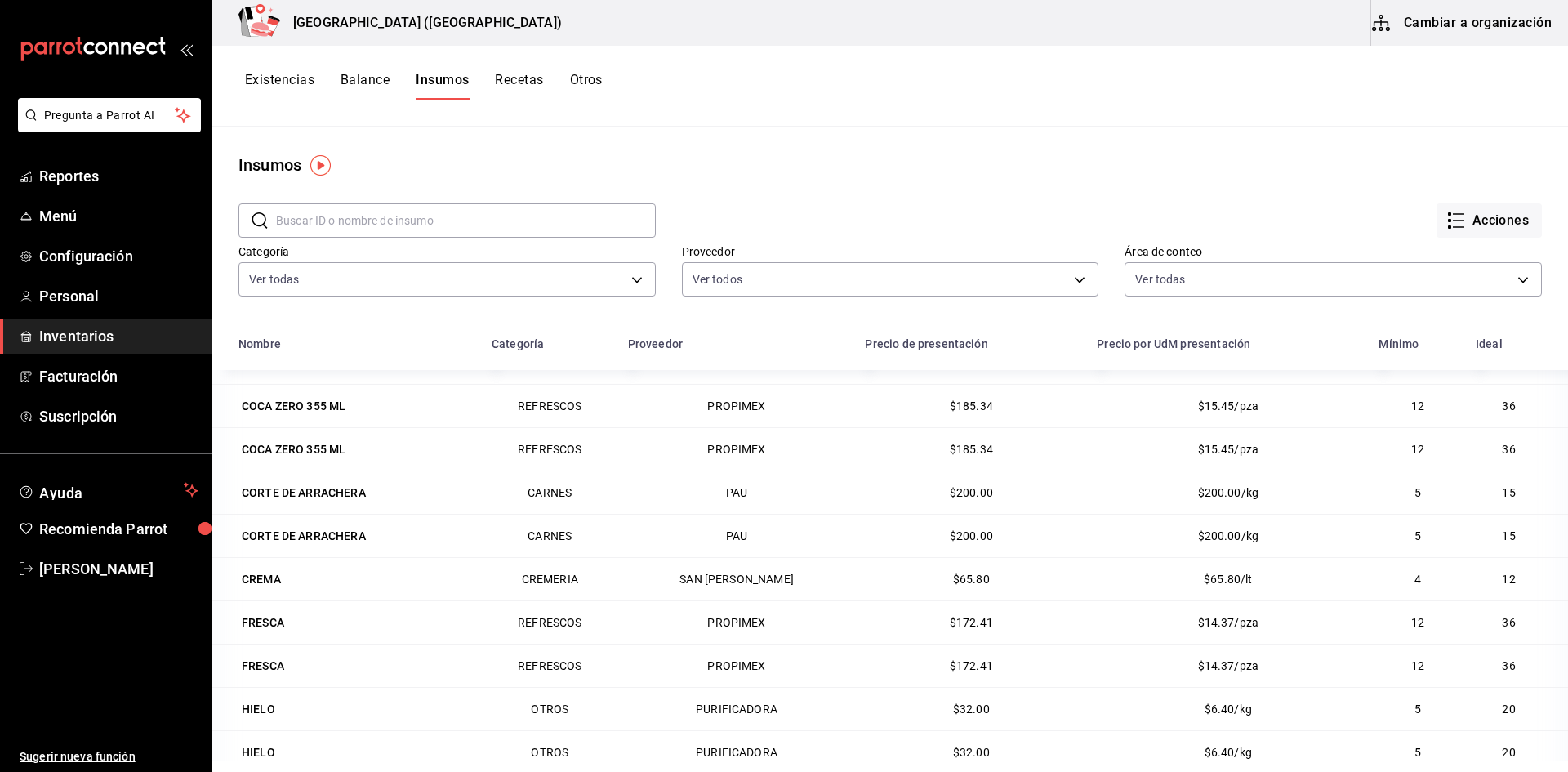
click at [1502, 491] on span "15" at bounding box center [1509, 492] width 13 height 13
click at [1448, 217] on icon "button" at bounding box center [1456, 220] width 20 height 20
click at [641, 344] on div at bounding box center [784, 386] width 1568 height 772
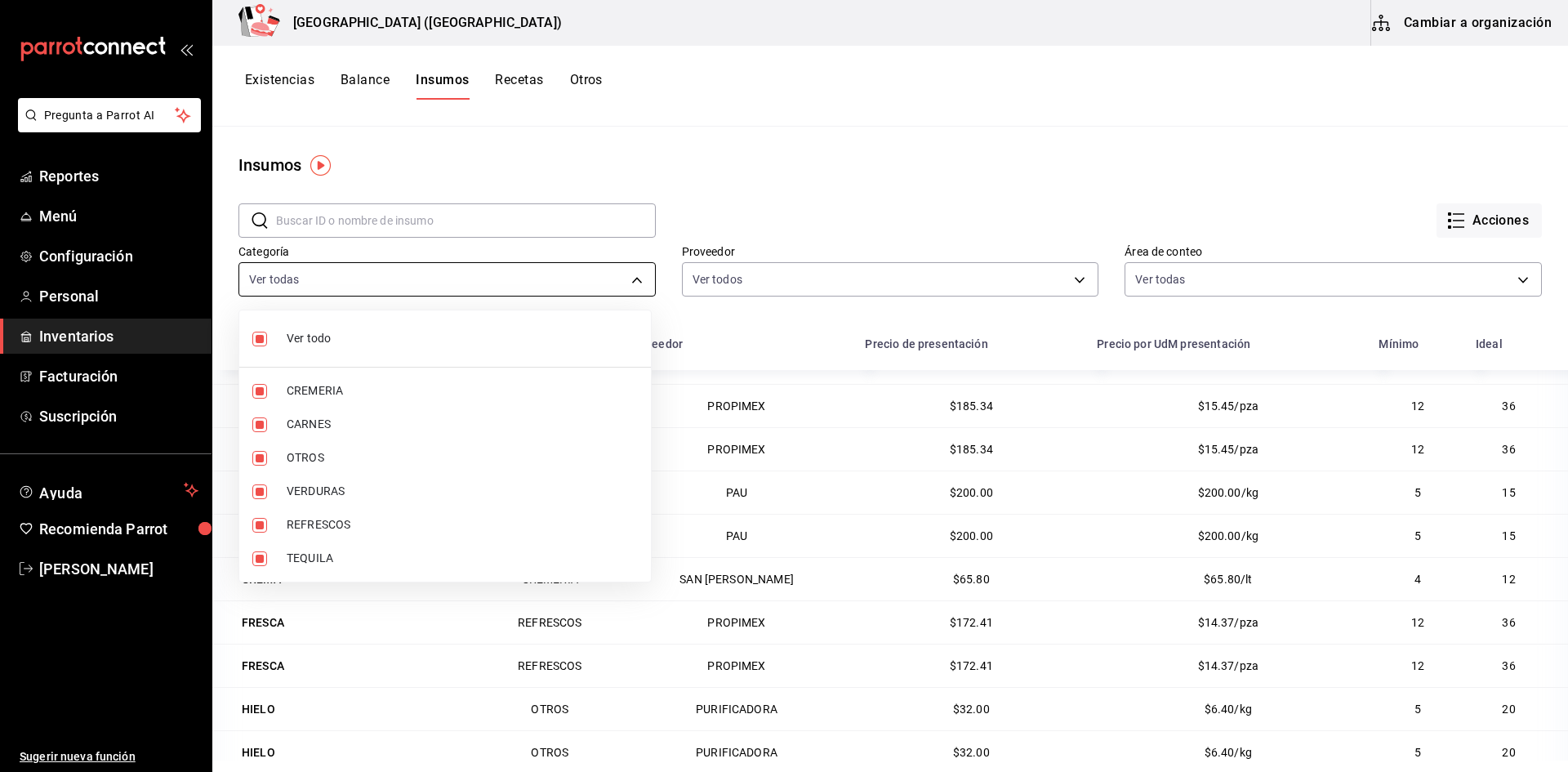
click at [611, 273] on body "Pregunta a Parrot AI Reportes Menú Configuración Personal Inventarios Facturaci…" at bounding box center [784, 380] width 1568 height 760
click at [611, 273] on div at bounding box center [784, 386] width 1568 height 772
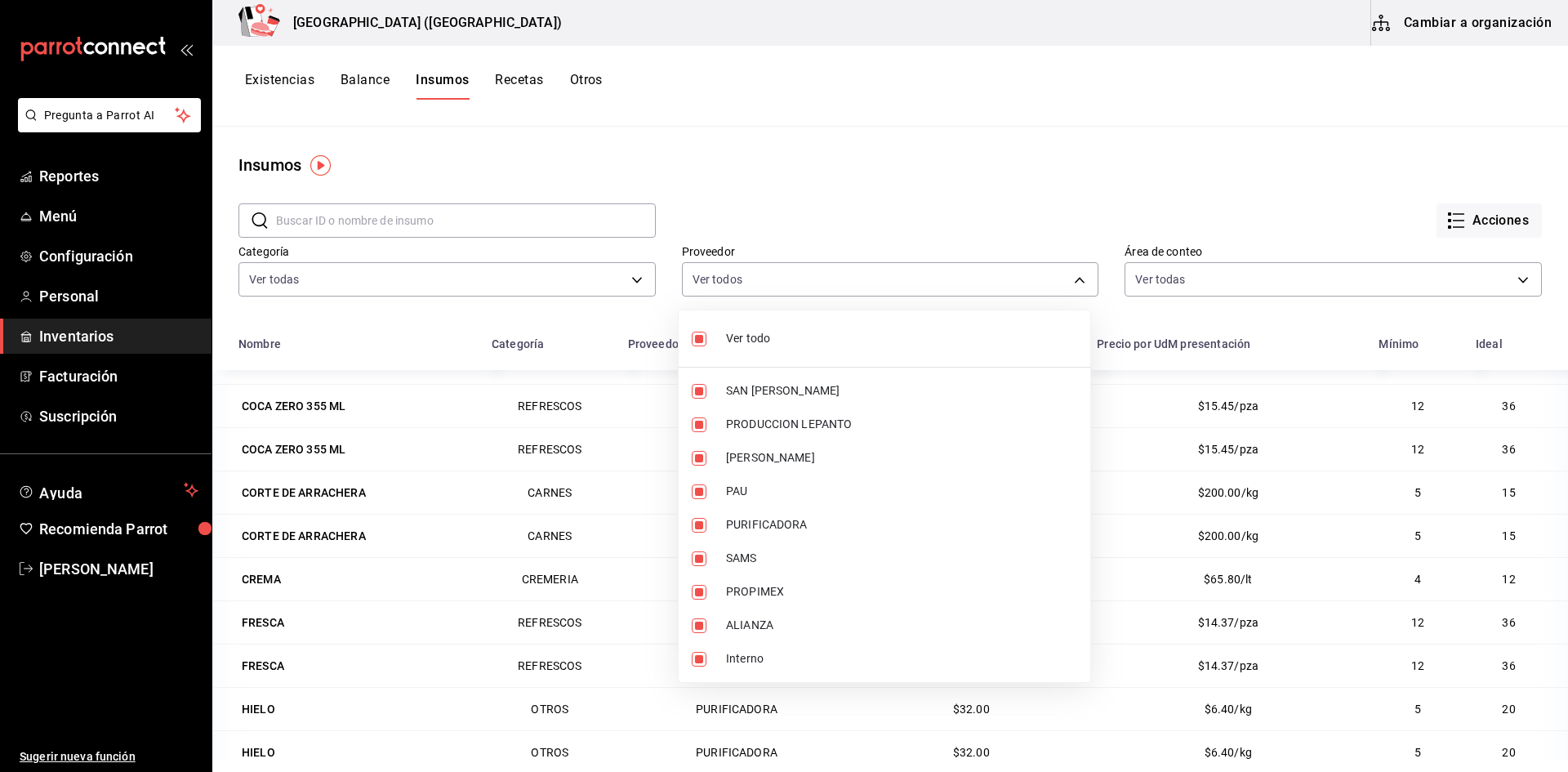
click at [806, 270] on body "Pregunta a Parrot AI Reportes Menú Configuración Personal Inventarios Facturaci…" at bounding box center [784, 380] width 1568 height 760
click at [1204, 281] on div at bounding box center [784, 386] width 1568 height 772
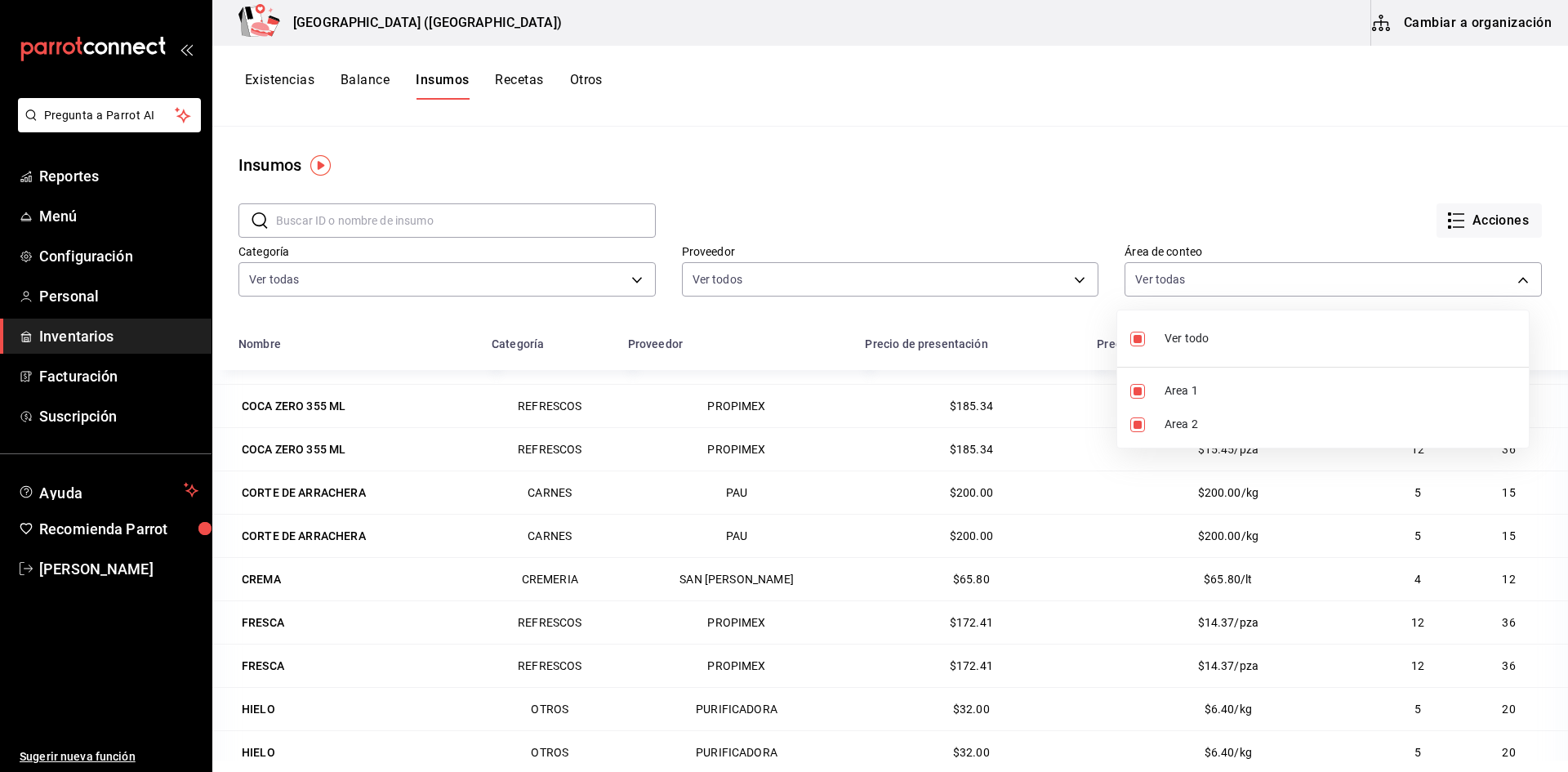
click at [1204, 281] on body "Pregunta a Parrot AI Reportes Menú Configuración Personal Inventarios Facturaci…" at bounding box center [784, 380] width 1568 height 760
click at [1204, 281] on div at bounding box center [784, 386] width 1568 height 772
click at [526, 80] on button "Recetas" at bounding box center [519, 86] width 48 height 28
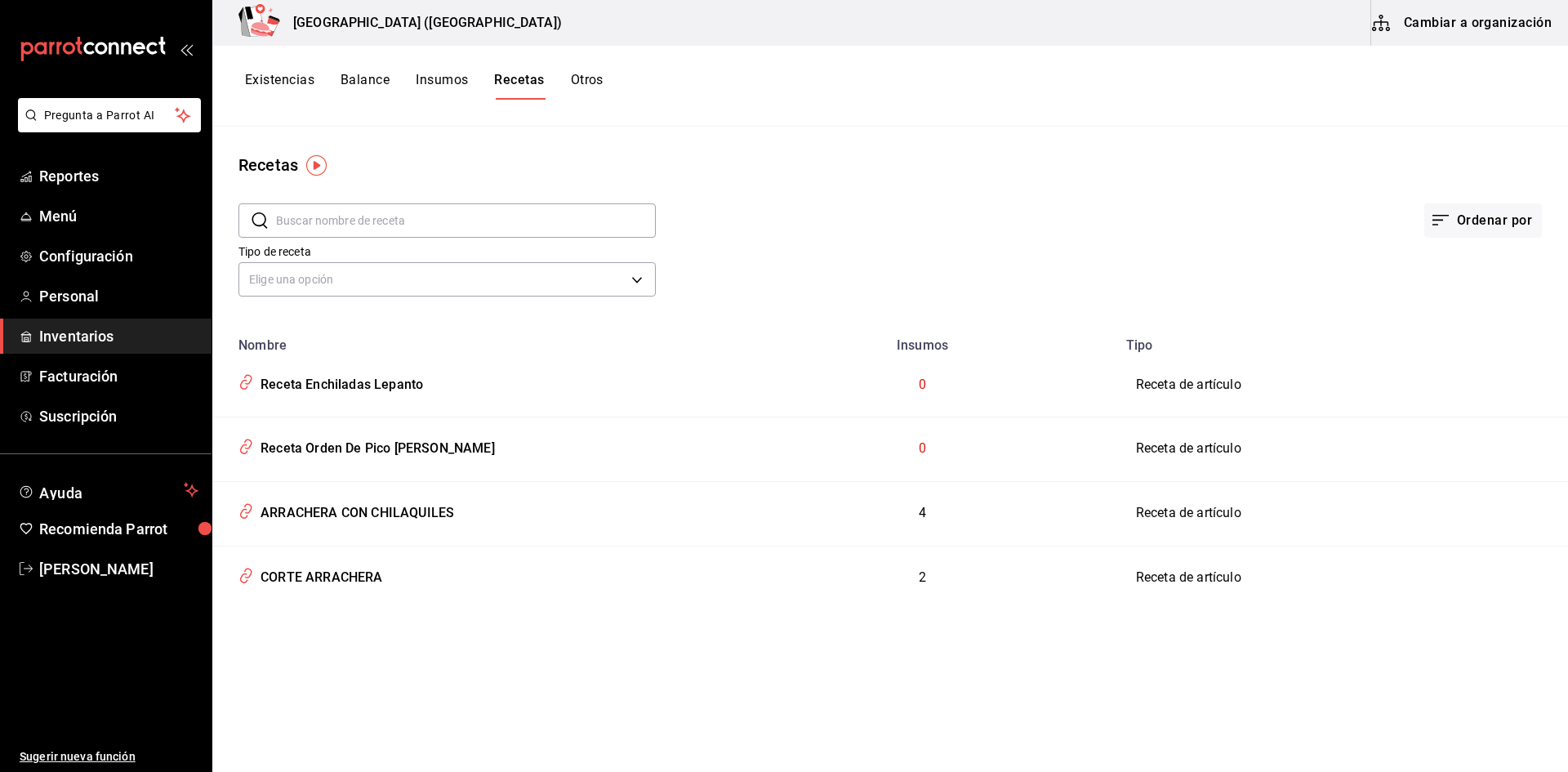
click at [590, 77] on button "Otros" at bounding box center [587, 86] width 33 height 28
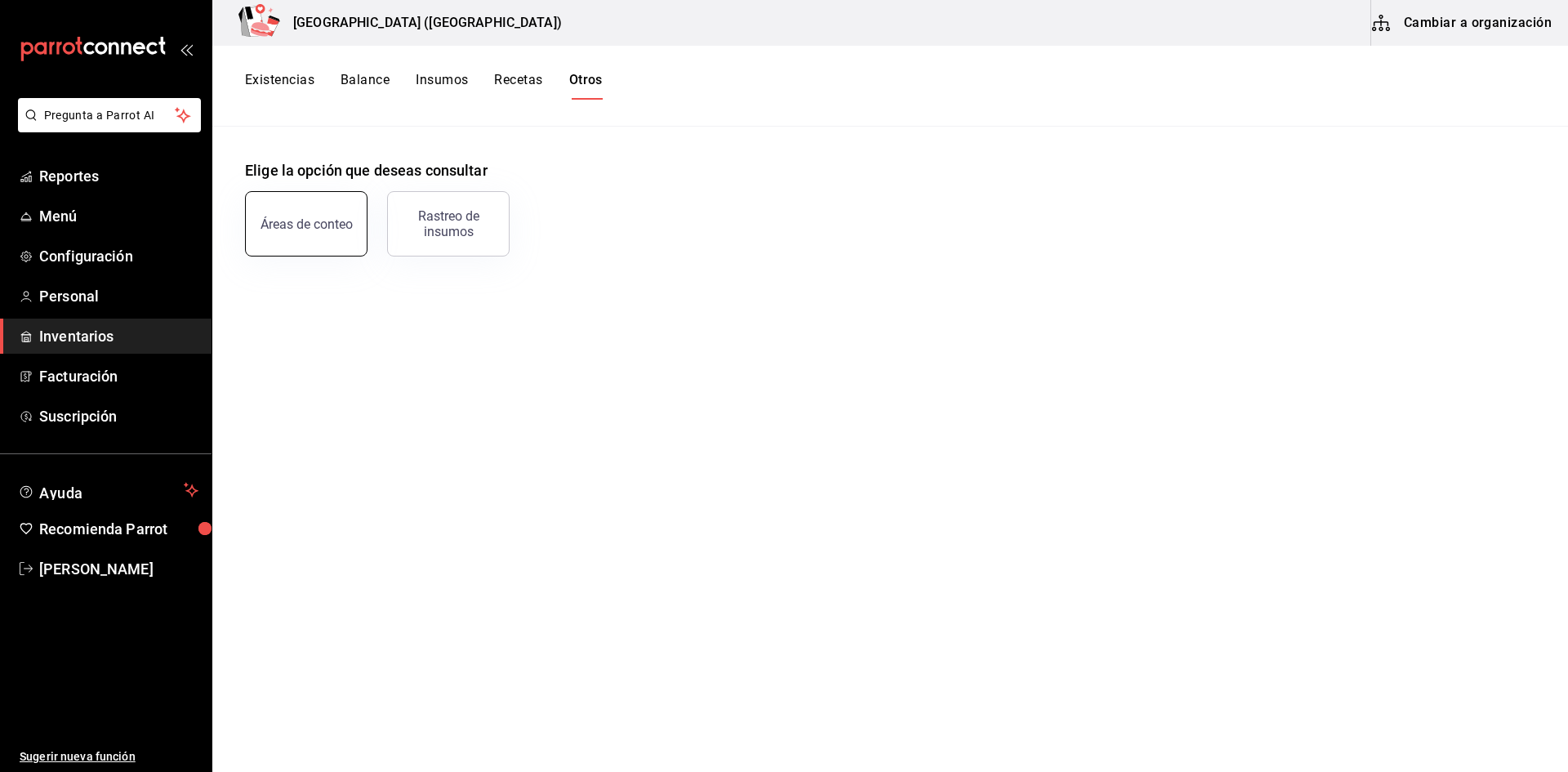
click at [306, 218] on div "Áreas de conteo" at bounding box center [306, 224] width 92 height 16
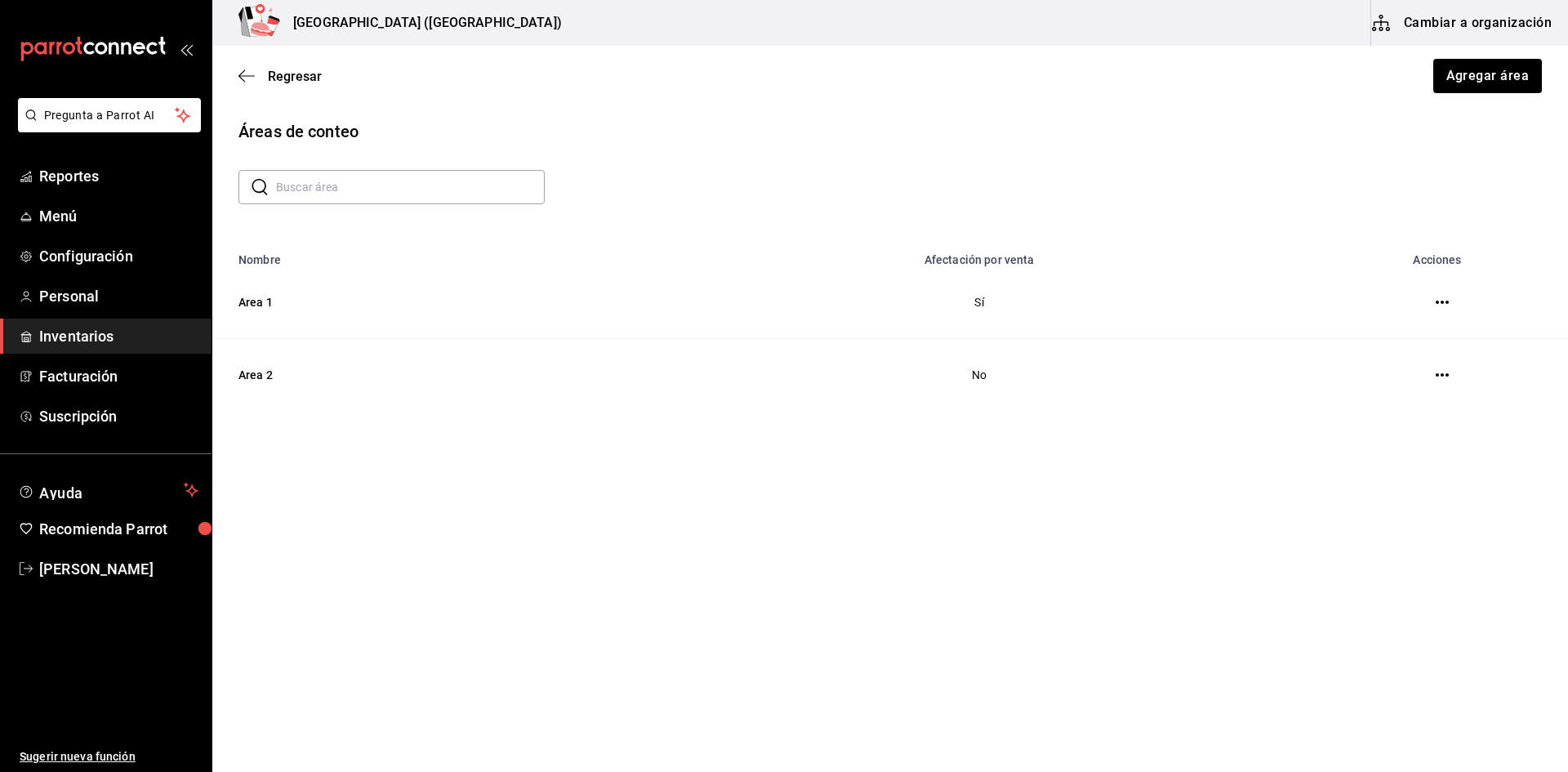
click at [1440, 301] on icon "button" at bounding box center [1442, 302] width 13 height 13
click at [1440, 301] on li "Eliminar" at bounding box center [1380, 302] width 137 height 45
click at [66, 176] on div at bounding box center [784, 386] width 1568 height 772
click at [78, 172] on span "Reportes" at bounding box center [118, 176] width 159 height 22
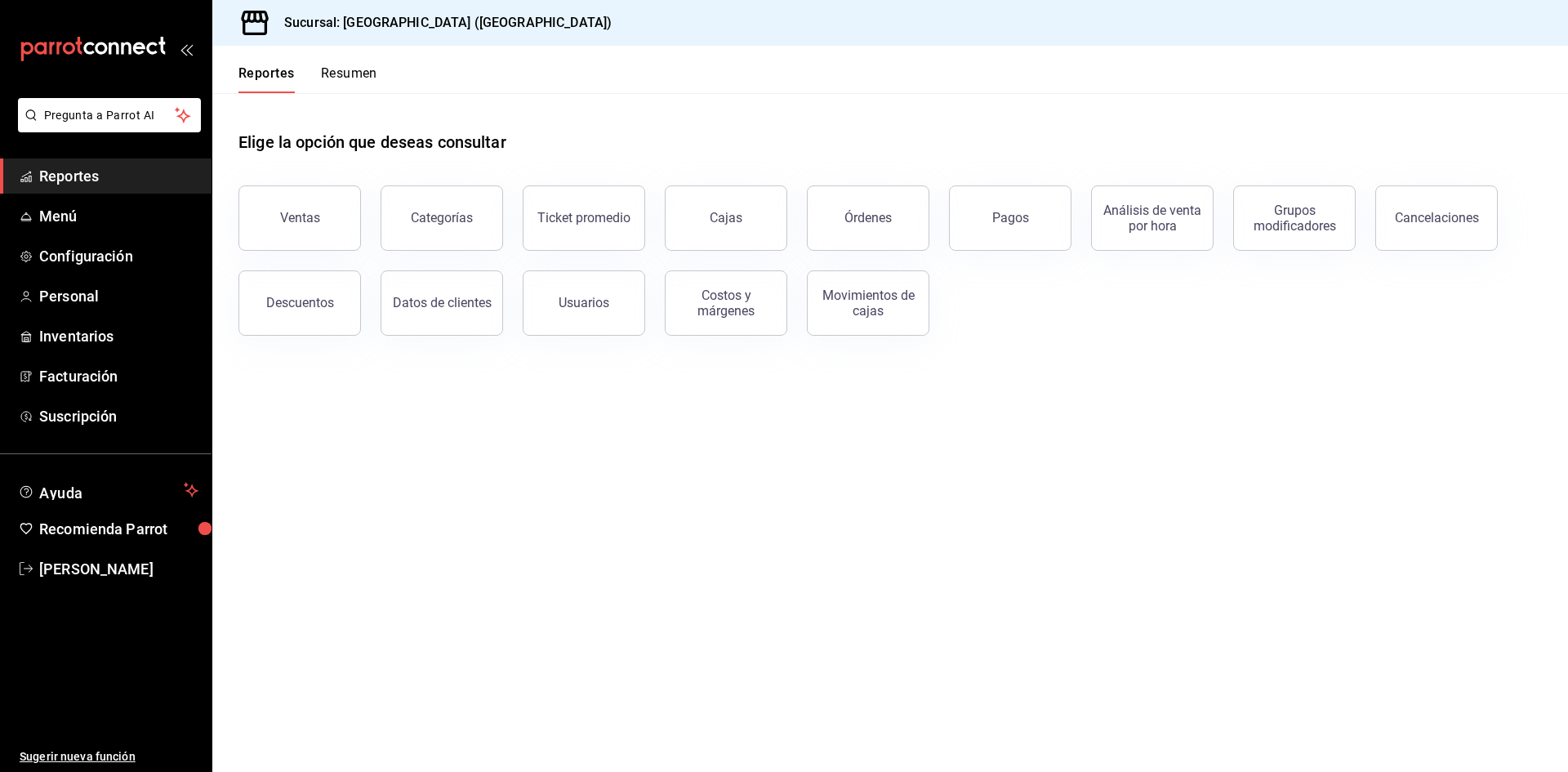
click at [78, 172] on span "Reportes" at bounding box center [118, 176] width 159 height 22
click at [348, 208] on button "Ventas" at bounding box center [300, 217] width 122 height 65
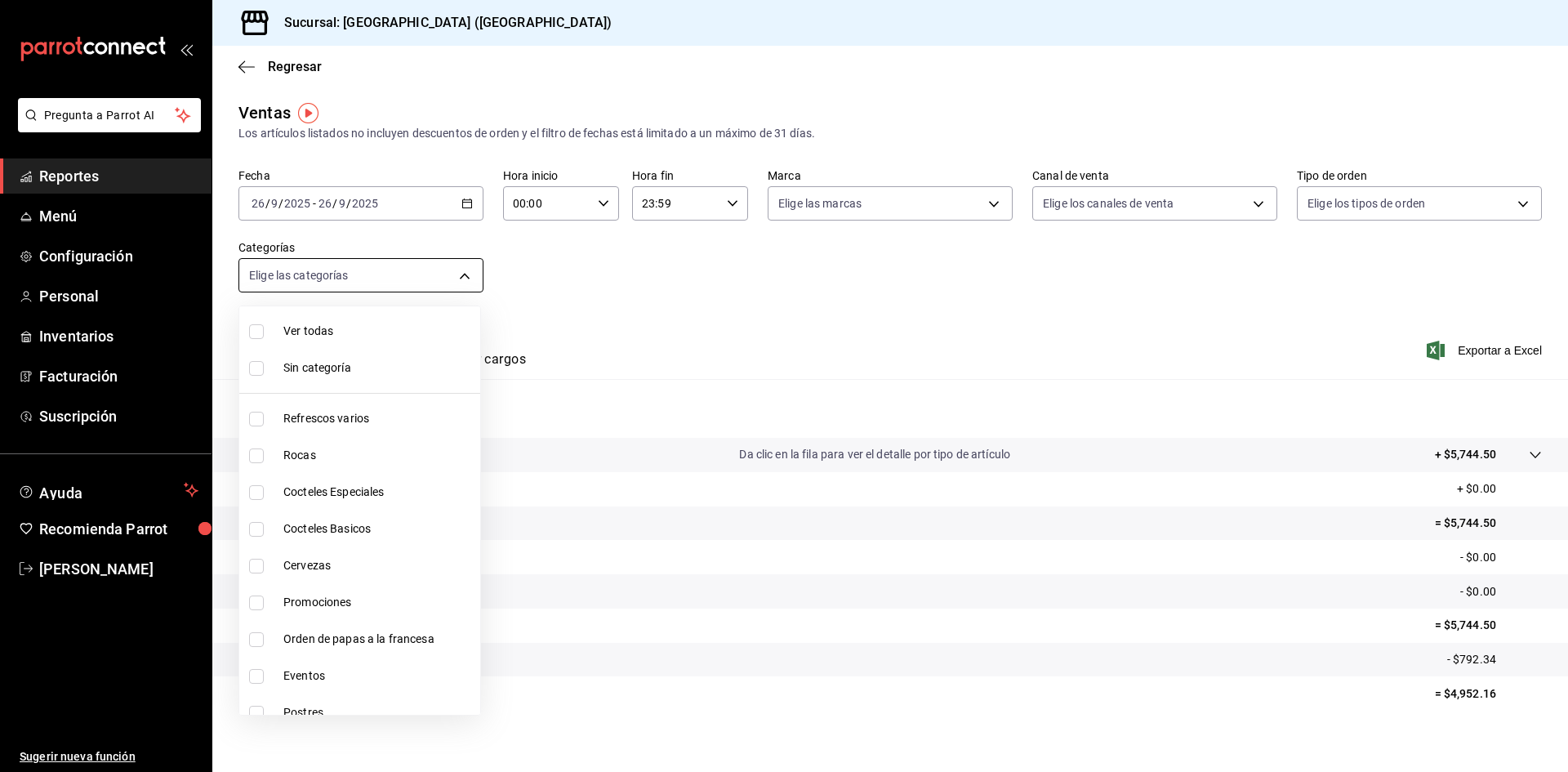
click at [452, 271] on body "Pregunta a Parrot AI Reportes Menú Configuración Personal Inventarios Facturaci…" at bounding box center [784, 386] width 1568 height 772
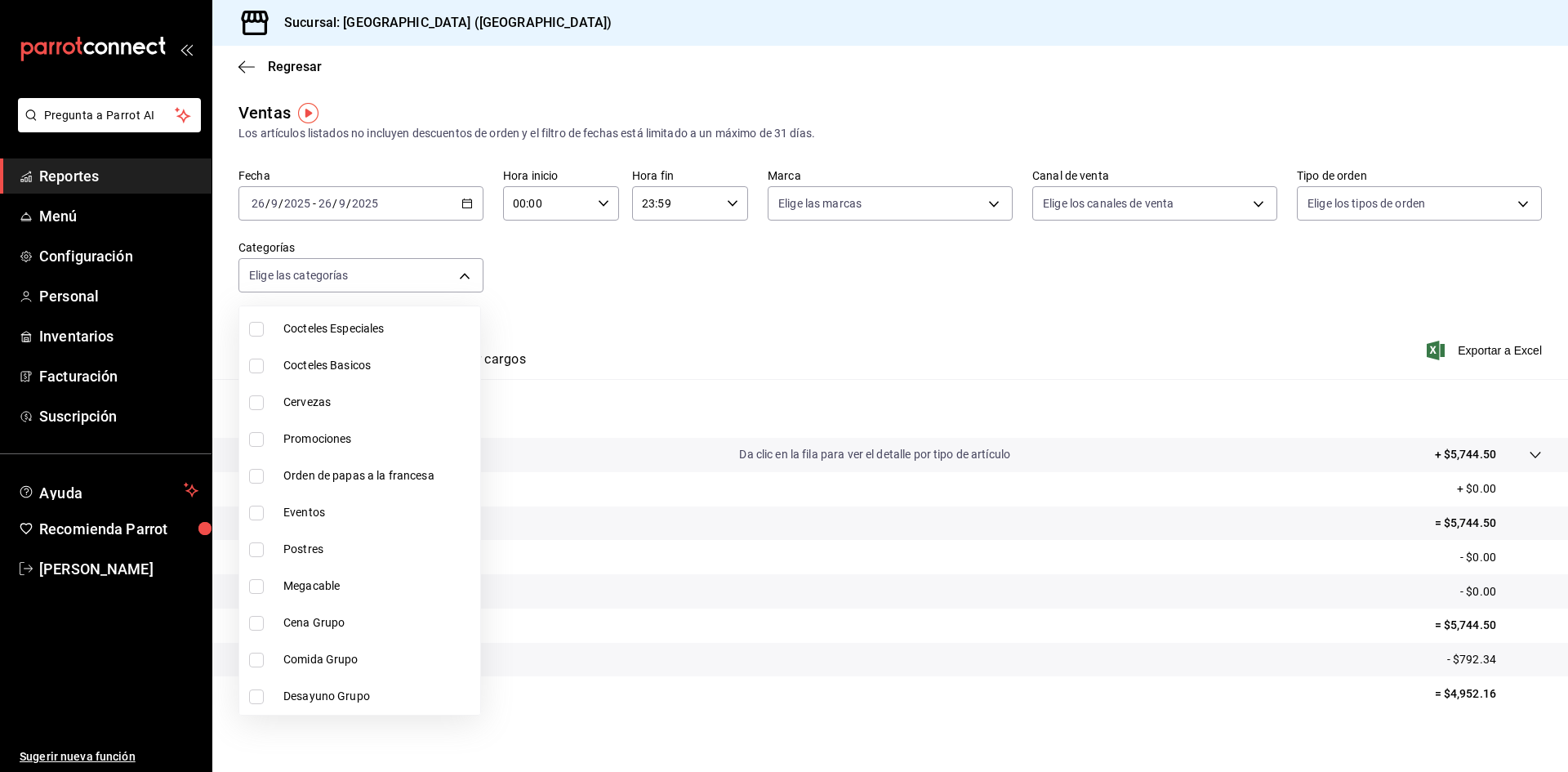
scroll to position [245, 0]
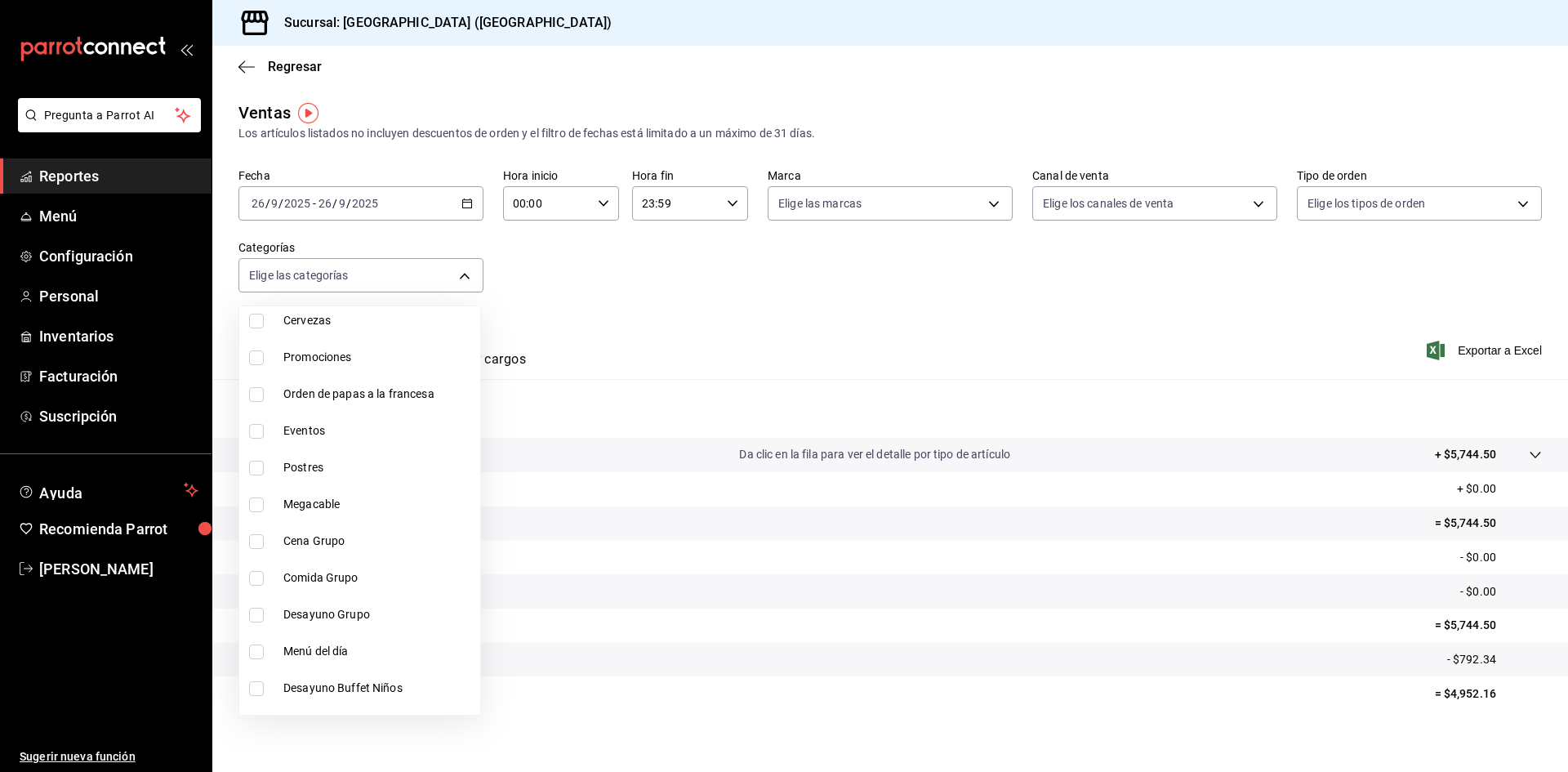
click at [255, 507] on input "checkbox" at bounding box center [257, 504] width 15 height 15
checkbox input "true"
type input "c968b29e-69cb-49a5-860a-4336f4d03d5a"
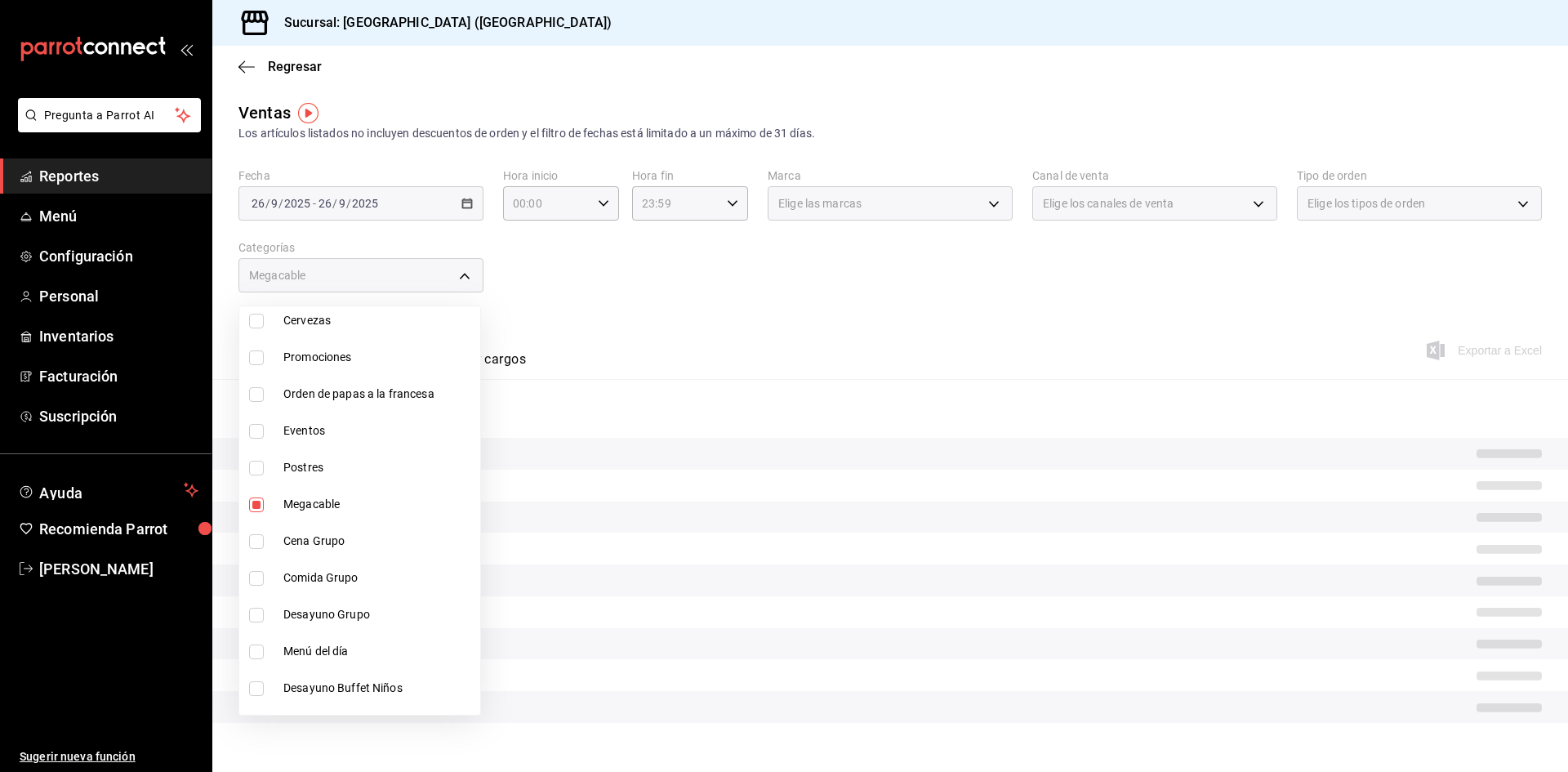
click at [687, 472] on div at bounding box center [784, 386] width 1568 height 772
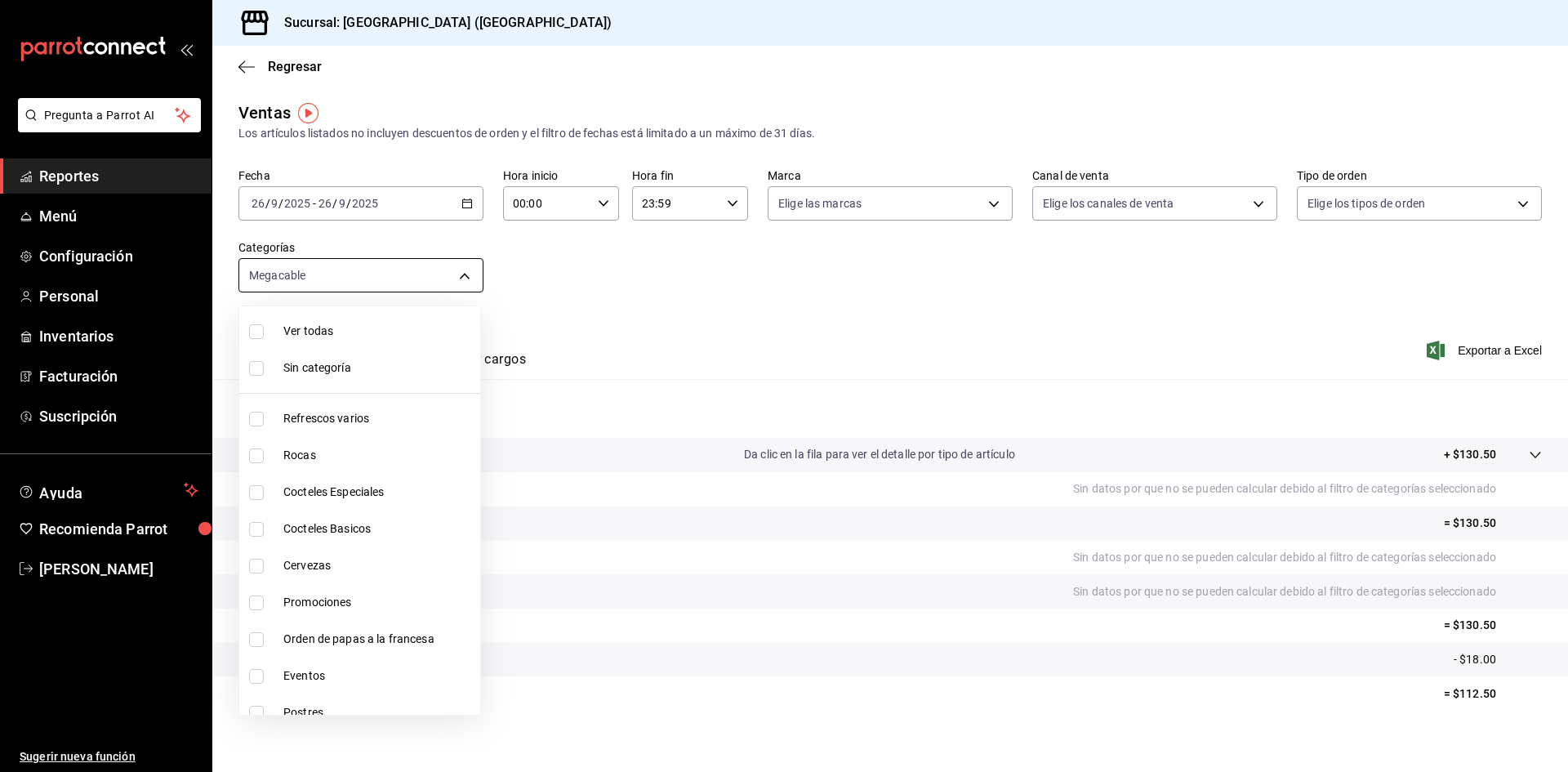
click at [453, 275] on body "Pregunta a Parrot AI Reportes Menú Configuración Personal Inventarios Facturaci…" at bounding box center [784, 386] width 1568 height 772
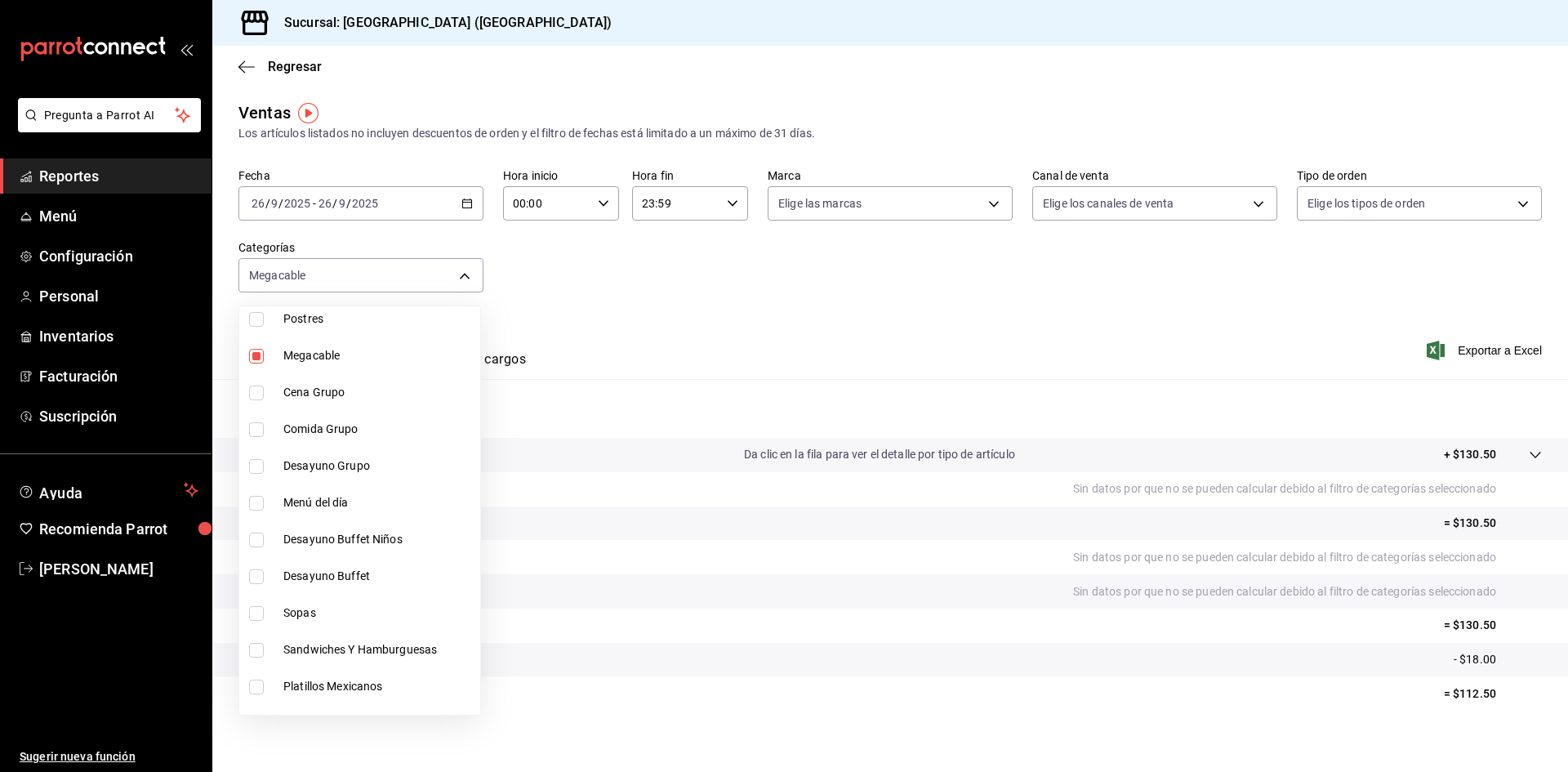
scroll to position [397, 0]
click at [256, 353] on input "checkbox" at bounding box center [257, 353] width 15 height 15
checkbox input "false"
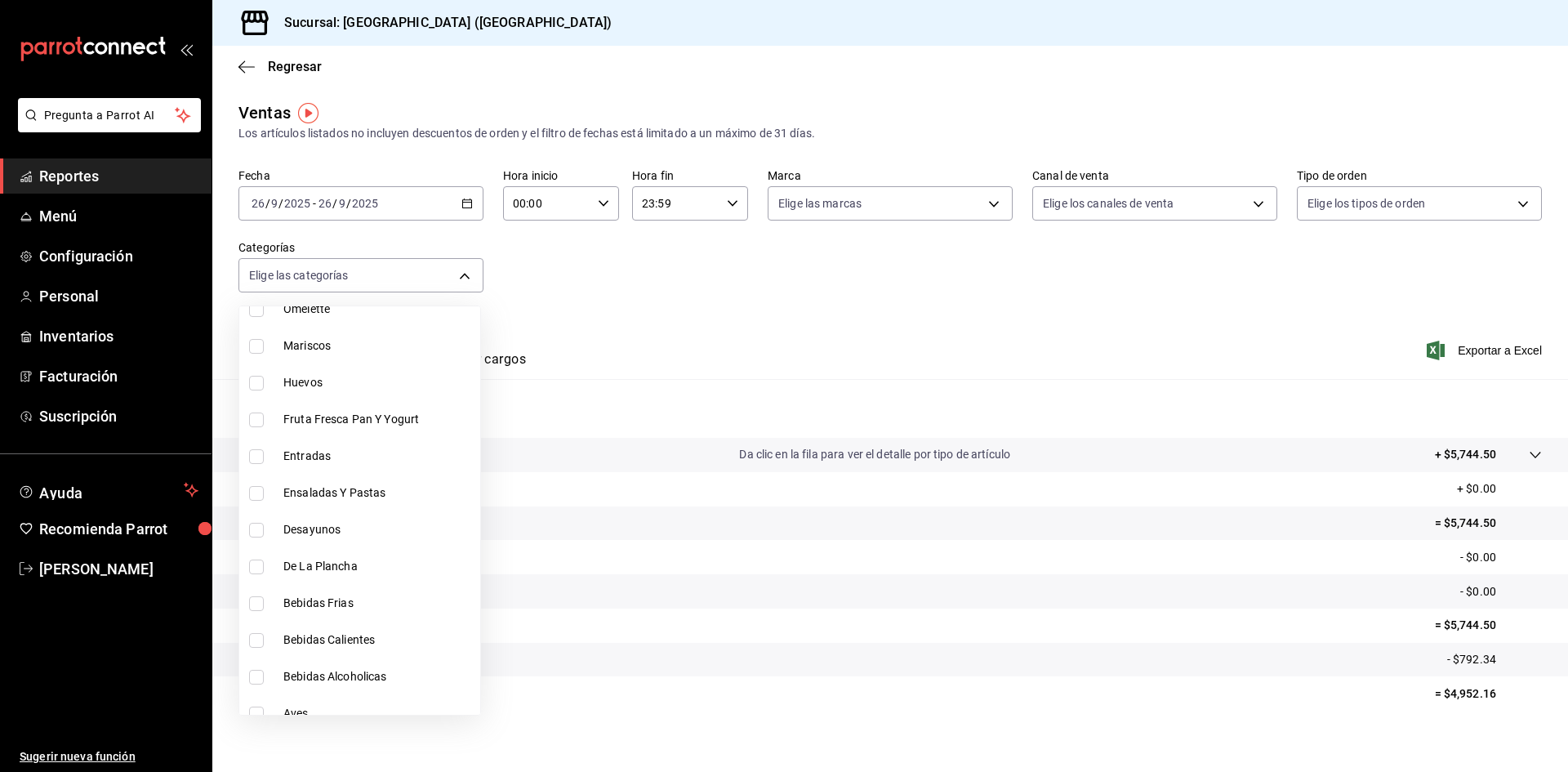
scroll to position [935, 0]
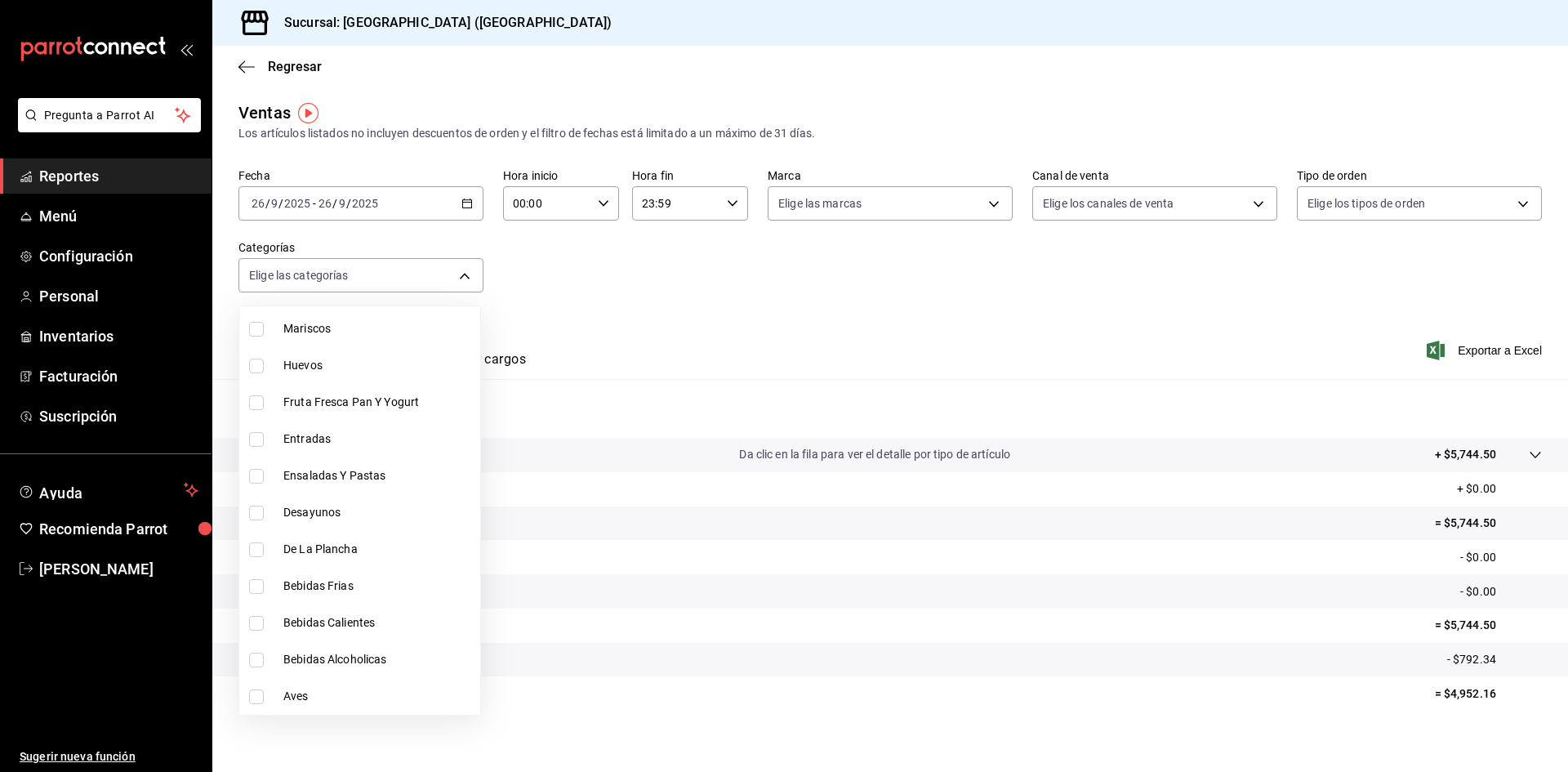
click at [254, 553] on input "checkbox" at bounding box center [257, 550] width 15 height 15
checkbox input "true"
type input "9342c519-e65a-4723-9a26-77a2c975fbd3"
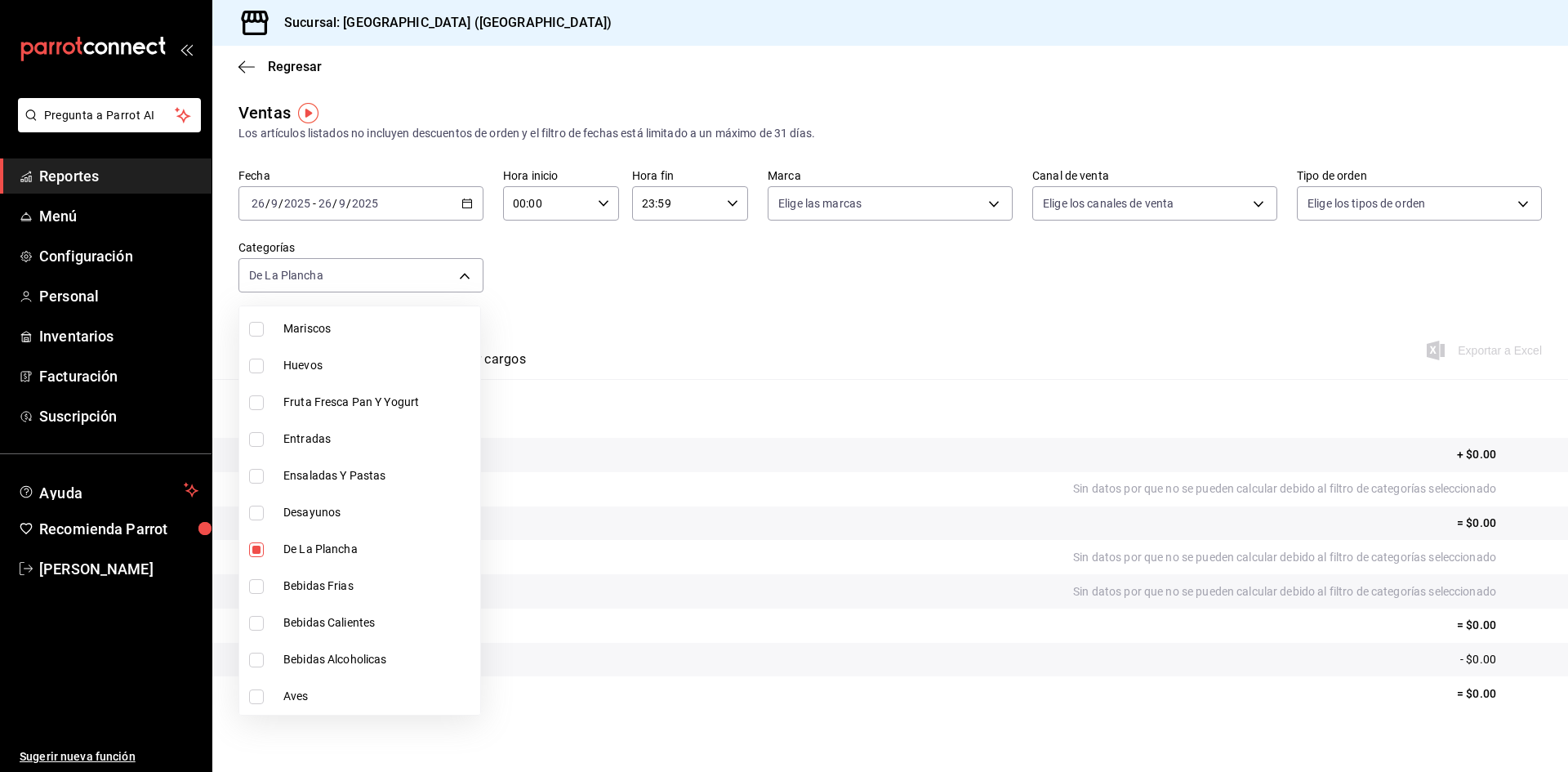
click at [633, 512] on div at bounding box center [784, 386] width 1568 height 772
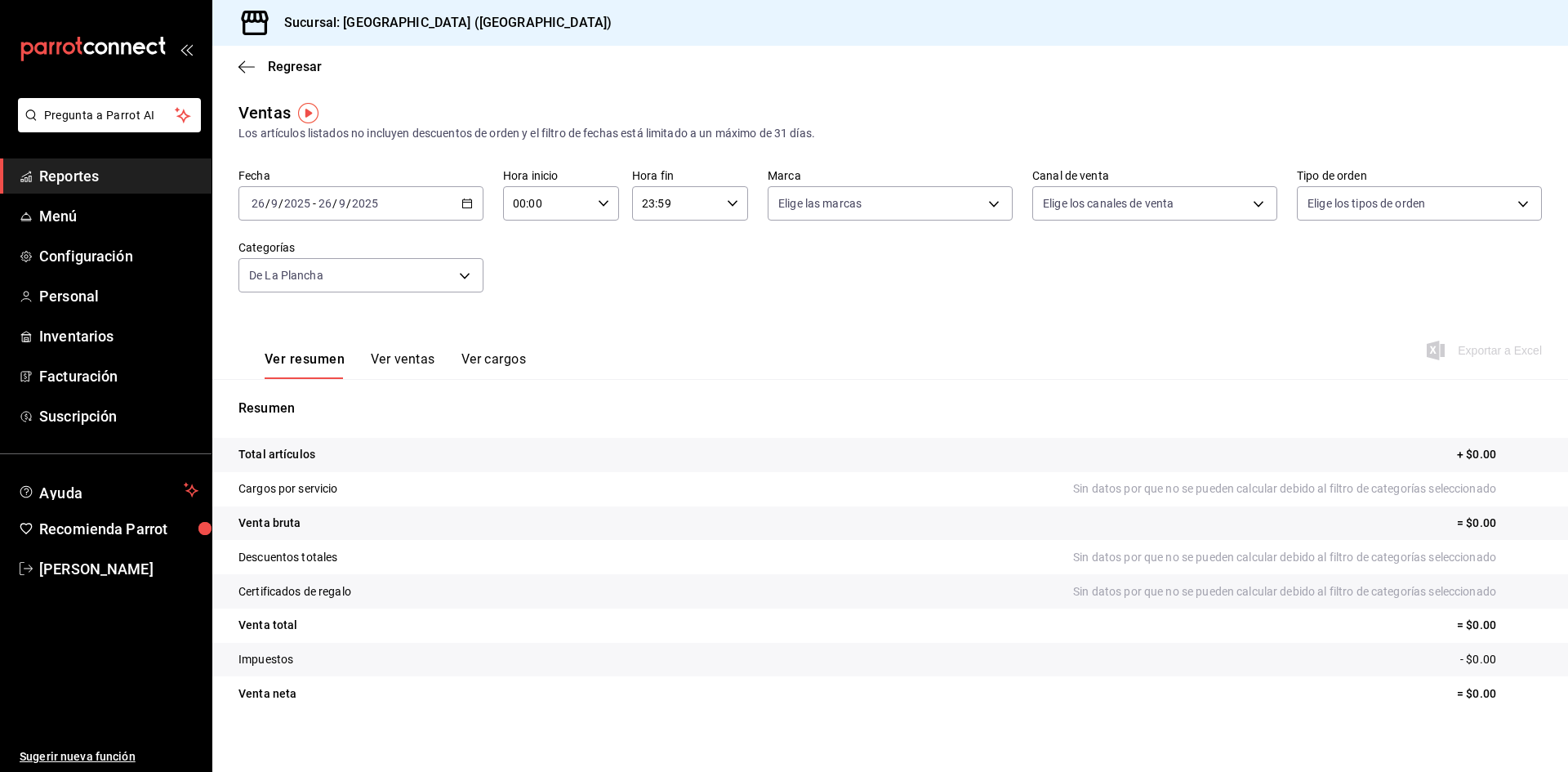
click at [917, 305] on div "Fecha 2025-09-26 26 / 9 / 2025 - 2025-09-26 26 / 9 / 2025 Hora inicio 00:00 Hor…" at bounding box center [890, 240] width 1303 height 144
click at [461, 273] on body "Pregunta a Parrot AI Reportes Menú Configuración Personal Inventarios Facturaci…" at bounding box center [784, 386] width 1568 height 772
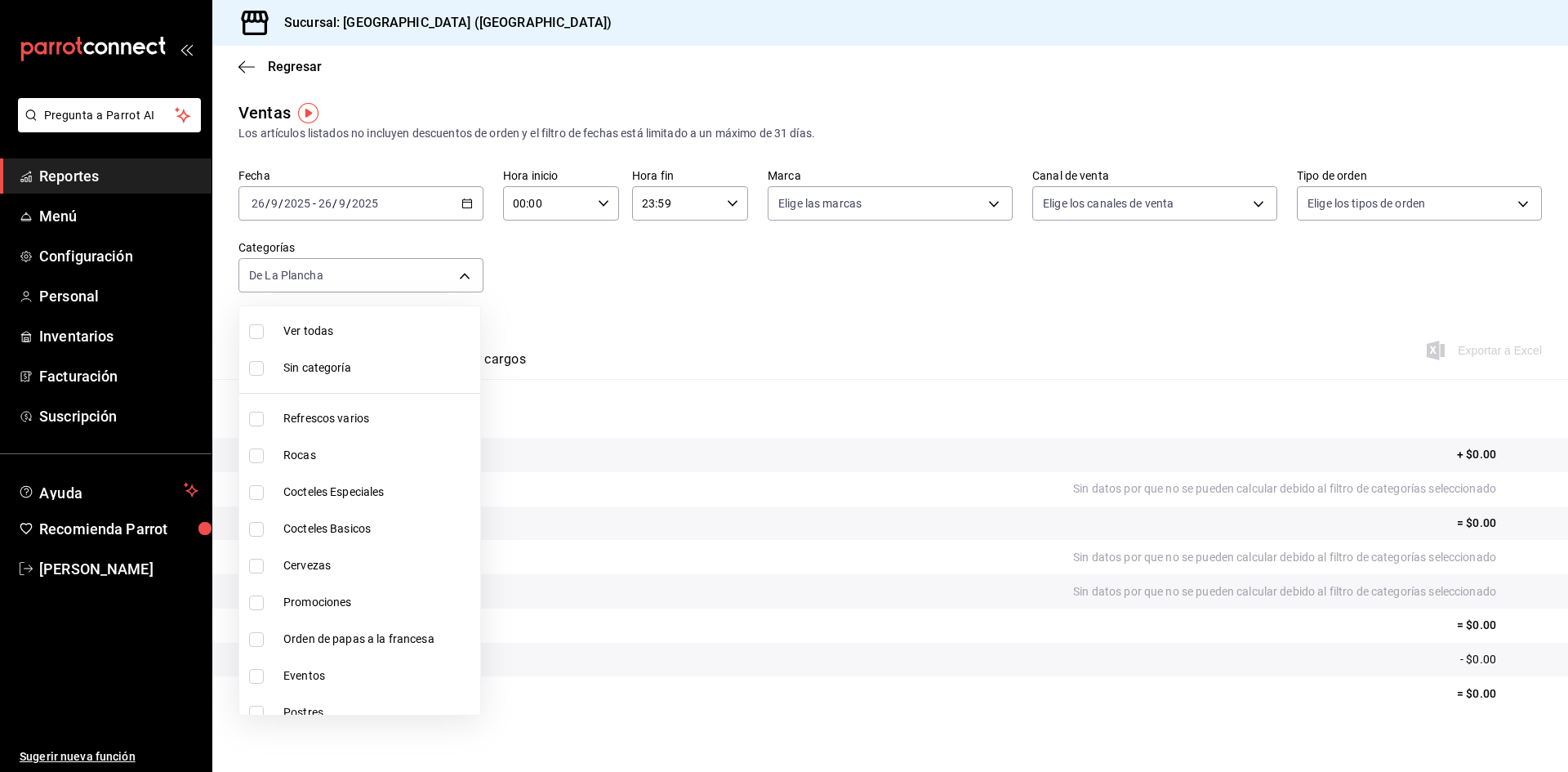
click at [259, 329] on input "checkbox" at bounding box center [257, 332] width 15 height 15
checkbox input "true"
type input "9760281f-81ad-46c3-b9c0-be0c0613a977,ac4e71ac-81c4-4907-870b-e8ecc1dcb773,15b44…"
checkbox input "true"
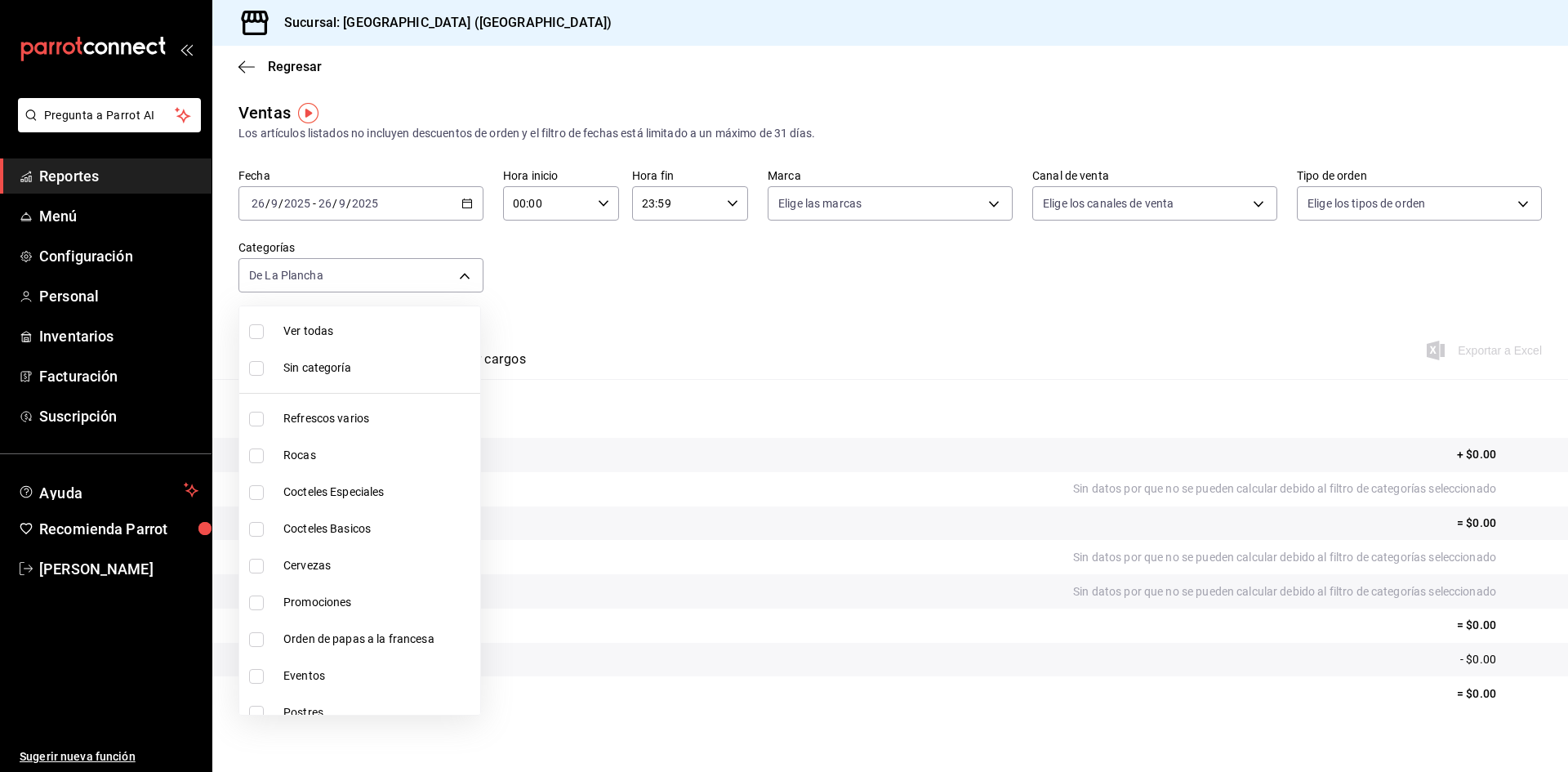
checkbox input "true"
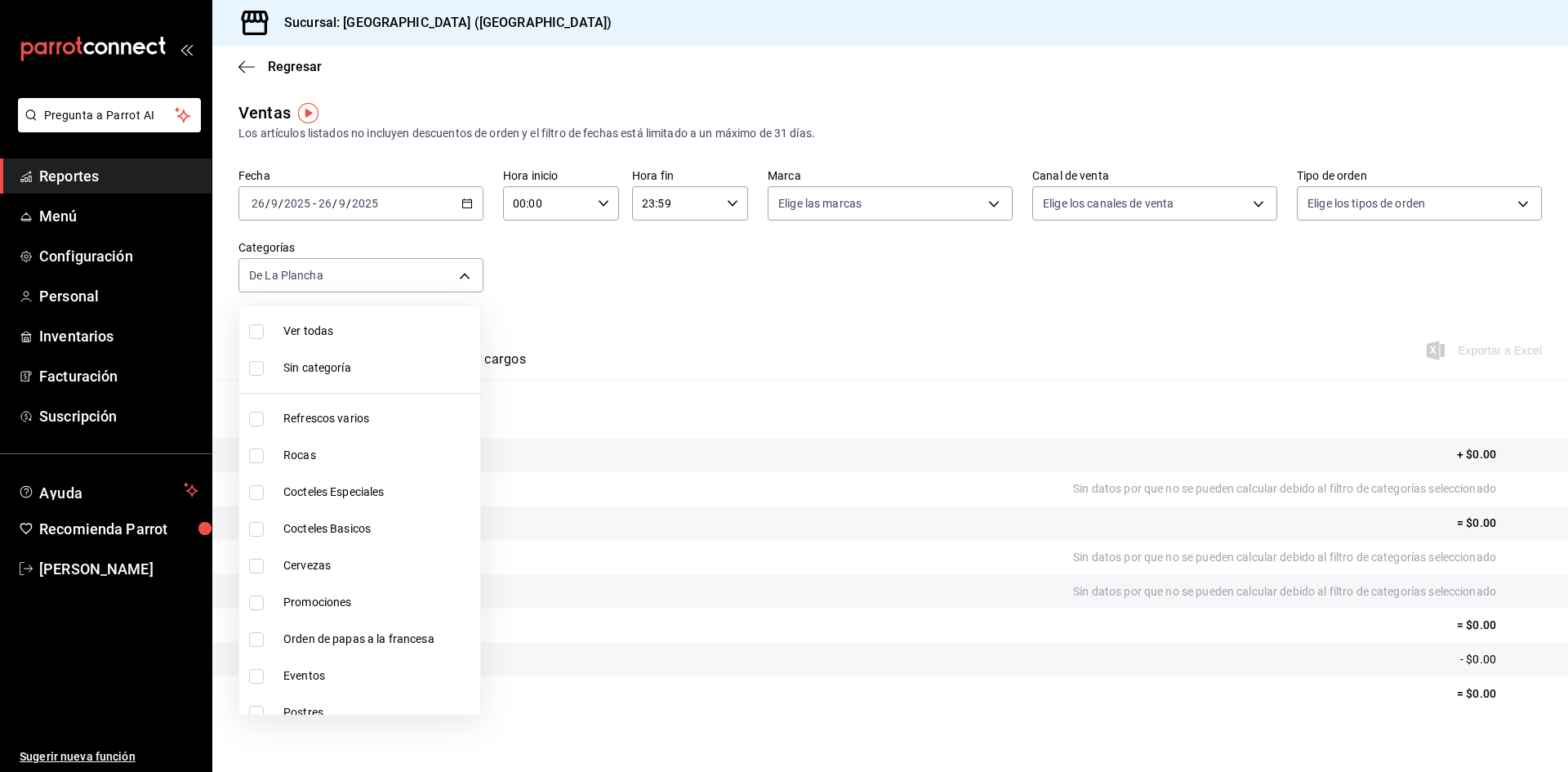
checkbox input "true"
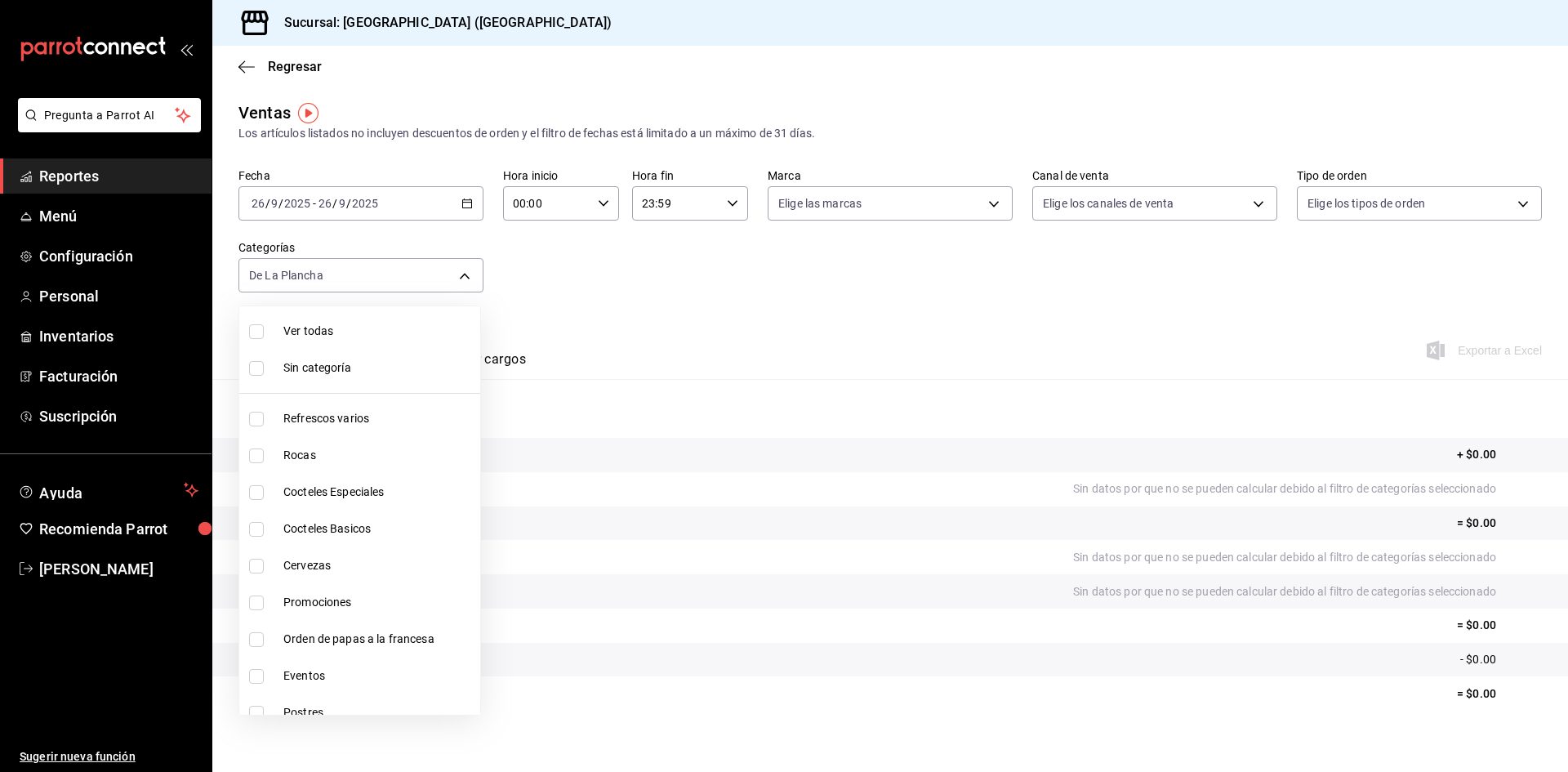
checkbox input "true"
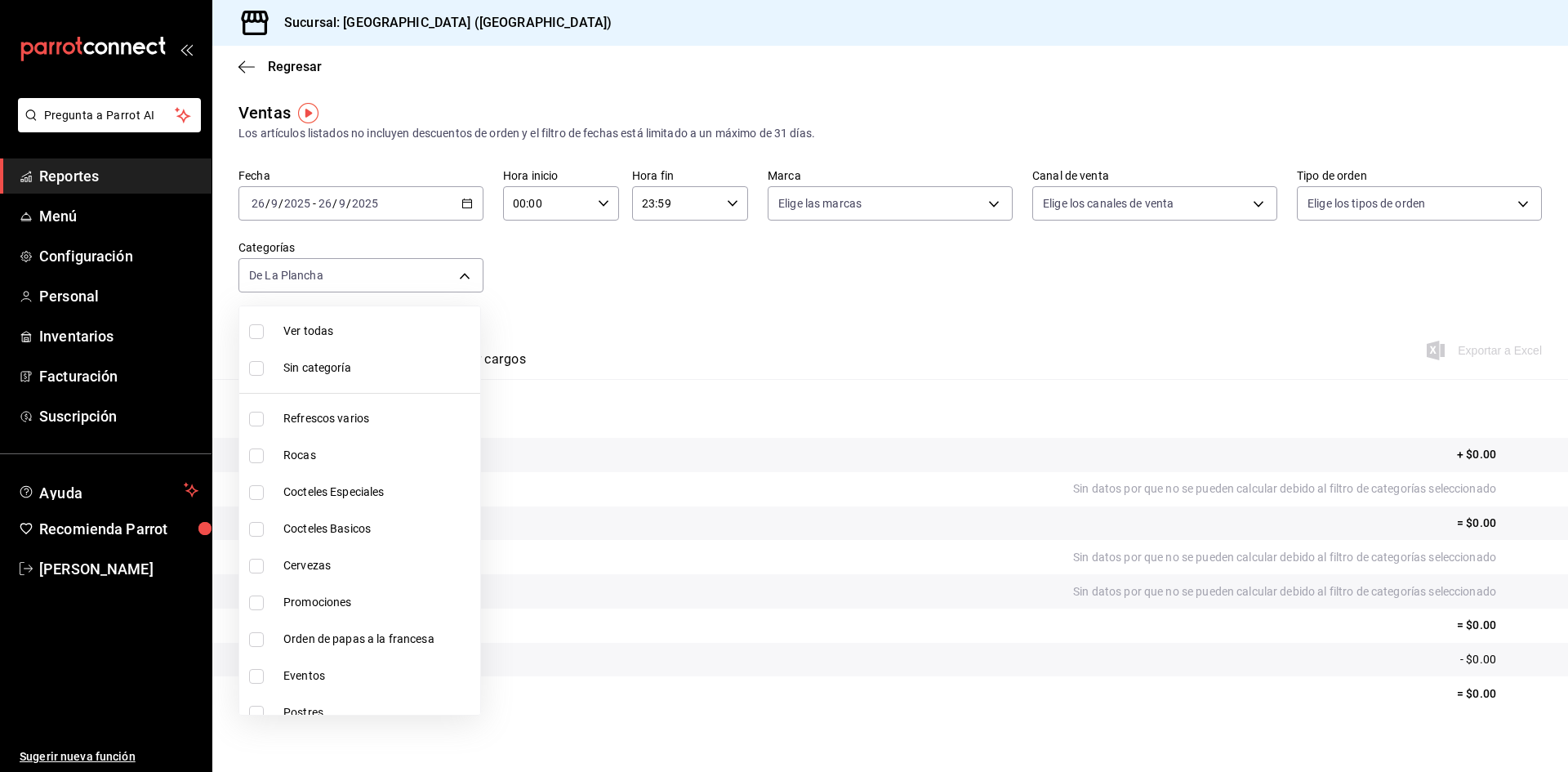
checkbox input "true"
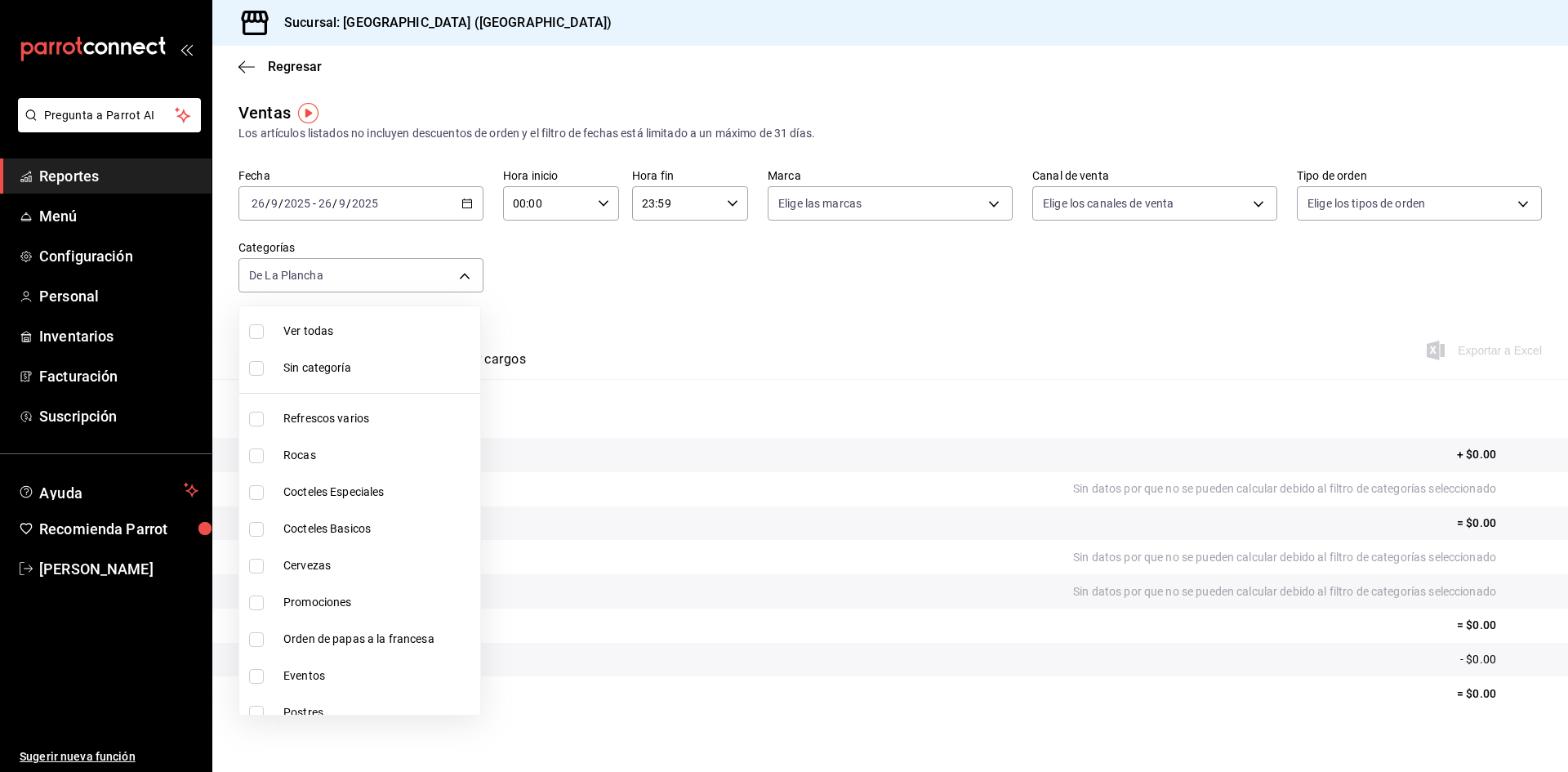
checkbox input "true"
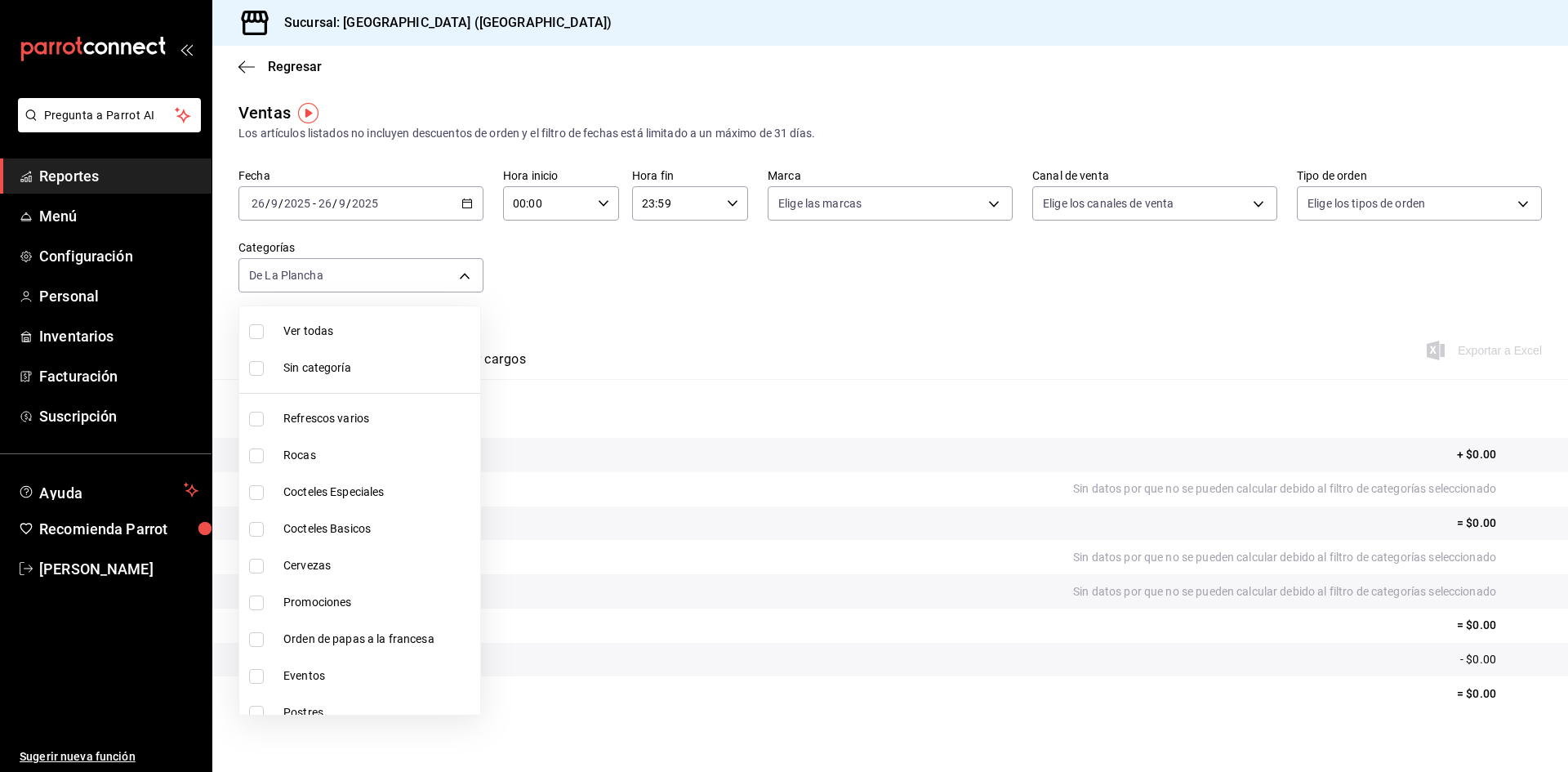
checkbox input "true"
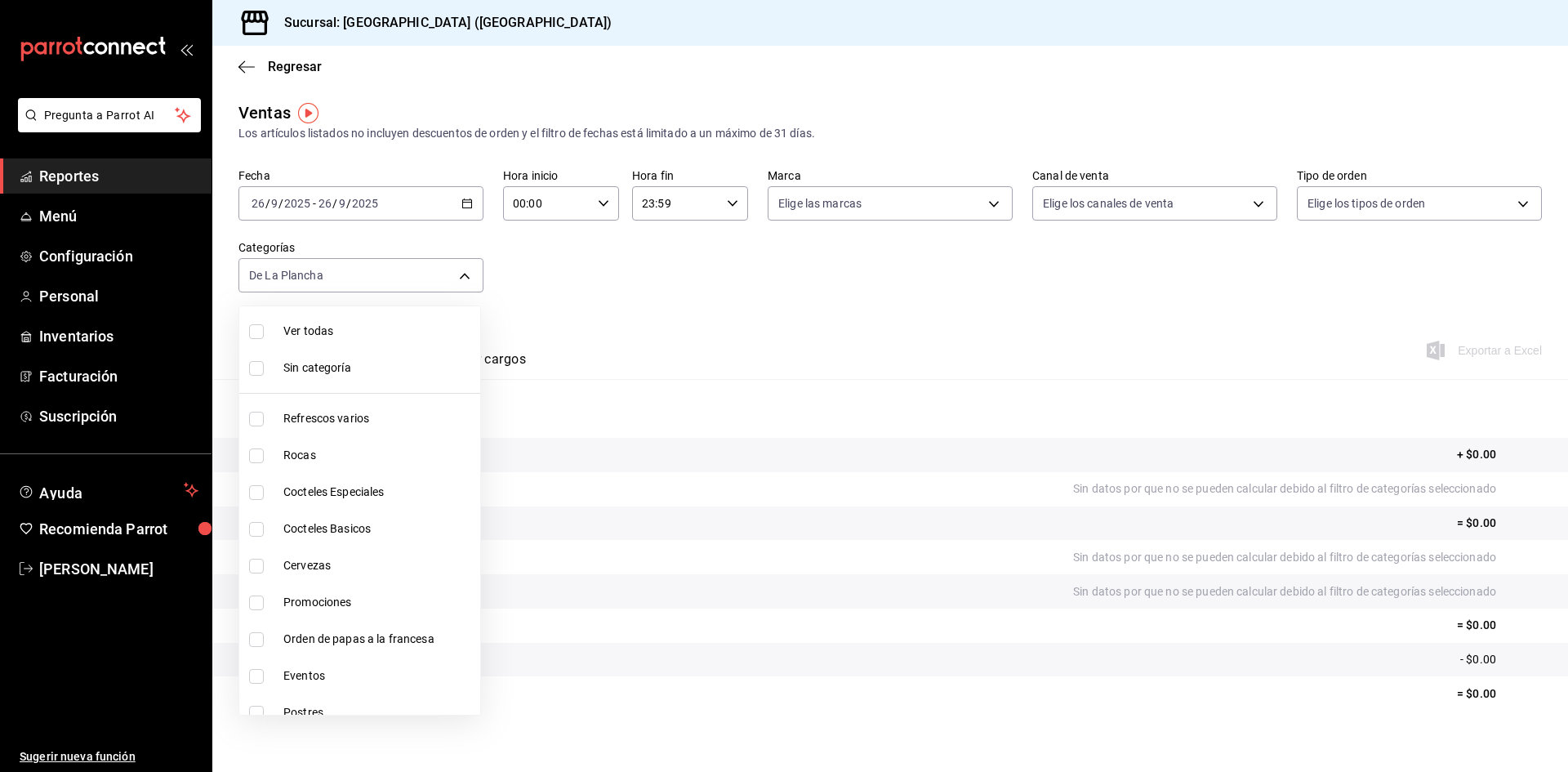
checkbox input "true"
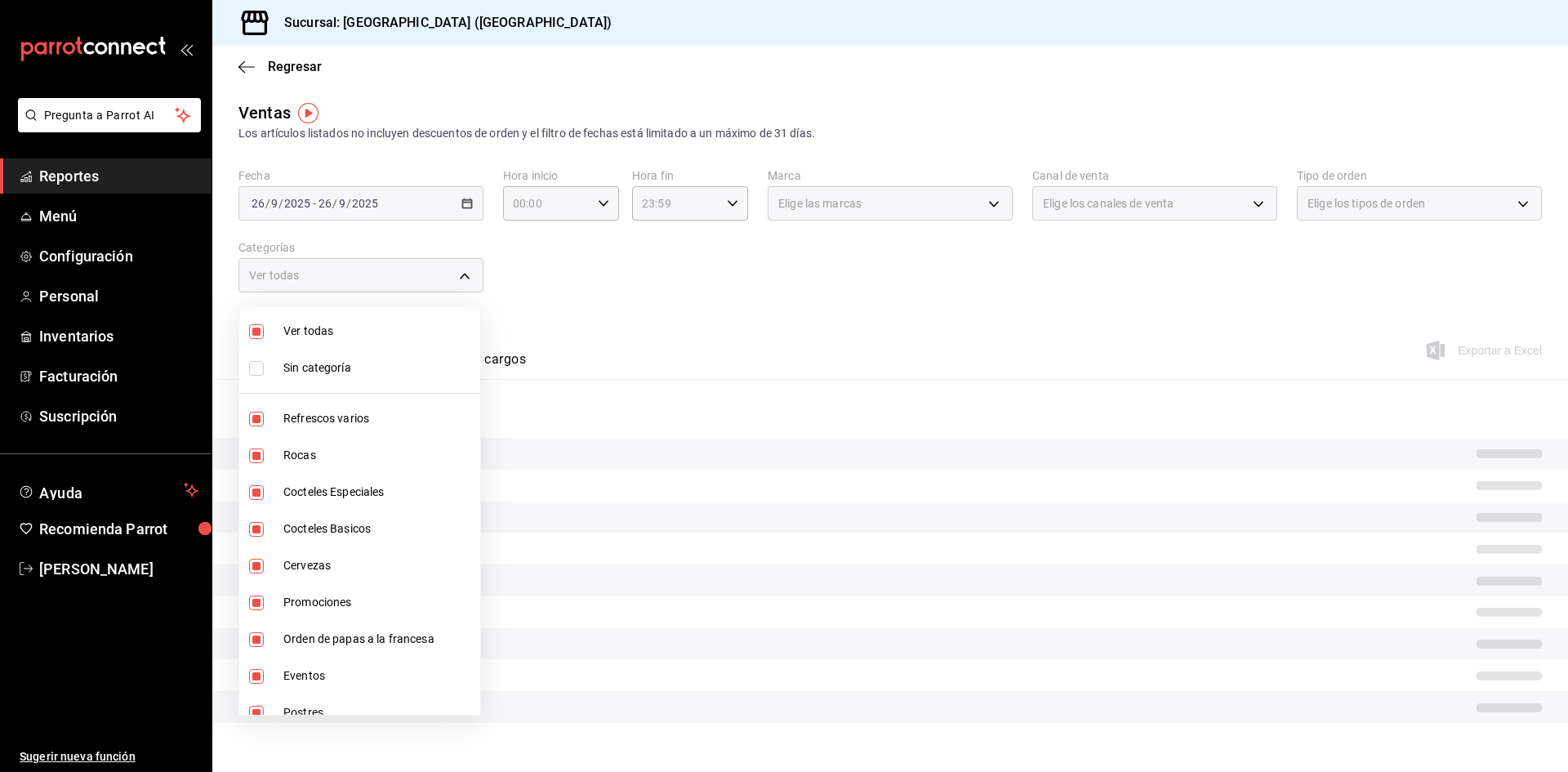
click at [249, 367] on input "checkbox" at bounding box center [257, 368] width 15 height 15
checkbox input "true"
click at [592, 321] on div at bounding box center [784, 386] width 1568 height 772
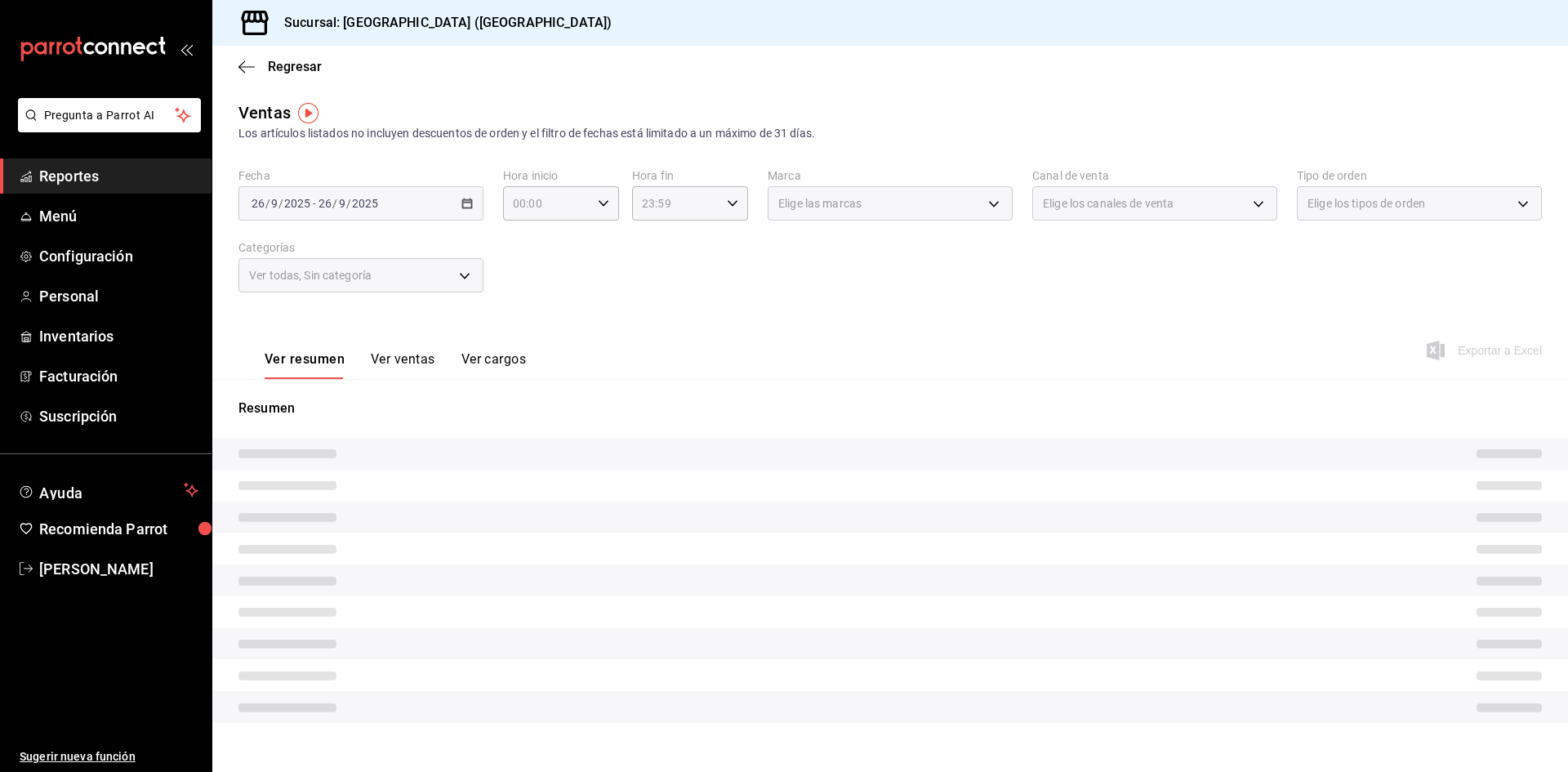
click at [982, 210] on div "Elige las marcas" at bounding box center [890, 203] width 245 height 35
click at [983, 206] on div "Elige las marcas" at bounding box center [890, 203] width 245 height 35
click at [983, 206] on div "Elige las marcas" at bounding box center [890, 203] width 245 height 35
click at [463, 270] on div "Ver todas, Sin categoría" at bounding box center [361, 276] width 245 height 35
click at [468, 197] on div "2025-09-26 26 / 9 / 2025 - 2025-09-26 26 / 9 / 2025" at bounding box center [361, 203] width 245 height 35
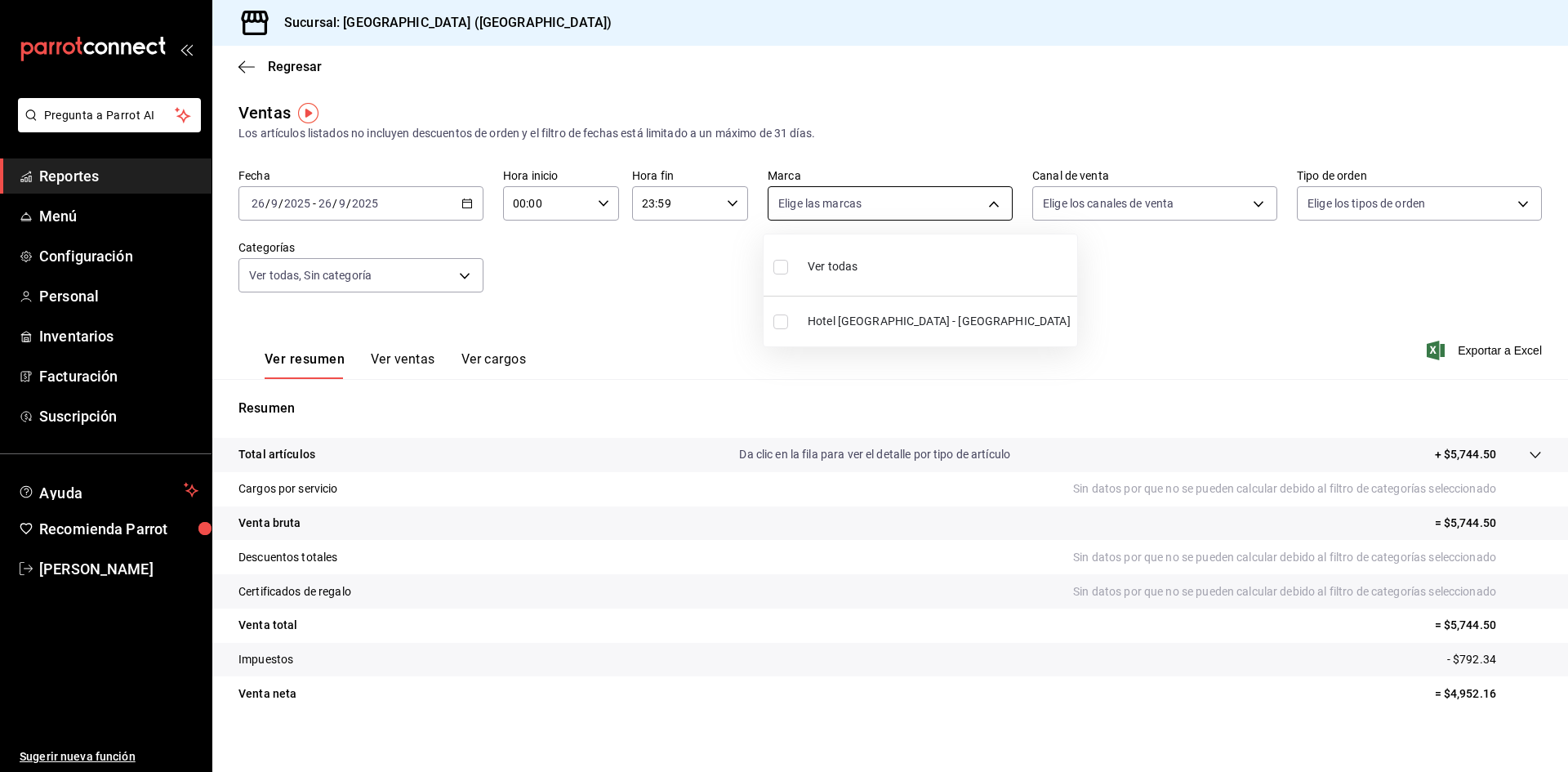
click at [993, 207] on body "Pregunta a Parrot AI Reportes Menú Configuración Personal Inventarios Facturaci…" at bounding box center [784, 386] width 1568 height 772
click at [784, 266] on input "checkbox" at bounding box center [781, 267] width 15 height 15
checkbox input "true"
type input "78876d7d-d969-4c97-957f-d97bcaf374a8"
checkbox input "true"
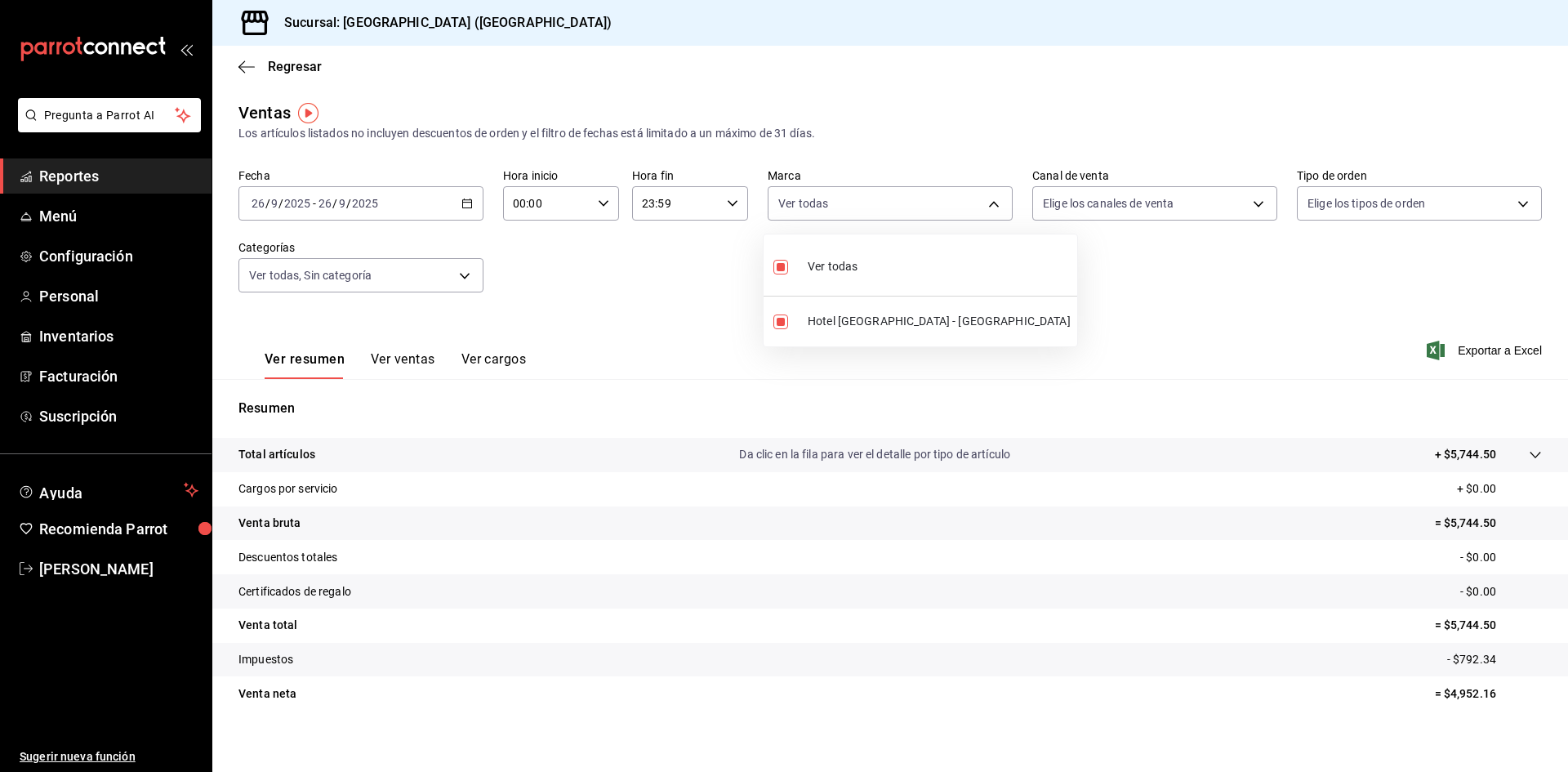
click at [1232, 206] on div at bounding box center [784, 386] width 1568 height 772
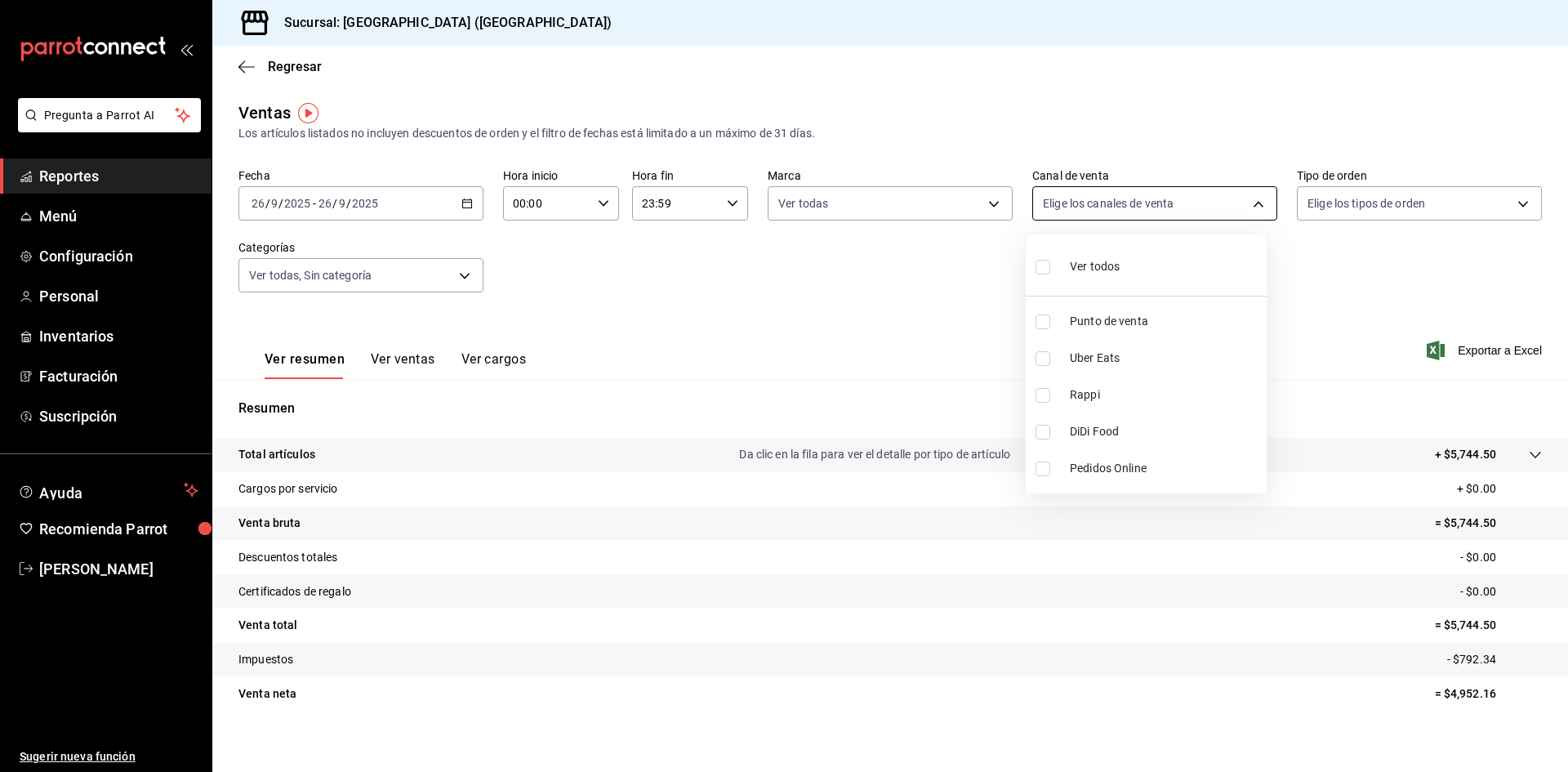
click at [1240, 199] on body "Pregunta a Parrot AI Reportes Menú Configuración Personal Inventarios Facturaci…" at bounding box center [784, 386] width 1568 height 772
click at [1045, 261] on input "checkbox" at bounding box center [1043, 267] width 15 height 15
checkbox input "true"
type input "PARROT,UBER_EATS,RAPPI,DIDI_FOOD,ONLINE"
checkbox input "true"
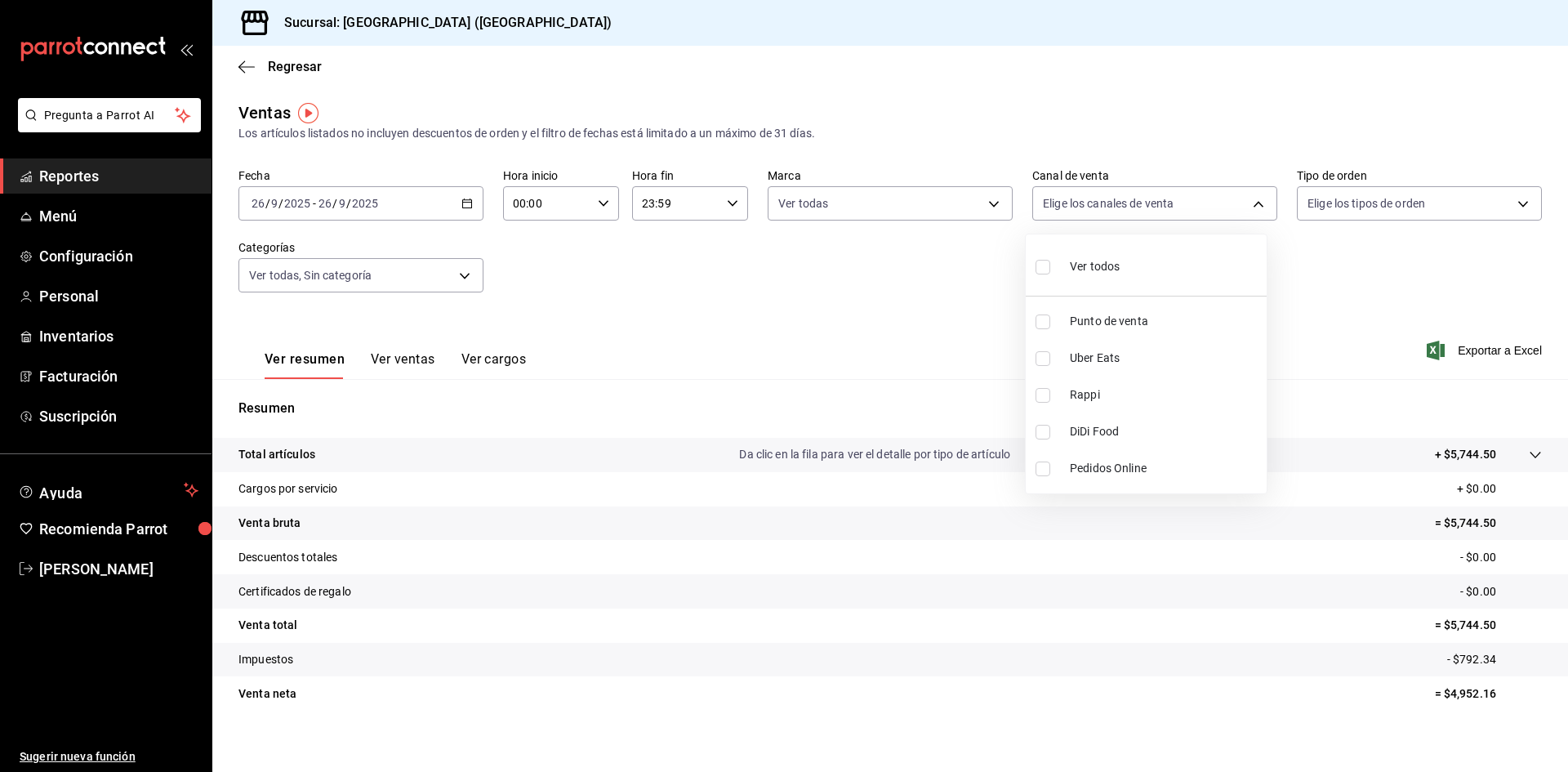
checkbox input "true"
click at [1501, 200] on div at bounding box center [784, 386] width 1568 height 772
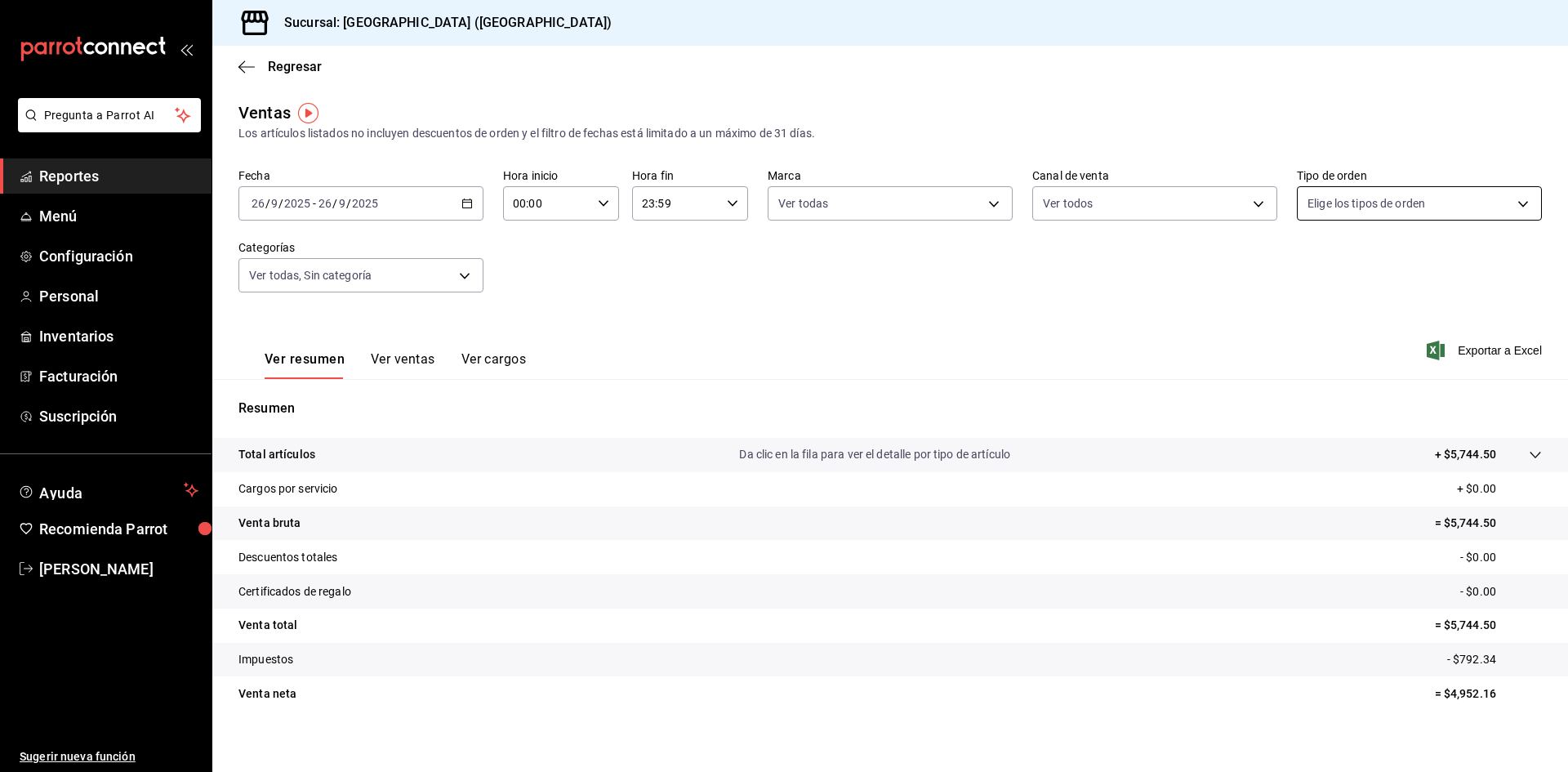
click at [1503, 198] on body "Pregunta a Parrot AI Reportes Menú Configuración Personal Inventarios Facturaci…" at bounding box center [784, 386] width 1568 height 772
click at [1307, 263] on input "checkbox" at bounding box center [1305, 267] width 15 height 15
checkbox input "true"
type input "b058d4be-2b12-4384-8de9-0edaf0c266a0,5312acd2-97f8-467e-ac2a-d82c4ff097fd,EXTER…"
checkbox input "true"
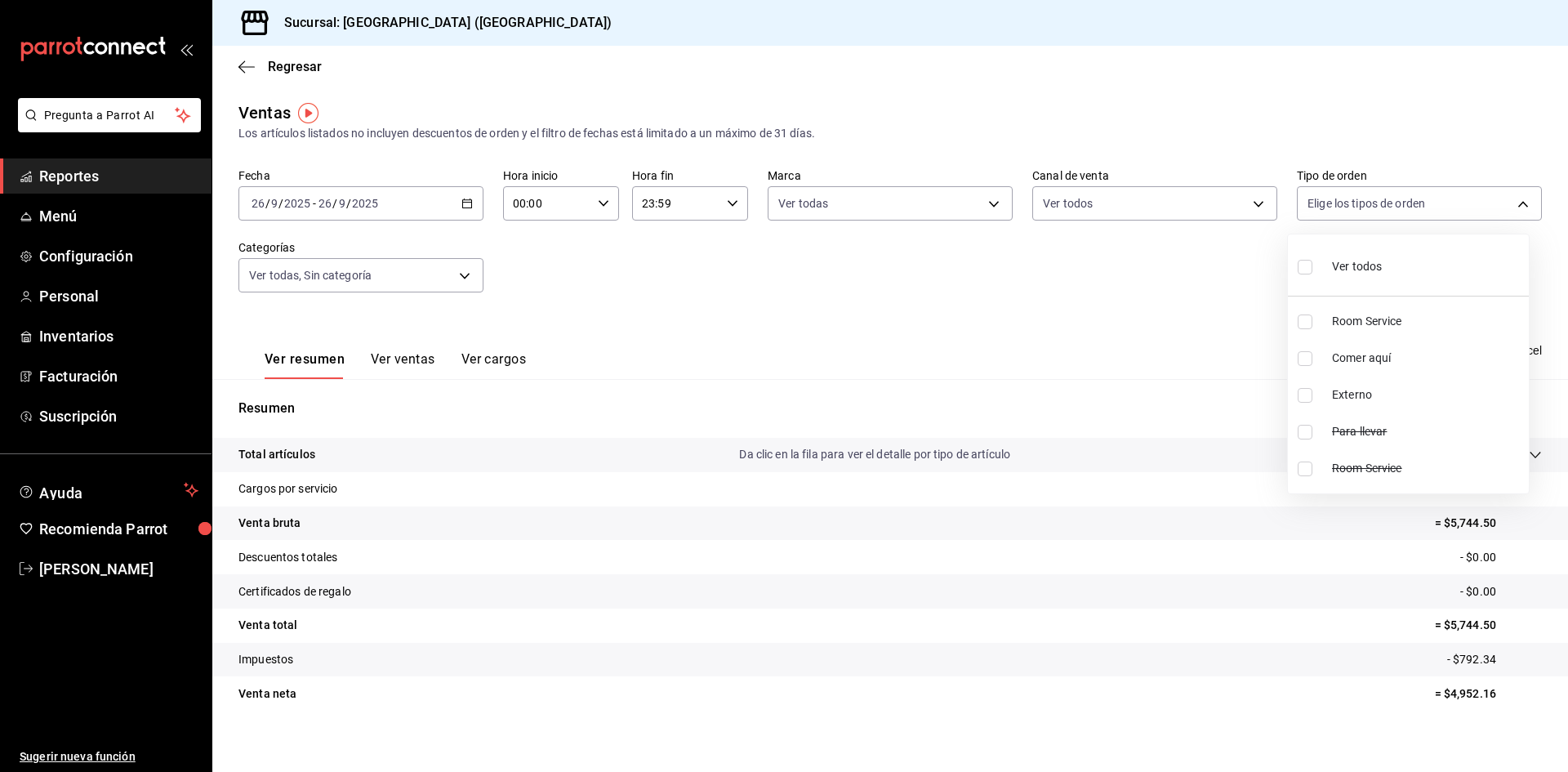
checkbox input "true"
click at [1140, 304] on div at bounding box center [784, 386] width 1568 height 772
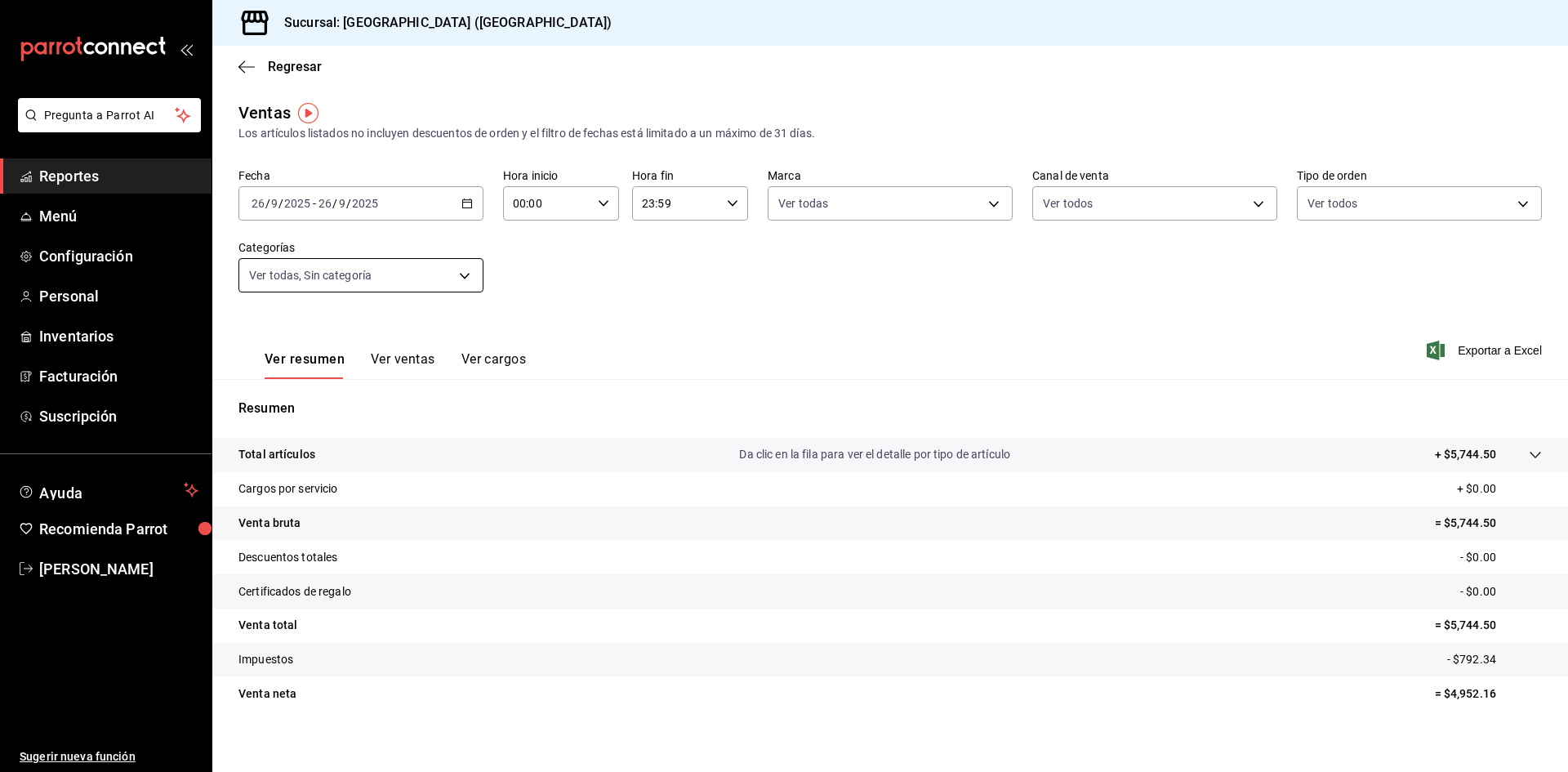
click at [460, 277] on body "Pregunta a Parrot AI Reportes Menú Configuración Personal Inventarios Facturaci…" at bounding box center [784, 386] width 1568 height 772
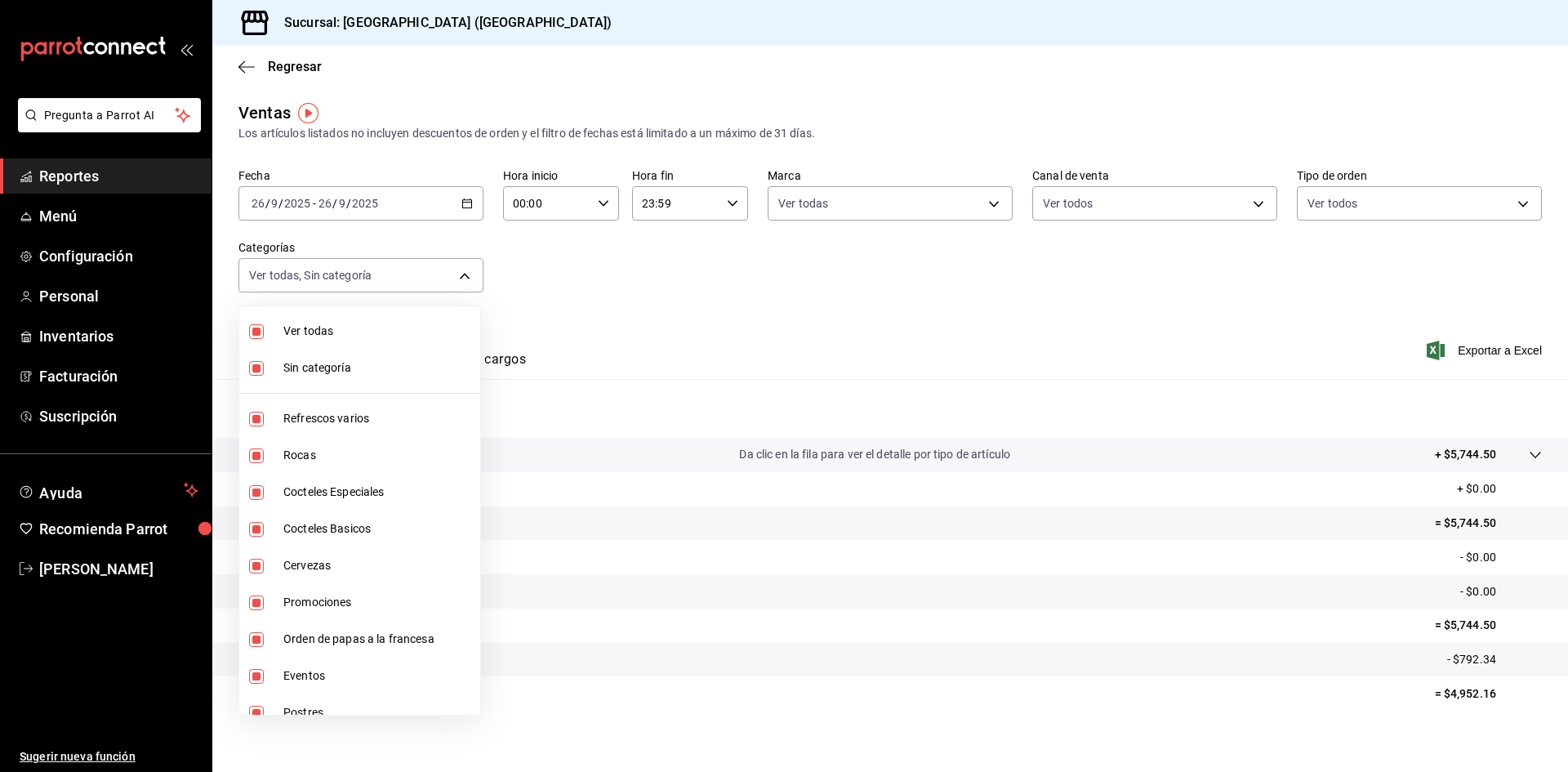
click at [458, 277] on div at bounding box center [784, 386] width 1568 height 772
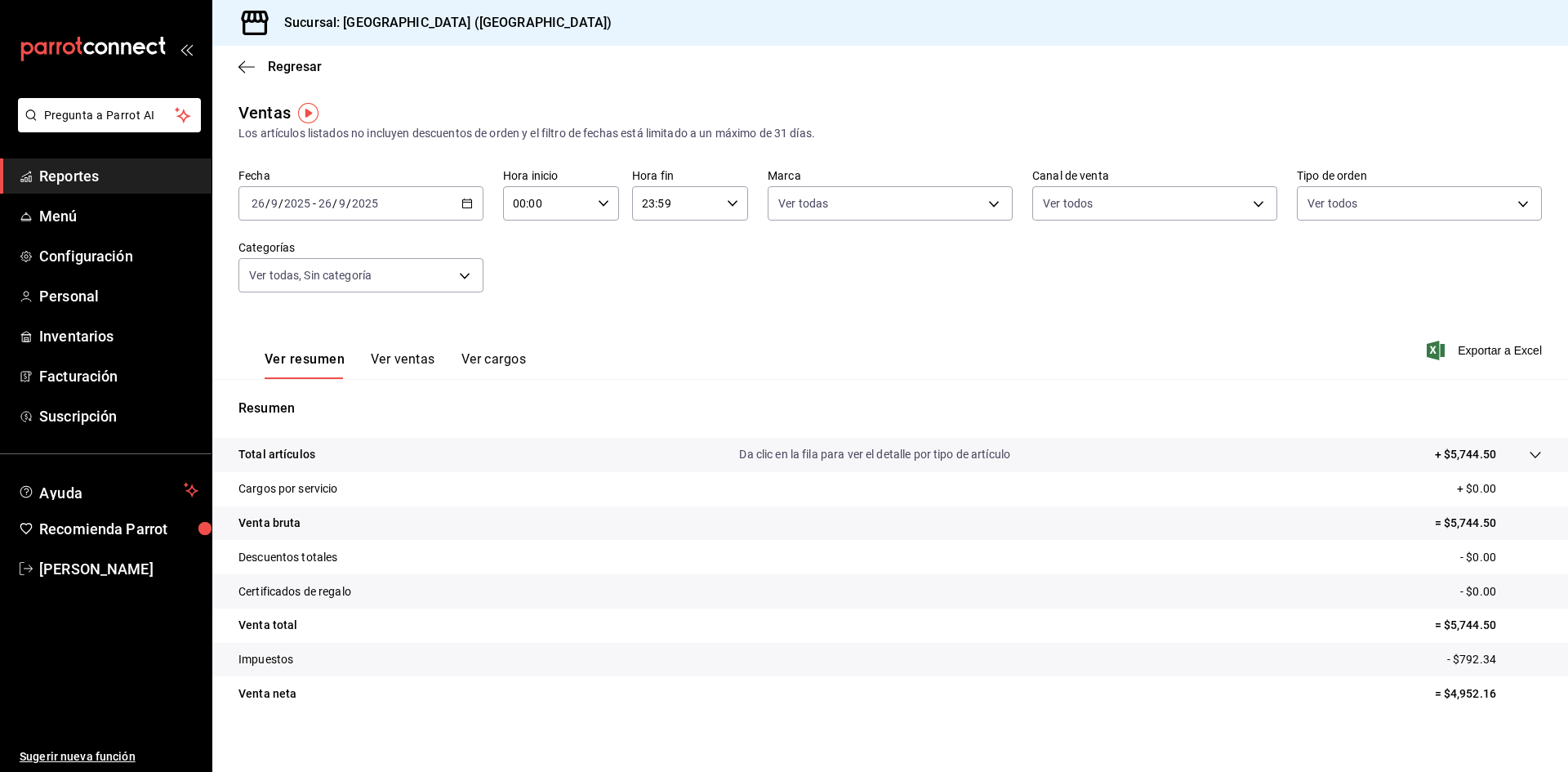
click at [405, 358] on button "Ver ventas" at bounding box center [403, 365] width 64 height 28
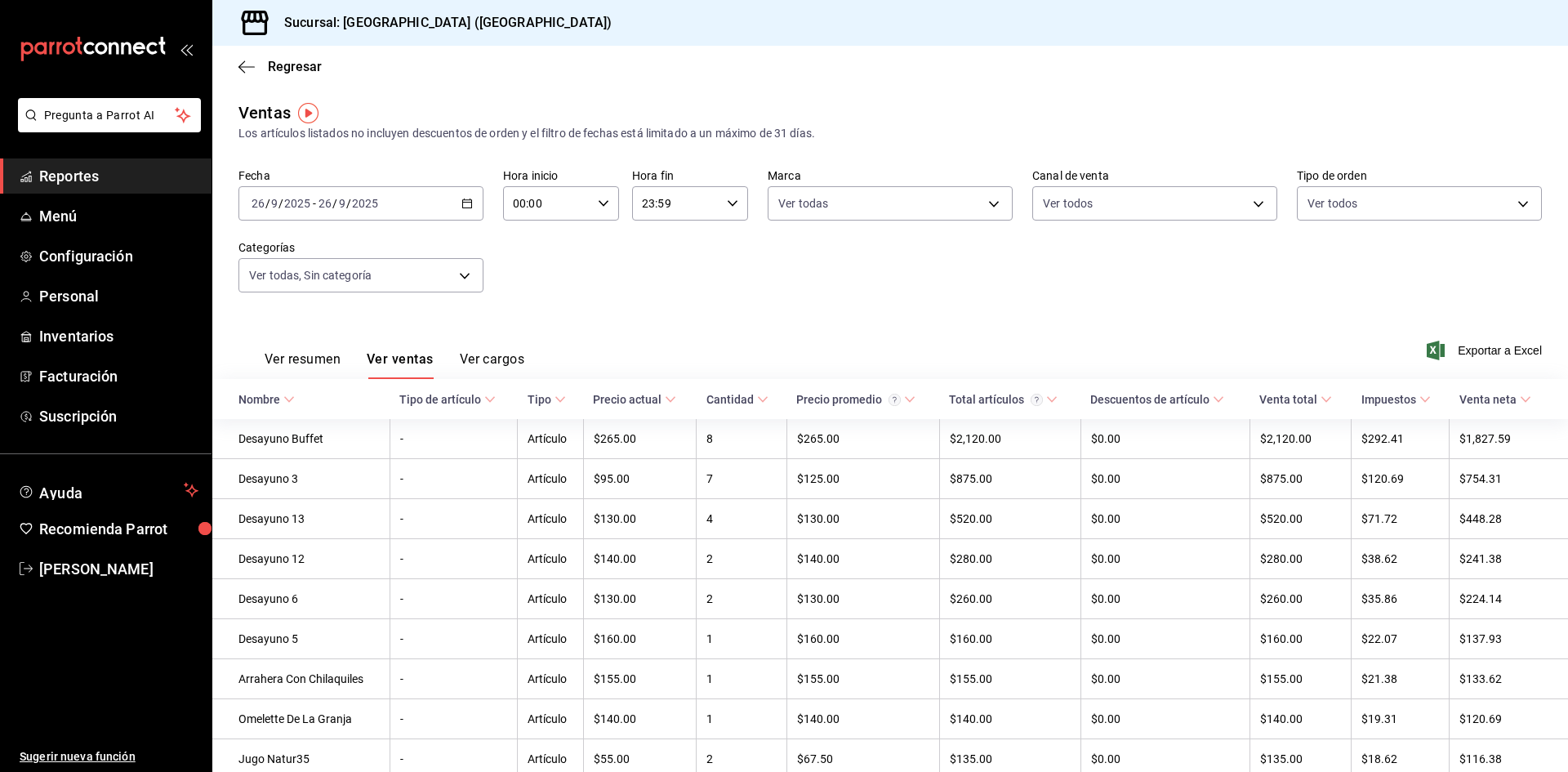
click at [462, 201] on icon "button" at bounding box center [467, 203] width 12 height 12
click at [341, 390] on li "Rango de fechas" at bounding box center [315, 400] width 153 height 37
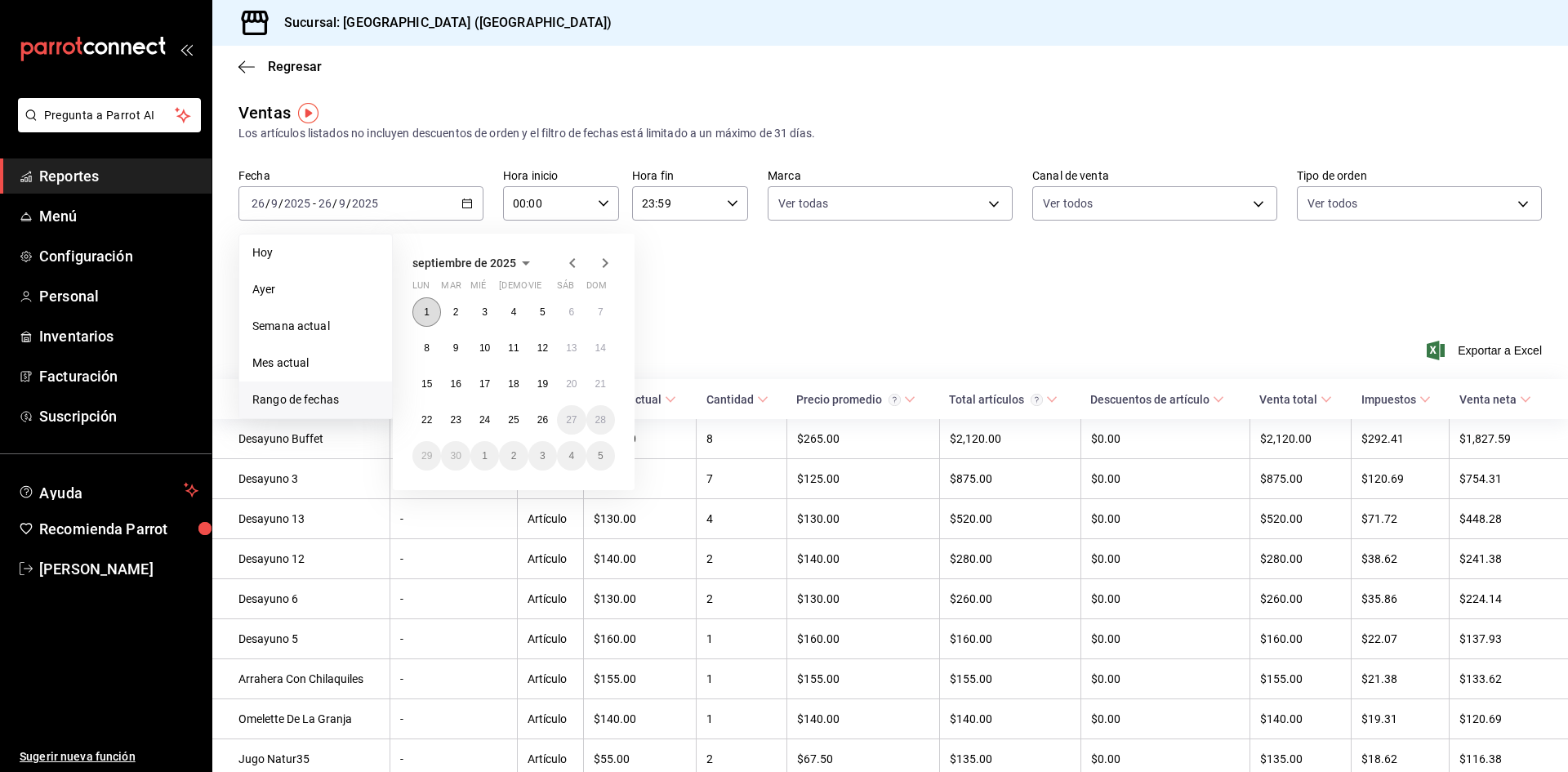
click at [422, 310] on button "1" at bounding box center [426, 312] width 29 height 30
click at [542, 418] on abbr "26" at bounding box center [542, 419] width 11 height 12
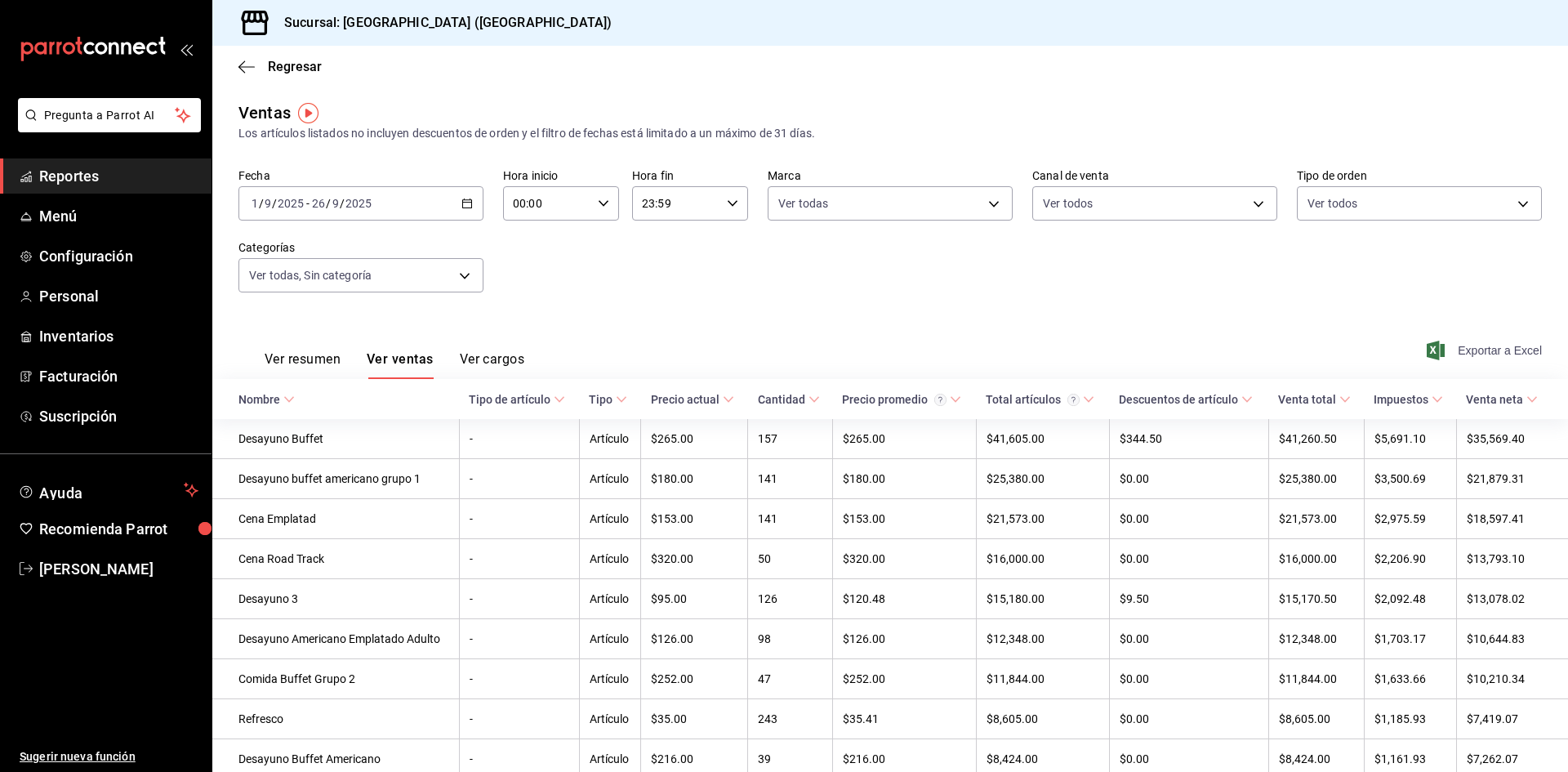
click at [1484, 351] on span "Exportar a Excel" at bounding box center [1485, 350] width 111 height 20
click at [463, 202] on \(Stroke\) "button" at bounding box center [467, 201] width 9 height 1
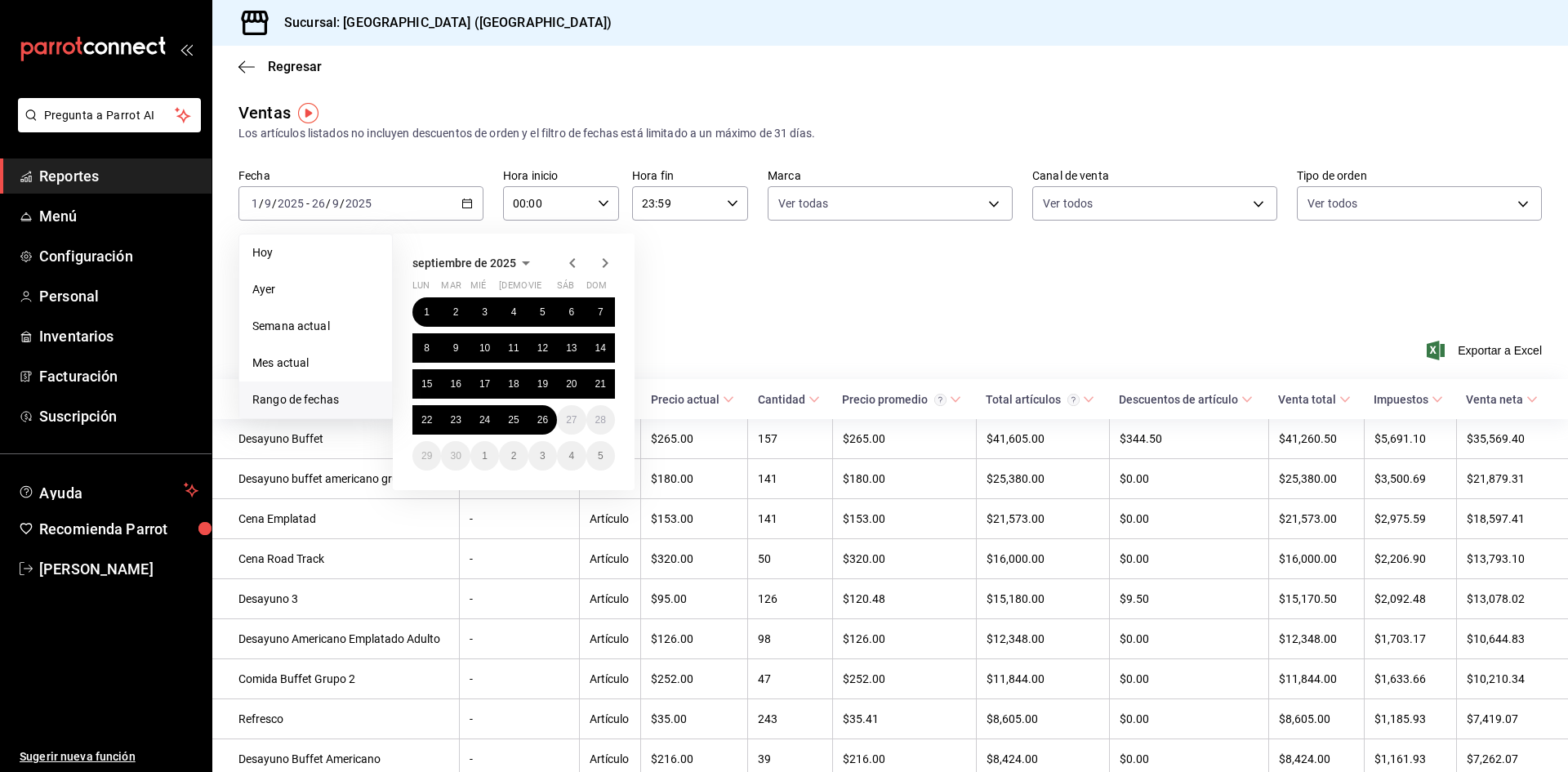
click at [572, 262] on icon "button" at bounding box center [572, 263] width 20 height 20
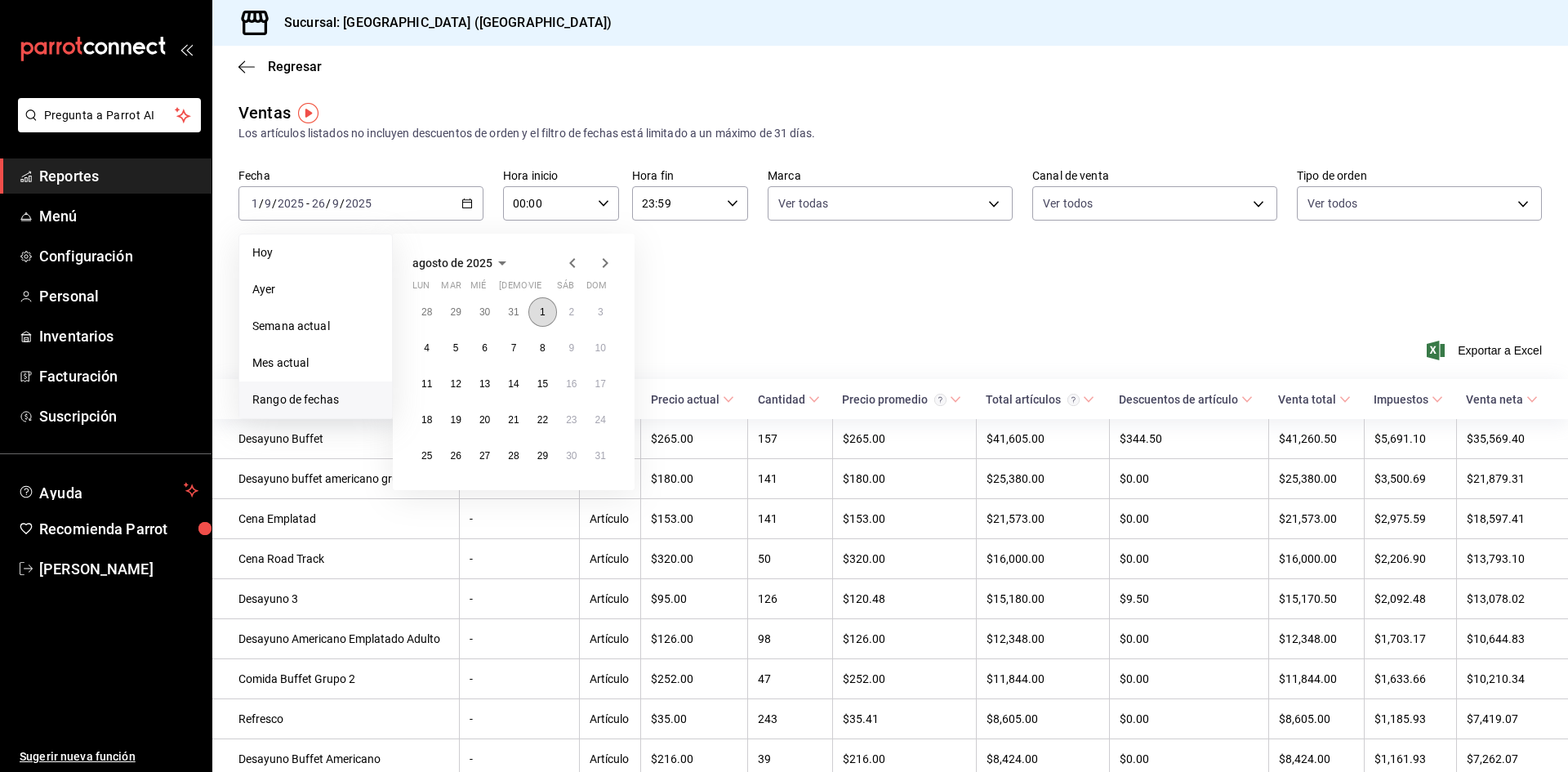
click at [542, 312] on abbr "1" at bounding box center [542, 312] width 6 height 12
click at [596, 451] on abbr "31" at bounding box center [600, 456] width 11 height 12
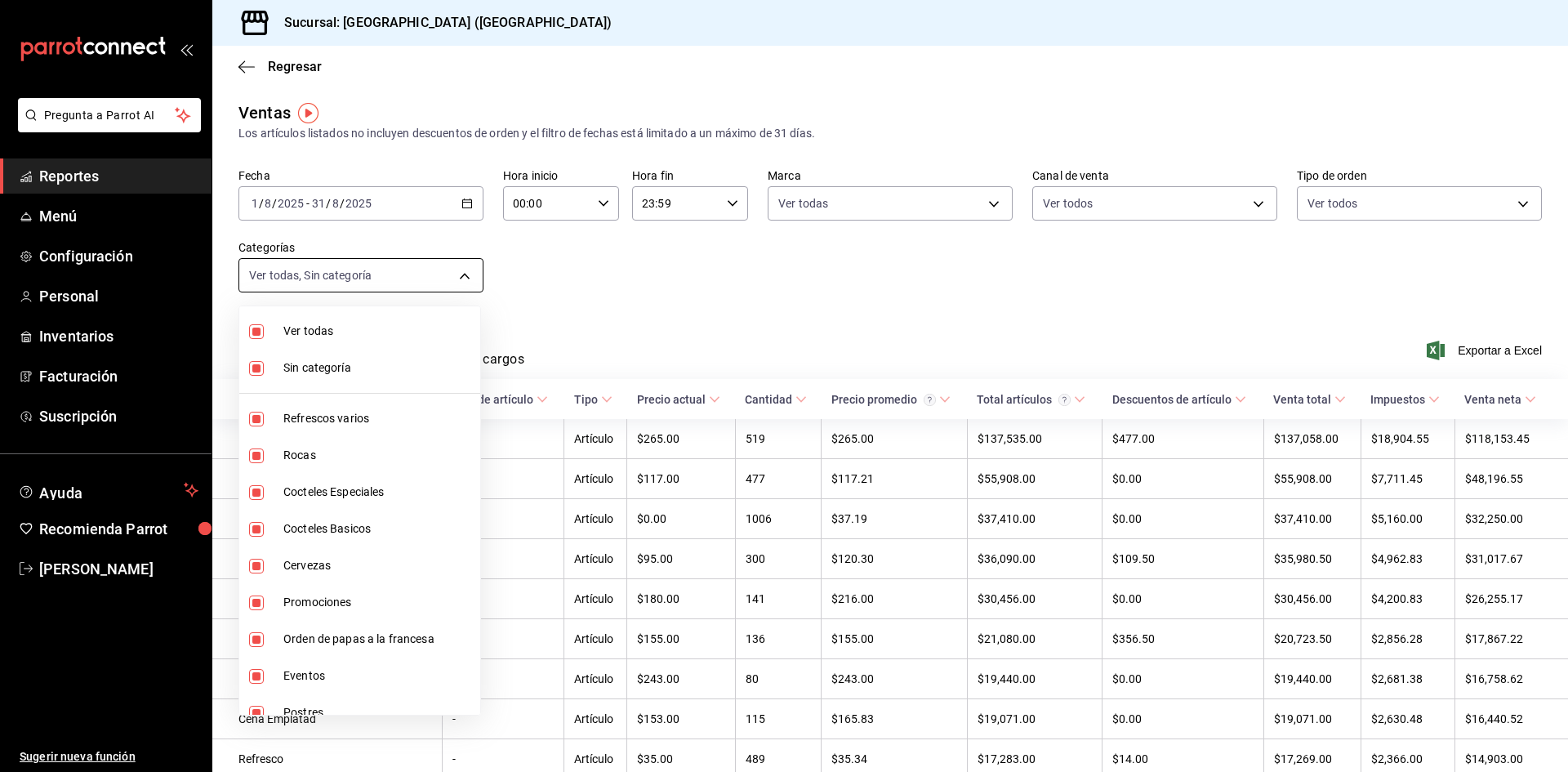
click at [464, 279] on body "Pregunta a Parrot AI Reportes Menú Configuración Personal Inventarios Facturaci…" at bounding box center [784, 386] width 1568 height 772
click at [464, 279] on div at bounding box center [784, 386] width 1568 height 772
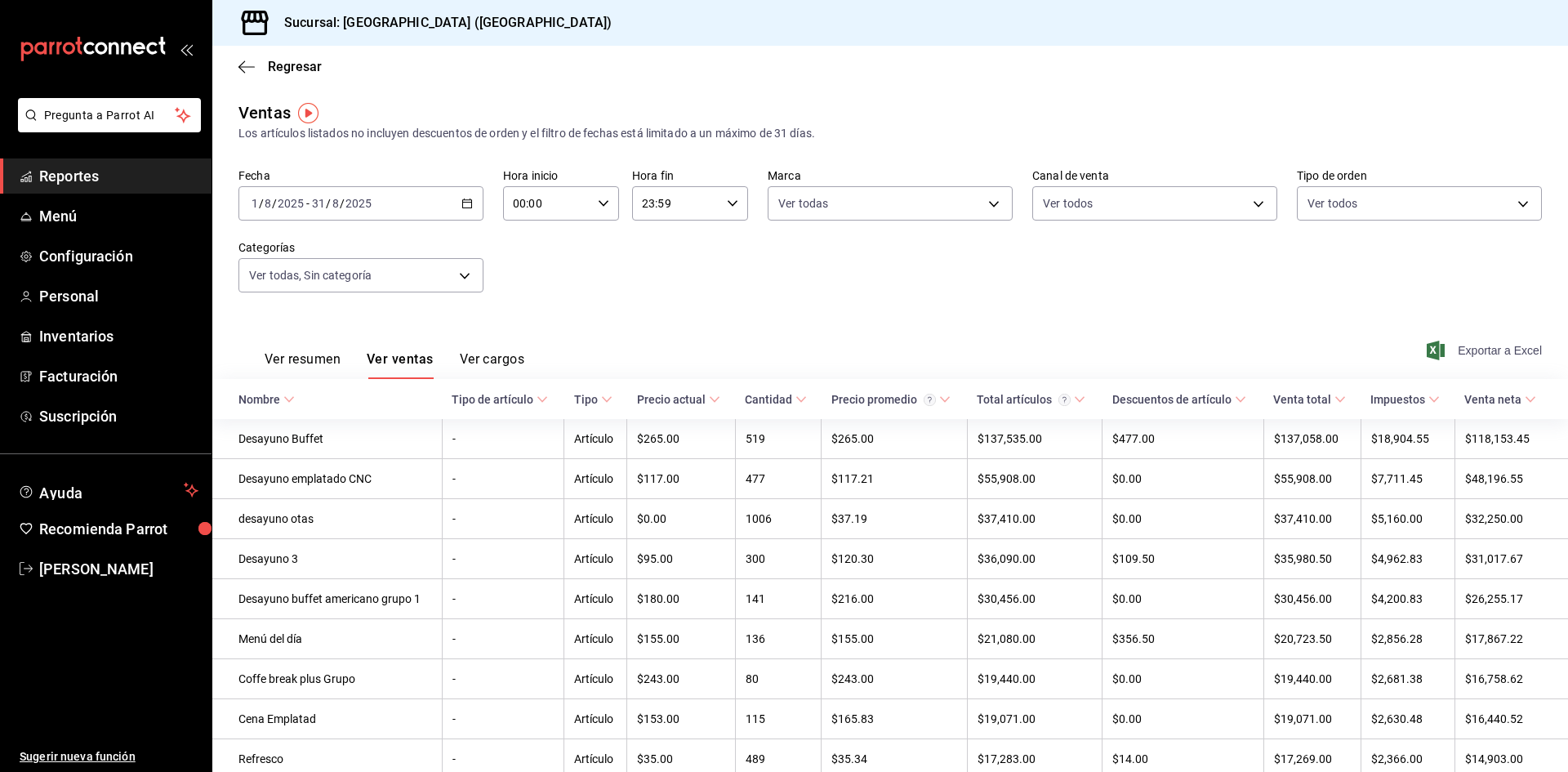
click at [1484, 343] on span "Exportar a Excel" at bounding box center [1485, 350] width 111 height 20
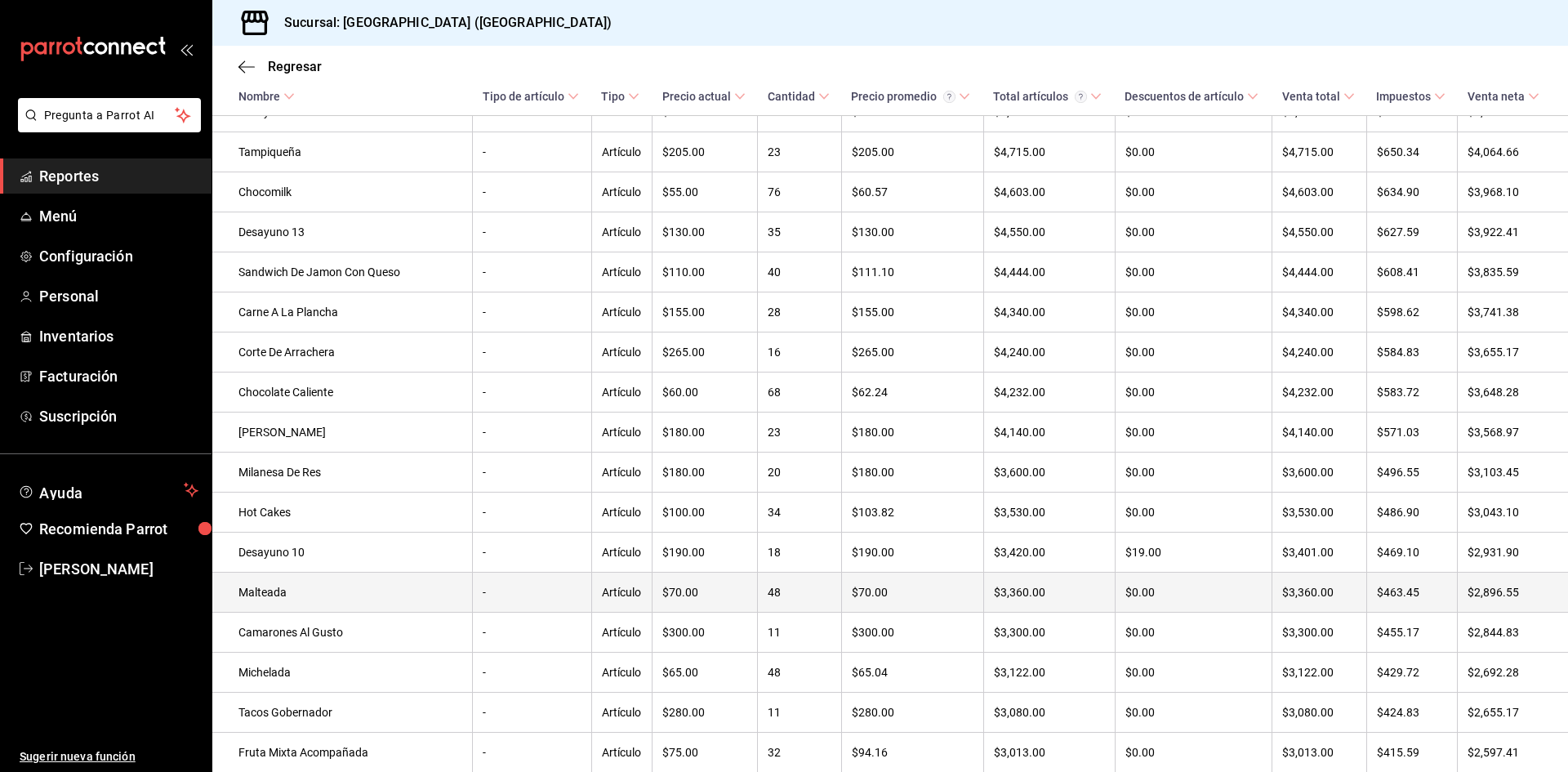
scroll to position [2146, 0]
